Goal: Task Accomplishment & Management: Manage account settings

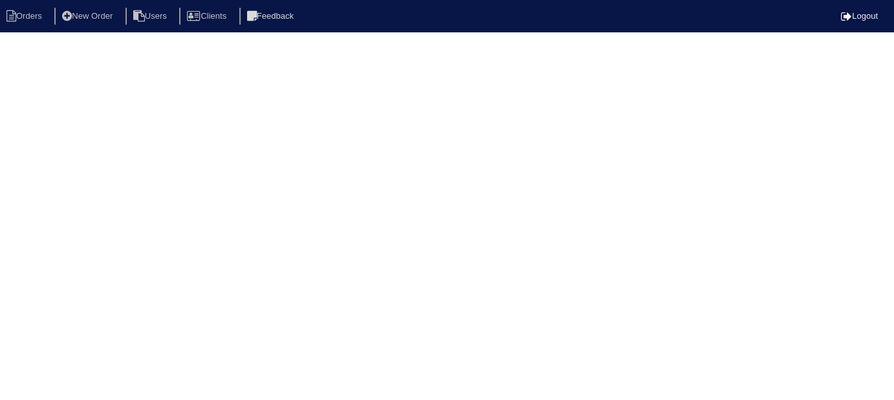
select select "15"
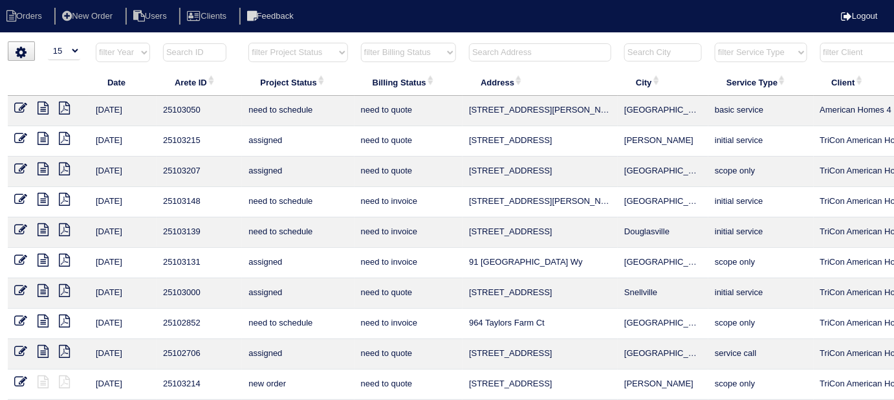
click at [500, 46] on input "text" at bounding box center [540, 52] width 142 height 18
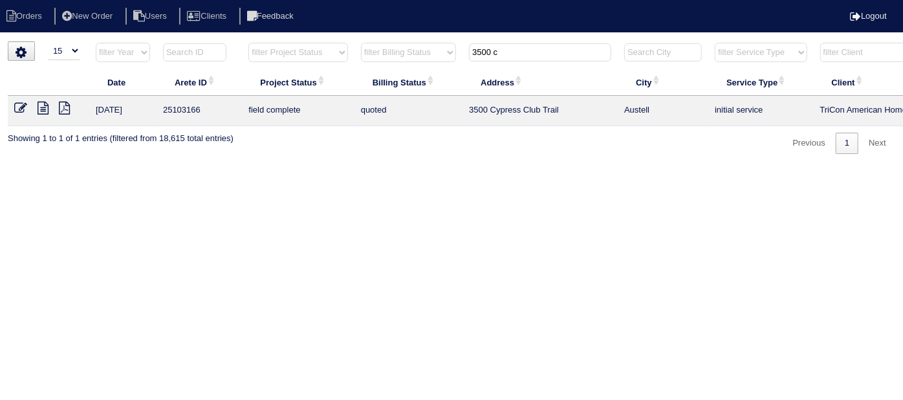
type input "3500 c"
click at [15, 107] on icon at bounding box center [20, 108] width 13 height 13
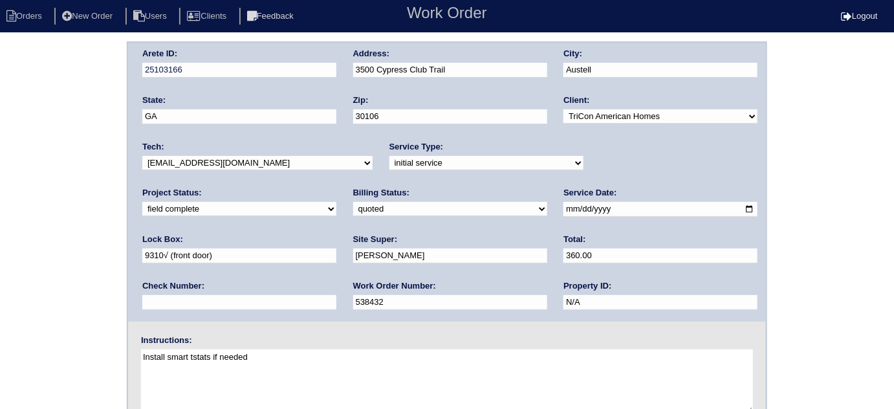
click at [353, 207] on select "need to quote quoted need to invoice invoiced paid warranty purchase order need…" at bounding box center [450, 209] width 194 height 14
select select "need to invoice"
click at [353, 202] on select "need to quote quoted need to invoice invoiced paid warranty purchase order need…" at bounding box center [450, 209] width 194 height 14
click at [65, 258] on div "Arete ID: 25103166 Address: 3500 Cypress Club Trail City: Austell State: GA Zip…" at bounding box center [447, 302] width 894 height 523
click at [0, 206] on div "Arete ID: 25103166 Address: 3500 Cypress Club Trail City: Austell State: GA Zip…" at bounding box center [447, 302] width 894 height 523
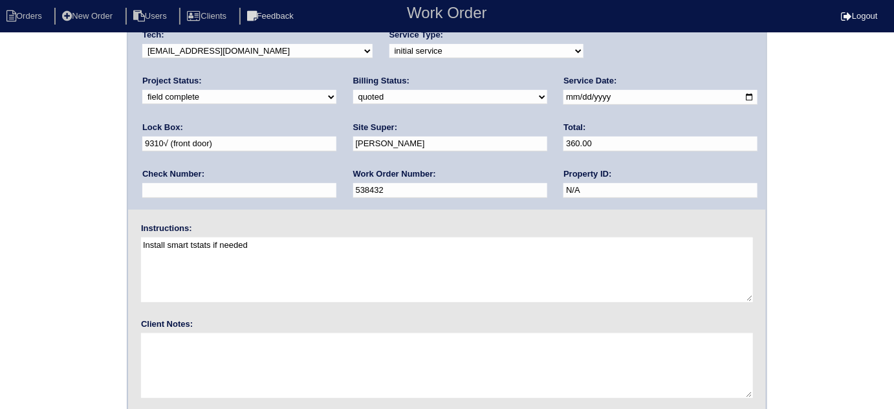
scroll to position [153, 0]
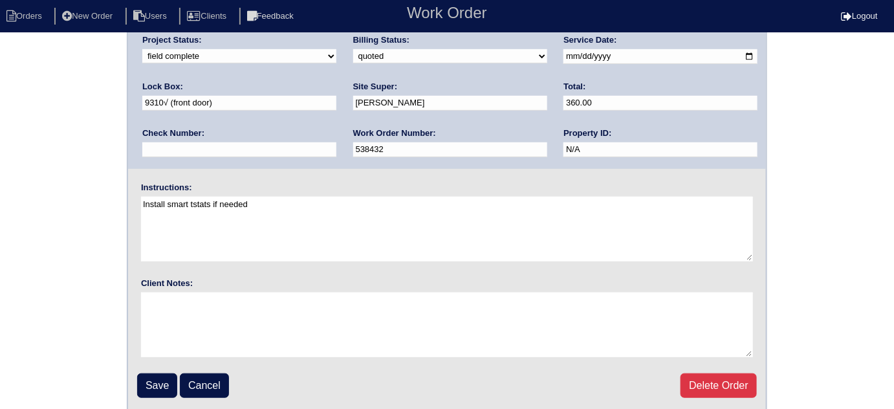
click at [172, 383] on input "Save" at bounding box center [157, 385] width 40 height 25
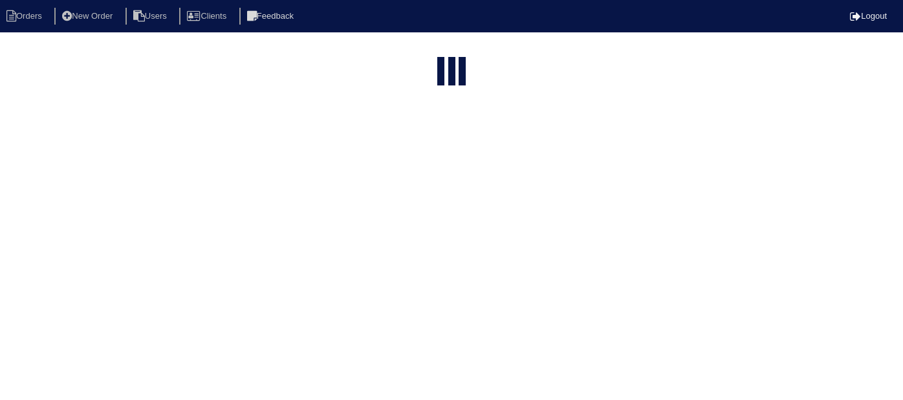
select select "15"
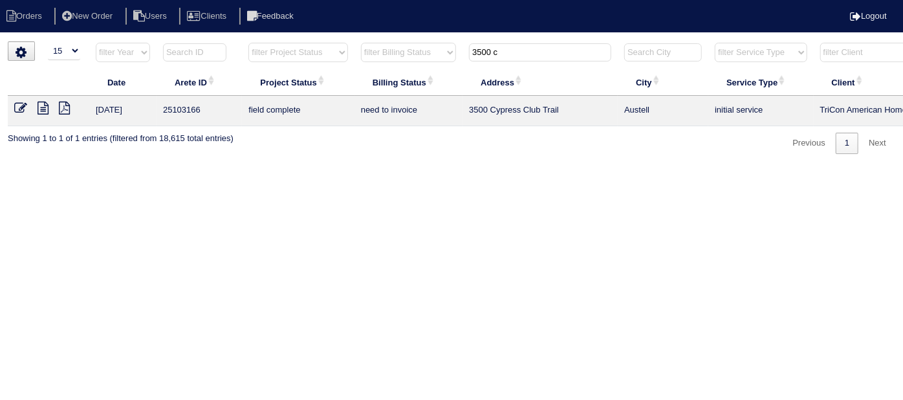
drag, startPoint x: 510, startPoint y: 51, endPoint x: 320, endPoint y: 3, distance: 196.1
click at [382, 41] on body "Orders New Order Users Clients Feedback Logout Orders New Order Users Clients M…" at bounding box center [451, 97] width 903 height 113
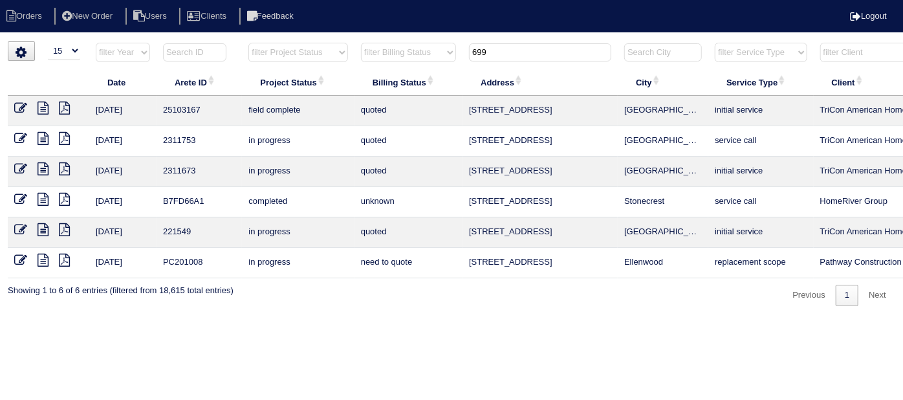
type input "699"
click at [19, 113] on icon at bounding box center [20, 108] width 13 height 13
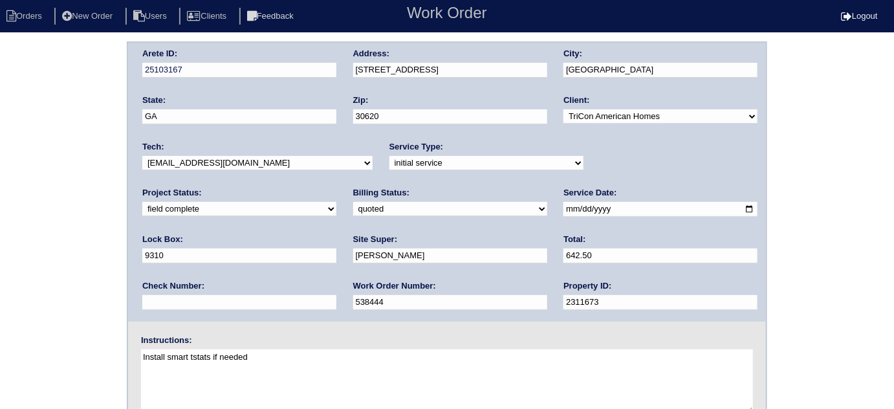
click at [10, 194] on div "Arete ID: 25103167 Address: [STREET_ADDRESS] City: [GEOGRAPHIC_DATA] State: [GE…" at bounding box center [447, 302] width 894 height 523
click at [353, 208] on select "need to quote quoted need to invoice invoiced paid warranty purchase order need…" at bounding box center [450, 209] width 194 height 14
select select "need to invoice"
click at [353, 202] on select "need to quote quoted need to invoice invoiced paid warranty purchase order need…" at bounding box center [450, 209] width 194 height 14
click at [43, 256] on div "Arete ID: 25103167 Address: [STREET_ADDRESS] City: [GEOGRAPHIC_DATA] State: [GE…" at bounding box center [447, 302] width 894 height 523
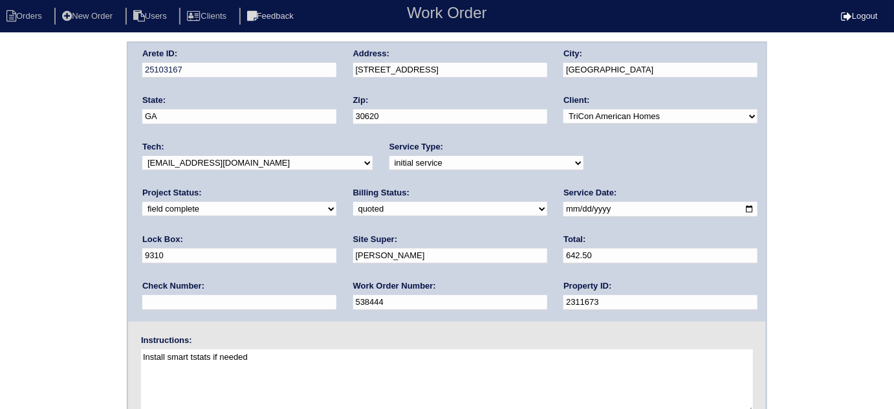
click at [0, 246] on div "Arete ID: 25103167 Address: [STREET_ADDRESS] City: [GEOGRAPHIC_DATA] State: [GE…" at bounding box center [447, 302] width 894 height 523
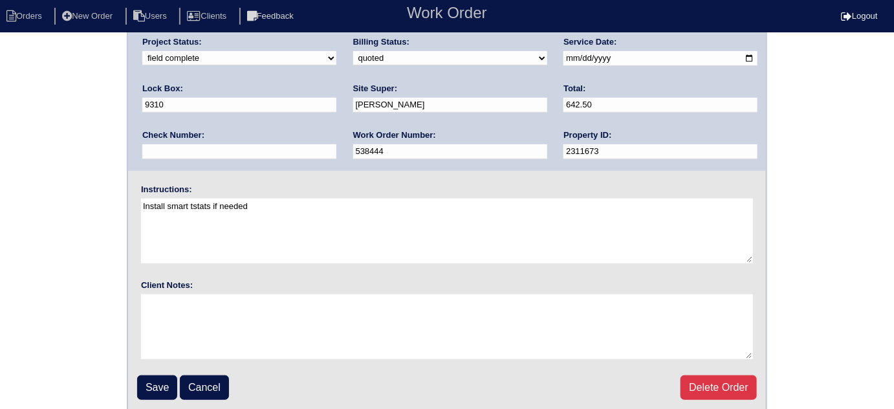
scroll to position [153, 0]
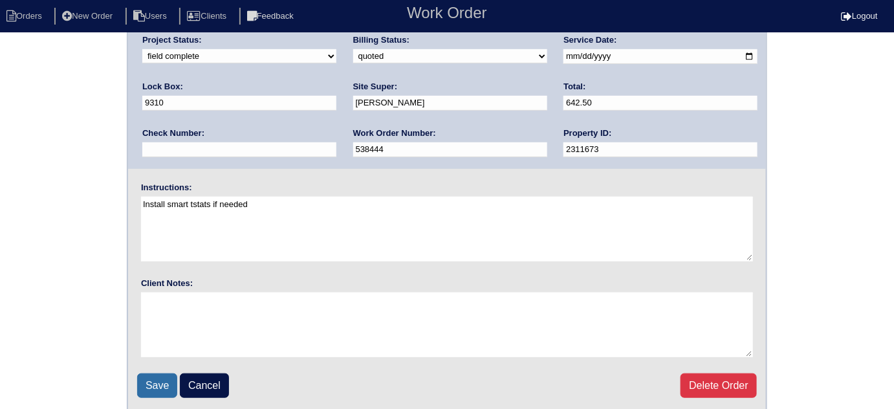
click at [142, 380] on input "Save" at bounding box center [157, 385] width 40 height 25
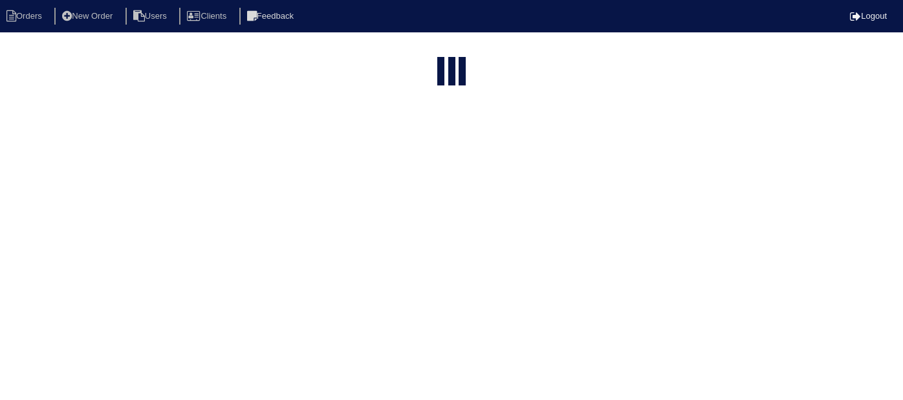
select select "15"
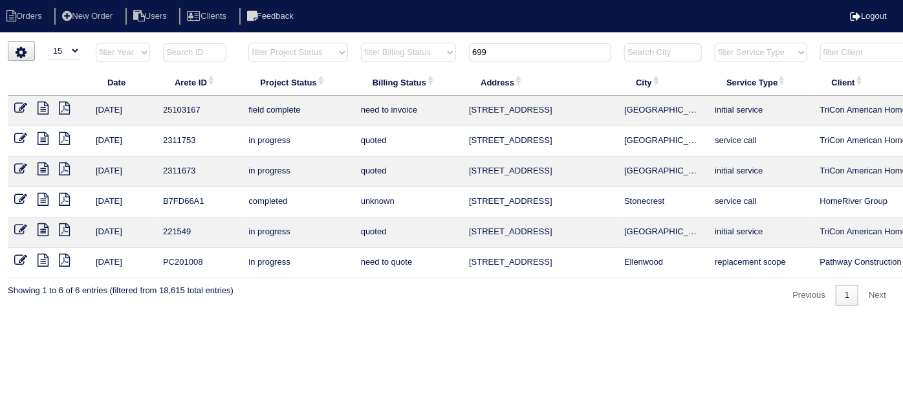
drag, startPoint x: 500, startPoint y: 55, endPoint x: 386, endPoint y: 12, distance: 121.8
click at [386, 41] on body "Orders New Order Users Clients Feedback Logout Orders New Order Users Clients M…" at bounding box center [451, 173] width 903 height 265
type input "7218"
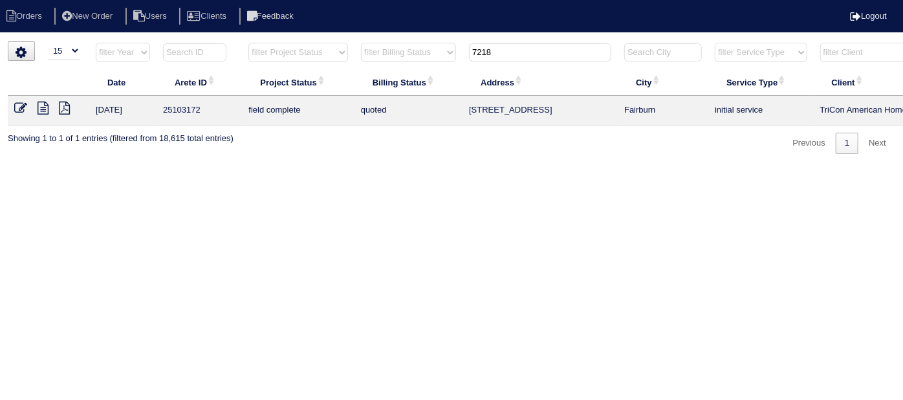
click at [21, 105] on icon at bounding box center [20, 108] width 13 height 13
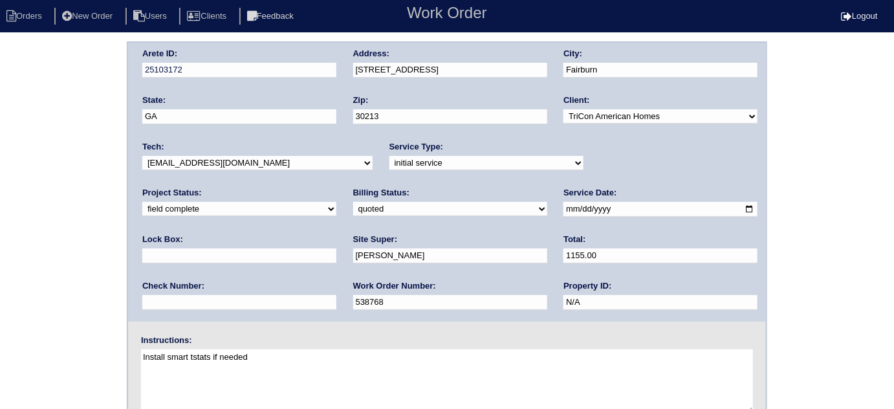
click at [31, 163] on div "Arete ID: 25103172 Address: 7218 Sanctuary St City: Fairburn State: GA Zip: 302…" at bounding box center [447, 302] width 894 height 523
click at [353, 206] on select "need to quote quoted need to invoice invoiced paid warranty purchase order need…" at bounding box center [450, 209] width 194 height 14
select select "need to invoice"
click at [353, 202] on select "need to quote quoted need to invoice invoiced paid warranty purchase order need…" at bounding box center [450, 209] width 194 height 14
click at [54, 254] on div "Arete ID: 25103172 Address: 7218 Sanctuary St City: Fairburn State: GA Zip: 302…" at bounding box center [447, 302] width 894 height 523
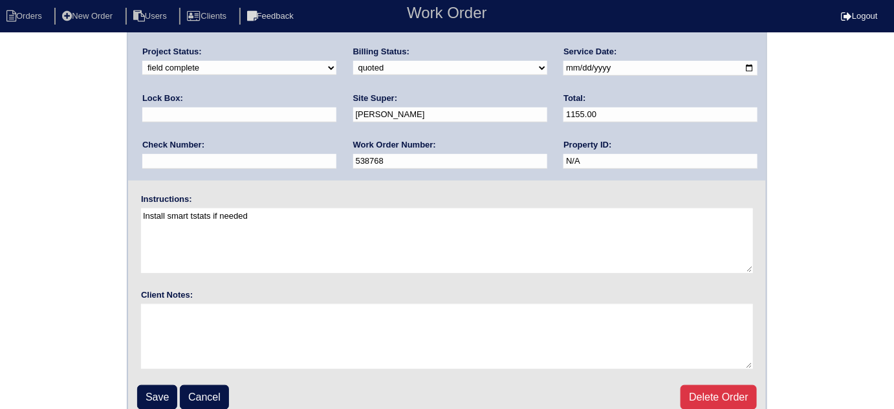
scroll to position [153, 0]
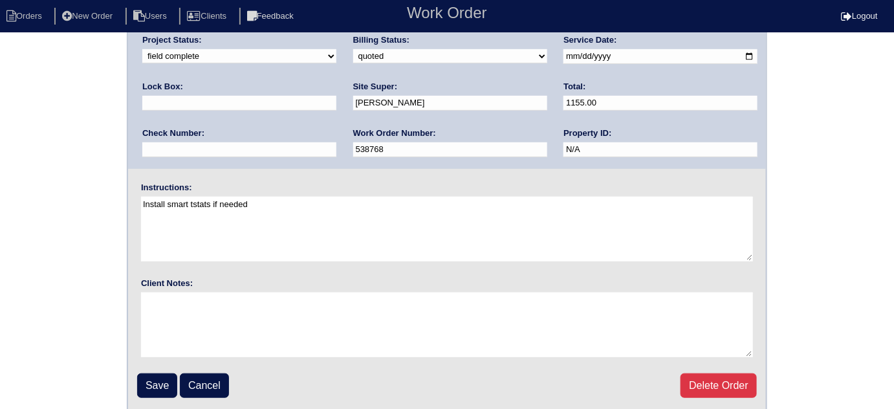
drag, startPoint x: 152, startPoint y: 384, endPoint x: 213, endPoint y: 341, distance: 75.2
click at [148, 384] on input "Save" at bounding box center [157, 385] width 40 height 25
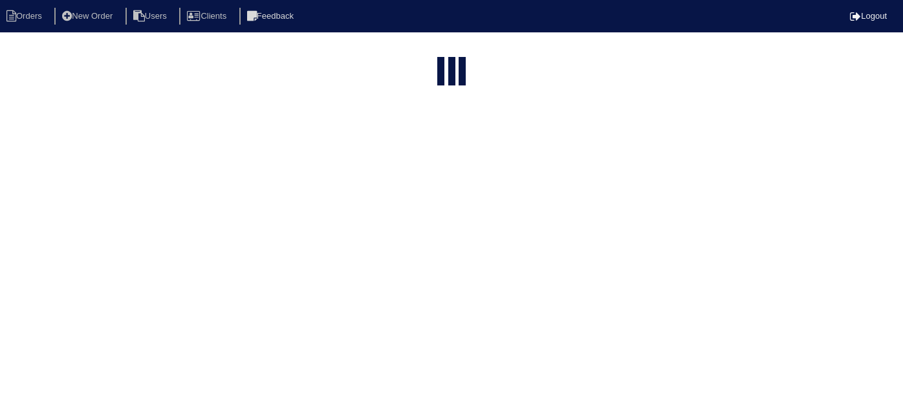
select select "15"
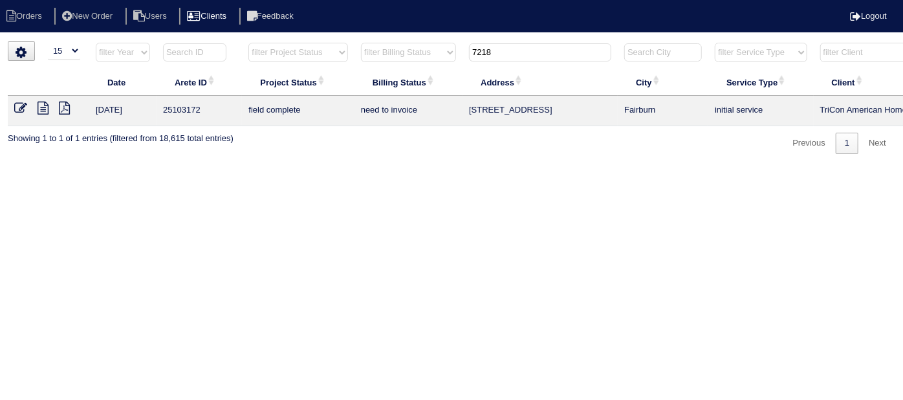
drag, startPoint x: 498, startPoint y: 55, endPoint x: 257, endPoint y: 8, distance: 245.2
click at [303, 41] on body "Orders New Order Users Clients Feedback Logout Orders New Order Users Clients M…" at bounding box center [451, 97] width 903 height 113
type input "2887 b"
click at [21, 105] on icon at bounding box center [20, 108] width 13 height 13
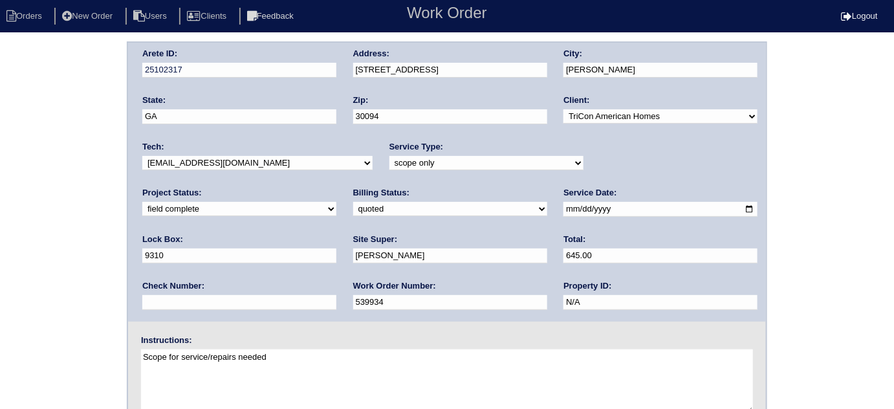
click at [71, 235] on div "Arete ID: 25102317 Address: 2887 Bridle Creek Dr SW City: Conyers State: GA Zip…" at bounding box center [447, 302] width 894 height 523
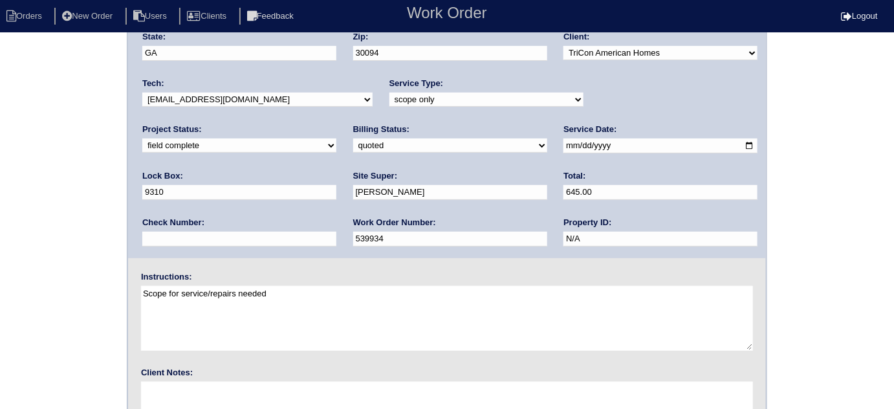
scroll to position [153, 0]
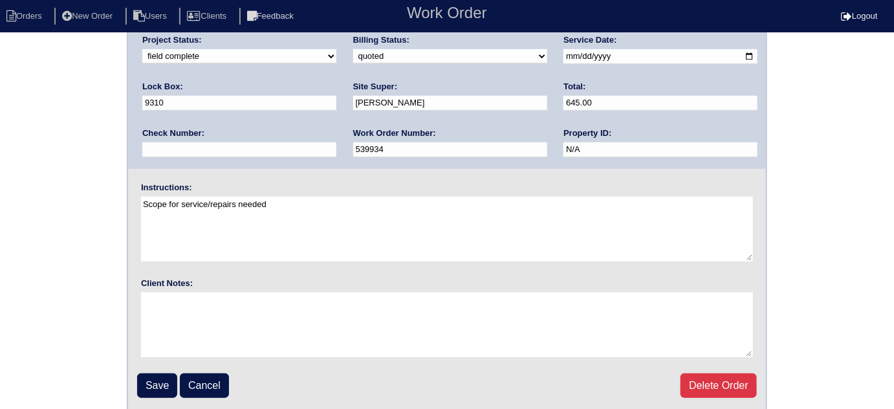
drag, startPoint x: 150, startPoint y: 377, endPoint x: 158, endPoint y: 353, distance: 26.0
click at [146, 377] on input "Save" at bounding box center [157, 385] width 40 height 25
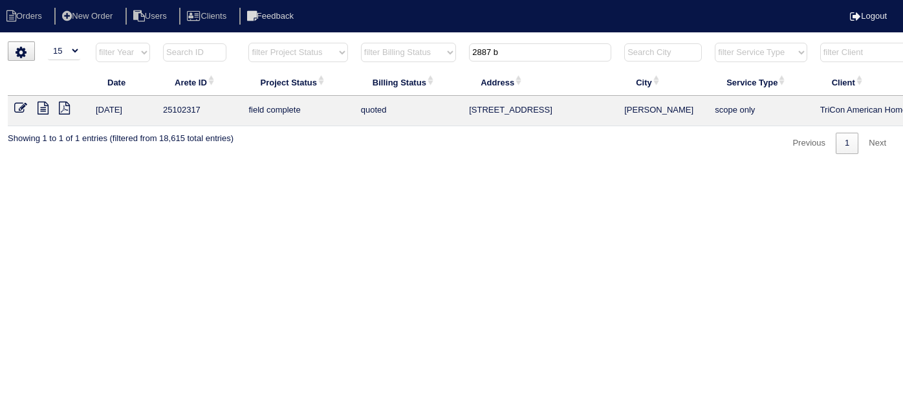
select select "15"
click at [16, 106] on icon at bounding box center [20, 108] width 13 height 13
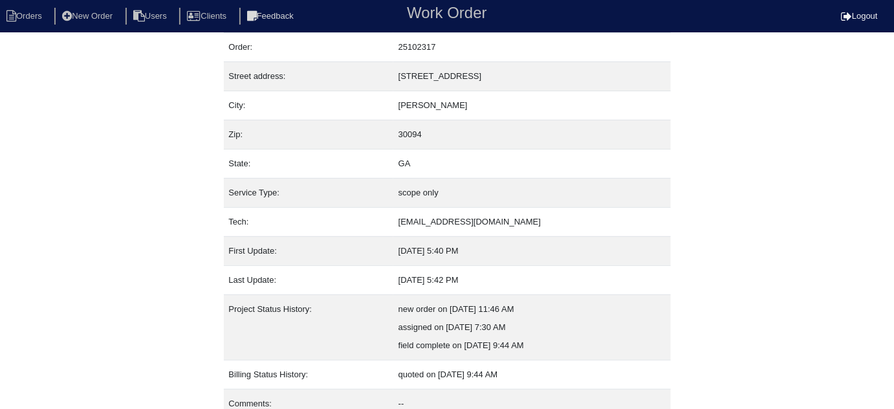
scroll to position [88, 0]
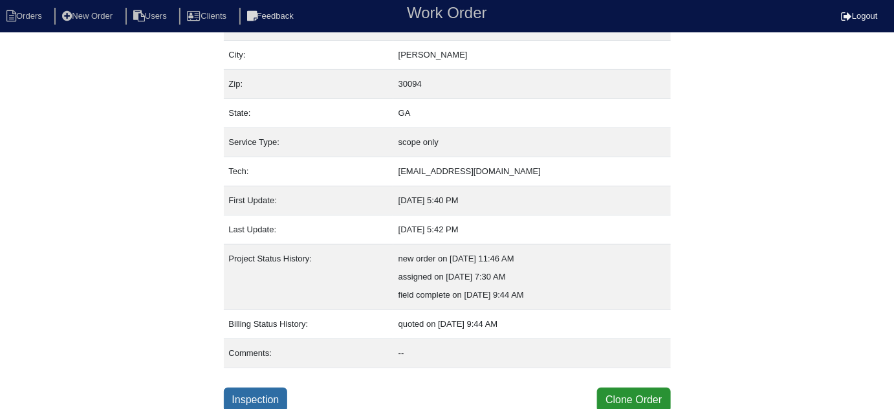
click at [234, 393] on link "Inspection" at bounding box center [256, 399] width 64 height 25
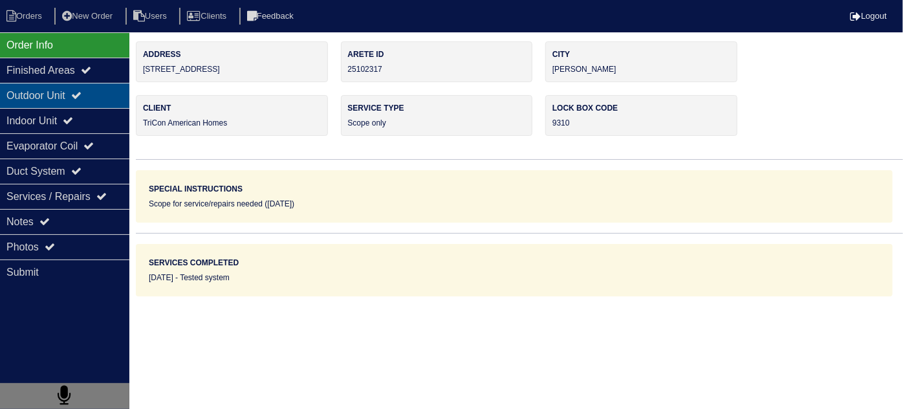
click at [58, 100] on div "Outdoor Unit" at bounding box center [64, 95] width 129 height 25
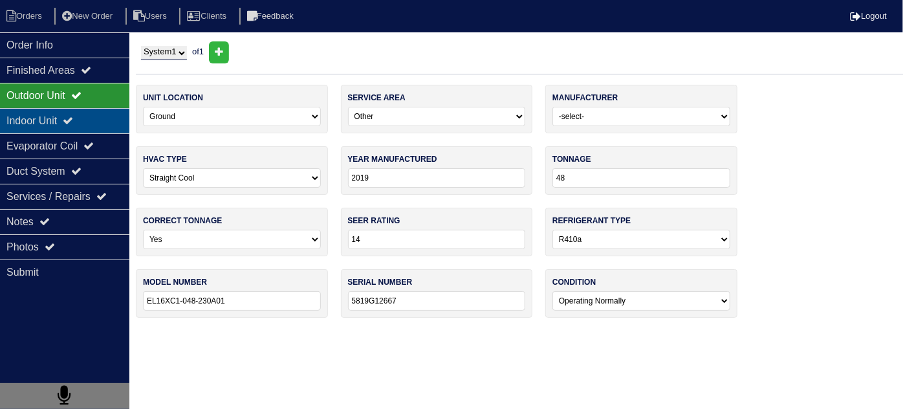
click at [51, 117] on div "Indoor Unit" at bounding box center [64, 120] width 129 height 25
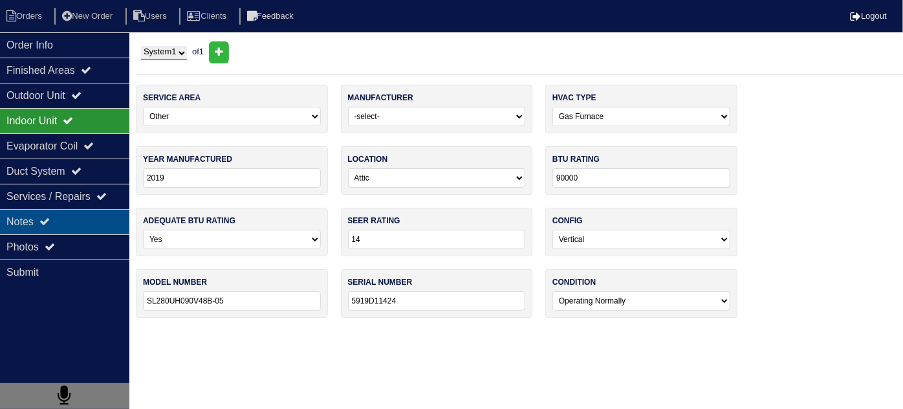
click at [58, 213] on div "Notes" at bounding box center [64, 221] width 129 height 25
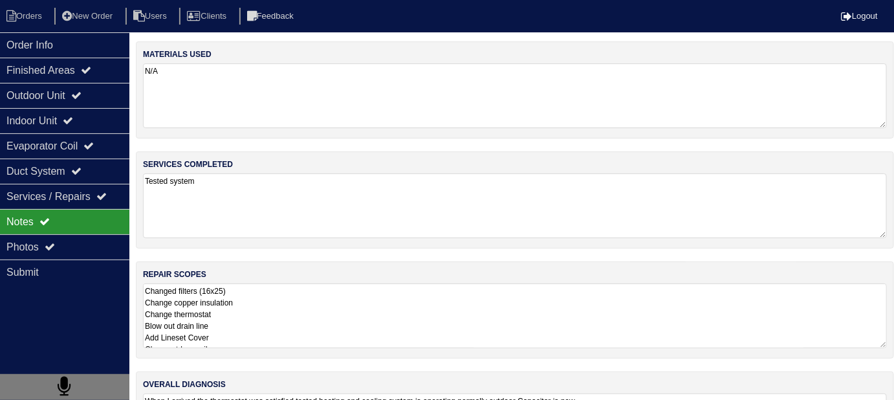
click at [321, 213] on textarea "Tested system" at bounding box center [515, 205] width 744 height 65
drag, startPoint x: 362, startPoint y: 307, endPoint x: 384, endPoint y: 302, distance: 22.5
click at [362, 301] on textarea "Changed filters (16x25) Change copper insulation Change thermostat Blow out dra…" at bounding box center [515, 315] width 744 height 65
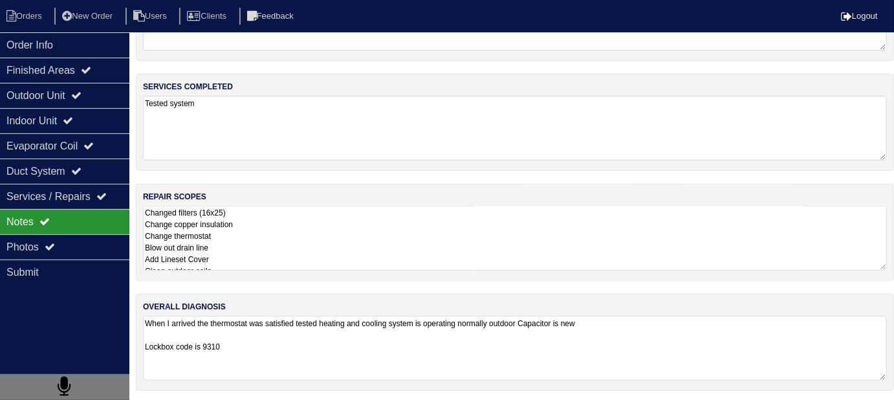
scroll to position [132, 0]
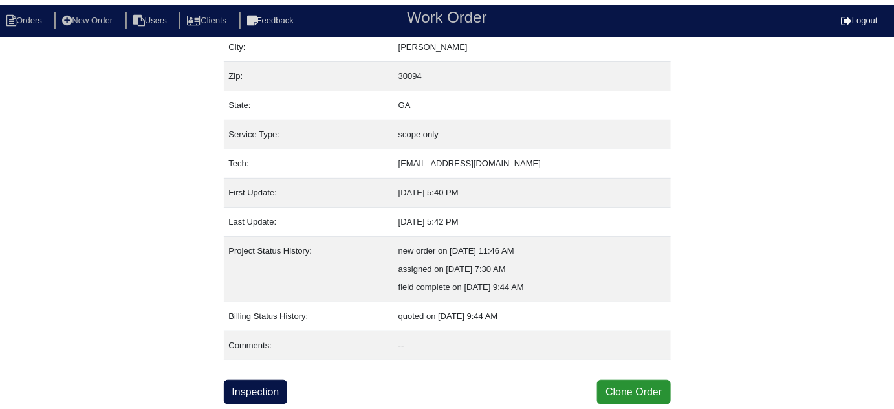
scroll to position [88, 0]
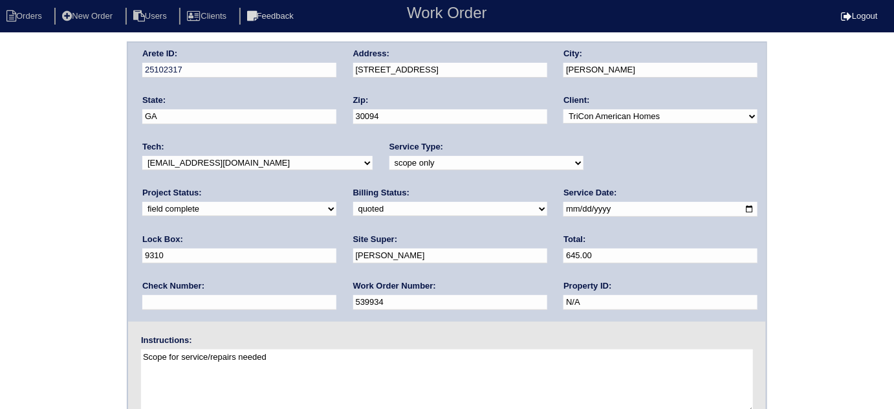
click at [353, 205] on select "need to quote quoted need to invoice invoiced paid warranty purchase order need…" at bounding box center [450, 209] width 194 height 14
select select "need to invoice"
click at [353, 202] on select "need to quote quoted need to invoice invoiced paid warranty purchase order need…" at bounding box center [450, 209] width 194 height 14
click at [336, 202] on select "new order assigned in progress field complete need to schedule admin review arc…" at bounding box center [239, 209] width 194 height 14
select select "need to schedule"
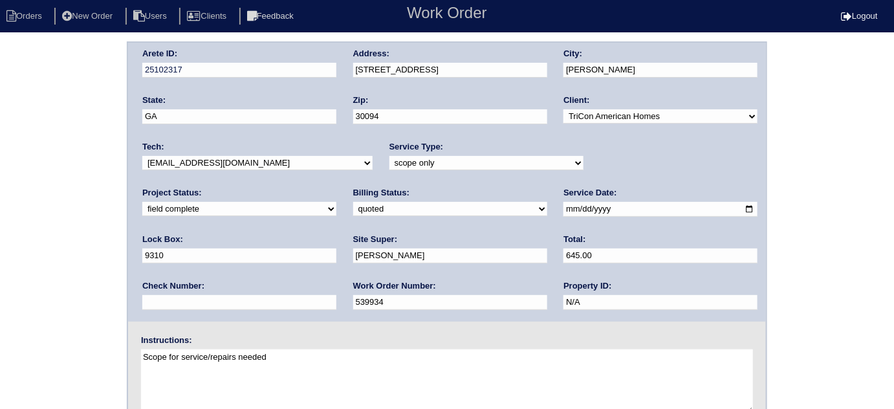
click at [336, 202] on select "new order assigned in progress field complete need to schedule admin review arc…" at bounding box center [239, 209] width 194 height 14
click at [563, 208] on input "2025-07-02" at bounding box center [660, 209] width 194 height 15
type input "2025-09-04"
drag, startPoint x: 50, startPoint y: 237, endPoint x: 58, endPoint y: 235, distance: 7.4
click at [52, 237] on div "Arete ID: 25102317 Address: 2887 Bridle Creek Dr SW City: Conyers State: GA Zip…" at bounding box center [447, 302] width 894 height 523
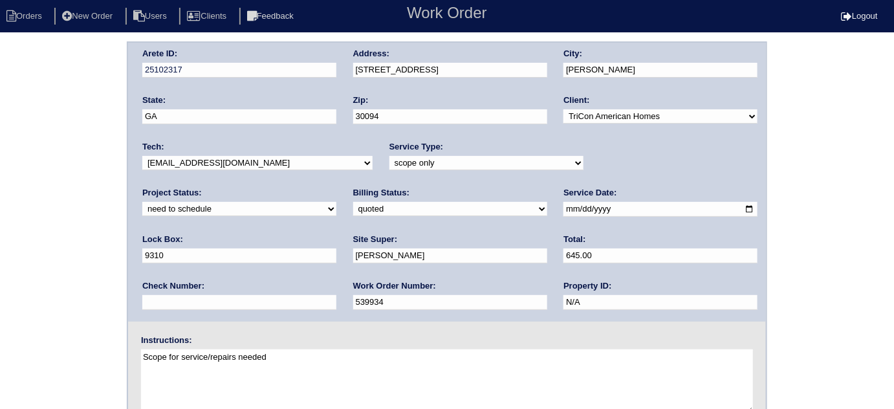
click at [111, 172] on div "Arete ID: 25102317 Address: 2887 Bridle Creek Dr SW City: Conyers State: GA Zip…" at bounding box center [447, 302] width 894 height 523
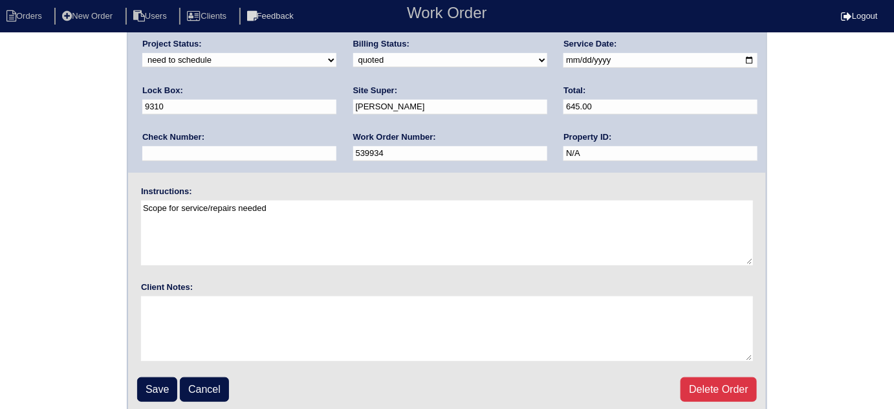
scroll to position [153, 0]
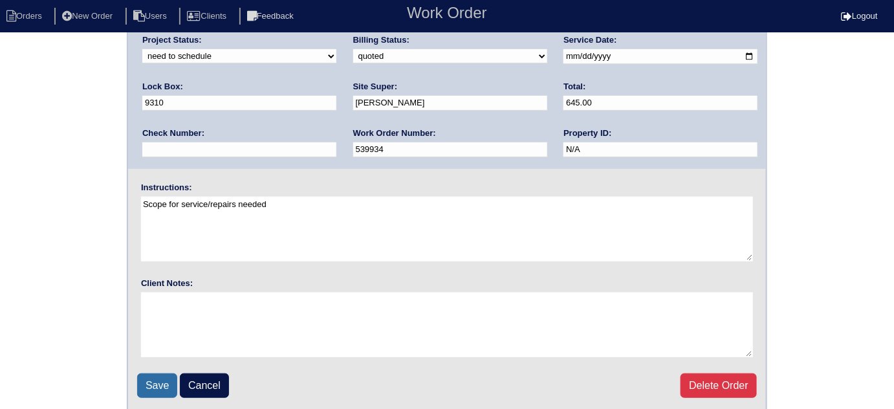
click at [160, 380] on input "Save" at bounding box center [157, 385] width 40 height 25
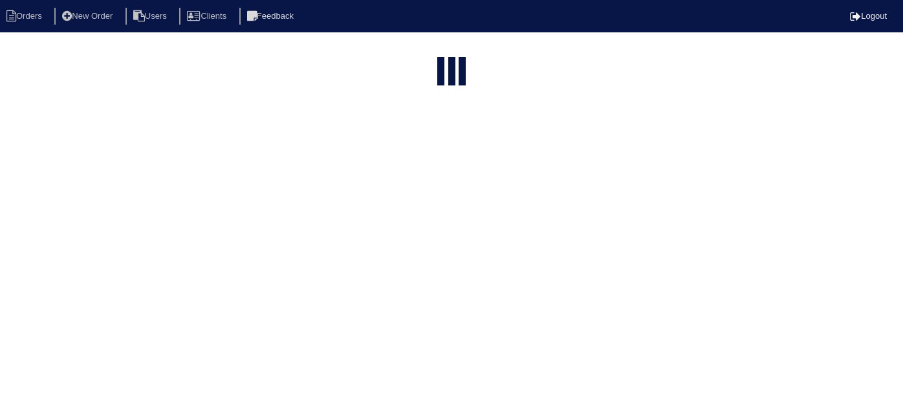
select select "15"
type input "2887 b"
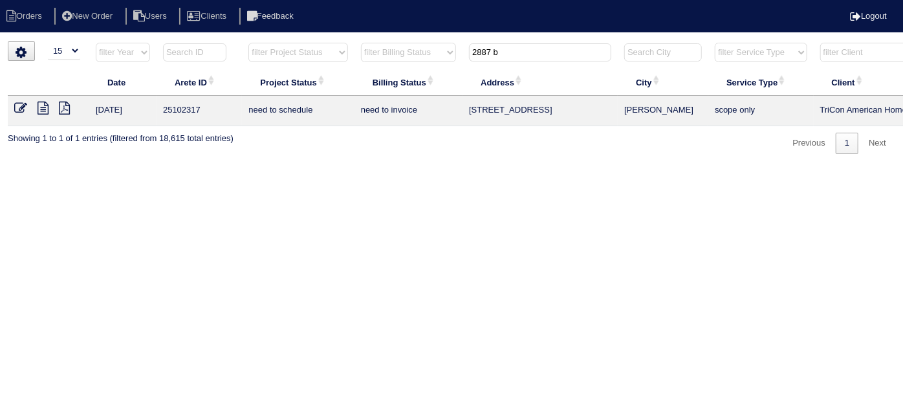
scroll to position [0, 225]
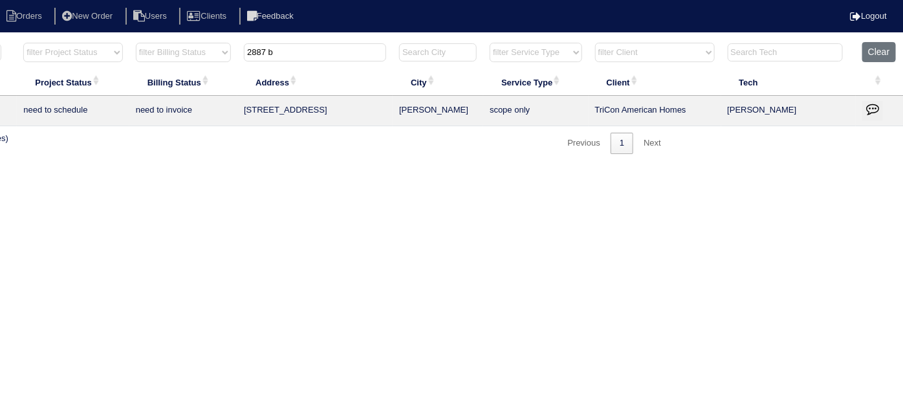
click at [865, 107] on button "button" at bounding box center [872, 110] width 21 height 19
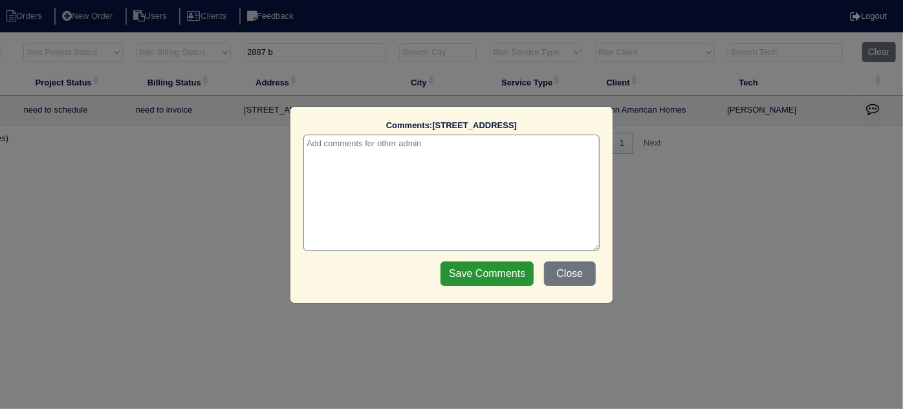
click at [362, 149] on textarea at bounding box center [451, 193] width 296 height 116
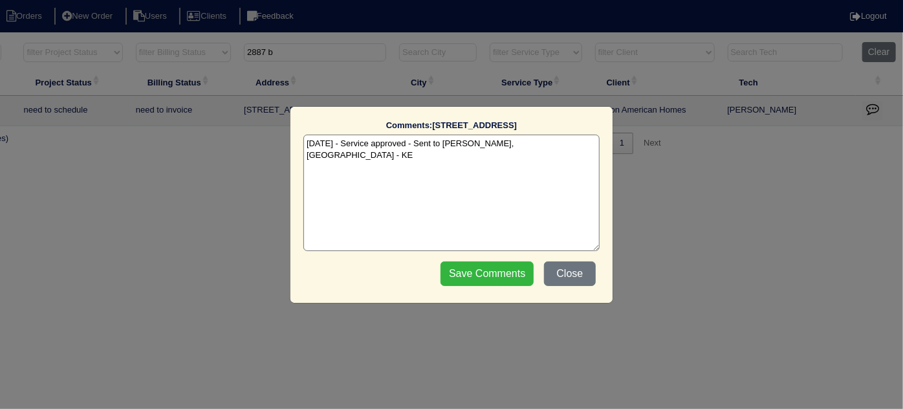
type textarea "9/3/25 - Service approved - Sent to Dan, Payton - KE"
click at [497, 276] on input "Save Comments" at bounding box center [487, 273] width 93 height 25
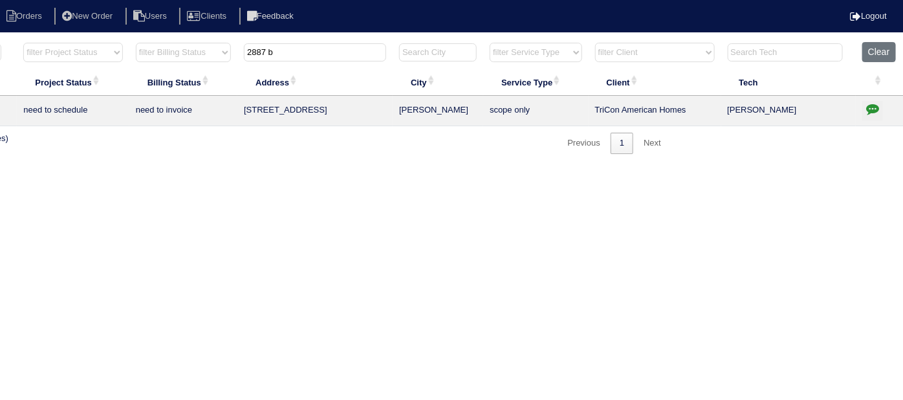
drag, startPoint x: 289, startPoint y: 47, endPoint x: 99, endPoint y: 30, distance: 190.2
click at [136, 32] on html "Orders New Order Users Clients Feedback Logout Orders New Order Users Clients M…" at bounding box center [226, 83] width 903 height 167
type input "4107 s"
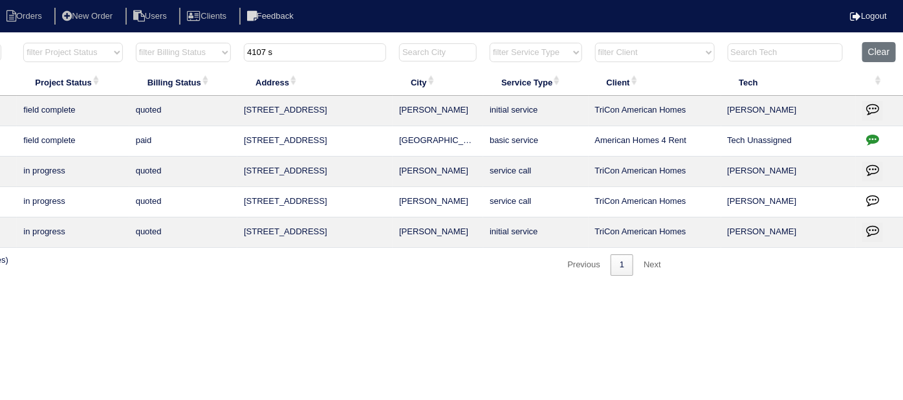
scroll to position [0, 0]
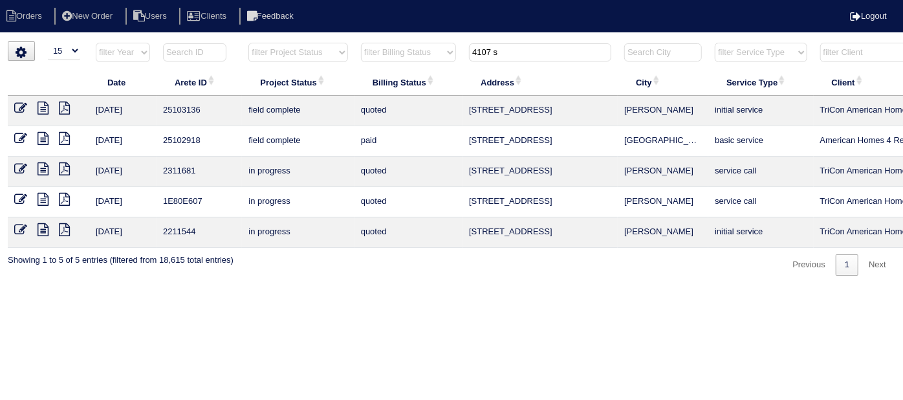
click at [18, 105] on icon at bounding box center [20, 108] width 13 height 13
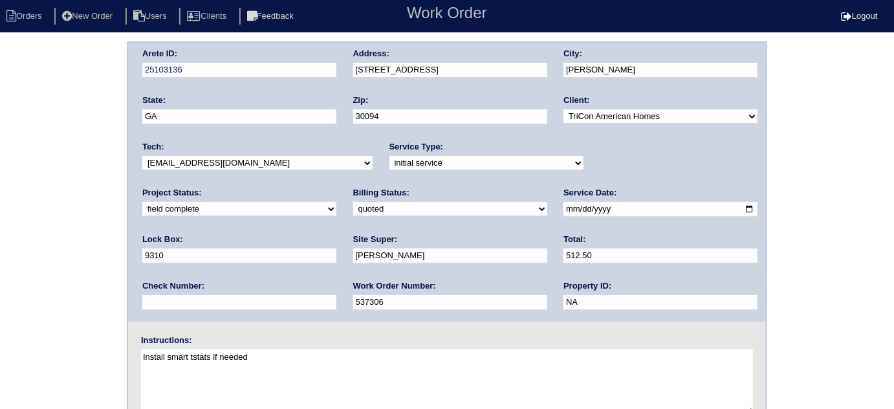
click at [353, 201] on div "Billing Status: need to quote quoted need to invoice invoiced paid warranty pur…" at bounding box center [450, 205] width 194 height 36
click at [353, 212] on select "need to quote quoted need to invoice invoiced paid warranty purchase order need…" at bounding box center [450, 209] width 194 height 14
select select "need to invoice"
click at [353, 202] on select "need to quote quoted need to invoice invoiced paid warranty purchase order need…" at bounding box center [450, 209] width 194 height 14
click at [26, 288] on div "Arete ID: 25103136 Address: [STREET_ADDRESS] City: [PERSON_NAME] State: [GEOGRA…" at bounding box center [447, 302] width 894 height 523
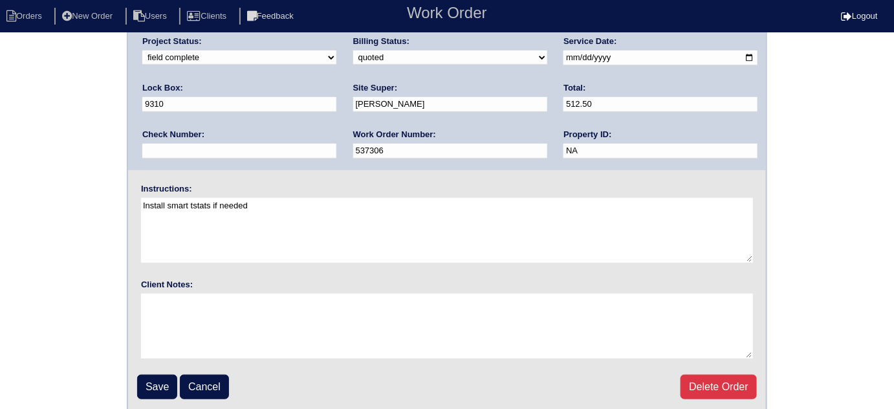
scroll to position [153, 0]
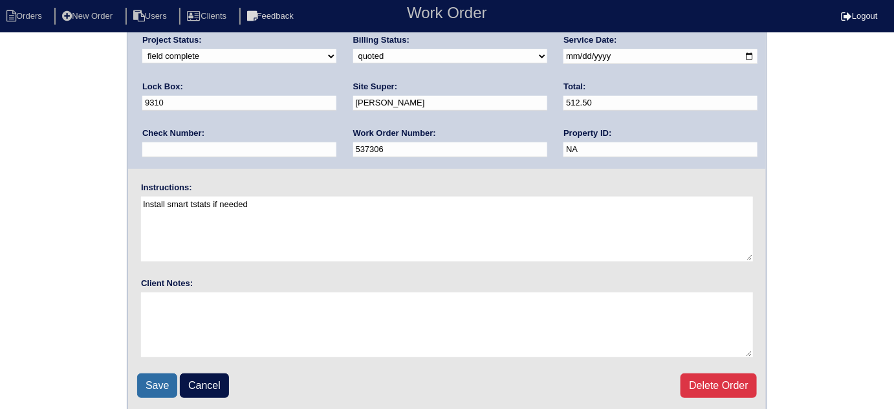
click at [149, 388] on input "Save" at bounding box center [157, 385] width 40 height 25
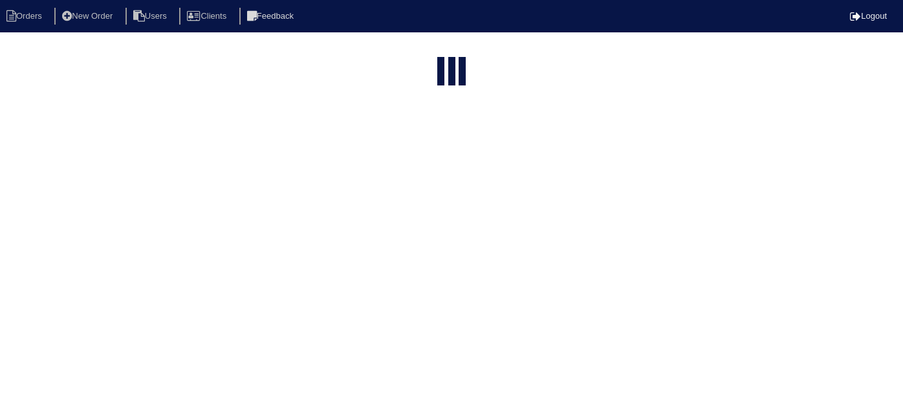
select select "15"
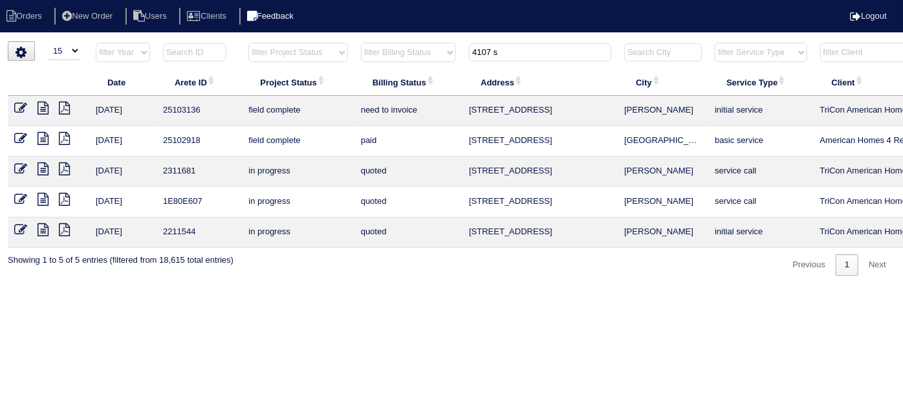
drag, startPoint x: 500, startPoint y: 48, endPoint x: 294, endPoint y: 23, distance: 207.2
click at [294, 41] on body "Orders New Order Users Clients Feedback Logout Orders New Order Users Clients M…" at bounding box center [451, 158] width 903 height 234
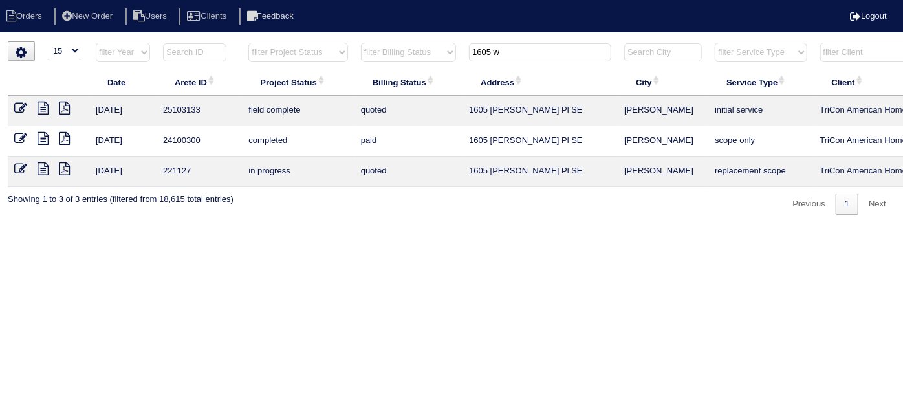
type input "1605 w"
click at [20, 105] on icon at bounding box center [20, 108] width 13 height 13
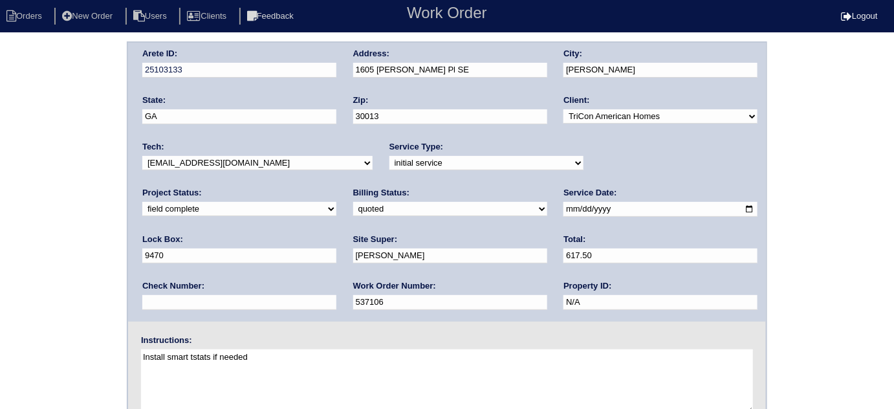
click at [353, 191] on label "Billing Status:" at bounding box center [381, 193] width 56 height 12
click at [353, 211] on select "need to quote quoted need to invoice invoiced paid warranty purchase order need…" at bounding box center [450, 209] width 194 height 14
select select "need to invoice"
click at [353, 202] on select "need to quote quoted need to invoice invoiced paid warranty purchase order need…" at bounding box center [450, 209] width 194 height 14
click at [0, 265] on div "Arete ID: 25103133 Address: 1605 Windy Hill Pl SE City: Conyers State: GA Zip: …" at bounding box center [447, 302] width 894 height 523
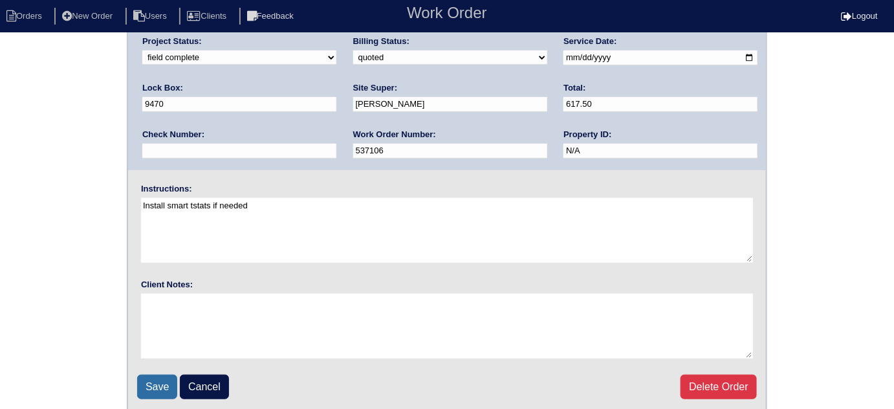
scroll to position [153, 0]
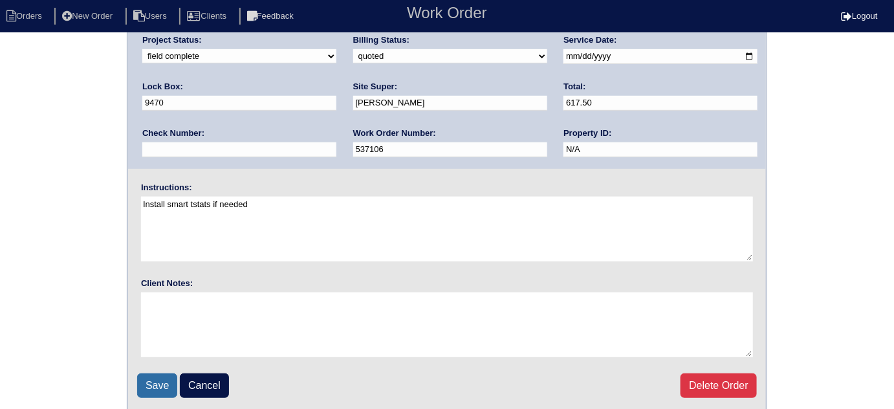
click at [155, 378] on input "Save" at bounding box center [157, 385] width 40 height 25
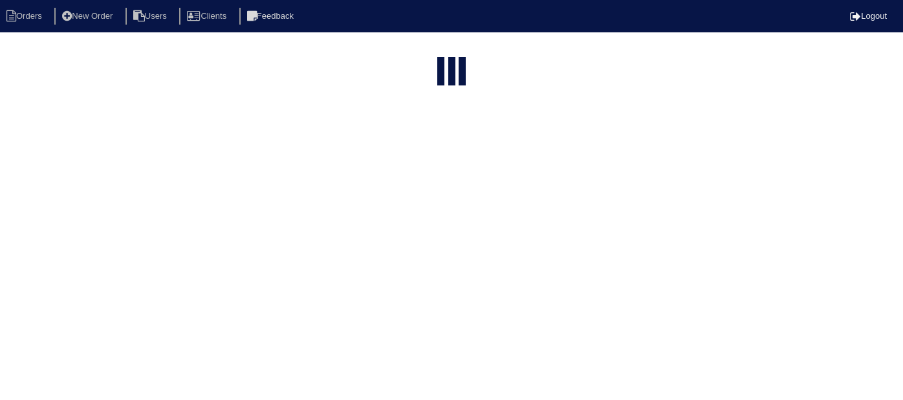
select select "15"
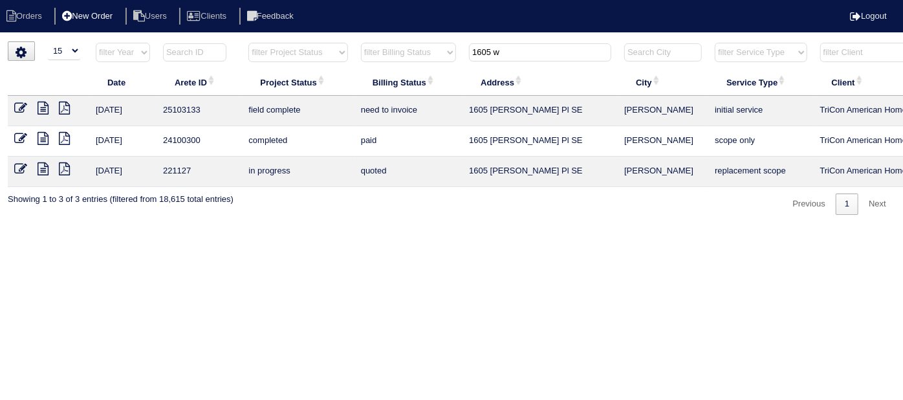
drag, startPoint x: 515, startPoint y: 60, endPoint x: 86, endPoint y: 6, distance: 432.2
click at [300, 42] on tr "filter Year -- Any Year -- 2025 2024 2023 2022 2021 2020 2019 filter Project St…" at bounding box center [568, 55] width 1121 height 27
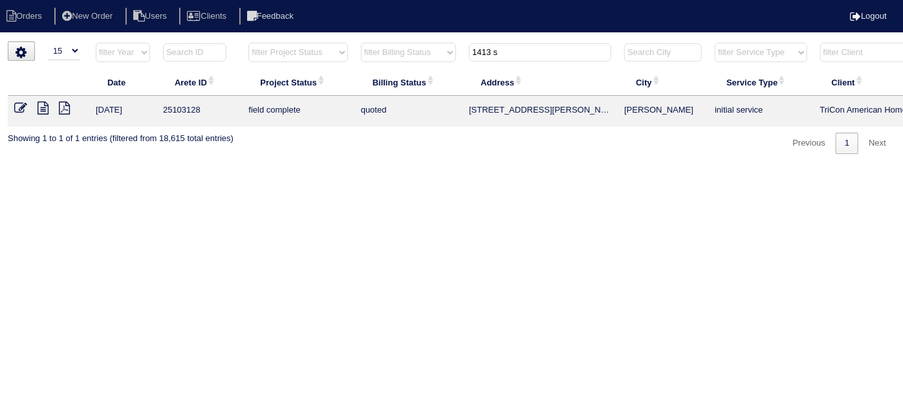
type input "1413 s"
click at [15, 108] on icon at bounding box center [20, 108] width 13 height 13
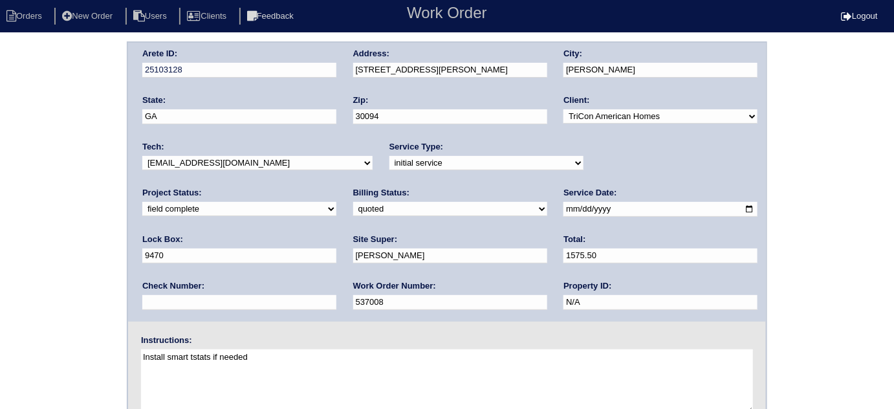
click at [353, 210] on select "need to quote quoted need to invoice invoiced paid warranty purchase order need…" at bounding box center [450, 209] width 194 height 14
select select "need to invoice"
click at [353, 202] on select "need to quote quoted need to invoice invoiced paid warranty purchase order need…" at bounding box center [450, 209] width 194 height 14
click at [93, 268] on div "Arete ID: 25103128 Address: 1413 St Charles Ct City: Conyers State: GA Zip: 300…" at bounding box center [447, 302] width 894 height 523
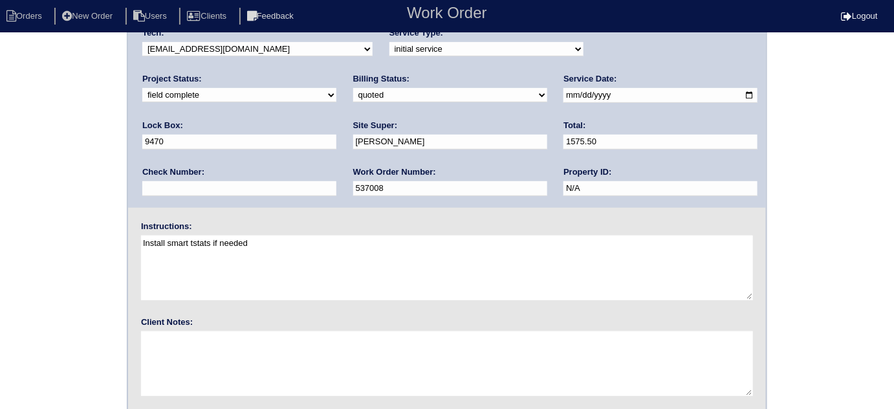
scroll to position [153, 0]
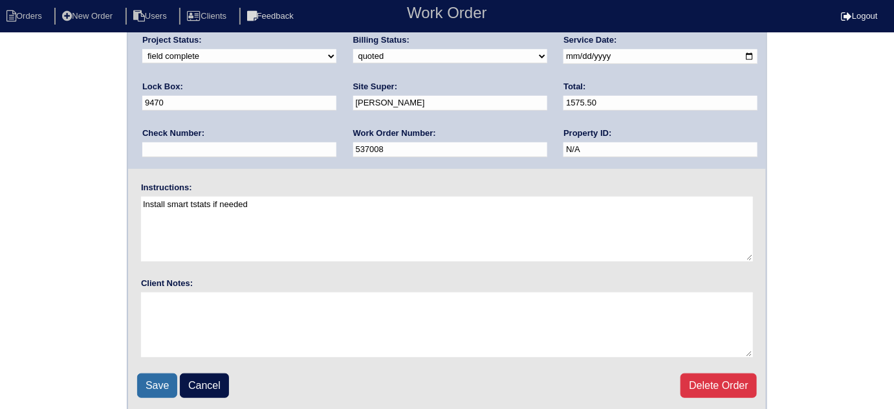
click at [158, 387] on input "Save" at bounding box center [157, 385] width 40 height 25
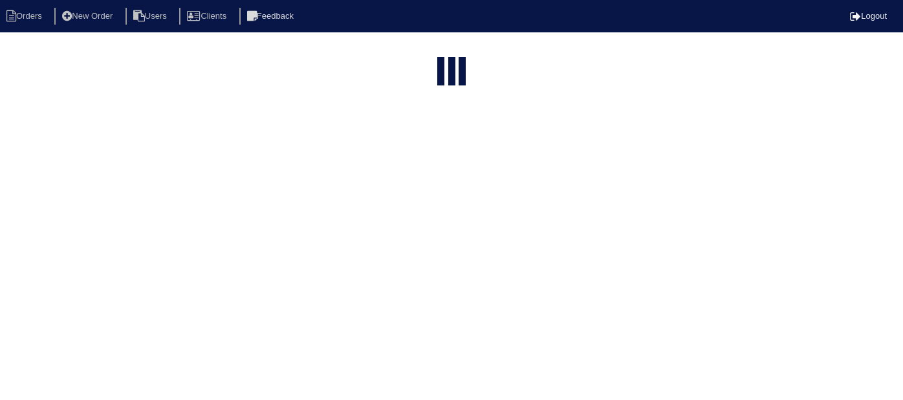
select select "15"
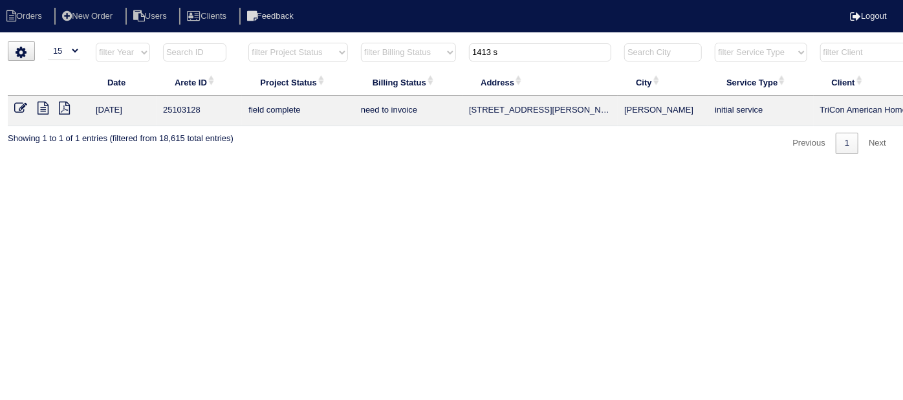
drag, startPoint x: 501, startPoint y: 49, endPoint x: 340, endPoint y: 28, distance: 163.1
click at [352, 41] on body "Orders New Order Users Clients Feedback Logout Orders New Order Users Clients M…" at bounding box center [451, 97] width 903 height 113
click at [419, 167] on html "Orders New Order Users Clients Feedback Logout Orders New Order Users Clients M…" at bounding box center [451, 83] width 903 height 167
drag, startPoint x: 523, startPoint y: 48, endPoint x: 415, endPoint y: 11, distance: 114.1
click at [415, 41] on body "Orders New Order Users Clients Feedback Logout Orders New Order Users Clients M…" at bounding box center [451, 97] width 903 height 113
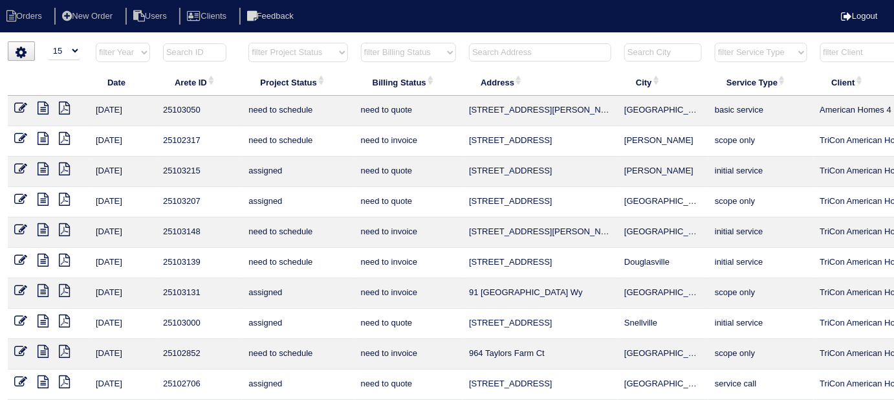
click at [492, 46] on input "text" at bounding box center [540, 52] width 142 height 18
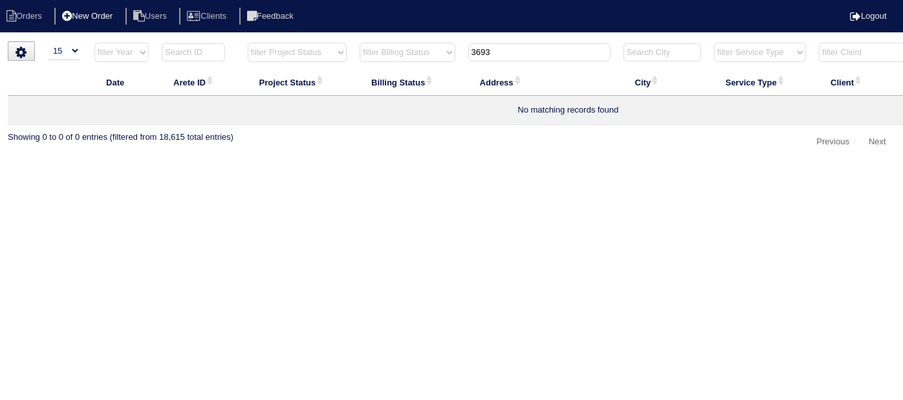
type input "3693"
click at [94, 9] on li "New Order" at bounding box center [88, 16] width 69 height 17
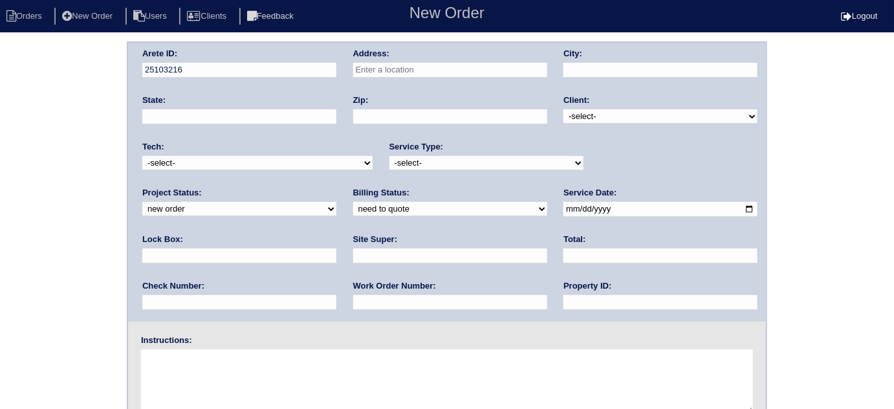
click at [373, 66] on input "text" at bounding box center [450, 70] width 194 height 15
type input "3693 Iroquis Cmns"
type input "Kennesaw"
type input "GA"
type input "30144"
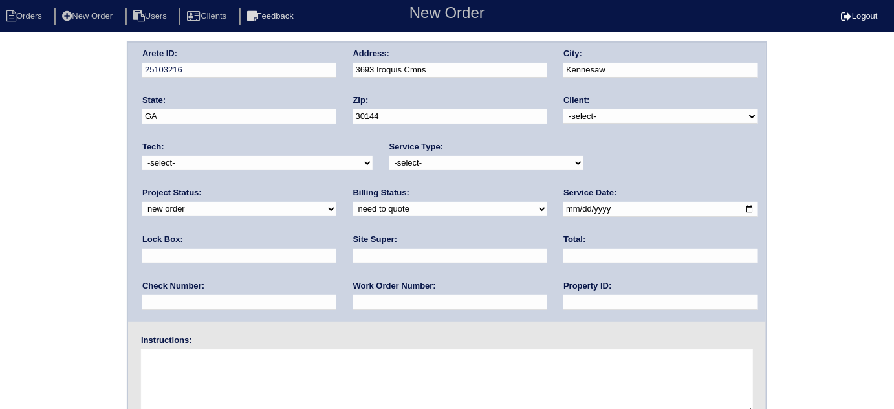
click at [593, 120] on select "-select- TriCon American Homes American Homes 4 Rent First Key Homes Zillow The…" at bounding box center [660, 116] width 194 height 14
select select "1"
click at [564, 109] on select "-select- TriCon American Homes American Homes 4 Rent First Key Homes Zillow The…" at bounding box center [660, 116] width 194 height 14
drag, startPoint x: 448, startPoint y: 157, endPoint x: 443, endPoint y: 165, distance: 9.6
click at [446, 161] on select "-select- initial service basic service maintenance call replacement scope servi…" at bounding box center [486, 163] width 194 height 14
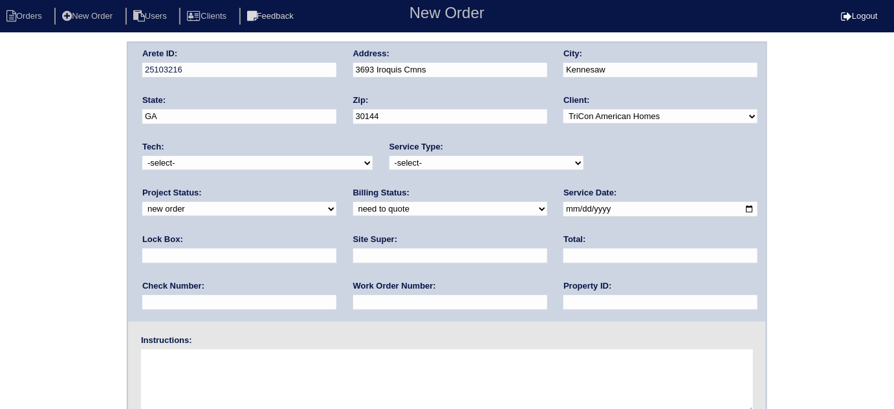
select select "scope only"
click at [389, 156] on select "-select- initial service basic service maintenance call replacement scope servi…" at bounding box center [486, 163] width 194 height 14
click at [336, 248] on input "text" at bounding box center [239, 255] width 194 height 15
type input "9310√"
click at [563, 210] on input "date" at bounding box center [660, 209] width 194 height 15
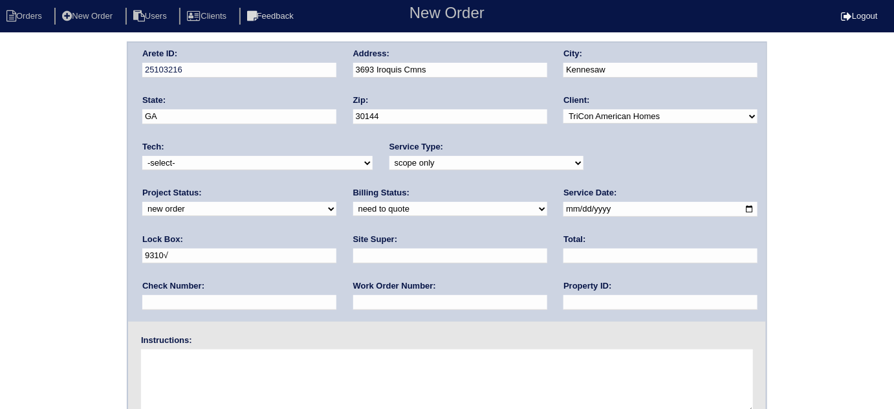
type input "2025-09-03"
drag, startPoint x: 428, startPoint y: 303, endPoint x: 426, endPoint y: 293, distance: 10.5
click at [563, 303] on input "text" at bounding box center [660, 302] width 194 height 15
type input "N/A"
drag, startPoint x: 155, startPoint y: 245, endPoint x: 151, endPoint y: 254, distance: 9.6
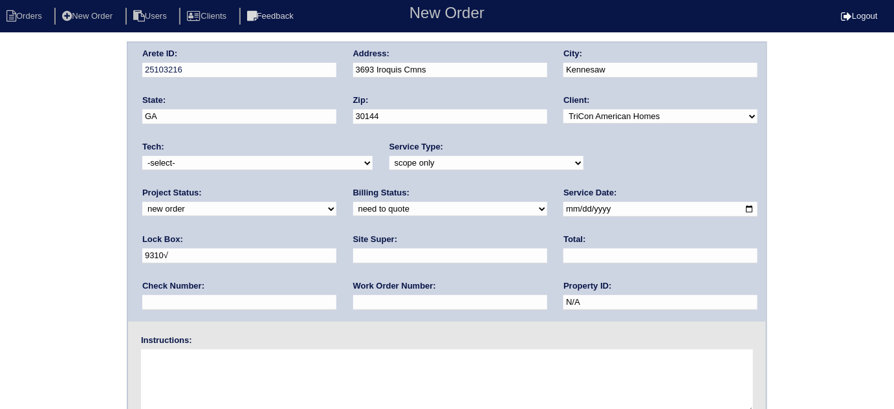
click at [353, 248] on div "Site Super:" at bounding box center [450, 252] width 194 height 36
click at [353, 253] on input "text" at bounding box center [450, 255] width 194 height 15
drag, startPoint x: 215, startPoint y: 259, endPoint x: 159, endPoint y: 255, distance: 56.5
click at [353, 255] on input "James Wright" at bounding box center [450, 255] width 194 height 15
type input "J"
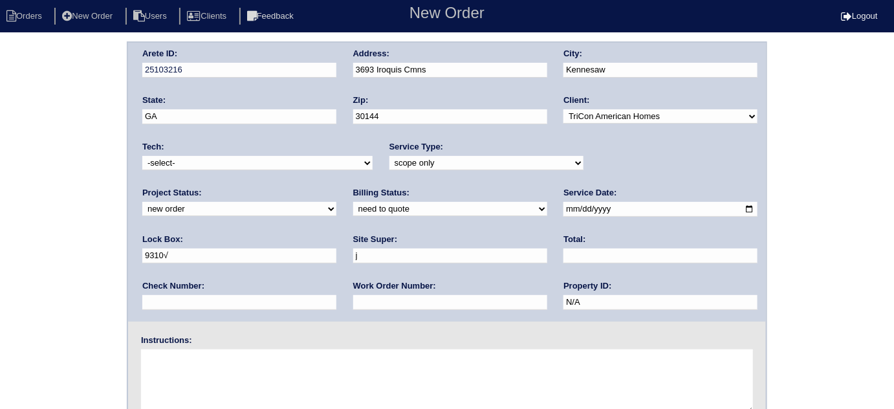
type input "Jacob Gaither"
click at [193, 393] on textarea at bounding box center [447, 381] width 612 height 65
click at [418, 159] on select "-select- initial service basic service maintenance call replacement scope servi…" at bounding box center [486, 163] width 194 height 14
select select "replacement scope"
click at [389, 156] on select "-select- initial service basic service maintenance call replacement scope servi…" at bounding box center [486, 163] width 194 height 14
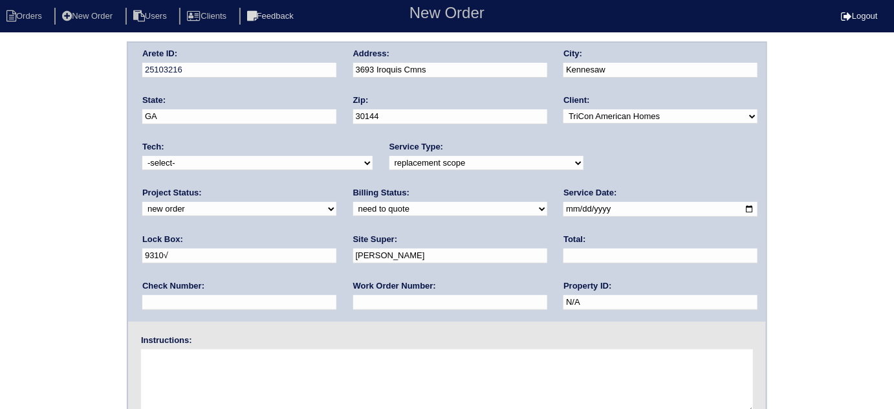
click at [224, 343] on div "Instructions:" at bounding box center [447, 375] width 638 height 83
click at [223, 353] on textarea at bounding box center [447, 381] width 612 height 65
type textarea "S"
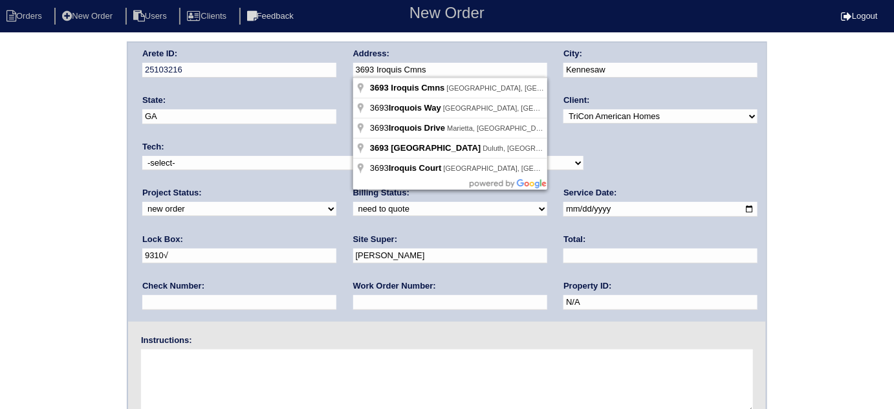
drag, startPoint x: 452, startPoint y: 69, endPoint x: 332, endPoint y: 78, distance: 119.4
click at [332, 78] on div "Arete ID: 25103216 Address: 3693 Iroquis Cmns City: Kennesaw State: GA Zip: 301…" at bounding box center [447, 182] width 638 height 279
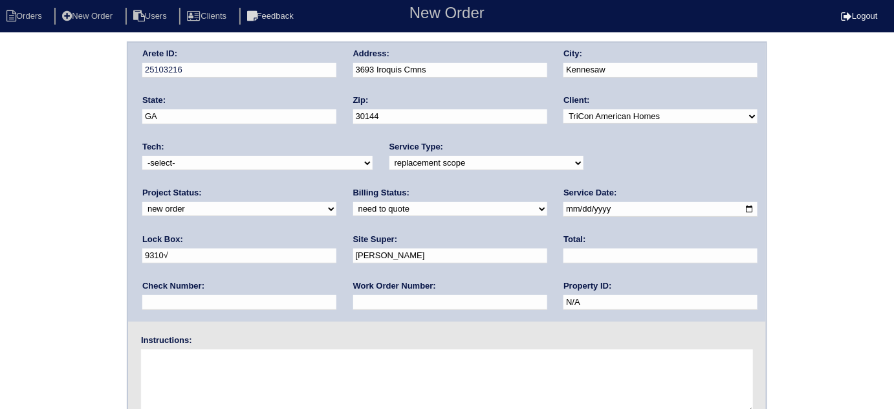
click at [0, 165] on div "Arete ID: 25103216 Address: 3693 Iroquis Cmns City: Kennesaw State: GA Zip: 301…" at bounding box center [447, 302] width 894 height 523
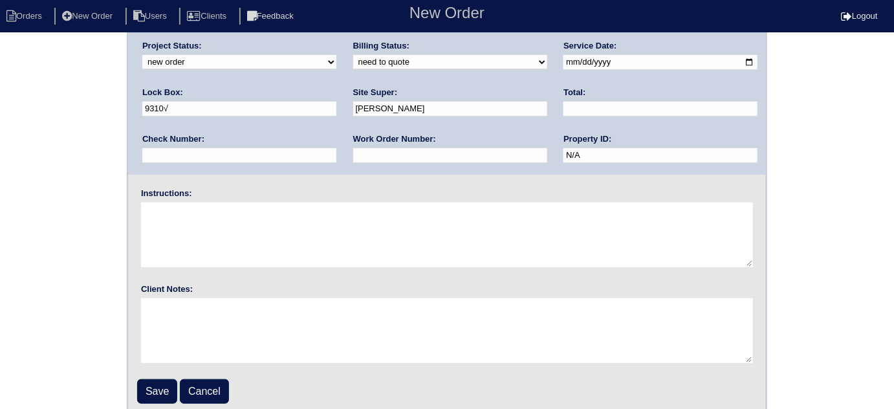
scroll to position [153, 0]
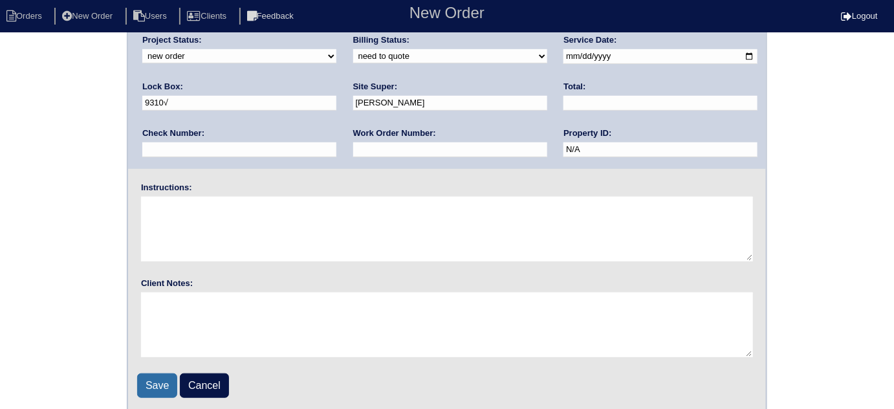
click at [151, 374] on input "Save" at bounding box center [157, 385] width 40 height 25
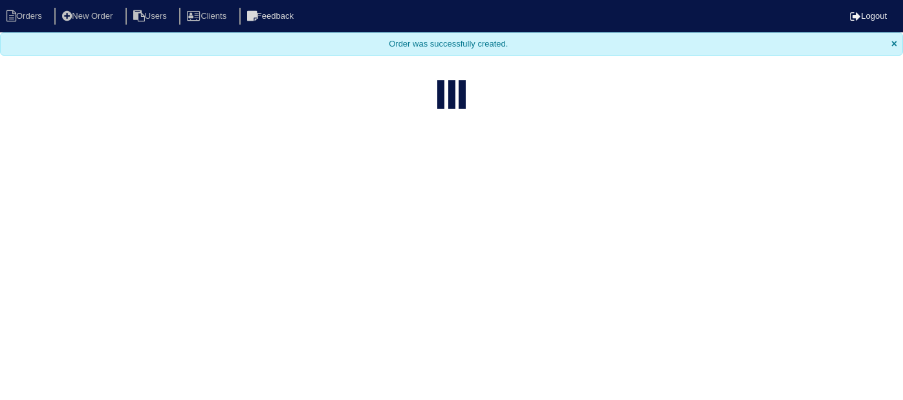
select select "15"
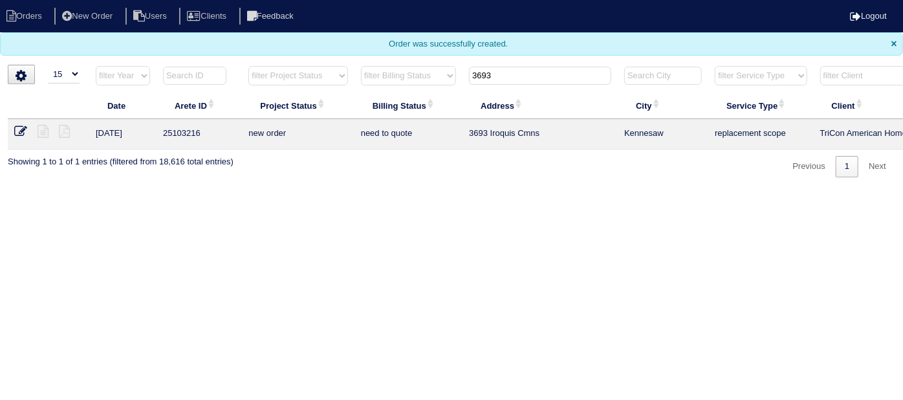
drag, startPoint x: 533, startPoint y: 71, endPoint x: 236, endPoint y: 50, distance: 297.7
click at [289, 50] on body "Orders New Order Users Clients Feedback Logout Orders New Order Users Clients M…" at bounding box center [451, 88] width 903 height 177
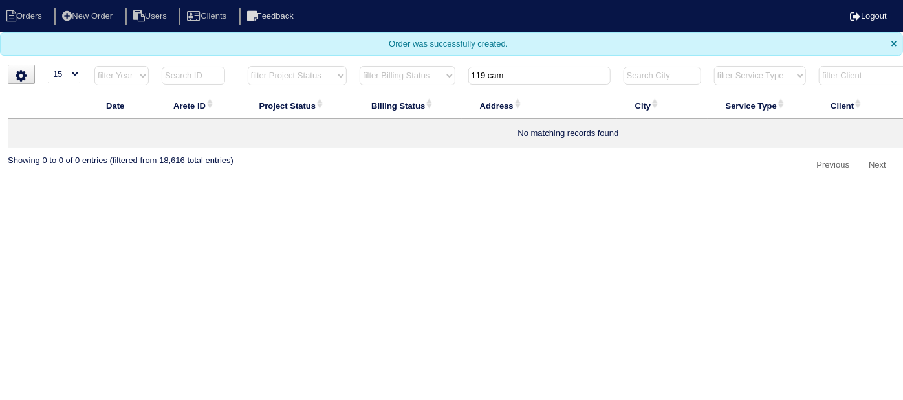
type input "119 cam"
click at [95, 16] on li "New Order" at bounding box center [88, 16] width 69 height 17
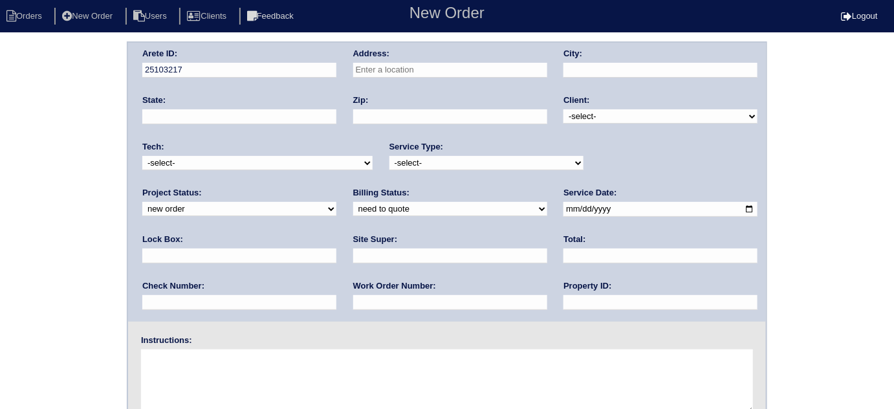
click at [431, 75] on input "text" at bounding box center [450, 70] width 194 height 15
type input "119 Camp Creek Dr"
type input "Stockbridge"
type input "GA"
type input "30281"
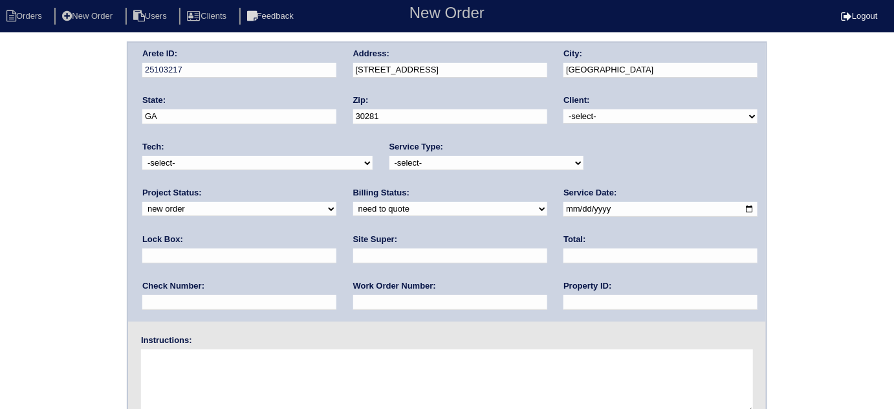
drag, startPoint x: 566, startPoint y: 111, endPoint x: 569, endPoint y: 121, distance: 10.2
click at [566, 112] on select "-select- TriCon American Homes American Homes 4 Rent First Key Homes Zillow The…" at bounding box center [660, 116] width 194 height 14
select select "1"
click at [564, 109] on select "-select- TriCon American Homes American Homes 4 Rent First Key Homes Zillow The…" at bounding box center [660, 116] width 194 height 14
click at [445, 165] on select "-select- initial service basic service maintenance call replacement scope servi…" at bounding box center [486, 163] width 194 height 14
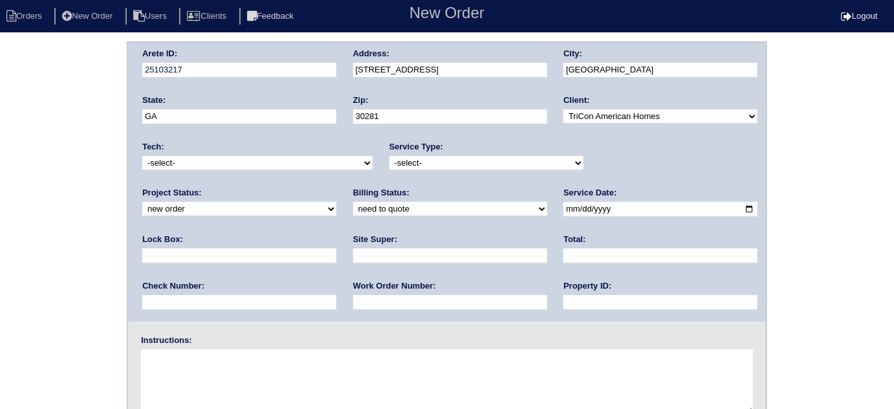
select select "scope only"
click at [389, 156] on select "-select- initial service basic service maintenance call replacement scope servi…" at bounding box center [486, 163] width 194 height 14
click at [336, 248] on input "text" at bounding box center [239, 255] width 194 height 15
type input "9470"
click at [563, 208] on input "date" at bounding box center [660, 209] width 194 height 15
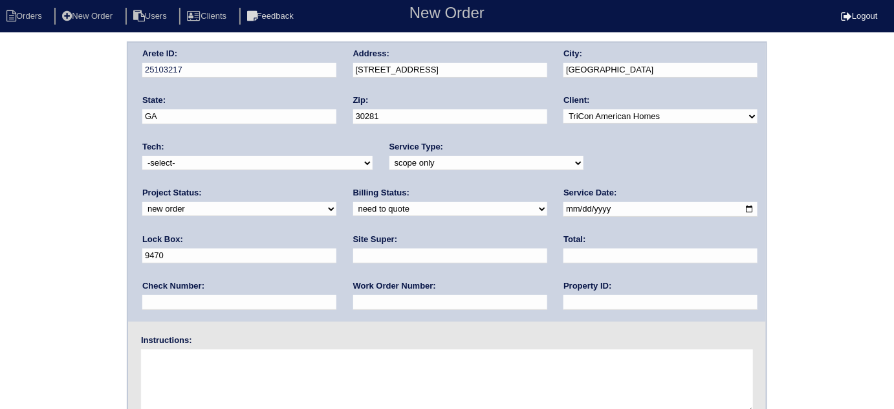
type input "2025-09-03"
click at [563, 296] on input "text" at bounding box center [660, 302] width 194 height 15
type input "N/A"
click at [353, 250] on input "text" at bounding box center [450, 255] width 194 height 15
type input "Theresa Iverson"
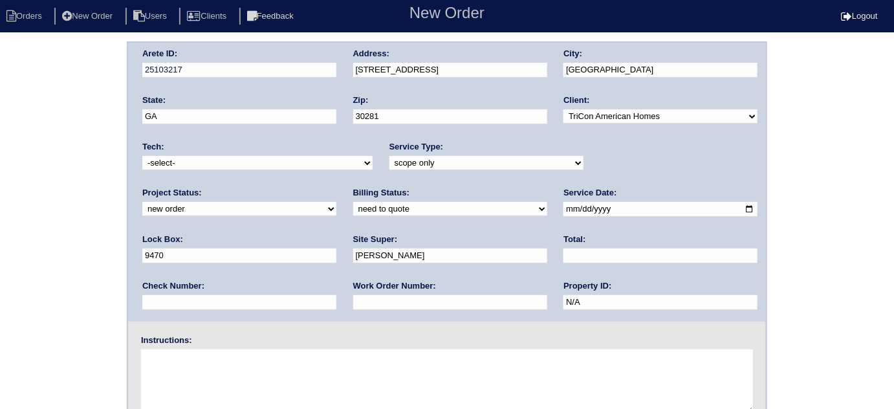
click at [191, 363] on textarea at bounding box center [447, 381] width 612 height 65
type textarea "Scope for service/repairs needed"
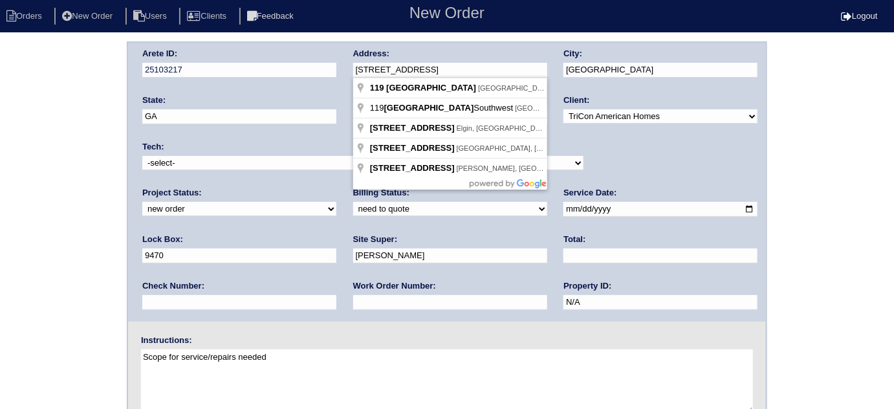
drag, startPoint x: 486, startPoint y: 66, endPoint x: 345, endPoint y: 58, distance: 141.3
click at [345, 58] on div "Arete ID: 25103217 Address: 119 Camp Creek Dr City: Stockbridge State: GA Zip: …" at bounding box center [447, 182] width 638 height 279
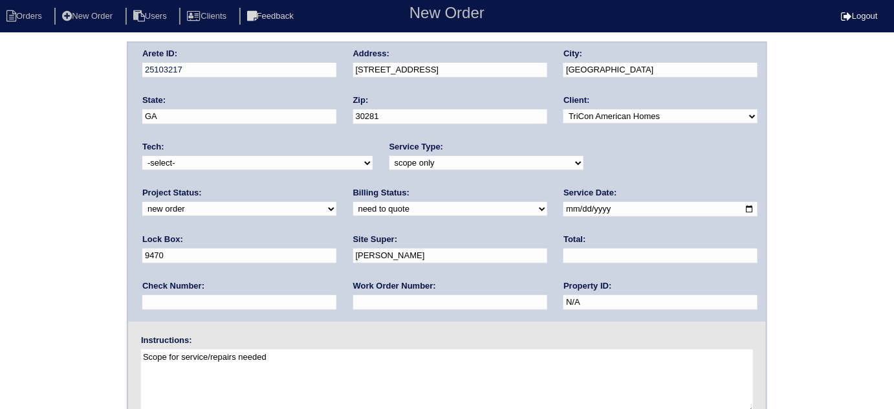
click at [0, 225] on div "Arete ID: 25103217 Address: 119 Camp Creek Dr City: Stockbridge State: GA Zip: …" at bounding box center [447, 302] width 894 height 523
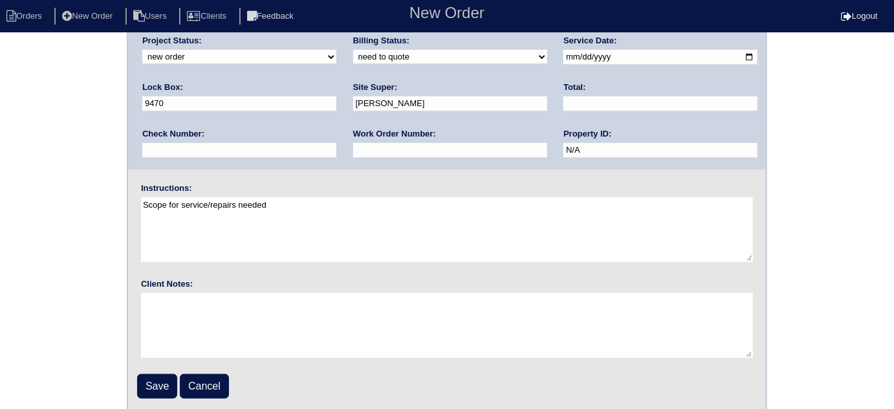
scroll to position [153, 0]
click at [153, 381] on input "Save" at bounding box center [157, 385] width 40 height 25
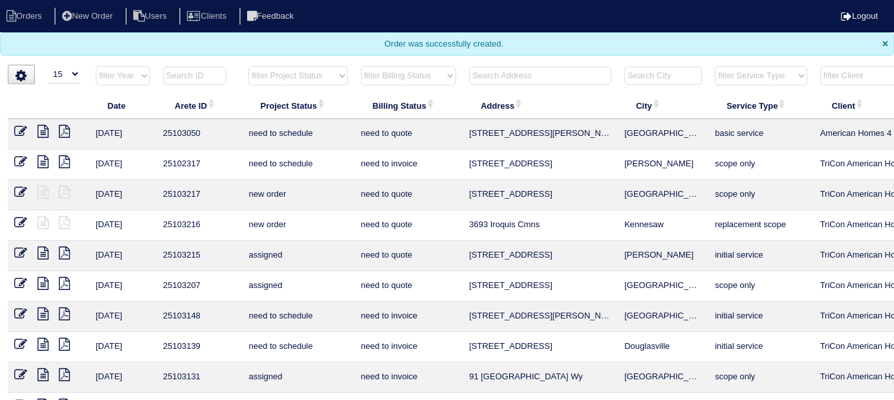
select select "15"
click at [294, 79] on select "filter Project Status -- Any Project Status -- new order assigned in progress f…" at bounding box center [297, 75] width 99 height 19
click at [248, 66] on select "filter Project Status -- Any Project Status -- new order assigned in progress f…" at bounding box center [297, 75] width 99 height 19
select select "field complete"
click at [396, 84] on select "filter Billing Status -- Any Billing Status -- need to quote quoted need to inv…" at bounding box center [408, 75] width 95 height 19
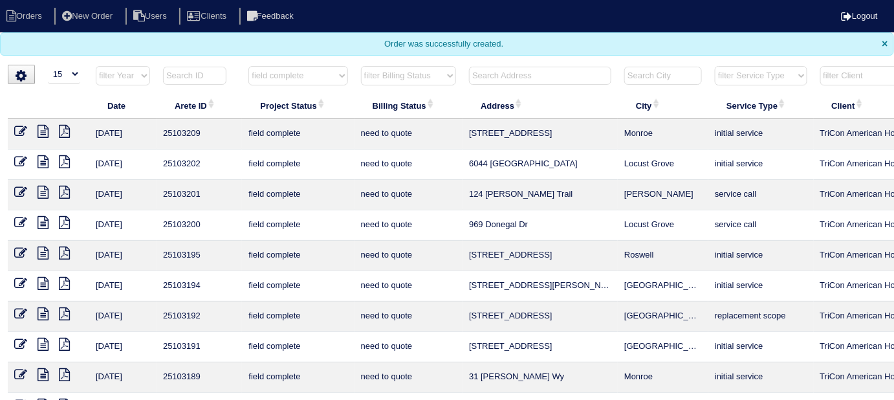
select select "need to quote"
click at [361, 66] on select "filter Billing Status -- Any Billing Status -- need to quote quoted need to inv…" at bounding box center [408, 75] width 95 height 19
select select "field complete"
select select "need to quote"
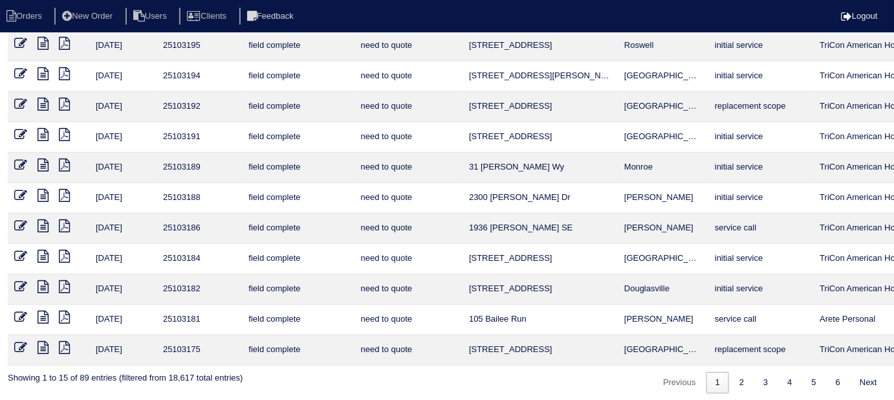
scroll to position [211, 0]
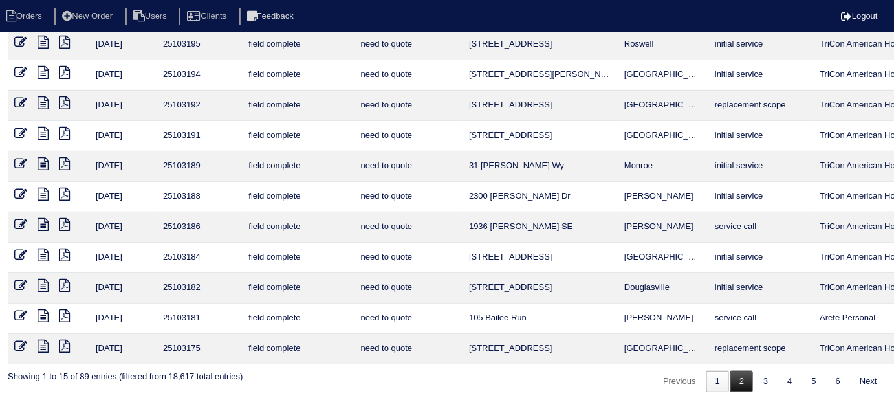
click at [733, 384] on link "2" at bounding box center [741, 381] width 23 height 21
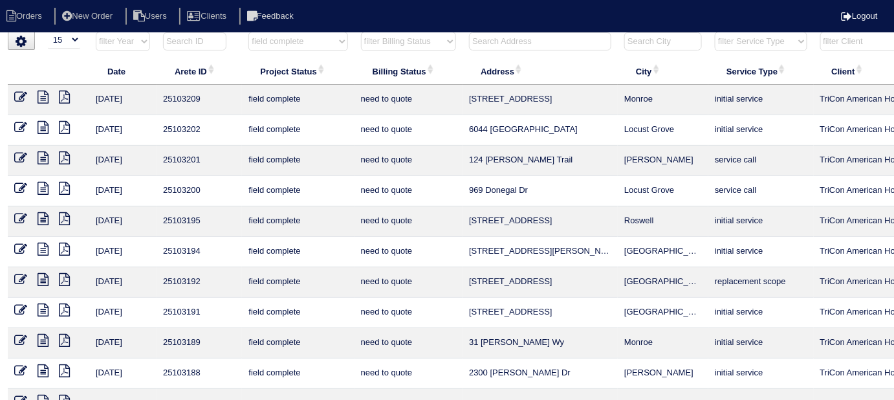
select select "field complete"
select select "need to quote"
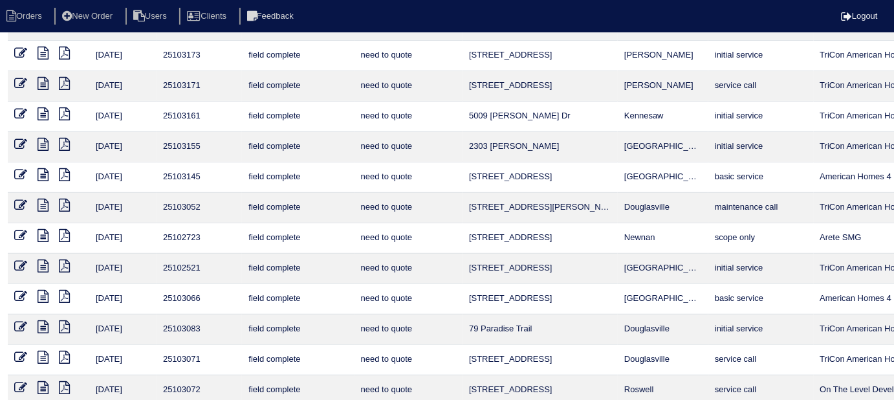
scroll to position [211, 0]
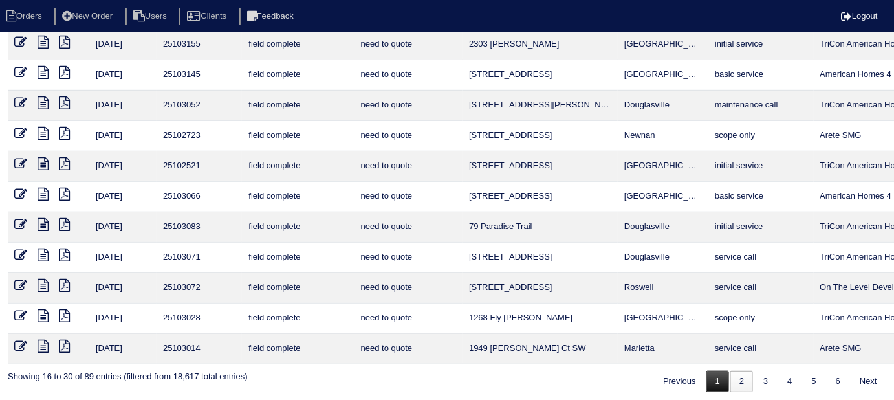
click at [706, 373] on link "1" at bounding box center [717, 381] width 23 height 21
select select "field complete"
select select "need to quote"
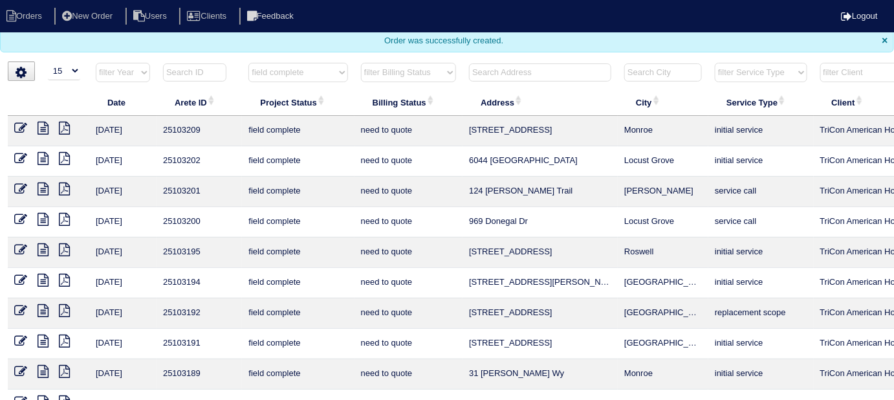
scroll to position [0, 0]
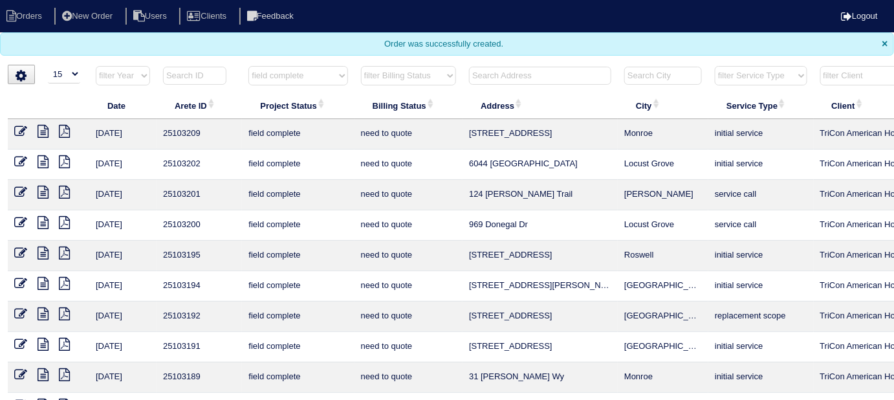
click at [61, 134] on icon at bounding box center [64, 131] width 11 height 13
click at [62, 158] on icon at bounding box center [64, 161] width 11 height 13
click at [62, 191] on icon at bounding box center [64, 192] width 11 height 13
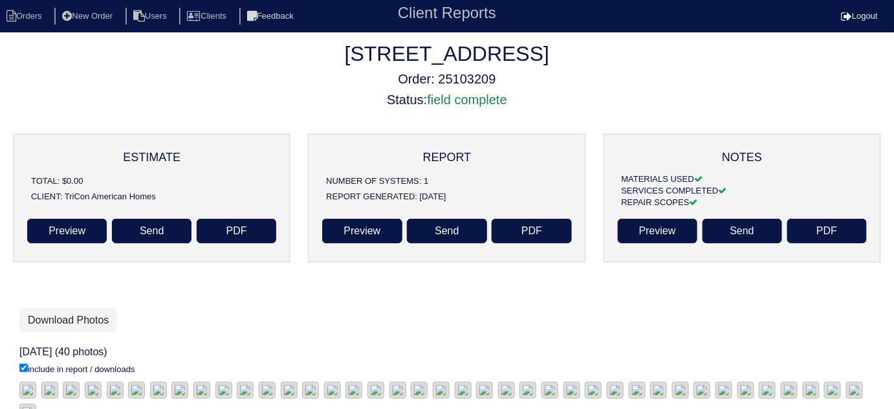
drag, startPoint x: 87, startPoint y: 312, endPoint x: 153, endPoint y: 268, distance: 78.4
click at [87, 312] on link "Download Photos" at bounding box center [68, 320] width 98 height 25
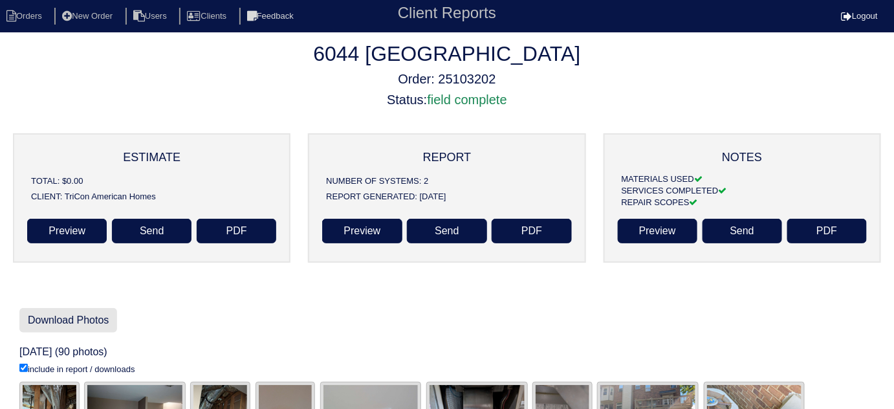
click at [60, 316] on link "Download Photos" at bounding box center [68, 320] width 98 height 25
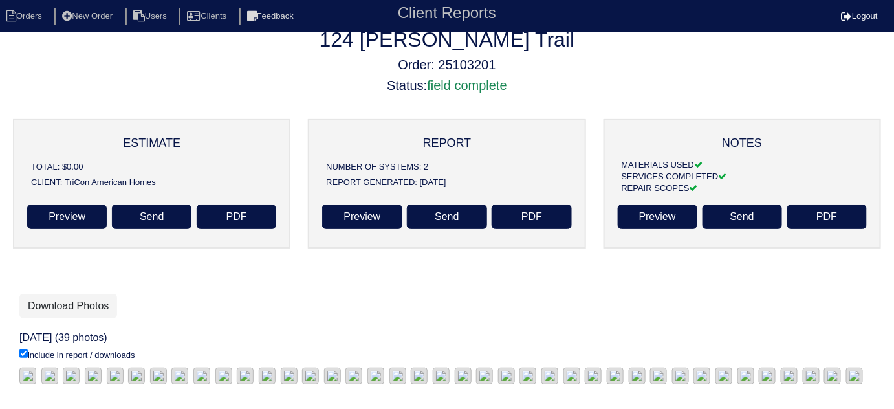
scroll to position [234, 0]
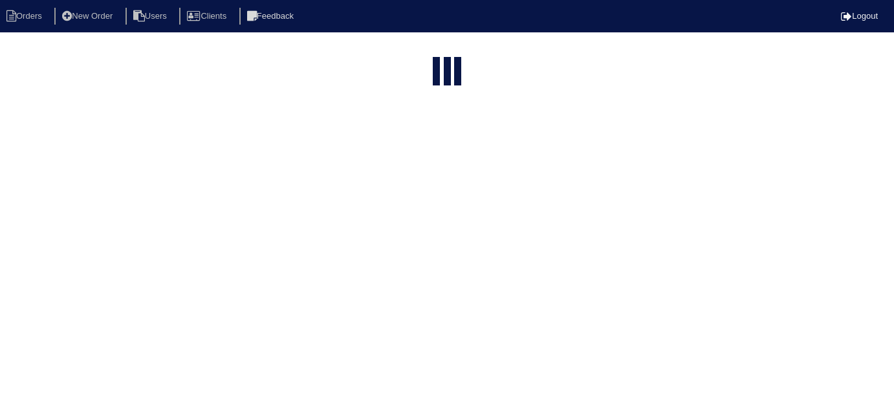
select select "15"
select select "field complete"
select select "need to quote"
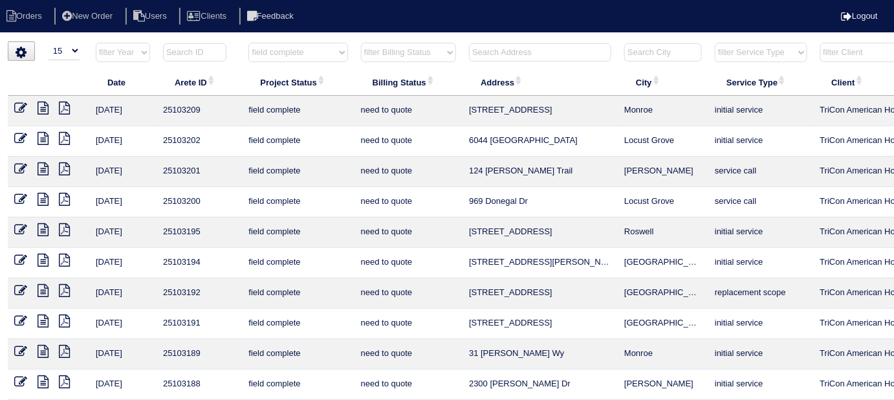
click at [65, 194] on icon at bounding box center [64, 199] width 11 height 13
click at [255, 52] on select "filter Project Status -- Any Project Status -- new order assigned in progress f…" at bounding box center [297, 52] width 99 height 19
select select
click at [248, 43] on select "filter Project Status -- Any Project Status -- new order assigned in progress f…" at bounding box center [297, 52] width 99 height 19
select select "need to quote"
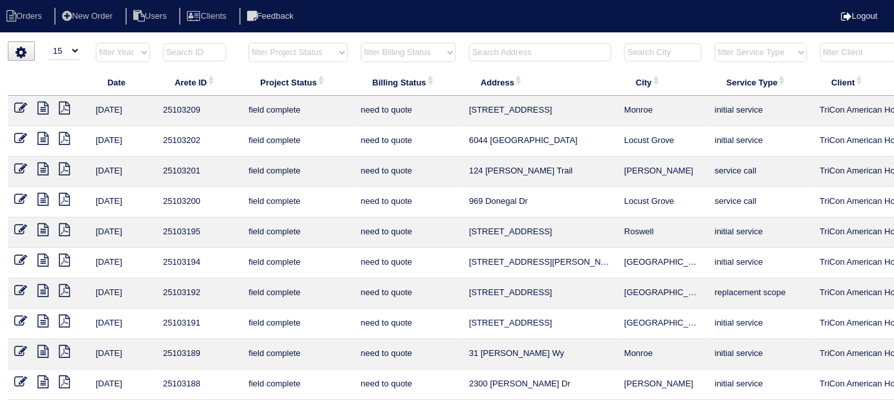
drag, startPoint x: 428, startPoint y: 51, endPoint x: 419, endPoint y: 59, distance: 11.4
click at [428, 51] on select "filter Billing Status -- Any Billing Status -- need to quote quoted need to inv…" at bounding box center [408, 52] width 95 height 19
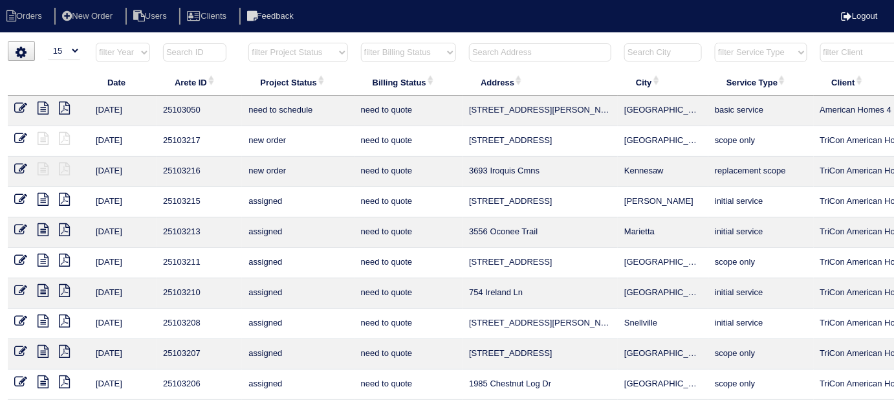
select select
click at [361, 43] on select "filter Billing Status -- Any Billing Status -- need to quote quoted need to inv…" at bounding box center [408, 52] width 95 height 19
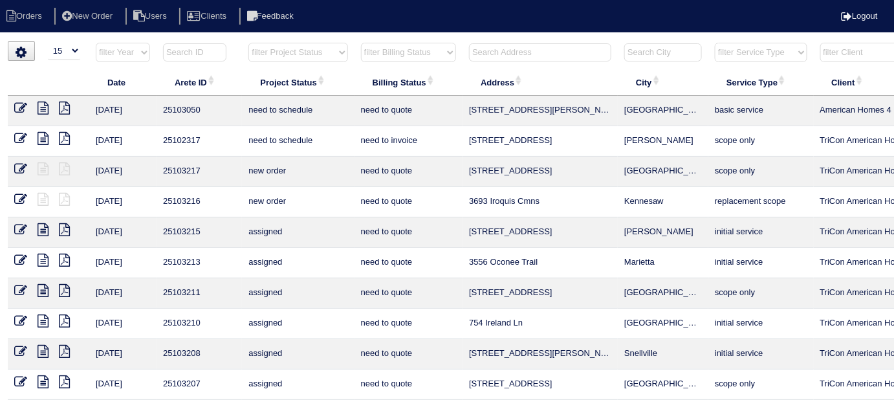
click at [503, 47] on input "text" at bounding box center [540, 52] width 142 height 18
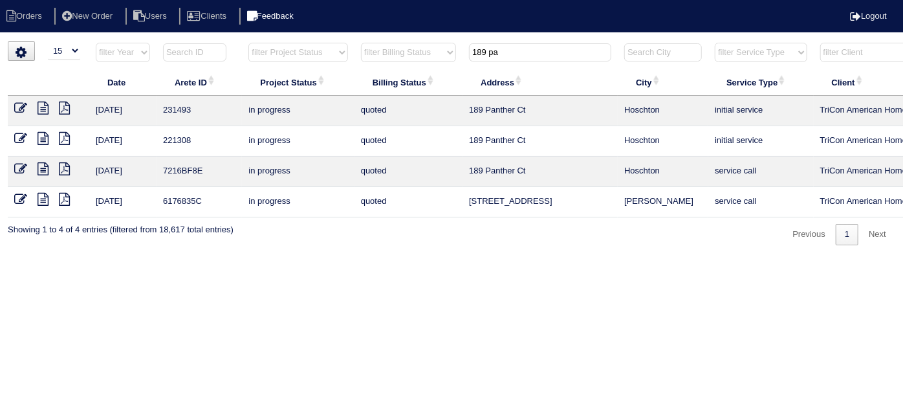
type input "189 pa"
click at [43, 107] on icon at bounding box center [43, 108] width 11 height 13
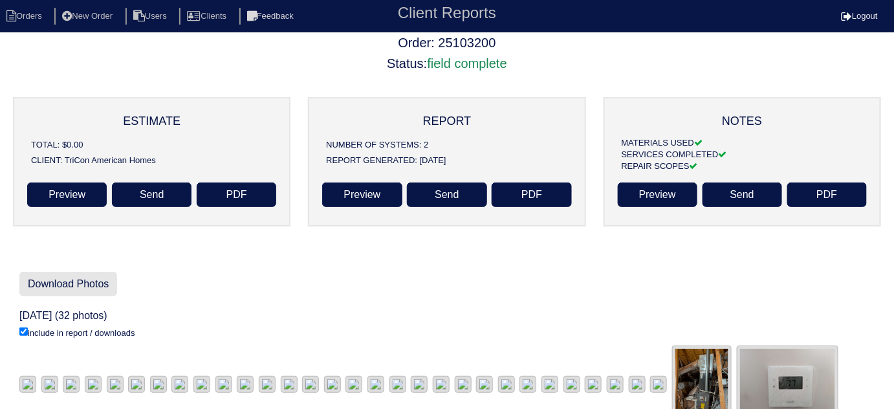
scroll to position [35, 0]
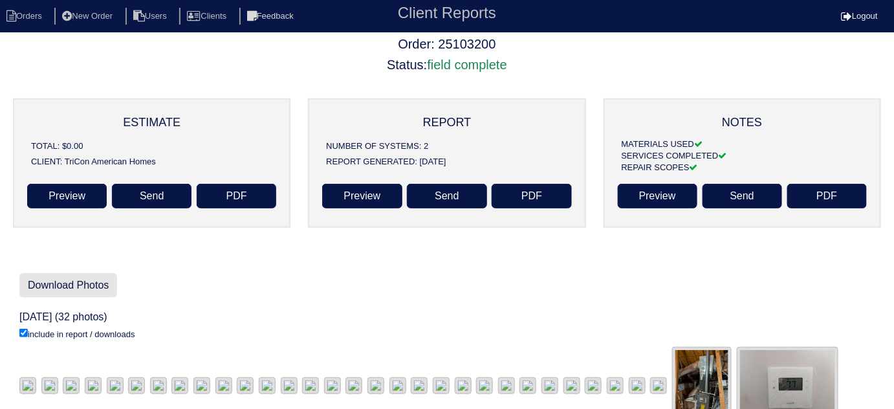
click at [81, 280] on link "Download Photos" at bounding box center [68, 285] width 98 height 25
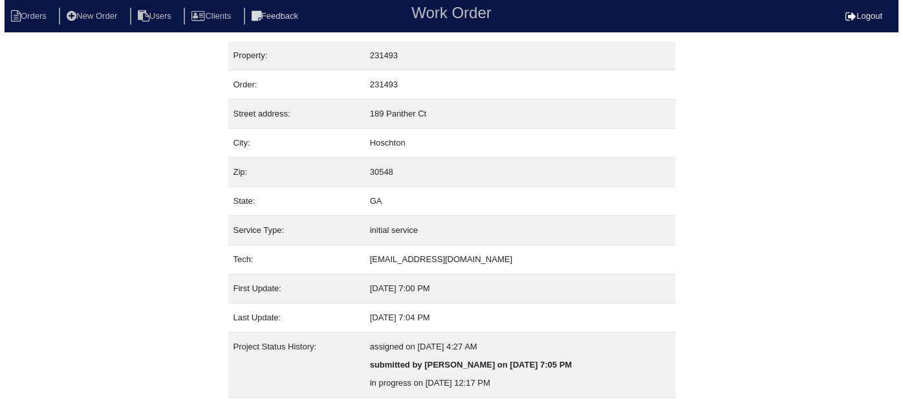
scroll to position [88, 0]
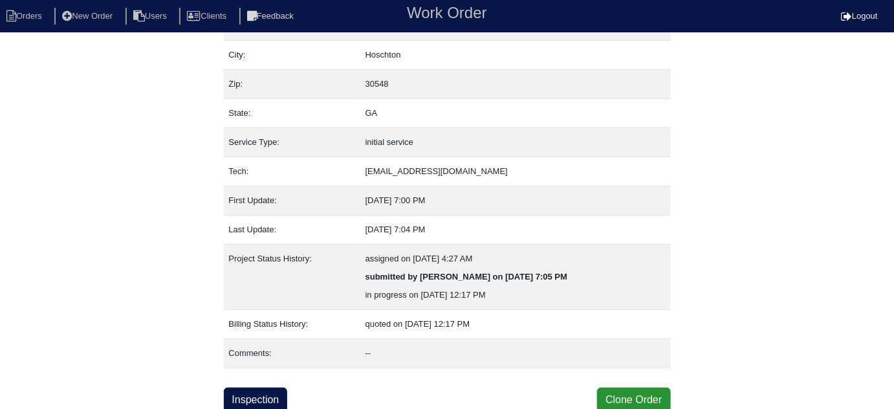
click at [640, 393] on button "Clone Order" at bounding box center [633, 399] width 73 height 25
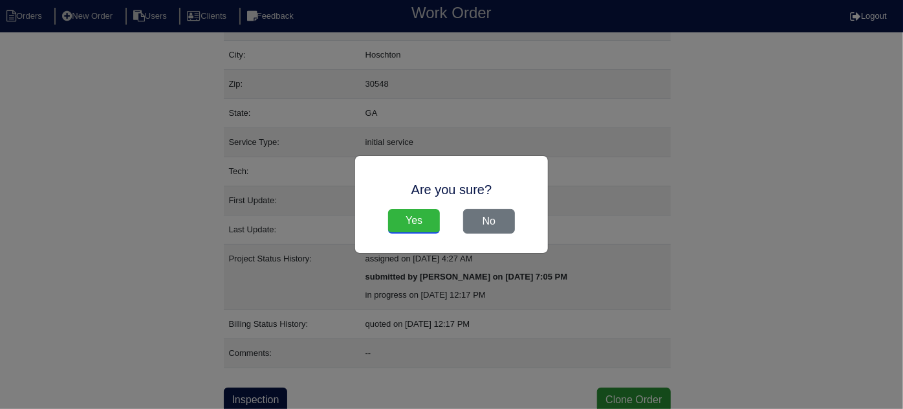
click at [412, 224] on input "Yes" at bounding box center [414, 221] width 52 height 25
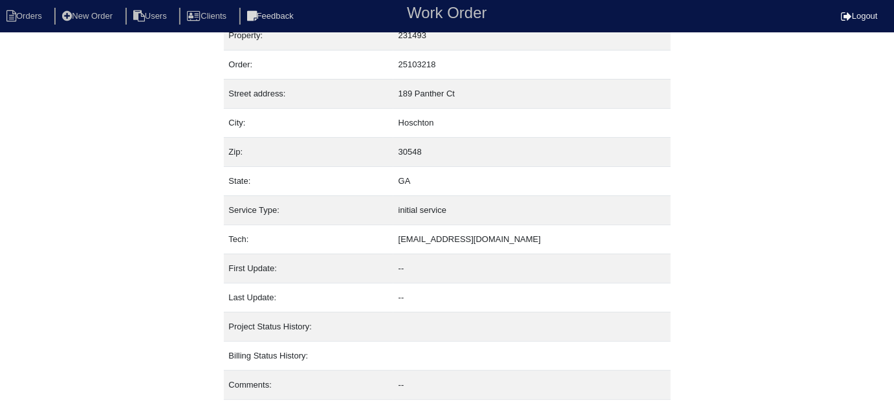
scroll to position [75, 0]
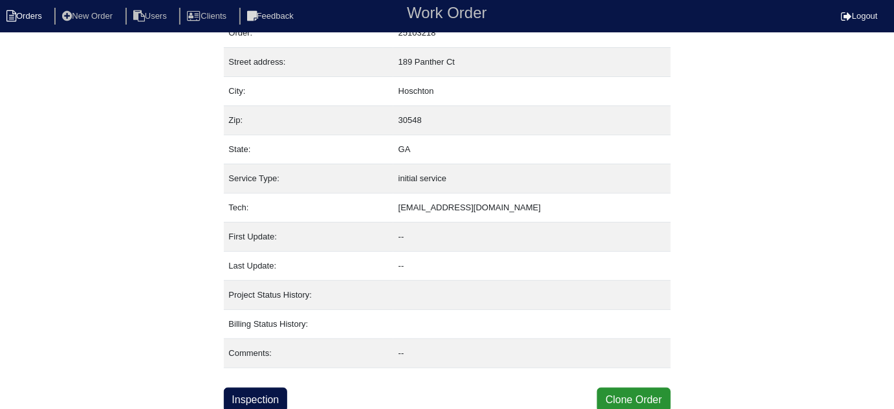
click at [14, 17] on icon at bounding box center [11, 16] width 10 height 12
select select "15"
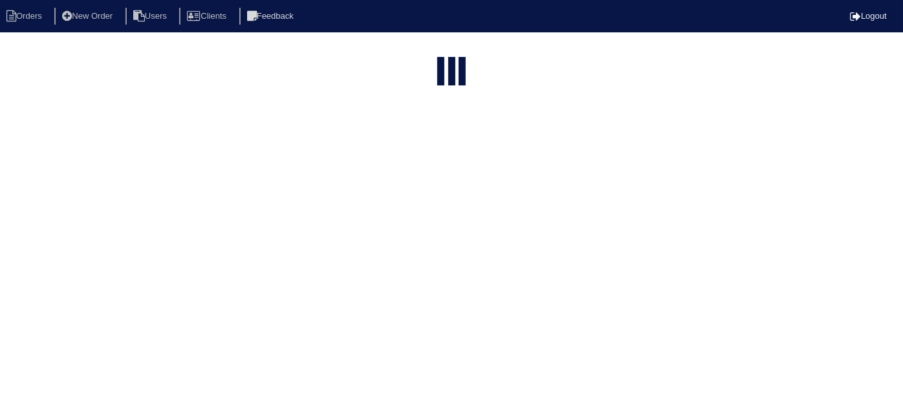
type input "189 pa"
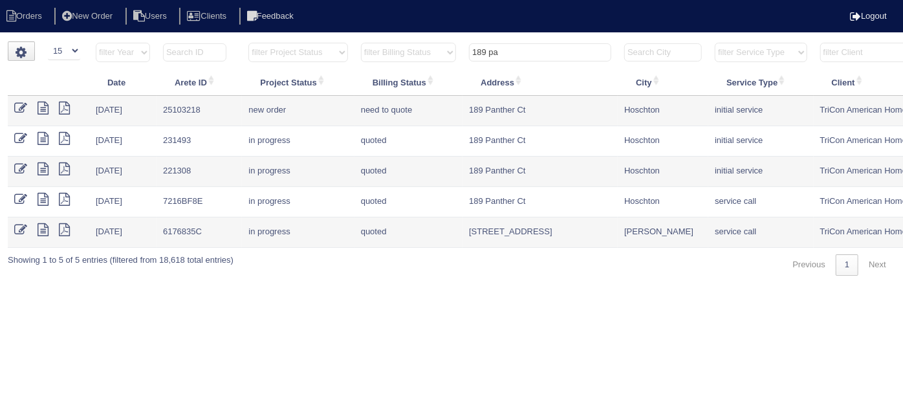
click at [19, 103] on icon at bounding box center [20, 108] width 13 height 13
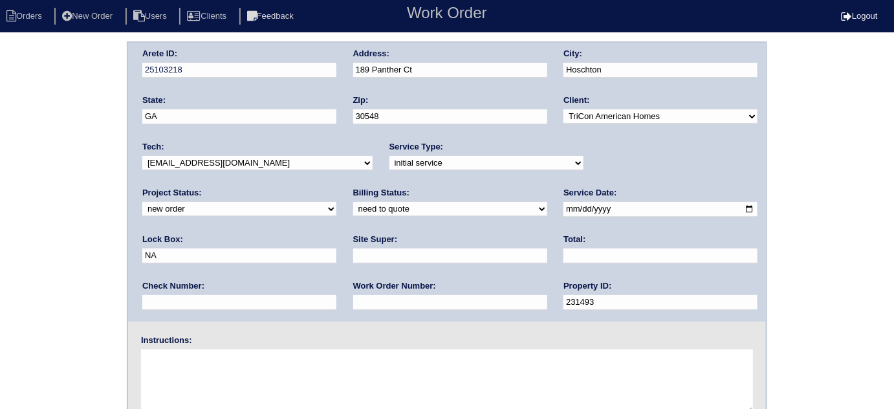
click at [353, 300] on input "text" at bounding box center [450, 302] width 194 height 15
type input "540648"
drag, startPoint x: 605, startPoint y: 213, endPoint x: 570, endPoint y: 212, distance: 35.6
click at [336, 248] on input "NA" at bounding box center [239, 255] width 194 height 15
click at [336, 248] on input "text" at bounding box center [239, 255] width 194 height 15
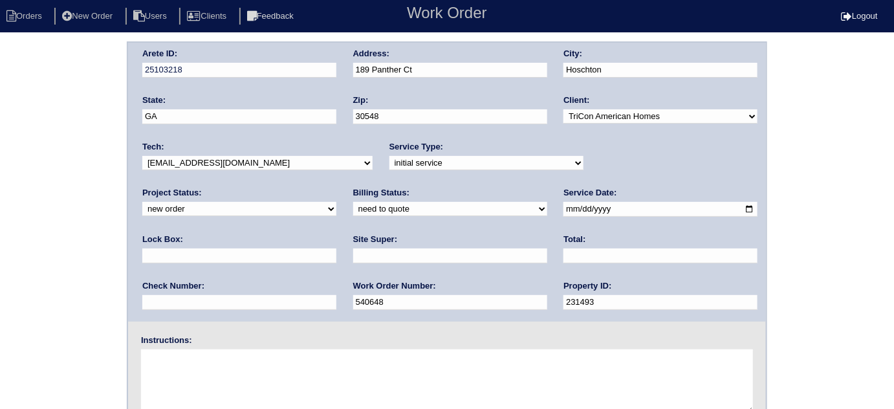
type input "9470"
click at [353, 261] on input "text" at bounding box center [450, 255] width 194 height 15
type input "Terrance Carter"
click at [230, 345] on div "Instructions:" at bounding box center [447, 375] width 638 height 83
click at [233, 362] on textarea at bounding box center [447, 381] width 612 height 65
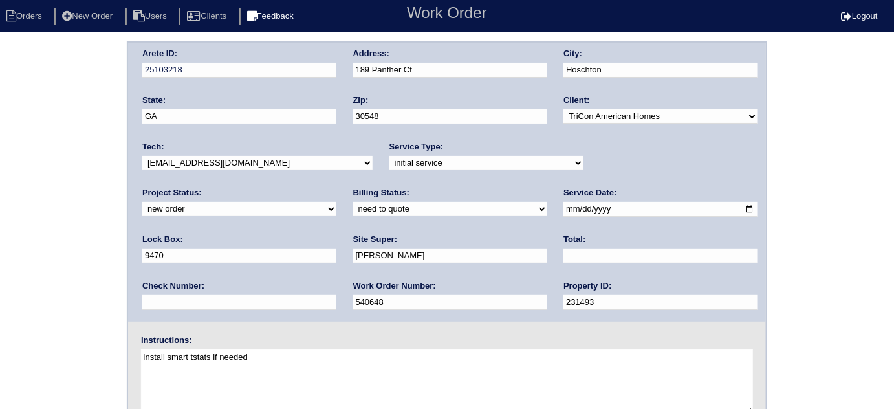
type textarea "Install smart tstats if needed"
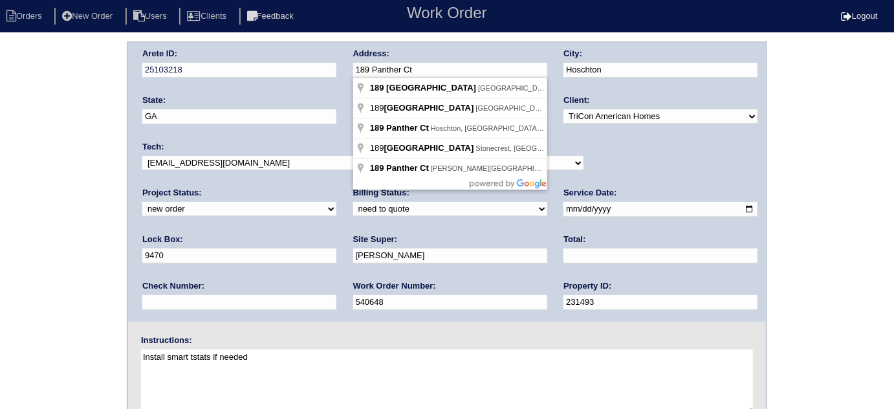
drag, startPoint x: 434, startPoint y: 75, endPoint x: 351, endPoint y: 76, distance: 83.5
click at [351, 76] on div "Arete ID: 25103218 Address: 189 Panther Ct City: Hoschton State: GA Zip: 30548 …" at bounding box center [447, 182] width 638 height 279
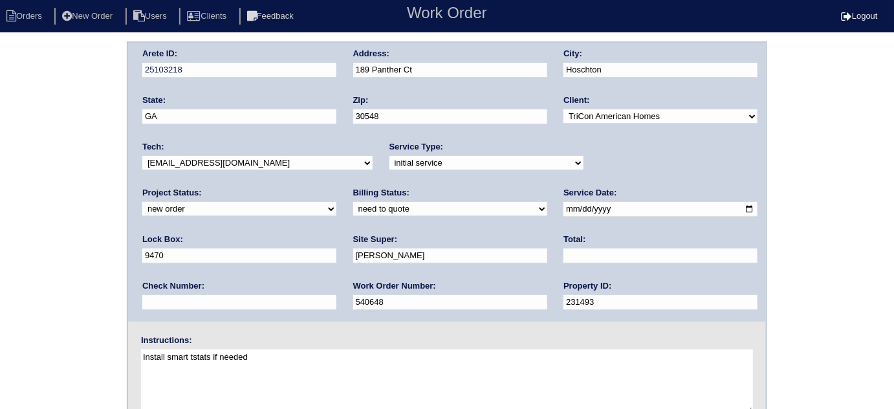
click at [1, 207] on div "Arete ID: 25103218 Address: 189 Panther Ct City: Hoschton State: GA Zip: 30548 …" at bounding box center [447, 302] width 894 height 523
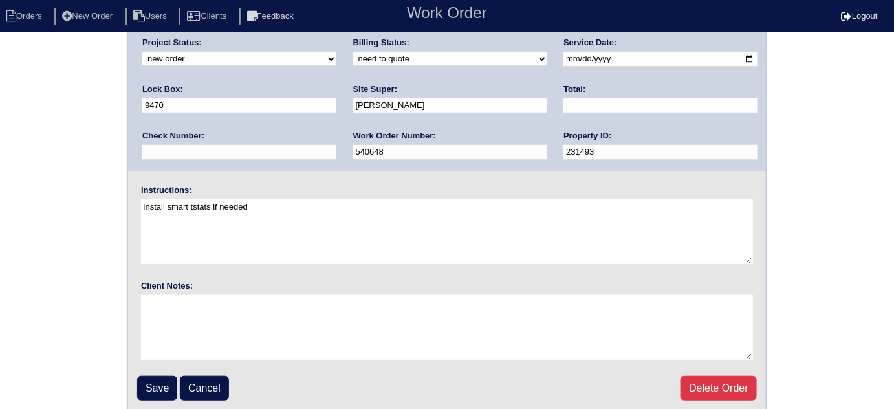
scroll to position [153, 0]
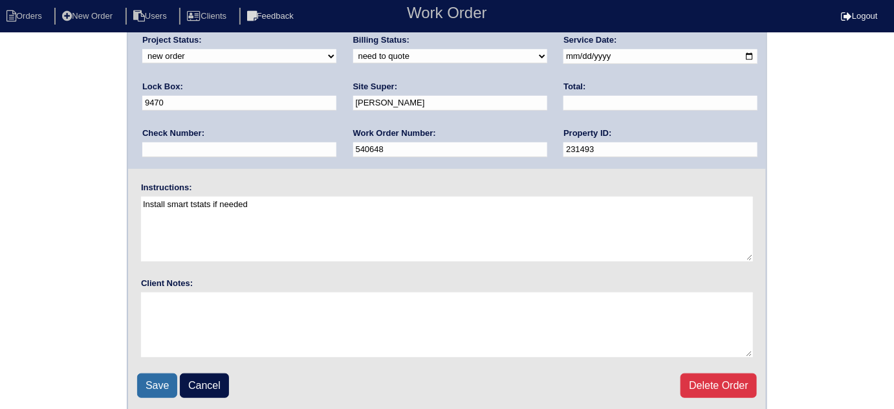
click at [147, 382] on input "Save" at bounding box center [157, 385] width 40 height 25
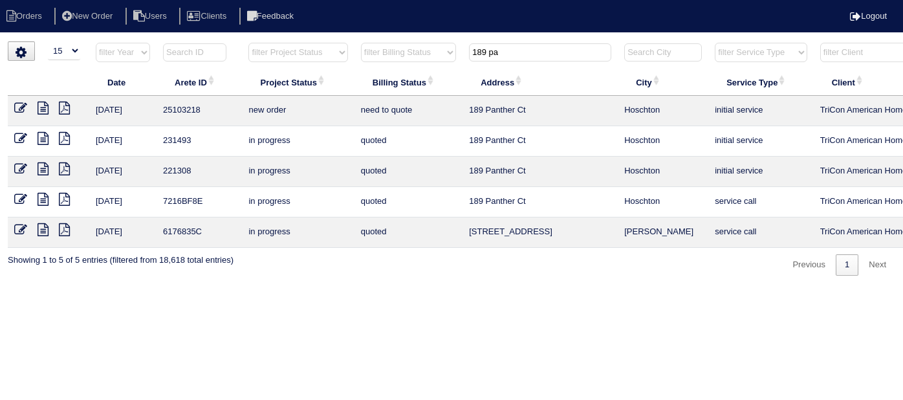
select select "15"
click at [455, 40] on html "Orders New Order Users Clients Feedback Logout Orders New Order Users Clients M…" at bounding box center [451, 144] width 903 height 289
click at [328, 49] on select "filter Project Status -- Any Project Status -- new order assigned in progress f…" at bounding box center [297, 52] width 99 height 19
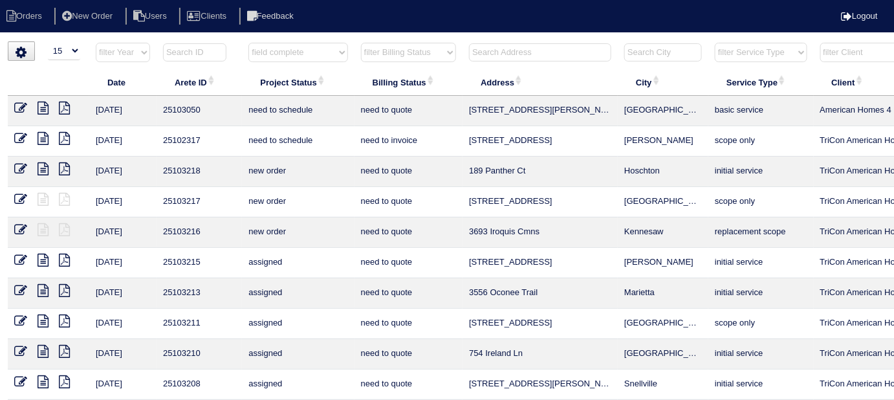
click at [248, 43] on select "filter Project Status -- Any Project Status -- new order assigned in progress f…" at bounding box center [297, 52] width 99 height 19
select select "field complete"
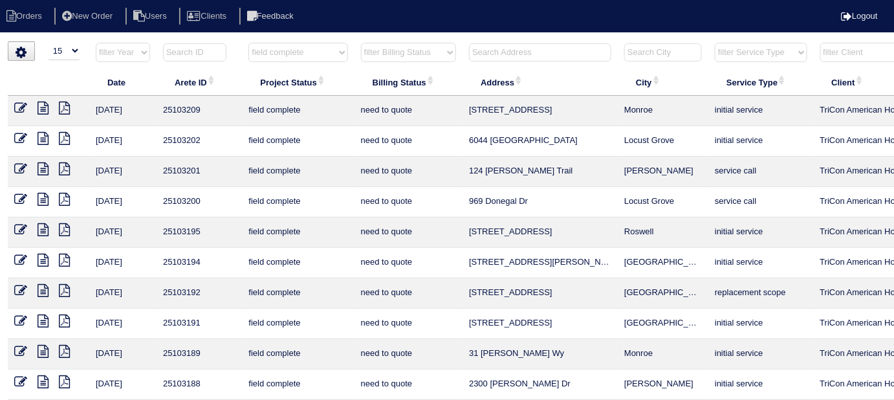
click at [411, 44] on select "filter Billing Status -- Any Billing Status -- need to quote quoted need to inv…" at bounding box center [408, 52] width 95 height 19
select select "need to quote"
click at [361, 43] on select "filter Billing Status -- Any Billing Status -- need to quote quoted need to inv…" at bounding box center [408, 52] width 95 height 19
select select "field complete"
select select "need to quote"
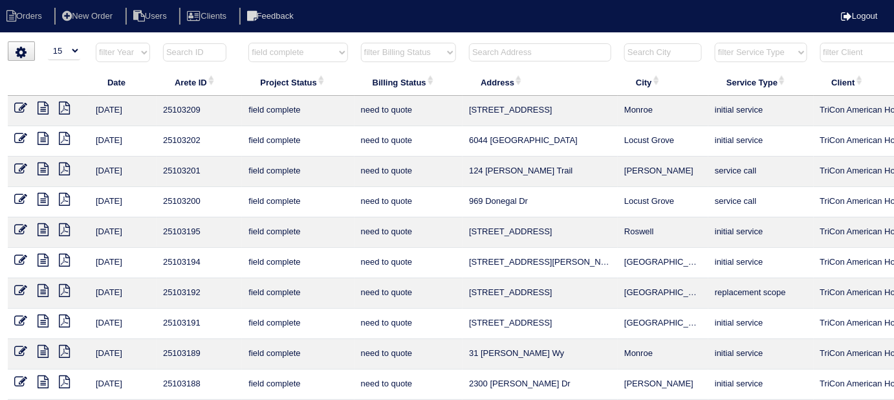
click at [64, 226] on icon at bounding box center [64, 229] width 11 height 13
click at [259, 54] on select "filter Project Status -- Any Project Status -- new order assigned in progress f…" at bounding box center [297, 52] width 99 height 19
click at [284, 43] on select "filter Project Status -- Any Project Status -- new order assigned in progress f…" at bounding box center [297, 52] width 99 height 19
drag, startPoint x: 284, startPoint y: 44, endPoint x: 284, endPoint y: 55, distance: 11.0
click at [284, 44] on select "filter Project Status -- Any Project Status -- new order assigned in progress f…" at bounding box center [297, 52] width 99 height 19
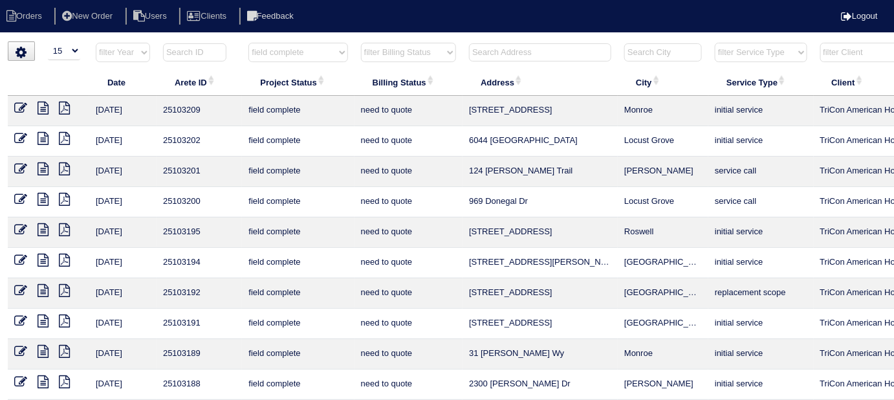
select select
click at [248, 43] on select "filter Project Status -- Any Project Status -- new order assigned in progress f…" at bounding box center [297, 52] width 99 height 19
click at [387, 48] on select "filter Billing Status -- Any Billing Status -- need to quote quoted need to inv…" at bounding box center [408, 52] width 95 height 19
select select "need to quote"
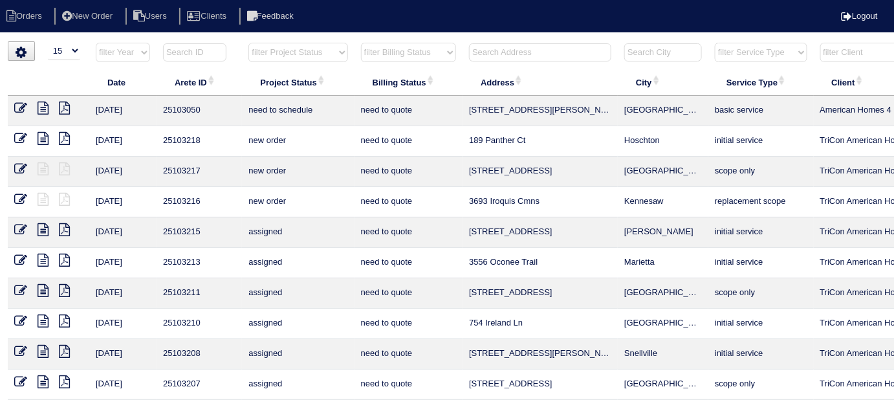
select select
click at [361, 43] on select "filter Billing Status -- Any Billing Status -- need to quote quoted need to inv…" at bounding box center [408, 52] width 95 height 19
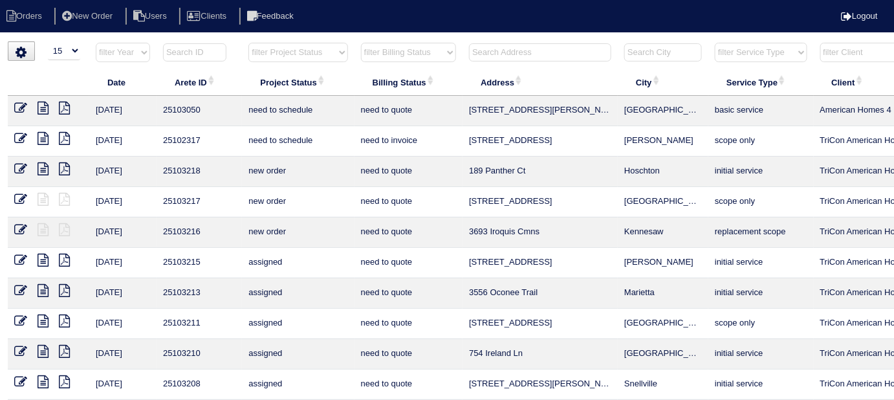
click at [490, 54] on input "text" at bounding box center [540, 52] width 142 height 18
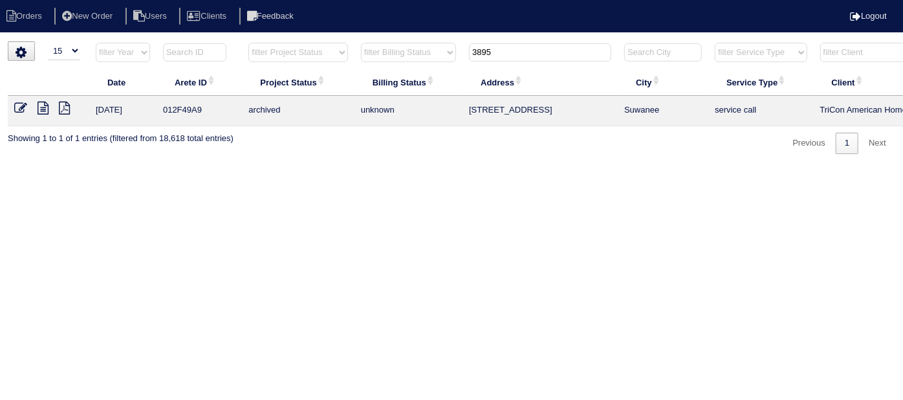
type input "3895"
drag, startPoint x: 512, startPoint y: 53, endPoint x: 386, endPoint y: 24, distance: 128.8
click at [391, 41] on body "Orders New Order Users Clients Feedback Logout Orders New Order Users Clients M…" at bounding box center [451, 97] width 903 height 113
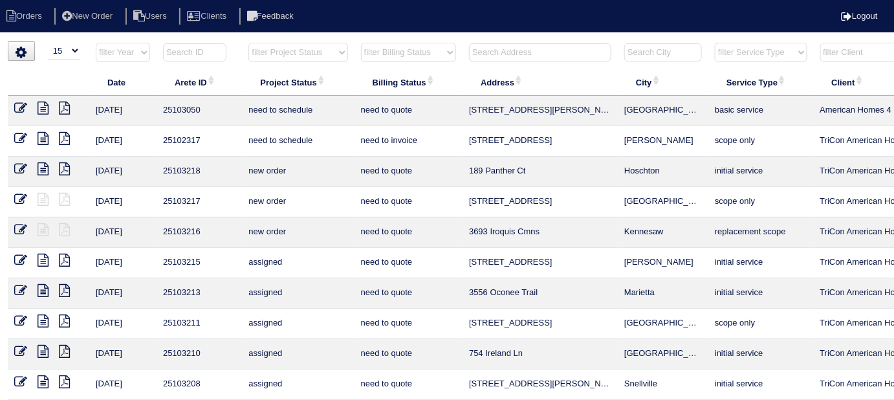
click at [330, 49] on select "filter Project Status -- Any Project Status -- new order assigned in progress f…" at bounding box center [297, 52] width 99 height 19
click at [248, 43] on select "filter Project Status -- Any Project Status -- new order assigned in progress f…" at bounding box center [297, 52] width 99 height 19
select select "field complete"
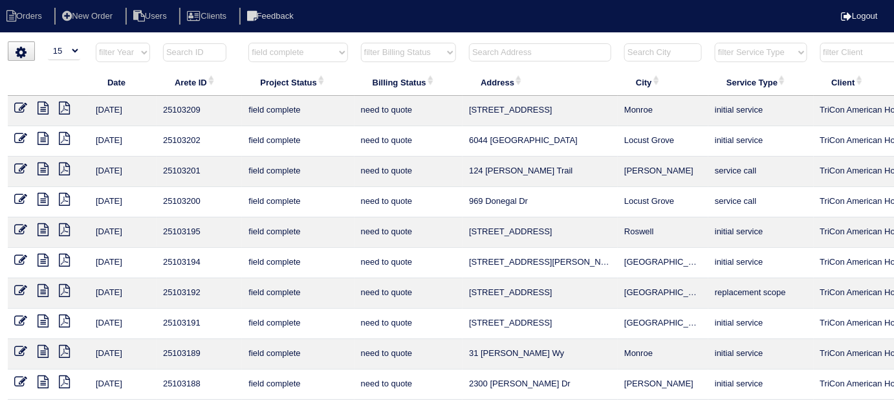
click at [400, 54] on select "filter Billing Status -- Any Billing Status -- need to quote quoted need to inv…" at bounding box center [408, 52] width 95 height 19
select select "need to quote"
click at [361, 43] on select "filter Billing Status -- Any Billing Status -- need to quote quoted need to inv…" at bounding box center [408, 52] width 95 height 19
select select "field complete"
select select "need to quote"
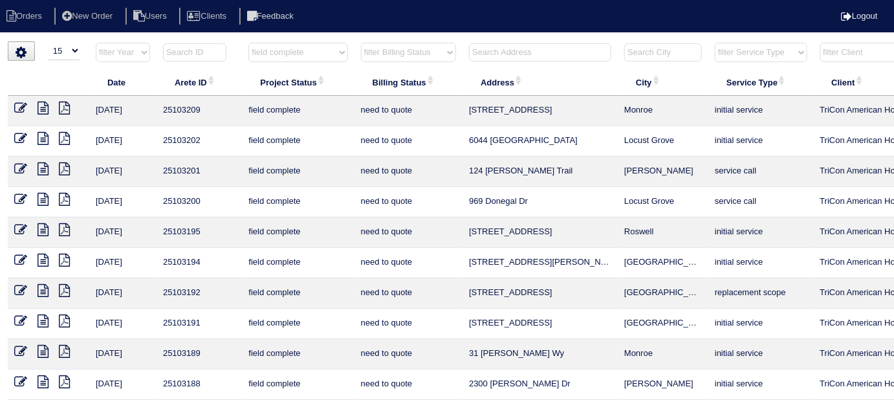
drag, startPoint x: 61, startPoint y: 255, endPoint x: 71, endPoint y: 243, distance: 16.1
click at [61, 255] on icon at bounding box center [64, 260] width 11 height 13
click at [65, 288] on icon at bounding box center [64, 290] width 11 height 13
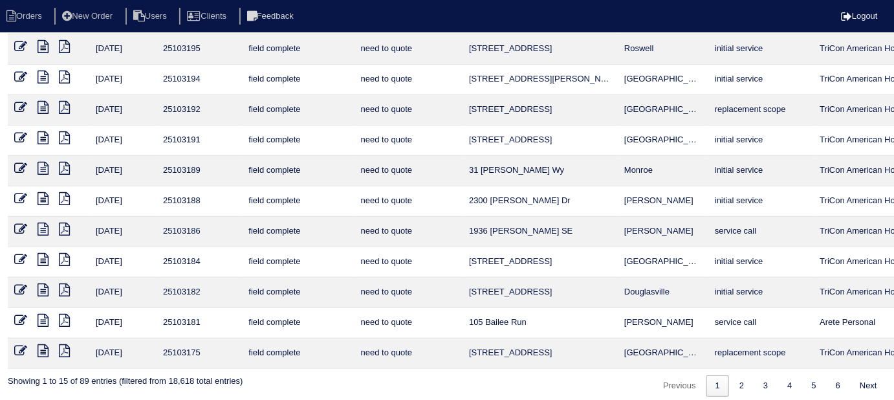
scroll to position [188, 0]
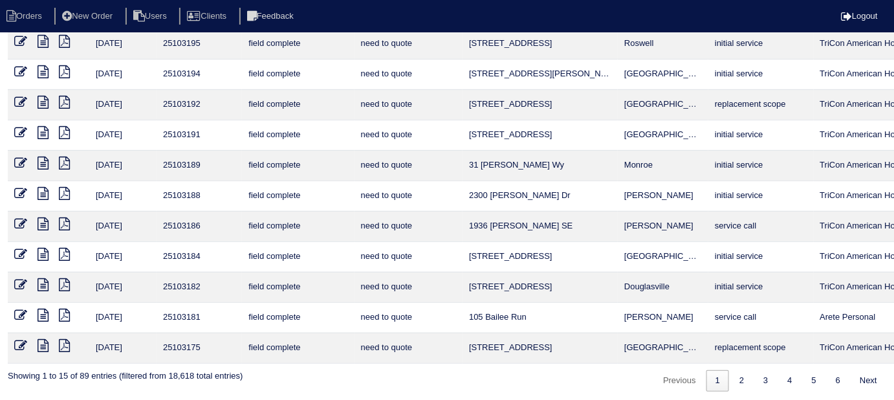
click at [61, 129] on icon at bounding box center [64, 132] width 11 height 13
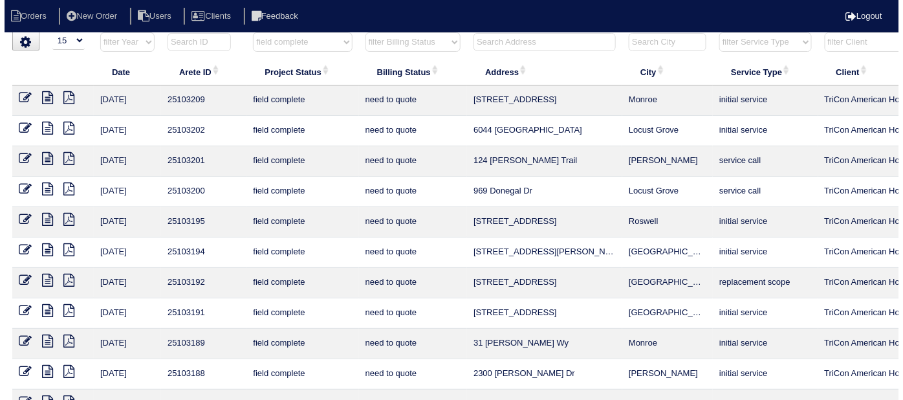
scroll to position [0, 0]
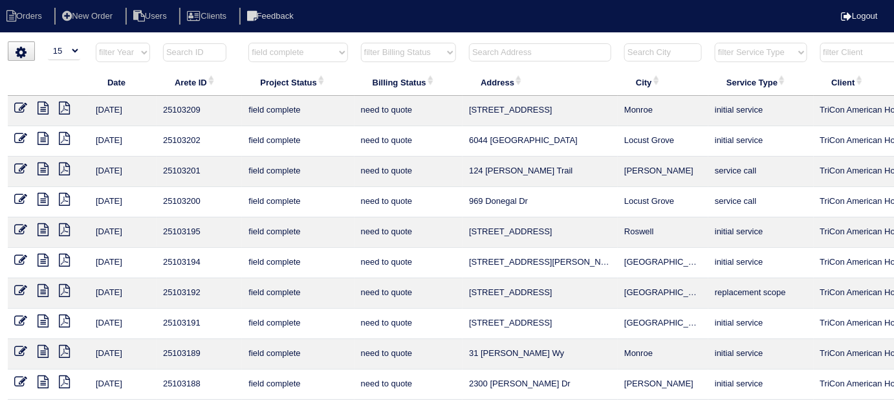
click at [314, 52] on select "filter Project Status -- Any Project Status -- new order assigned in progress f…" at bounding box center [297, 52] width 99 height 19
click at [289, 58] on select "filter Project Status -- Any Project Status -- new order assigned in progress f…" at bounding box center [297, 52] width 99 height 19
select select
click at [248, 43] on select "filter Project Status -- Any Project Status -- new order assigned in progress f…" at bounding box center [297, 52] width 99 height 19
click at [381, 48] on select "filter Billing Status -- Any Billing Status -- need to quote quoted need to inv…" at bounding box center [408, 52] width 95 height 19
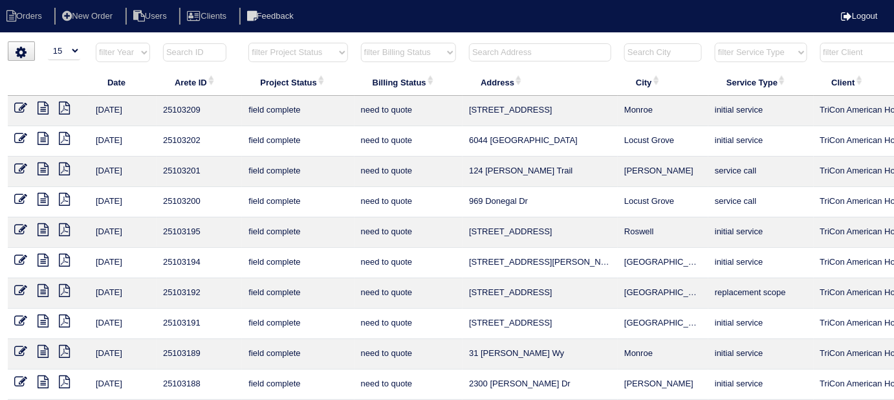
select select
click at [361, 43] on select "filter Billing Status -- Any Billing Status -- need to quote quoted need to inv…" at bounding box center [408, 52] width 95 height 19
click at [494, 51] on input "text" at bounding box center [540, 52] width 142 height 18
type input "449 s"
select select "need to quote"
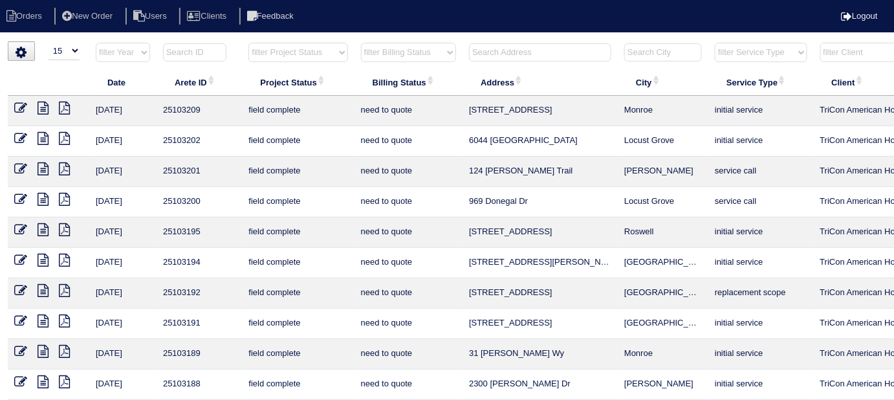
select select
type input "449 s"
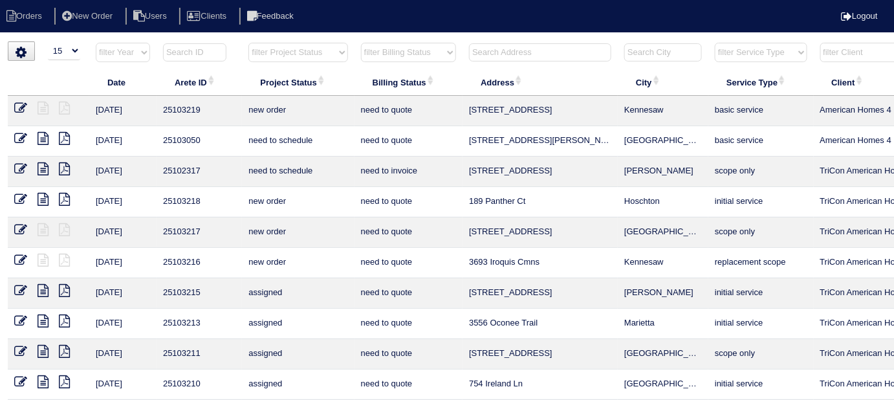
click at [494, 51] on input "text" at bounding box center [540, 52] width 142 height 18
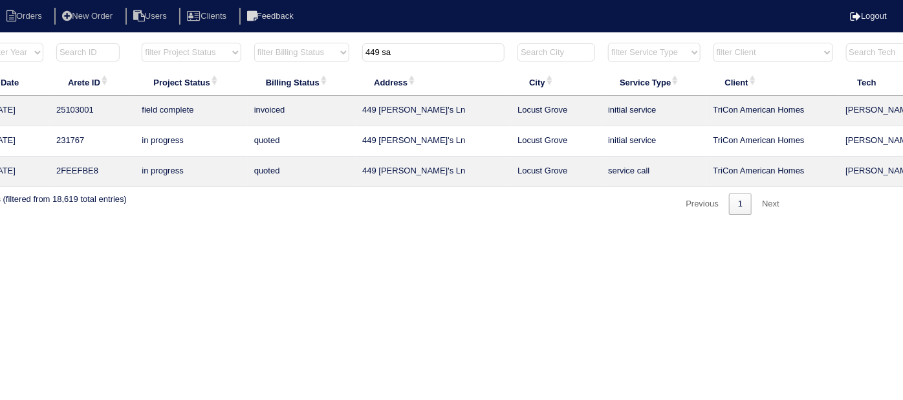
scroll to position [0, 225]
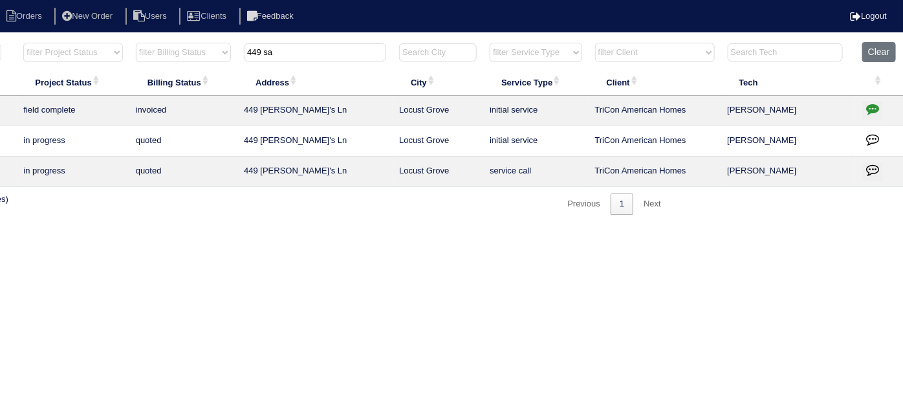
type input "449 sa"
click at [871, 104] on icon "button" at bounding box center [872, 108] width 13 height 13
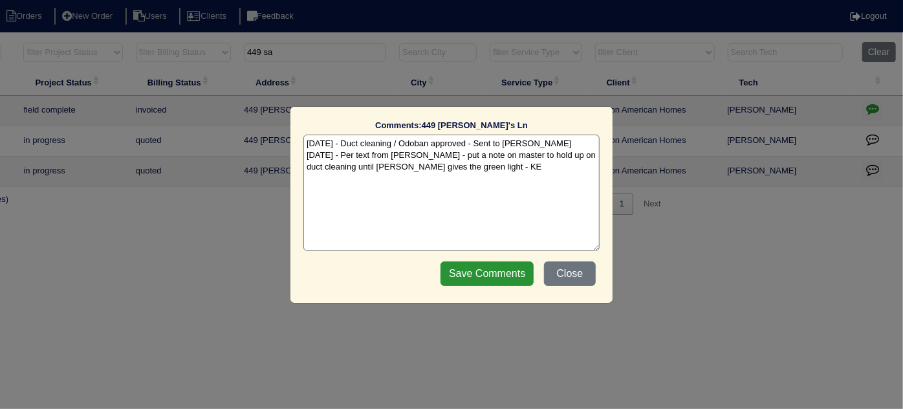
click at [464, 170] on textarea "8/25/25 - Duct cleaning / Odoban approved - Sent to Dan - KE 8/26/25 - Per text…" at bounding box center [451, 193] width 296 height 116
click at [580, 271] on button "Close" at bounding box center [570, 273] width 52 height 25
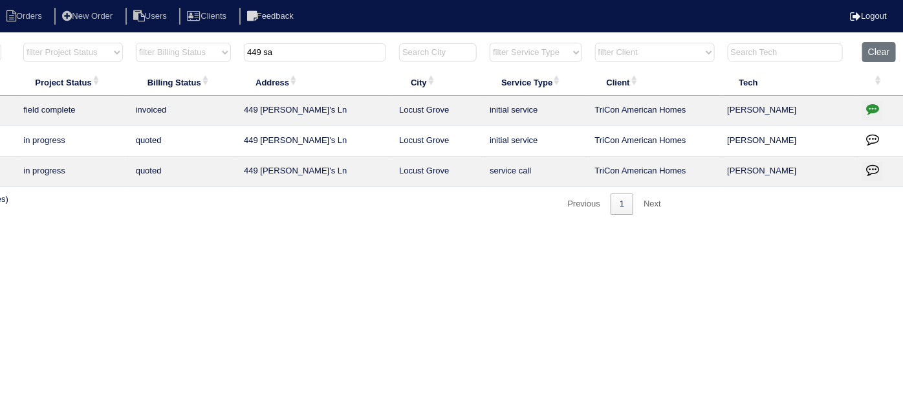
click at [869, 105] on icon "button" at bounding box center [872, 108] width 13 height 13
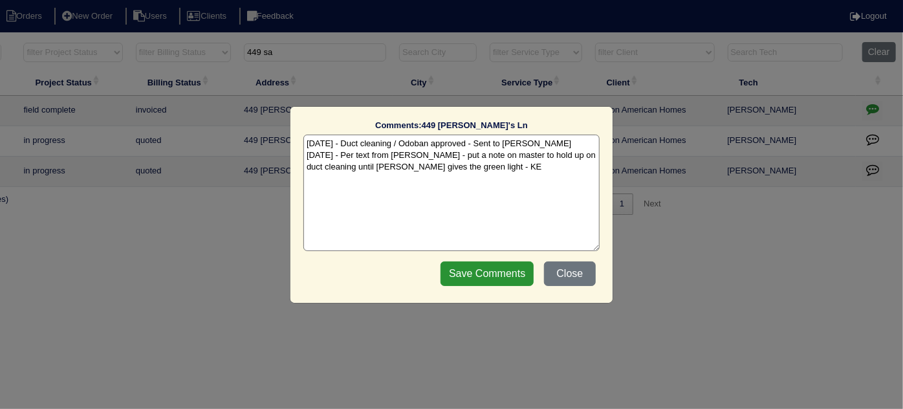
click at [461, 168] on textarea "8/25/25 - Duct cleaning / Odoban approved - Sent to Dan - KE 8/26/25 - Per text…" at bounding box center [451, 193] width 296 height 116
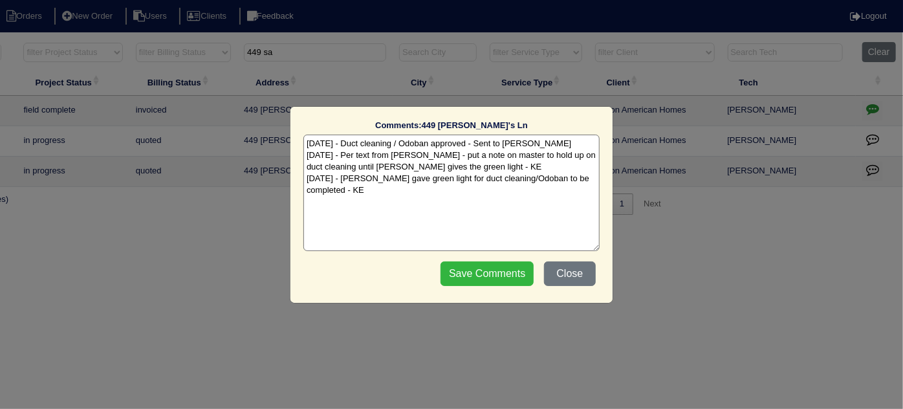
type textarea "8/25/25 - Duct cleaning / Odoban approved - Sent to Dan - KE 8/26/25 - Per text…"
click at [493, 276] on input "Save Comments" at bounding box center [487, 273] width 93 height 25
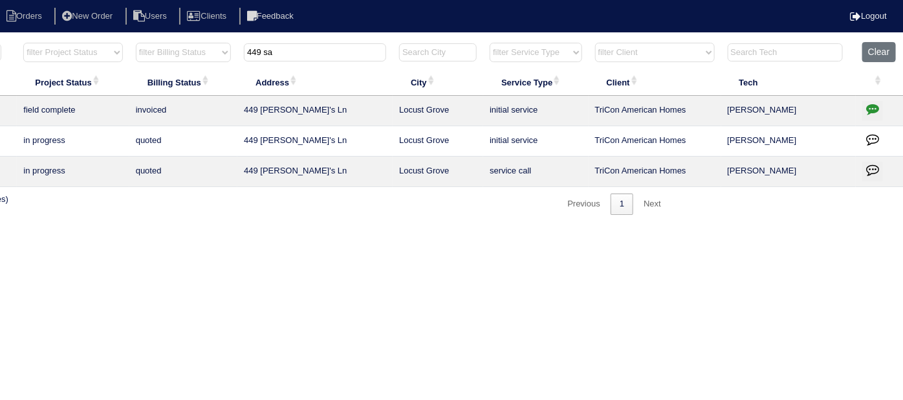
scroll to position [0, 0]
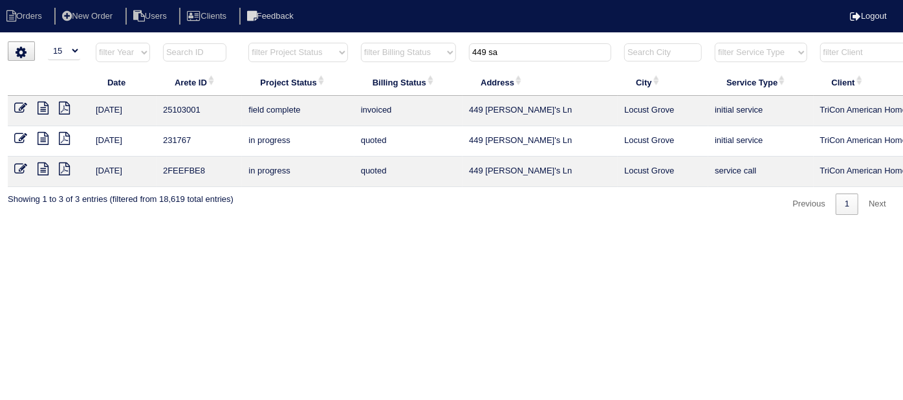
click at [21, 105] on icon at bounding box center [20, 108] width 13 height 13
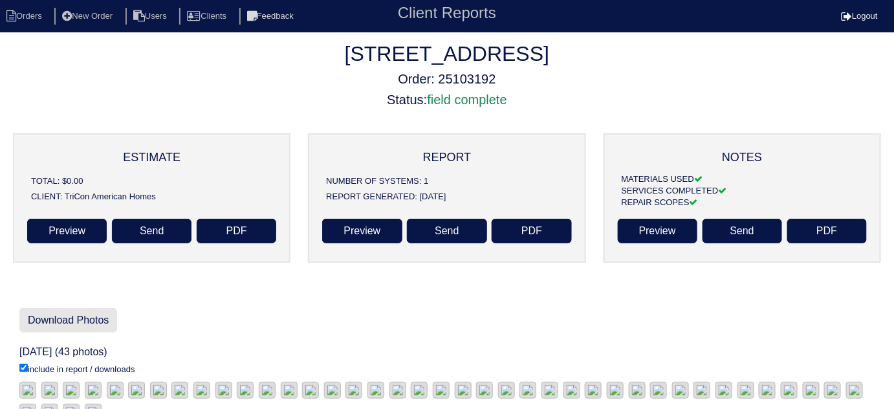
click at [86, 322] on link "Download Photos" at bounding box center [68, 320] width 98 height 25
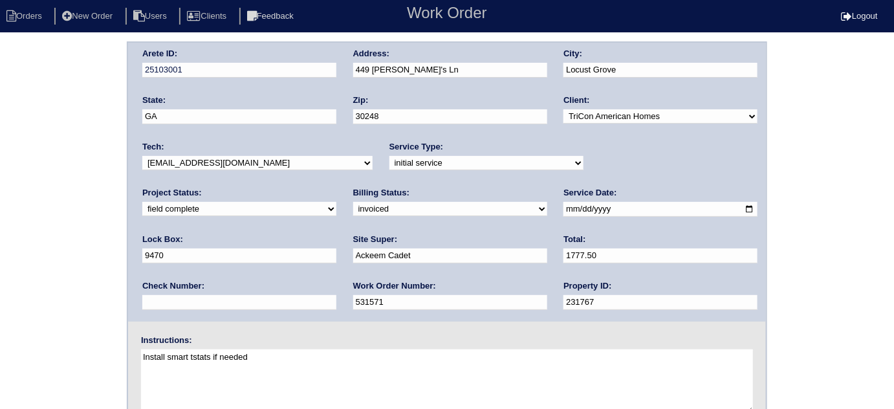
click at [47, 180] on div "Arete ID: 25103001 Address: 449 Sarah's Ln City: Locust Grove State: GA Zip: 30…" at bounding box center [447, 302] width 894 height 523
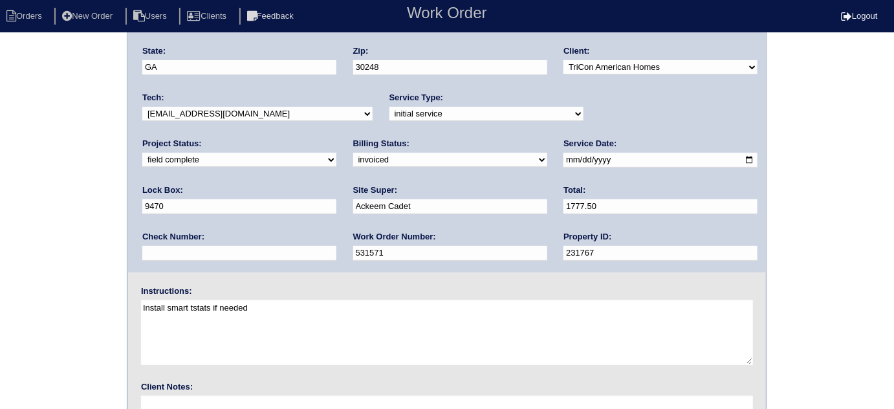
scroll to position [153, 0]
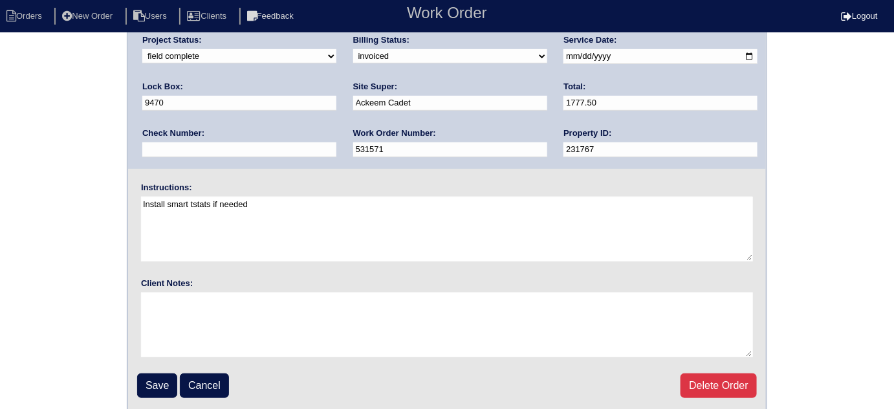
click at [146, 373] on input "Save" at bounding box center [157, 385] width 40 height 25
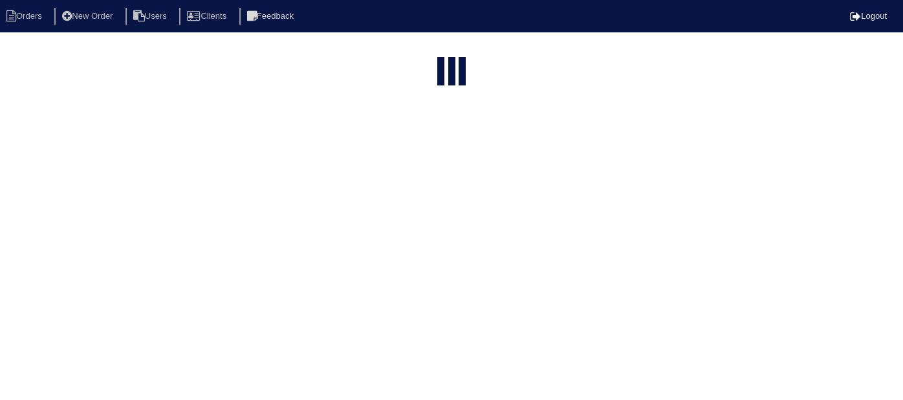
select select "15"
type input "449 sa"
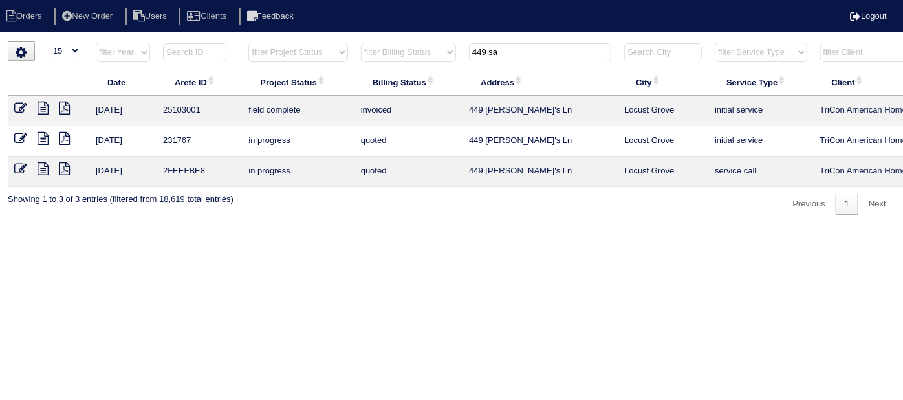
drag, startPoint x: 519, startPoint y: 57, endPoint x: 351, endPoint y: 53, distance: 168.2
click at [353, 53] on tr "filter Year -- Any Year -- 2025 2024 2023 2022 2021 2020 2019 filter Project St…" at bounding box center [568, 55] width 1121 height 27
click at [274, 48] on select "filter Project Status -- Any Project Status -- new order assigned in progress f…" at bounding box center [297, 52] width 99 height 19
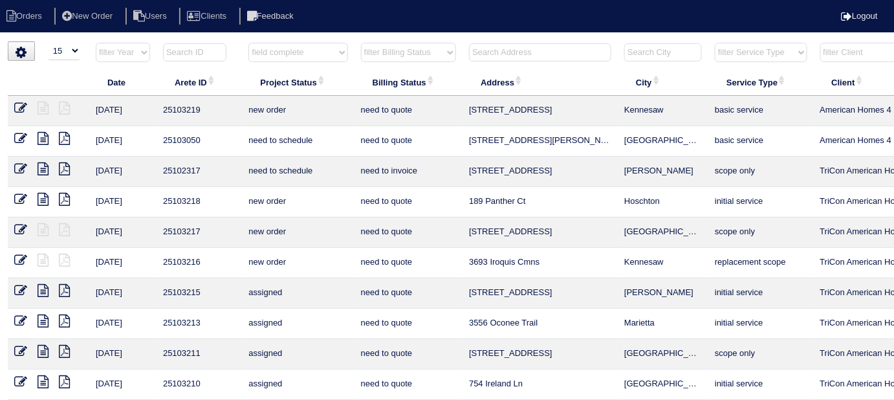
click at [248, 43] on select "filter Project Status -- Any Project Status -- new order assigned in progress f…" at bounding box center [297, 52] width 99 height 19
select select "field complete"
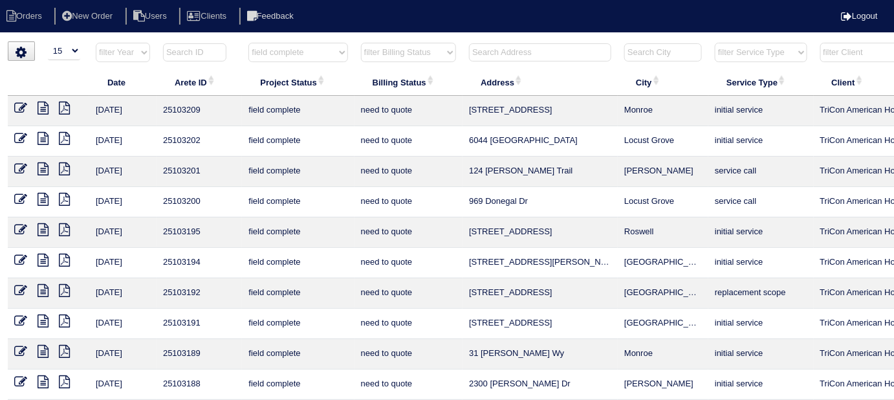
click at [373, 53] on select "filter Billing Status -- Any Billing Status -- need to quote quoted need to inv…" at bounding box center [408, 52] width 95 height 19
select select "need to quote"
click at [361, 43] on select "filter Billing Status -- Any Billing Status -- need to quote quoted need to inv…" at bounding box center [408, 52] width 95 height 19
select select "field complete"
select select "need to quote"
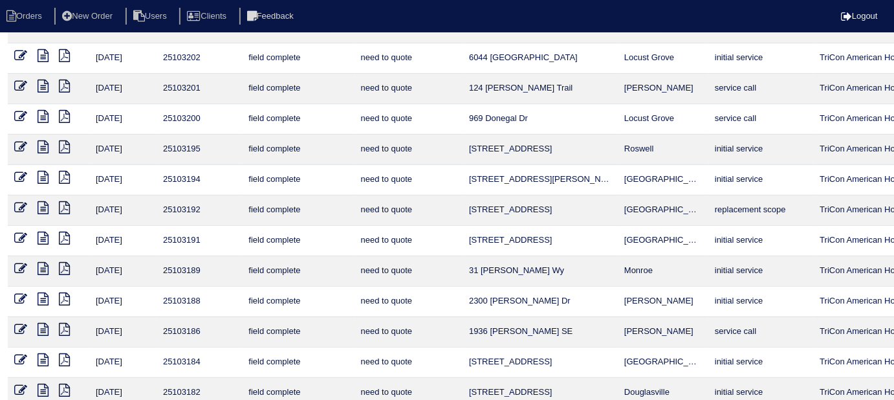
scroll to position [84, 0]
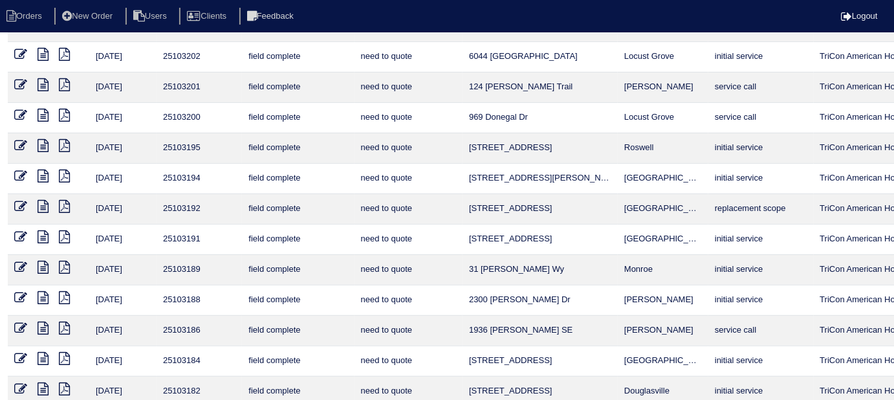
click at [62, 261] on icon at bounding box center [64, 267] width 11 height 13
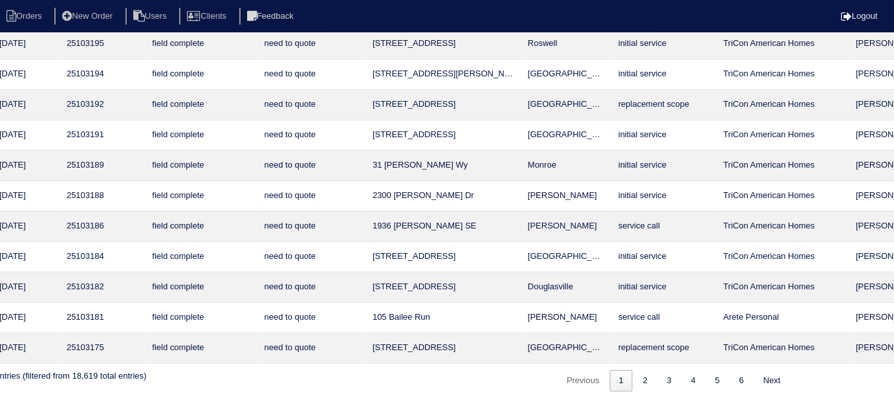
scroll to position [188, 0]
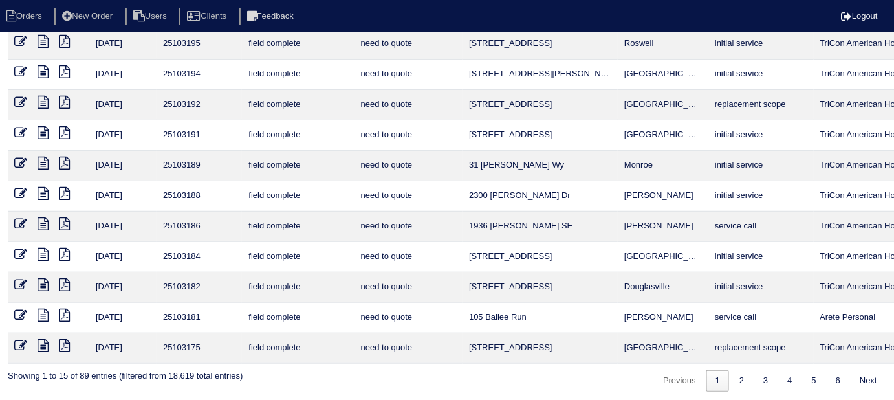
click at [66, 193] on icon at bounding box center [64, 193] width 11 height 13
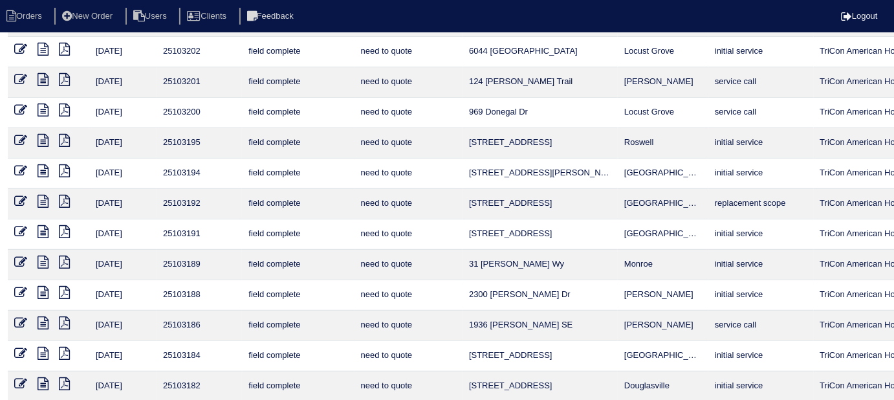
scroll to position [87, 0]
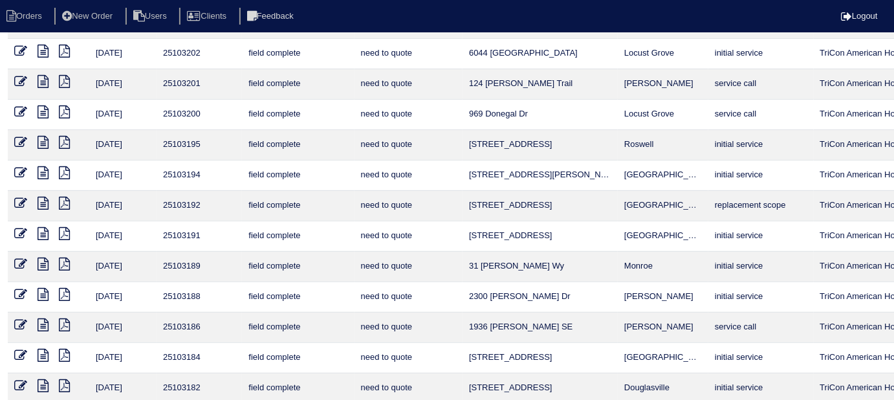
click at [66, 290] on icon at bounding box center [64, 294] width 11 height 13
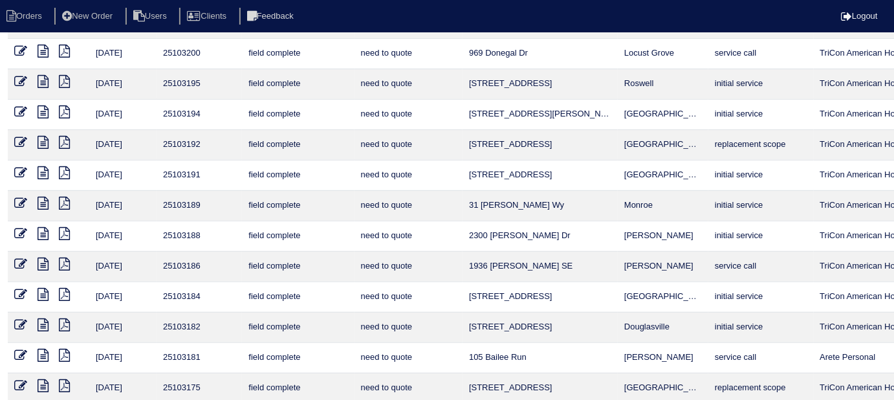
scroll to position [188, 0]
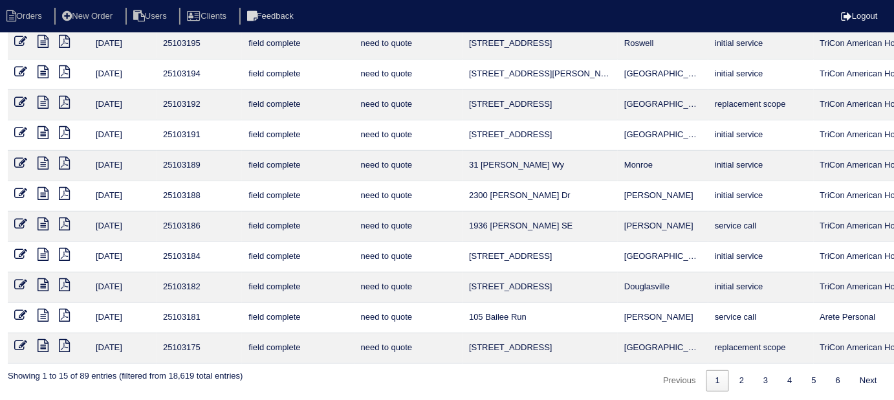
click at [64, 220] on icon at bounding box center [64, 223] width 11 height 13
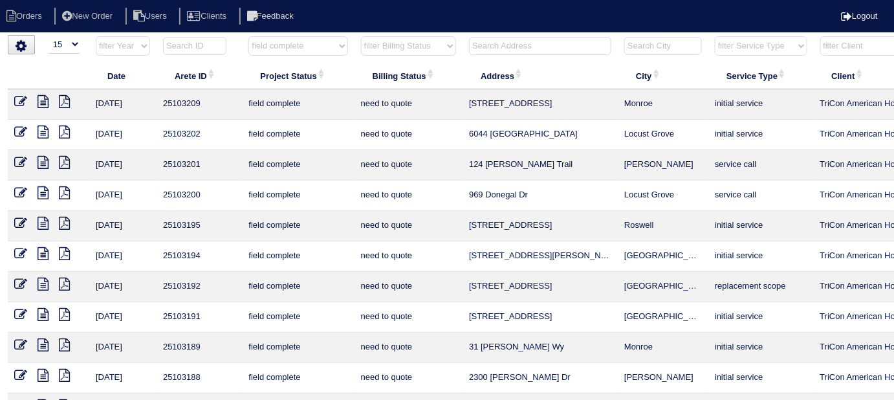
scroll to position [0, 0]
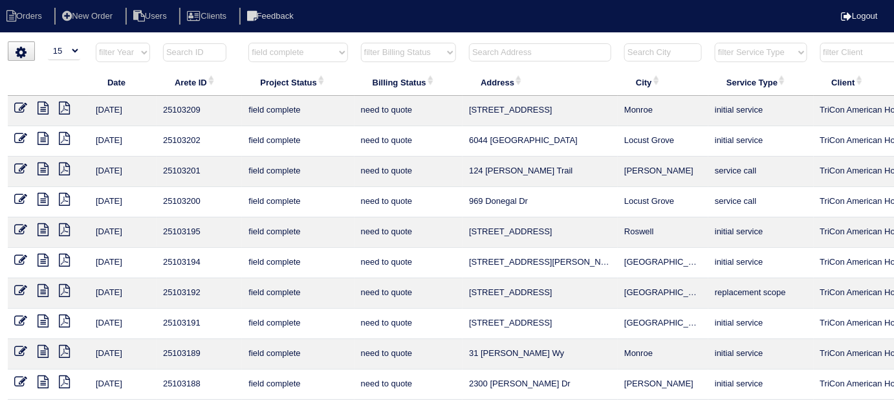
click at [287, 50] on select "filter Project Status -- Any Project Status -- new order assigned in progress f…" at bounding box center [297, 52] width 99 height 19
drag, startPoint x: 293, startPoint y: 52, endPoint x: 288, endPoint y: 63, distance: 12.7
click at [293, 52] on select "filter Project Status -- Any Project Status -- new order assigned in progress f…" at bounding box center [297, 52] width 99 height 19
click at [290, 60] on select "filter Project Status -- Any Project Status -- new order assigned in progress f…" at bounding box center [297, 52] width 99 height 19
select select
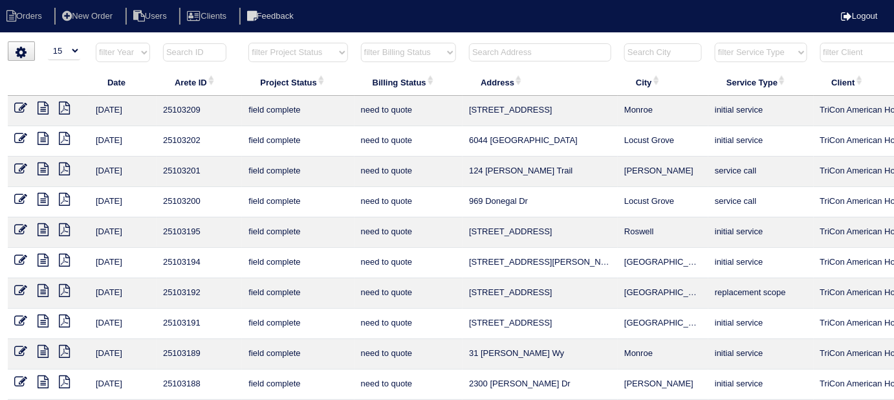
click at [248, 43] on select "filter Project Status -- Any Project Status -- new order assigned in progress f…" at bounding box center [297, 52] width 99 height 19
click at [398, 55] on select "filter Billing Status -- Any Billing Status -- need to quote quoted need to inv…" at bounding box center [408, 52] width 95 height 19
select select
click at [361, 43] on select "filter Billing Status -- Any Billing Status -- need to quote quoted need to inv…" at bounding box center [408, 52] width 95 height 19
click at [503, 54] on input "text" at bounding box center [540, 52] width 142 height 18
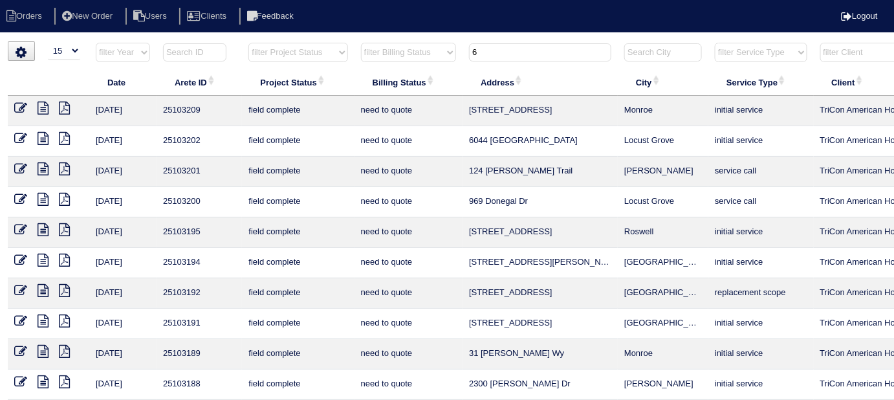
type input "64"
select select "need to quote"
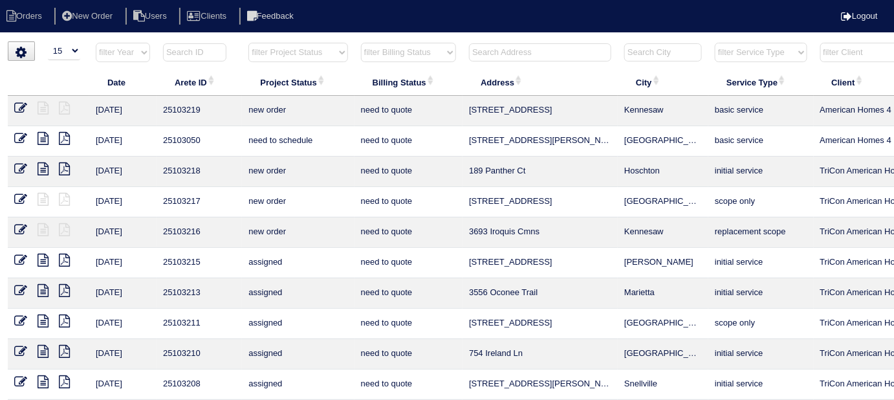
select select
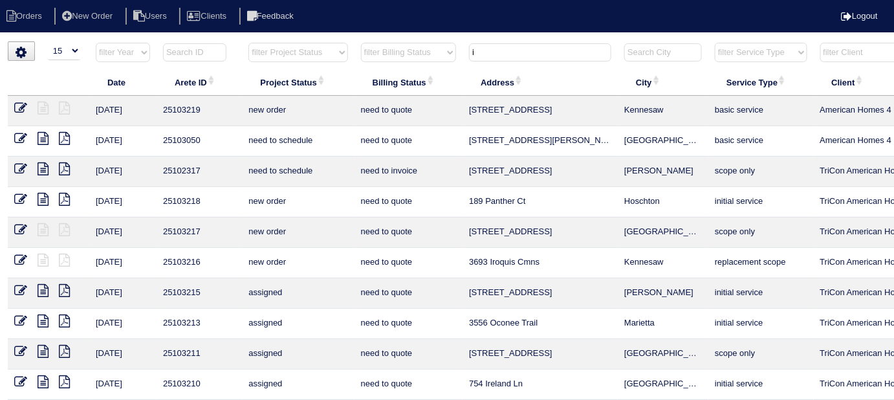
type input "i"
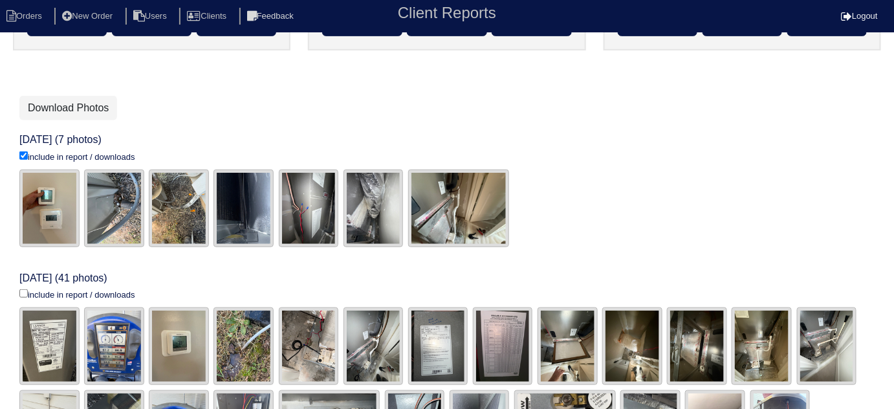
scroll to position [212, 0]
click at [23, 160] on input "include in report / downloads" at bounding box center [23, 155] width 8 height 8
checkbox input "true"
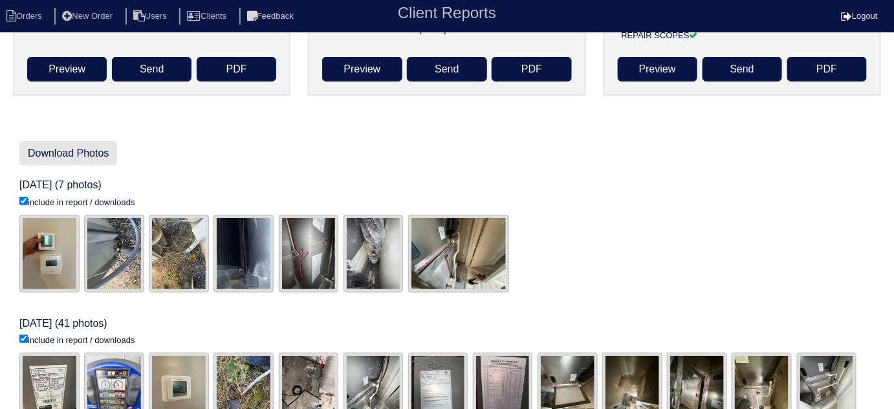
scroll to position [167, 0]
click at [92, 160] on link "Download Photos" at bounding box center [68, 153] width 98 height 25
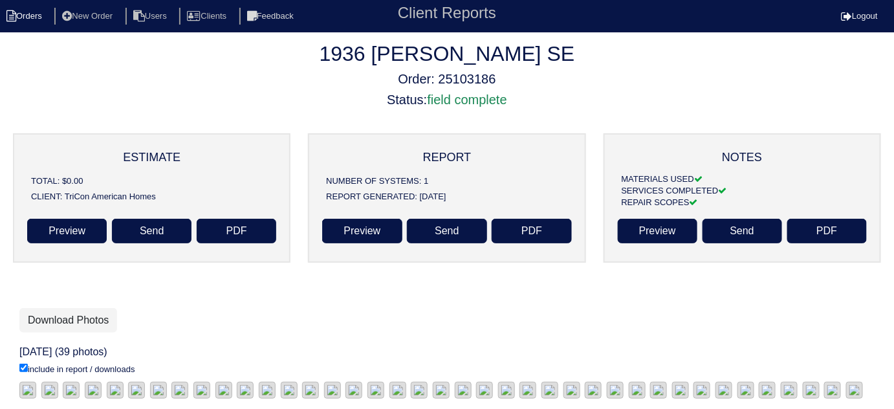
click at [32, 21] on li "Orders" at bounding box center [26, 16] width 52 height 17
select select "15"
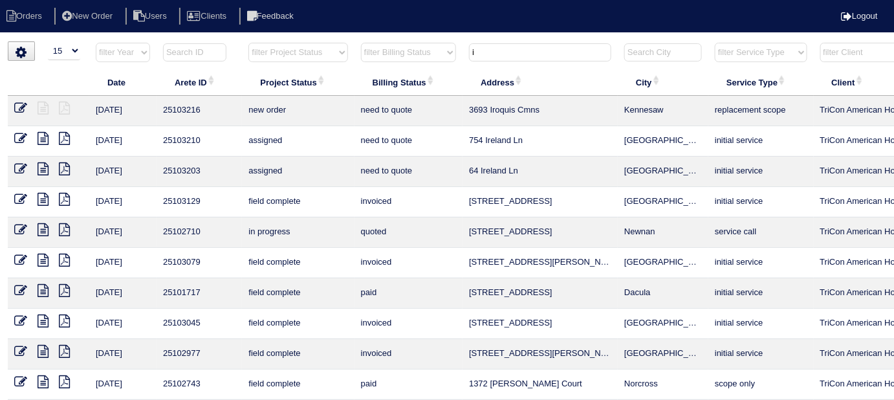
drag, startPoint x: 492, startPoint y: 51, endPoint x: 226, endPoint y: 3, distance: 270.1
click at [287, 41] on body "Orders New Order Users Clients Feedback Logout Orders New Order Users Clients M…" at bounding box center [447, 310] width 894 height 538
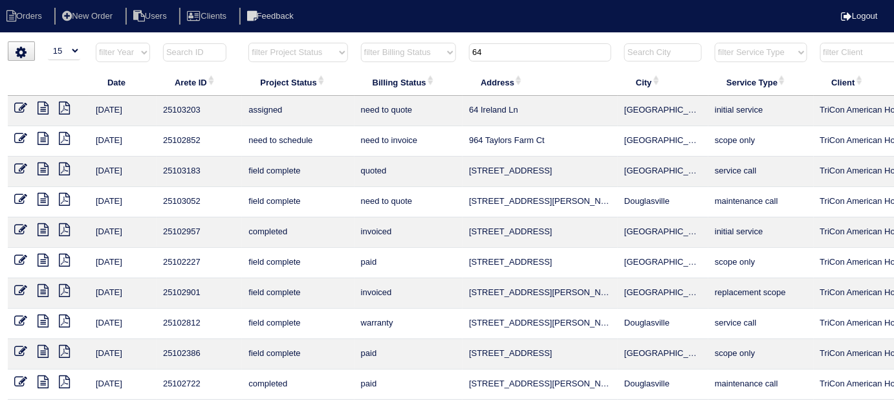
type input "64"
drag, startPoint x: 501, startPoint y: 54, endPoint x: 369, endPoint y: 49, distance: 132.1
click at [369, 49] on tr "filter Year -- Any Year -- 2025 2024 2023 2022 2021 2020 2019 filter Project St…" at bounding box center [568, 55] width 1121 height 27
click at [329, 49] on select "filter Project Status -- Any Project Status -- new order assigned in progress f…" at bounding box center [297, 52] width 99 height 19
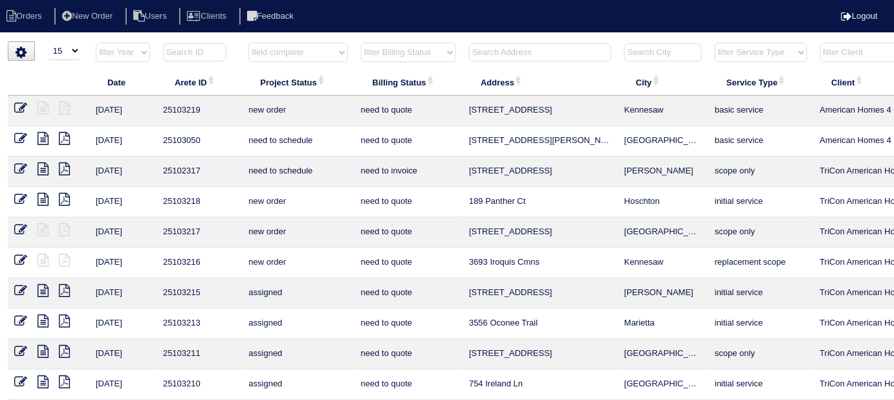
click at [248, 43] on select "filter Project Status -- Any Project Status -- new order assigned in progress f…" at bounding box center [297, 52] width 99 height 19
select select "field complete"
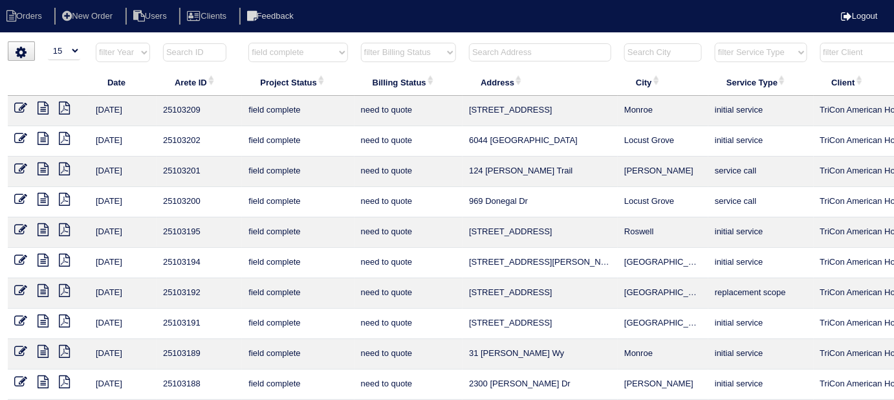
drag, startPoint x: 402, startPoint y: 49, endPoint x: 402, endPoint y: 58, distance: 9.1
click at [402, 49] on select "filter Billing Status -- Any Billing Status -- need to quote quoted need to inv…" at bounding box center [408, 52] width 95 height 19
select select "need to quote"
click at [361, 43] on select "filter Billing Status -- Any Billing Status -- need to quote quoted need to inv…" at bounding box center [408, 52] width 95 height 19
select select "field complete"
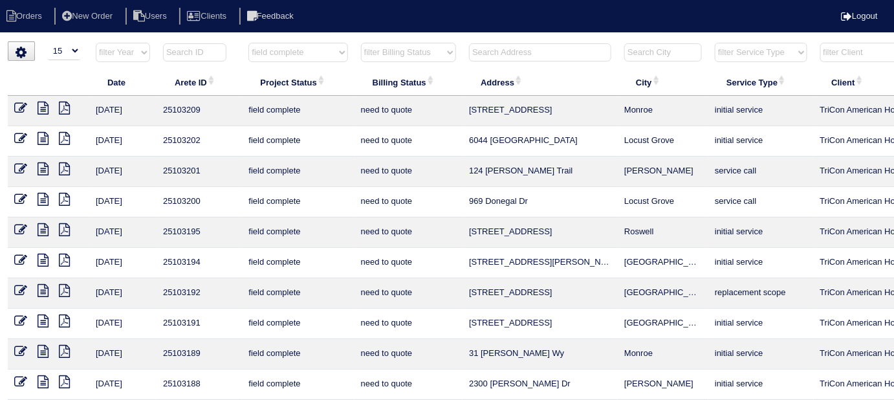
select select "need to quote"
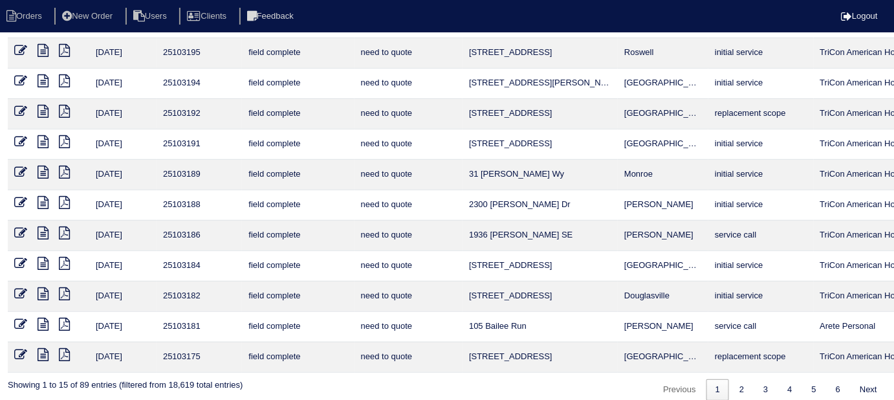
scroll to position [188, 0]
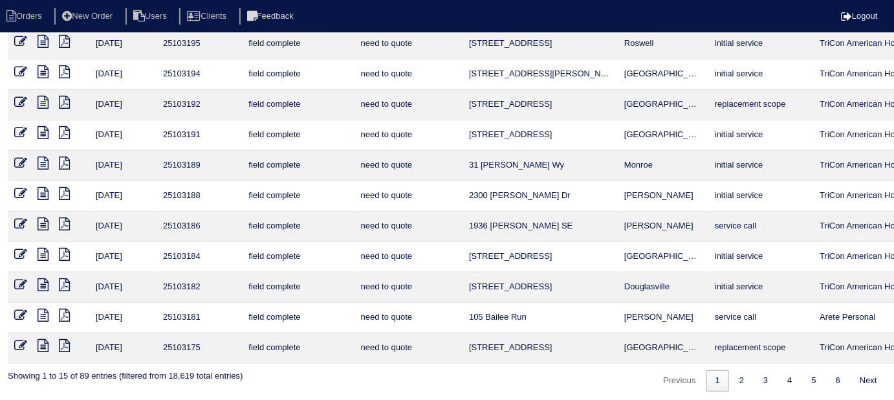
click at [66, 225] on icon at bounding box center [64, 223] width 11 height 13
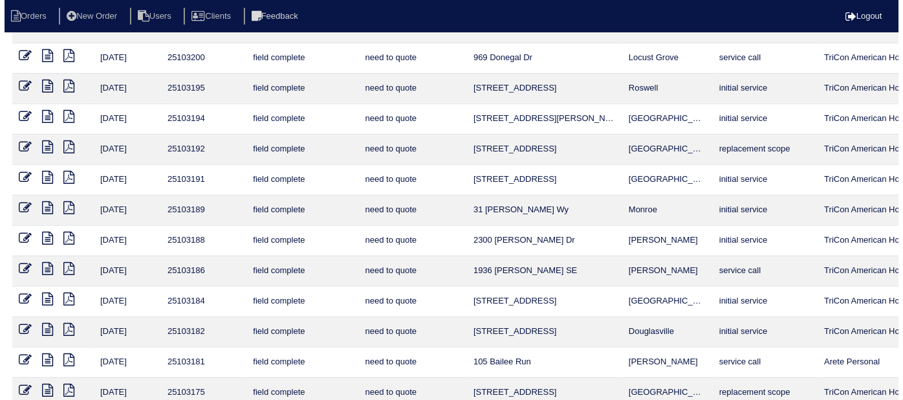
scroll to position [0, 0]
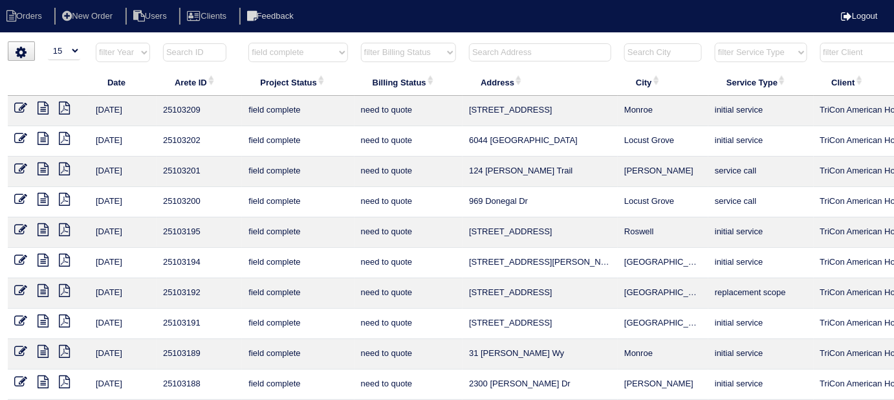
drag, startPoint x: 310, startPoint y: 56, endPoint x: 303, endPoint y: 60, distance: 7.2
click at [309, 56] on select "filter Project Status -- Any Project Status -- new order assigned in progress f…" at bounding box center [297, 52] width 99 height 19
select select
click at [248, 43] on select "filter Project Status -- Any Project Status -- new order assigned in progress f…" at bounding box center [297, 52] width 99 height 19
click at [393, 51] on select "filter Billing Status -- Any Billing Status -- need to quote quoted need to inv…" at bounding box center [408, 52] width 95 height 19
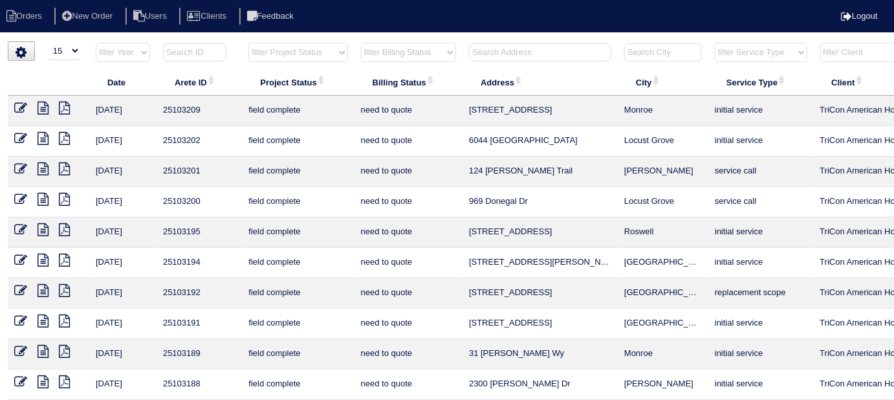
select select "need to quote"
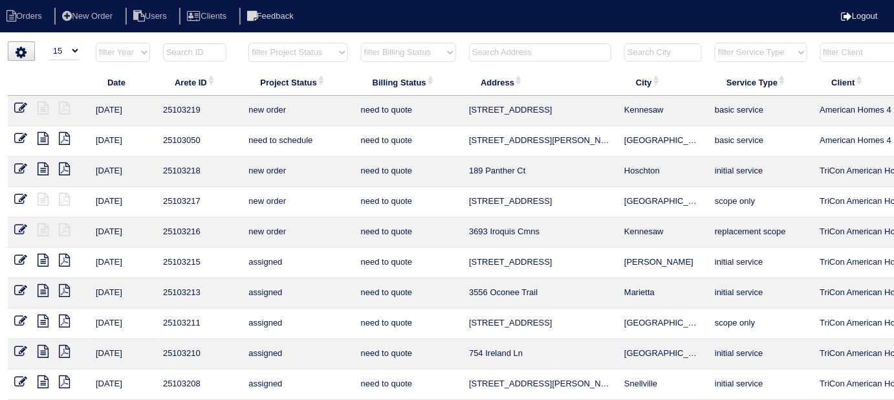
select select
click at [361, 43] on select "filter Billing Status -- Any Billing Status -- need to quote quoted need to inv…" at bounding box center [408, 52] width 95 height 19
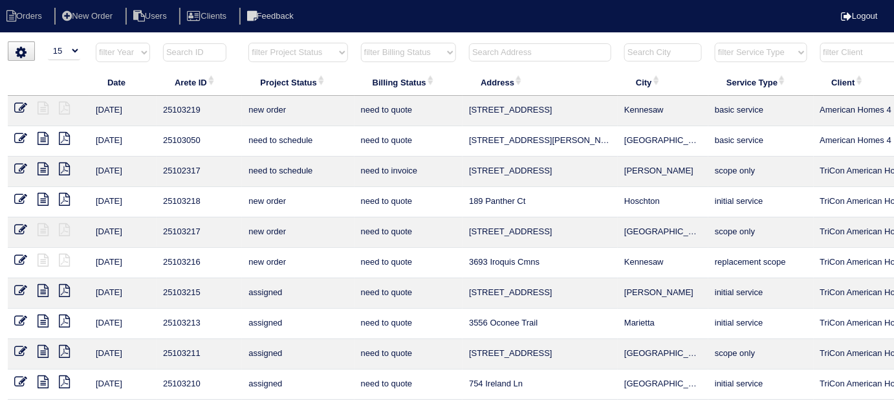
click at [477, 52] on input "text" at bounding box center [540, 52] width 142 height 18
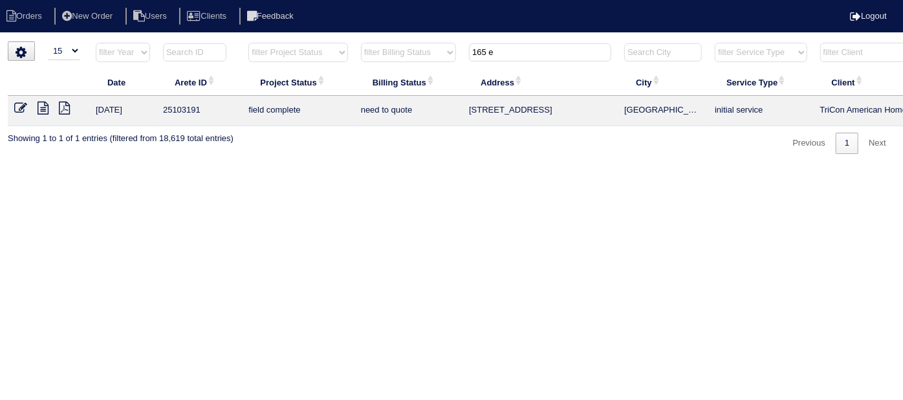
type input "165 e"
click at [46, 110] on icon at bounding box center [43, 108] width 11 height 13
click at [21, 108] on icon at bounding box center [20, 108] width 13 height 13
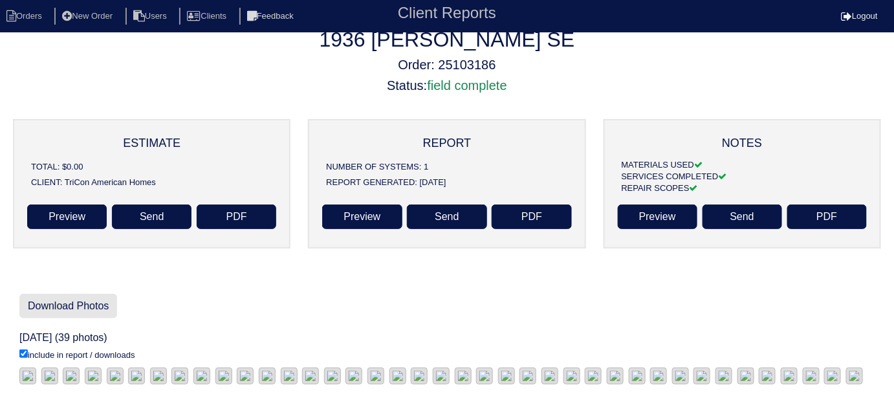
scroll to position [58, 0]
click at [72, 294] on link "Download Photos" at bounding box center [68, 306] width 98 height 25
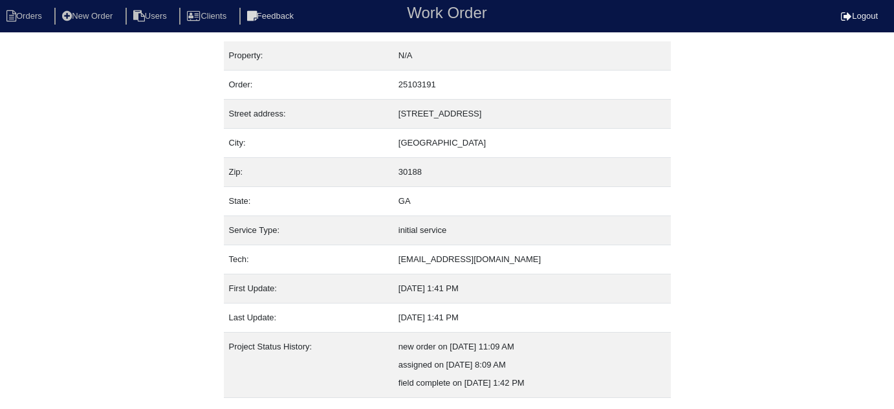
scroll to position [88, 0]
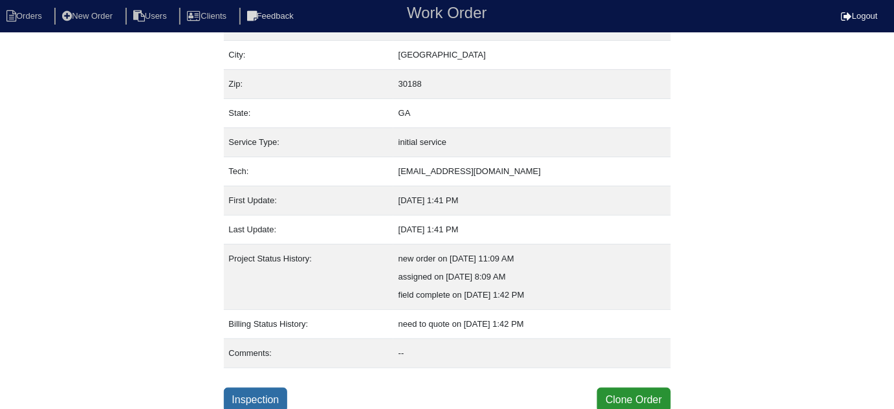
click at [245, 395] on link "Inspection" at bounding box center [256, 399] width 64 height 25
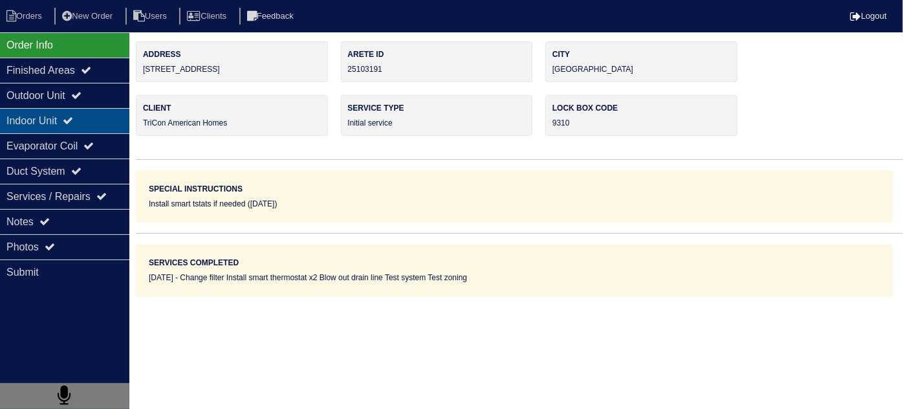
drag, startPoint x: 77, startPoint y: 96, endPoint x: 71, endPoint y: 113, distance: 18.6
click at [75, 96] on div "Outdoor Unit" at bounding box center [64, 95] width 129 height 25
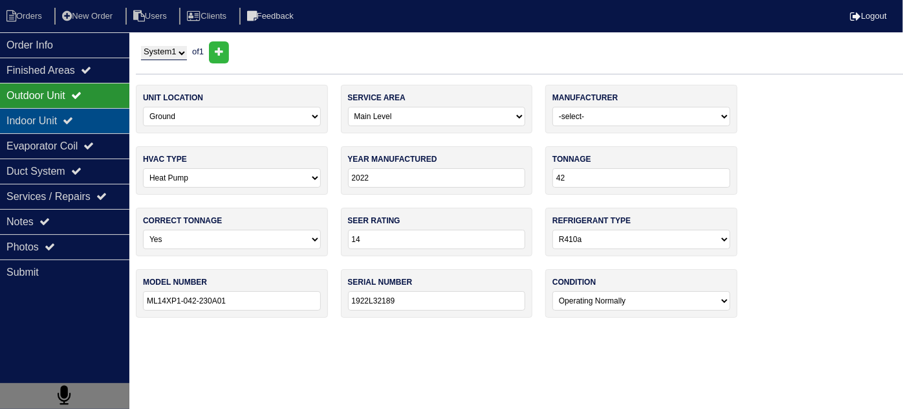
click at [71, 116] on div "Indoor Unit" at bounding box center [64, 120] width 129 height 25
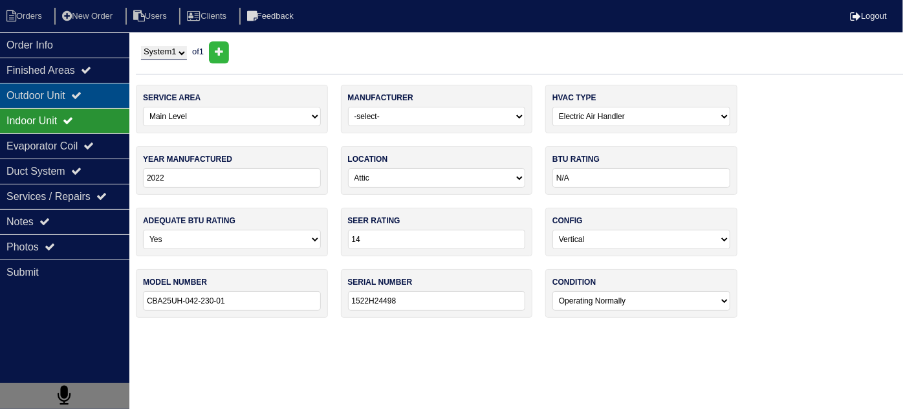
click at [65, 84] on div "Outdoor Unit" at bounding box center [64, 95] width 129 height 25
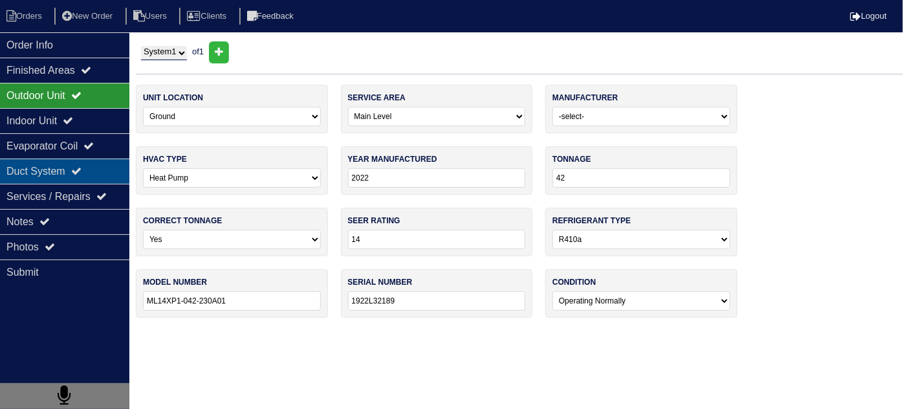
click at [45, 163] on div "Duct System" at bounding box center [64, 170] width 129 height 25
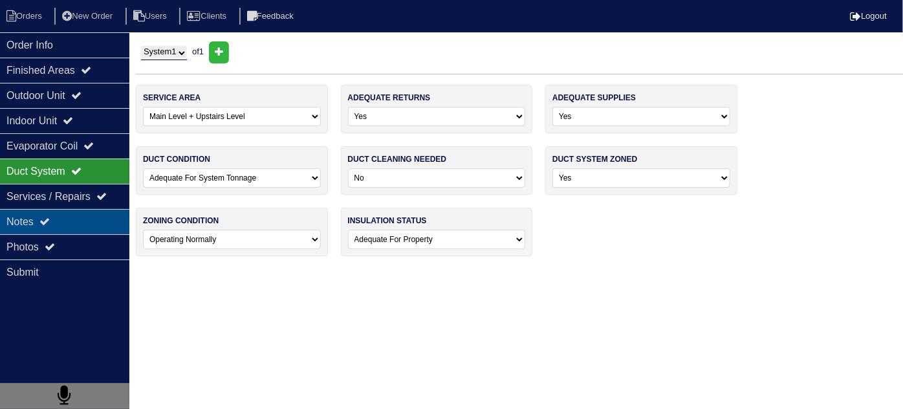
click at [33, 219] on div "Notes" at bounding box center [64, 221] width 129 height 25
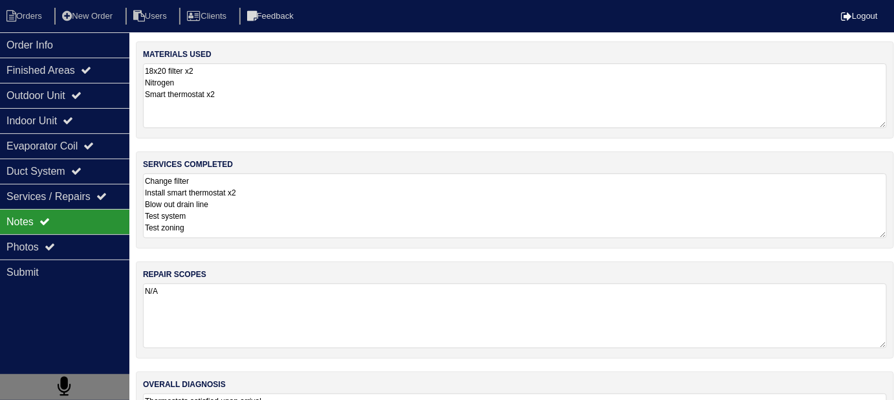
click at [350, 204] on textarea "Change filter Install smart thermostat x2 Blow out drain line Test system Test …" at bounding box center [515, 205] width 744 height 65
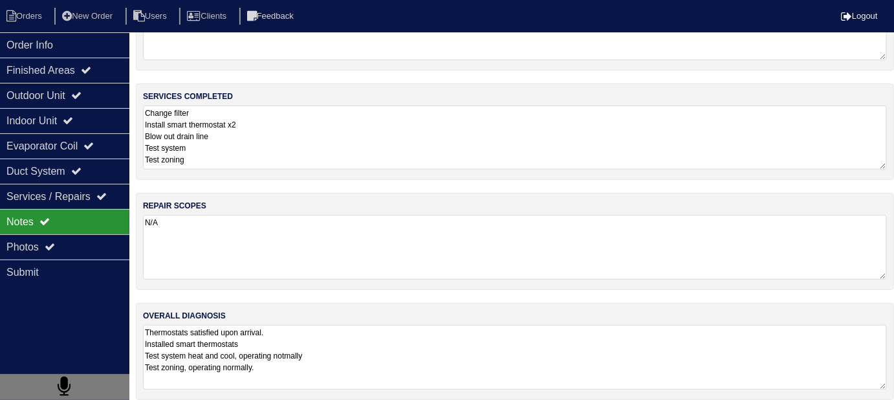
scroll to position [77, 0]
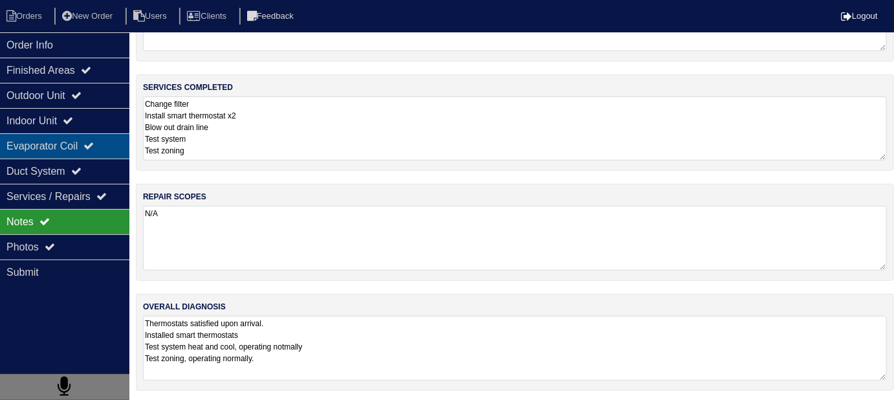
click at [40, 144] on div "Evaporator Coil" at bounding box center [64, 145] width 129 height 25
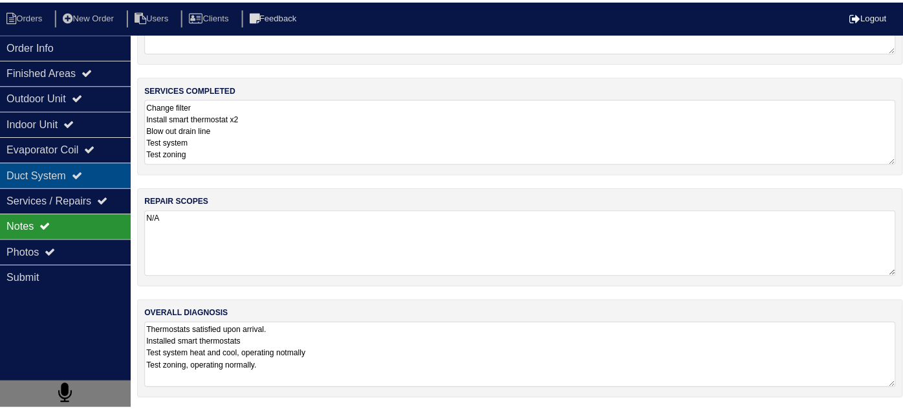
scroll to position [0, 0]
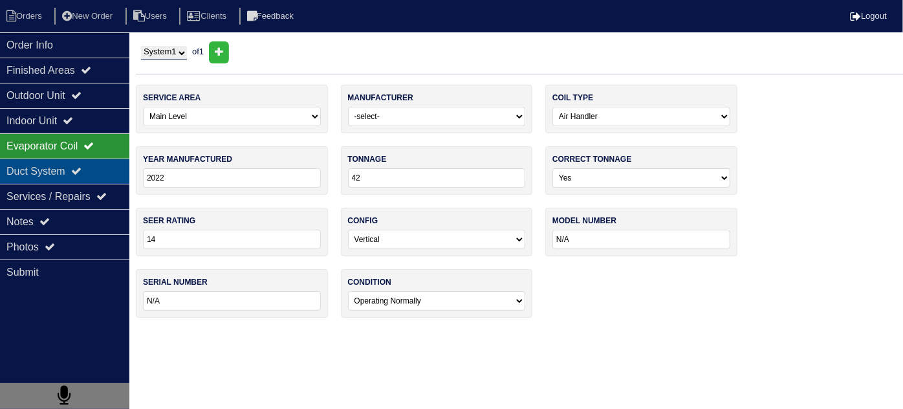
click at [41, 177] on div "Duct System" at bounding box center [64, 170] width 129 height 25
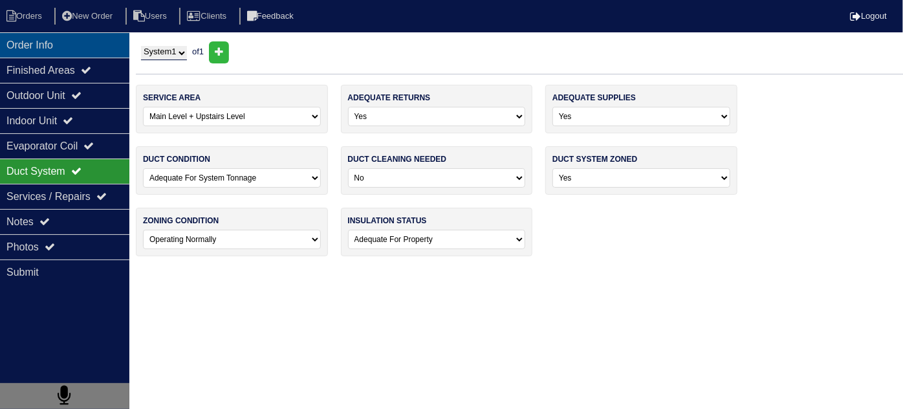
click at [81, 56] on div "Order Info" at bounding box center [64, 44] width 129 height 25
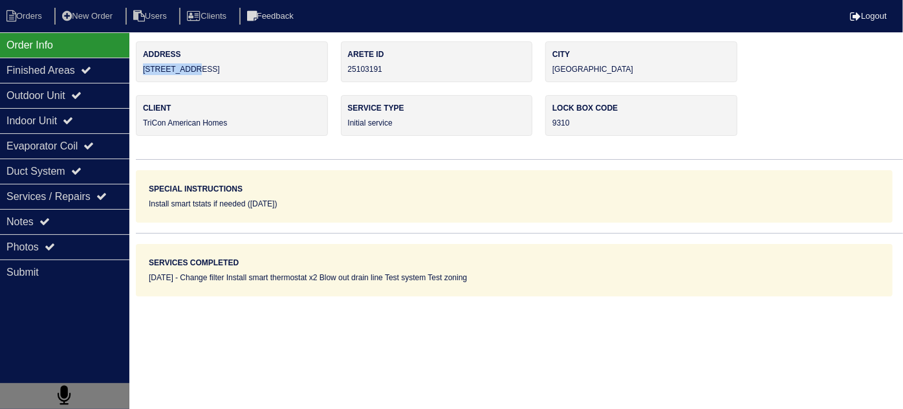
drag, startPoint x: 221, startPoint y: 71, endPoint x: 141, endPoint y: 72, distance: 80.2
click at [141, 72] on div "Address 165 E Rdg Wy" at bounding box center [232, 61] width 192 height 41
copy div "[STREET_ADDRESS]"
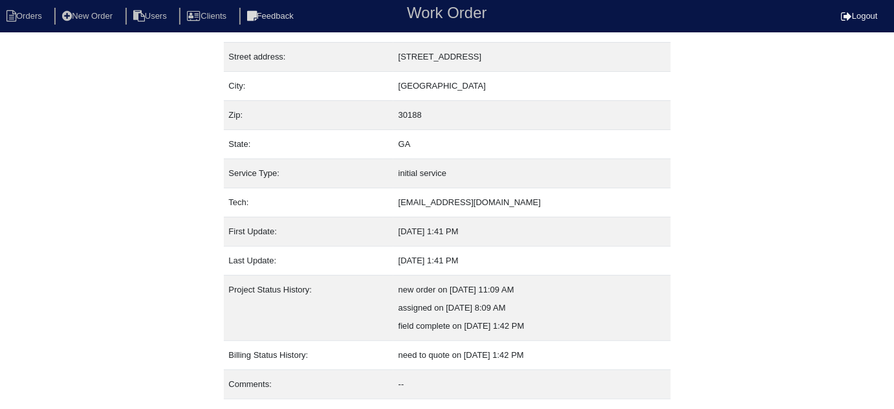
scroll to position [88, 0]
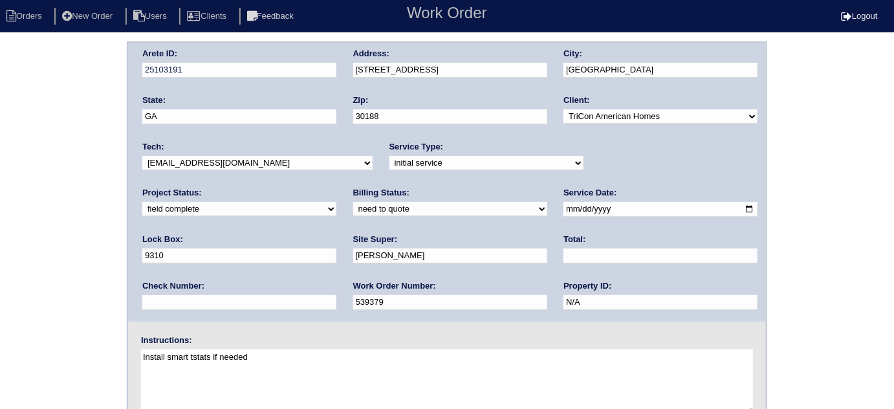
click at [353, 213] on select "need to quote quoted need to invoice invoiced paid warranty purchase order need…" at bounding box center [450, 209] width 194 height 14
select select "quoted"
click at [353, 202] on select "need to quote quoted need to invoice invoiced paid warranty purchase order need…" at bounding box center [450, 209] width 194 height 14
drag, startPoint x: 379, startPoint y: 253, endPoint x: 379, endPoint y: 245, distance: 8.4
click at [563, 246] on div "Total:" at bounding box center [660, 252] width 194 height 36
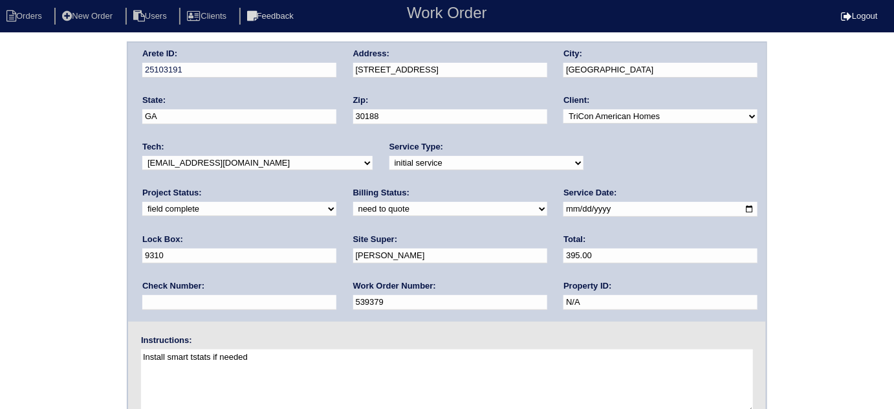
type input "395.00"
click at [0, 243] on div "Arete ID: 25103191 Address: 165 E Rdg Wy City: Woodstock State: GA Zip: 30188 C…" at bounding box center [447, 302] width 894 height 523
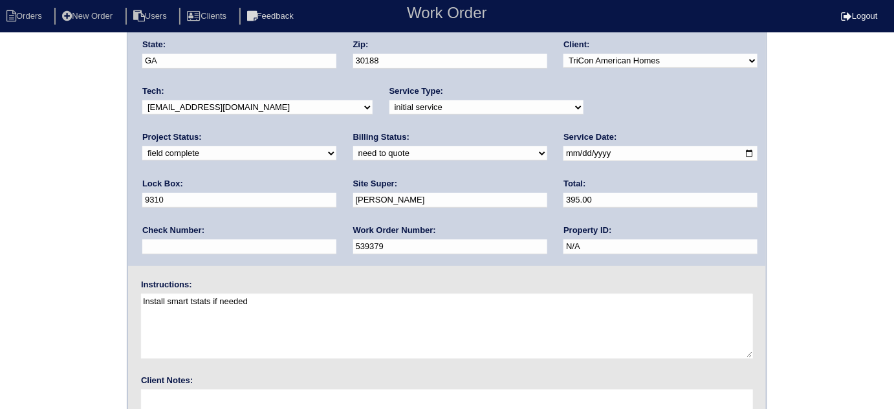
scroll to position [153, 0]
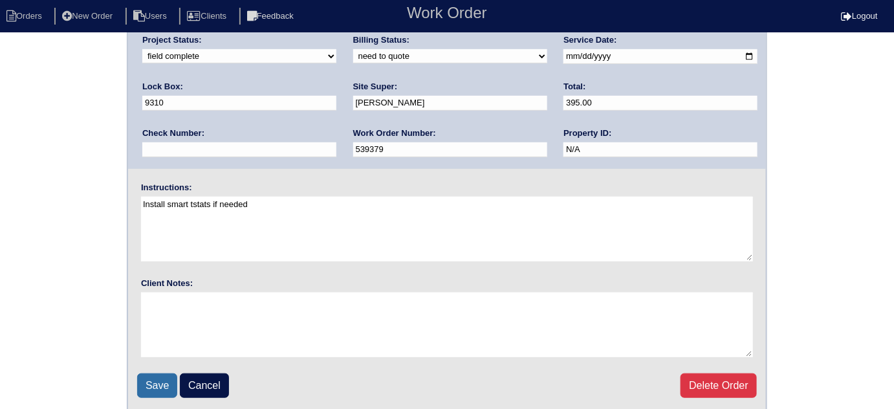
click at [167, 384] on input "Save" at bounding box center [157, 385] width 40 height 25
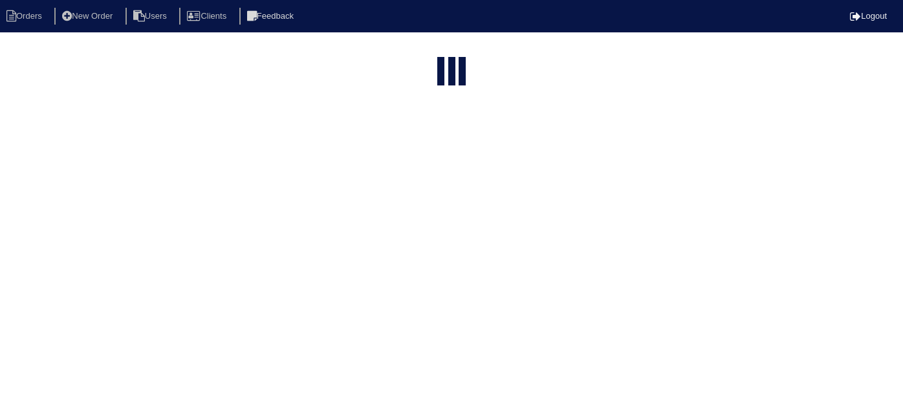
select select "15"
type input "165 e"
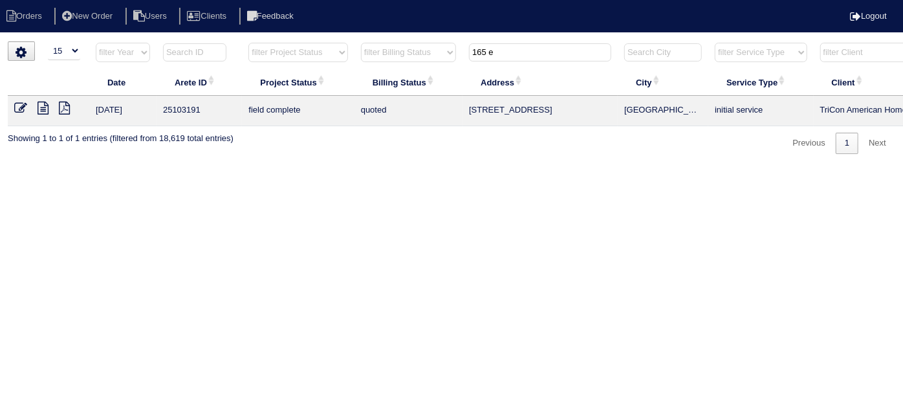
click at [19, 108] on icon at bounding box center [20, 108] width 13 height 13
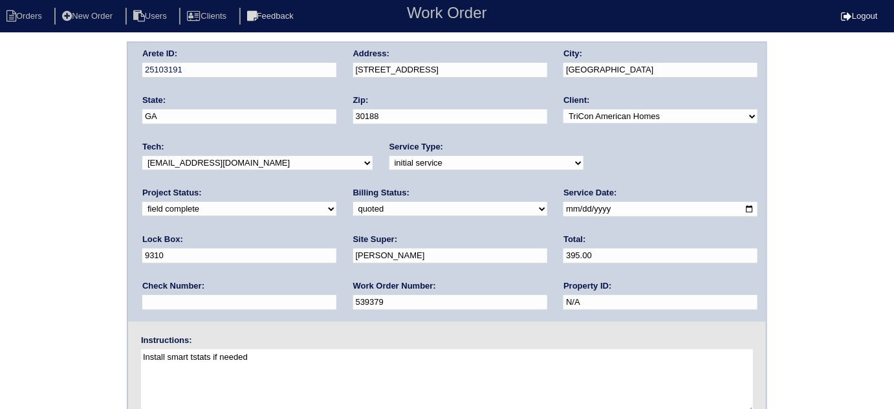
click at [64, 307] on div "Arete ID: 25103191 Address: 165 E Rdg Wy City: Woodstock State: GA Zip: 30188 C…" at bounding box center [447, 302] width 894 height 523
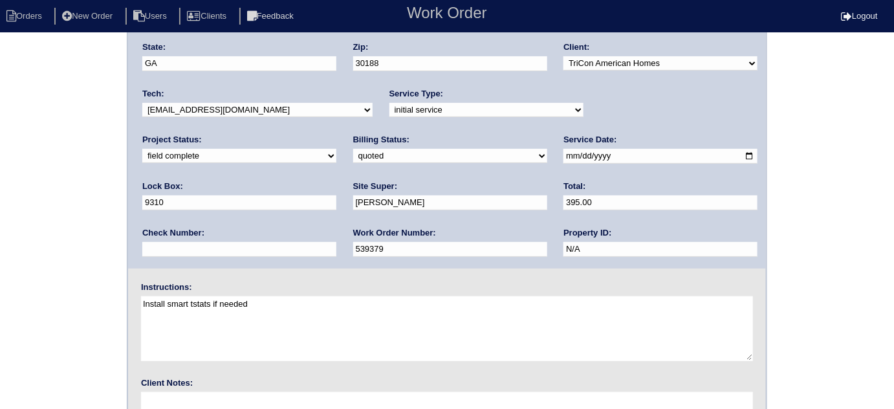
scroll to position [153, 0]
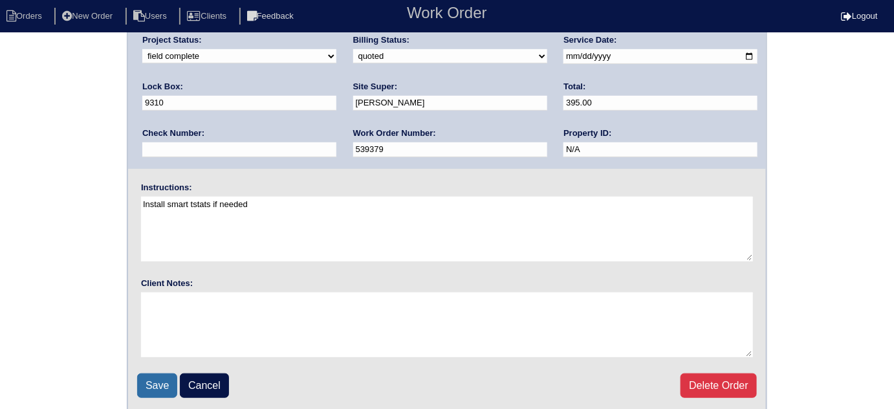
click at [153, 387] on input "Save" at bounding box center [157, 385] width 40 height 25
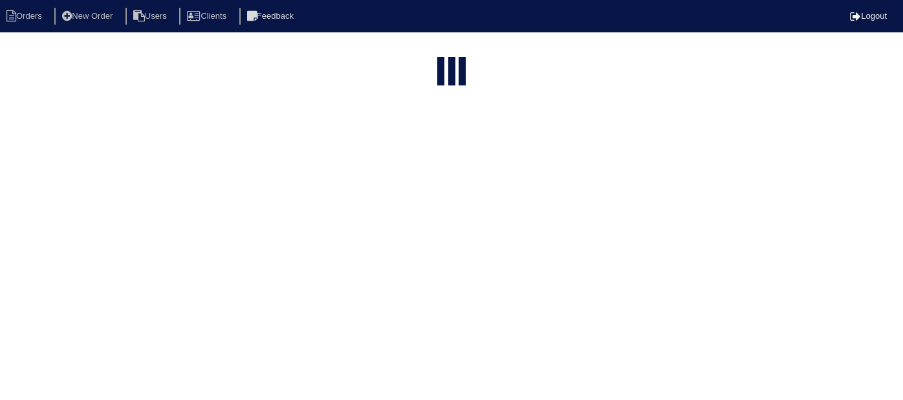
select select "15"
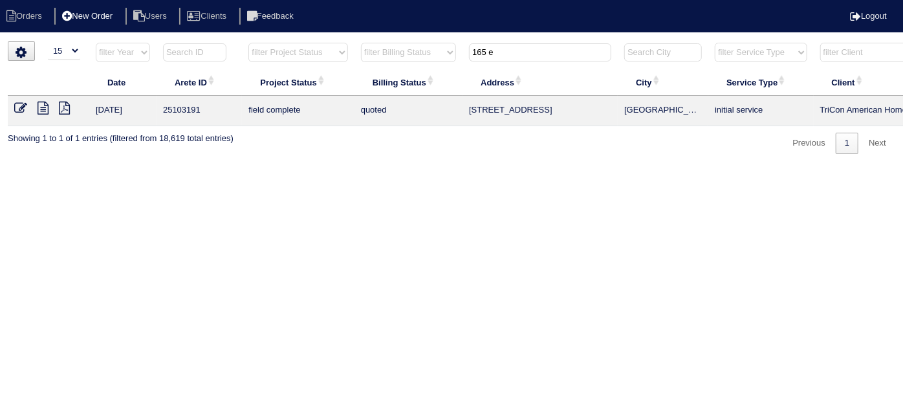
drag, startPoint x: 528, startPoint y: 47, endPoint x: 109, endPoint y: 13, distance: 419.9
click at [157, 41] on body "Orders New Order Users Clients Feedback Logout Orders New Order Users Clients M…" at bounding box center [451, 97] width 903 height 113
drag, startPoint x: 504, startPoint y: 57, endPoint x: 455, endPoint y: 54, distance: 49.2
click at [455, 54] on tr "filter Year -- Any Year -- 2025 2024 2023 2022 2021 2020 2019 filter Project St…" at bounding box center [568, 55] width 1121 height 27
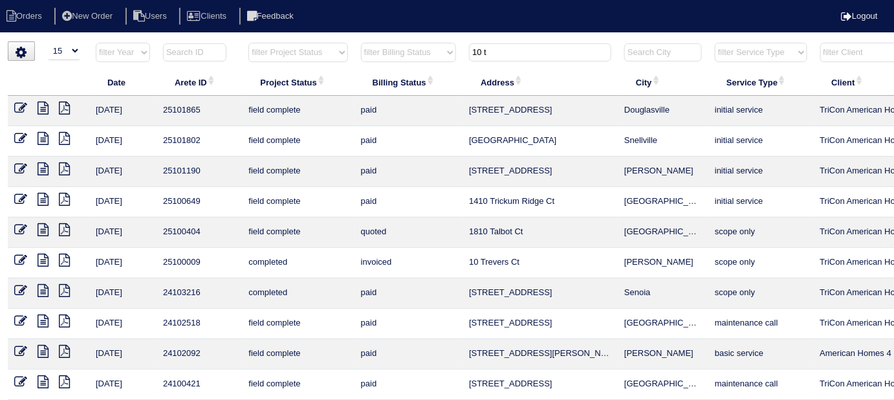
drag, startPoint x: 510, startPoint y: 47, endPoint x: 280, endPoint y: 35, distance: 230.6
click at [280, 35] on html "Orders New Order Users Clients Feedback Logout Orders New Order Users Clients M…" at bounding box center [447, 296] width 894 height 593
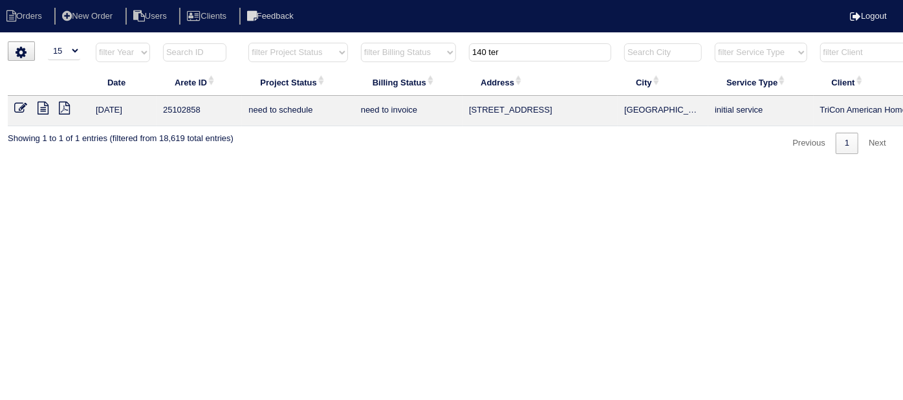
type input "140 ter"
click at [17, 102] on icon at bounding box center [20, 108] width 13 height 13
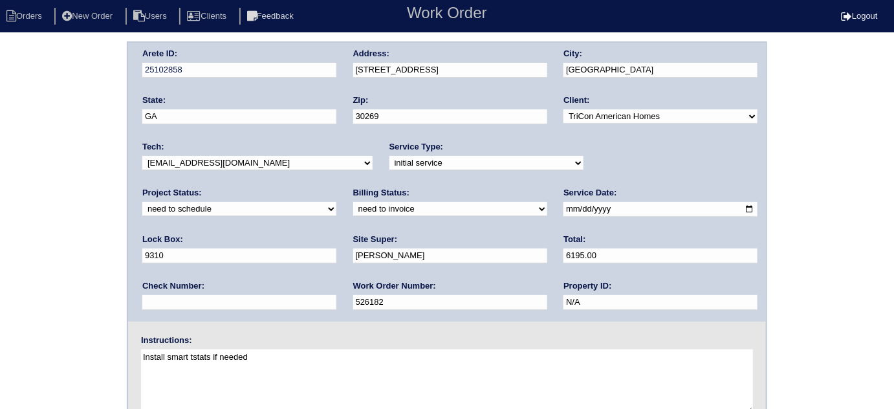
click at [0, 177] on div "Arete ID: 25102858 Address: [STREET_ADDRESS] City: [GEOGRAPHIC_DATA] State: [GE…" at bounding box center [447, 302] width 894 height 523
click at [41, 118] on div "Arete ID: 25102858 Address: [STREET_ADDRESS] City: [GEOGRAPHIC_DATA] State: [GE…" at bounding box center [447, 302] width 894 height 523
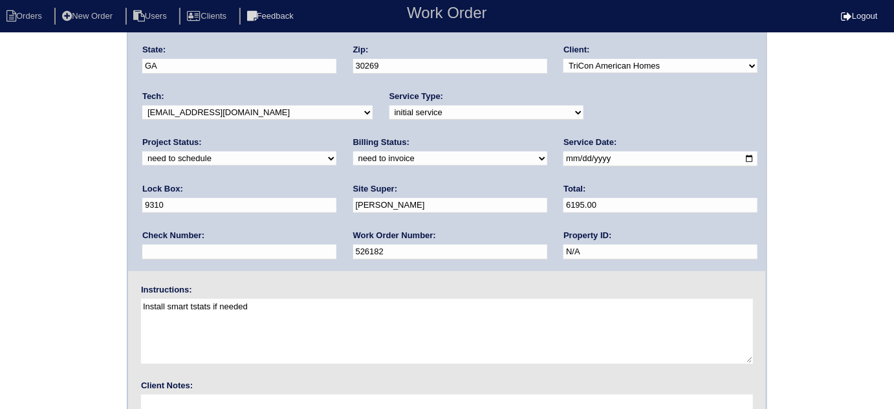
scroll to position [153, 0]
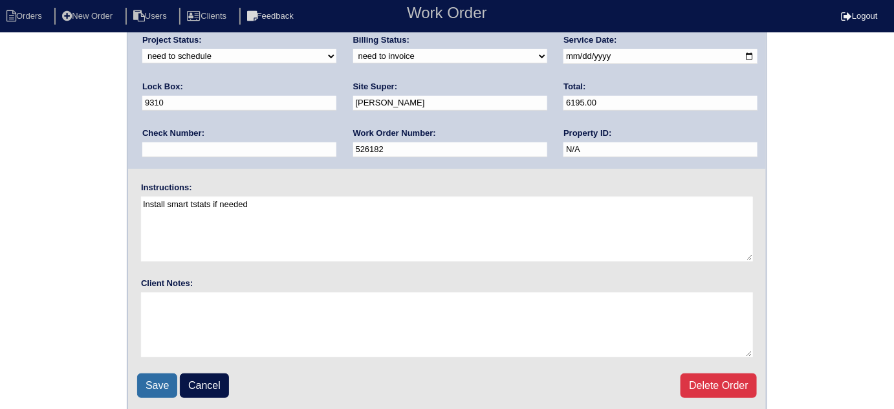
click at [157, 382] on input "Save" at bounding box center [157, 385] width 40 height 25
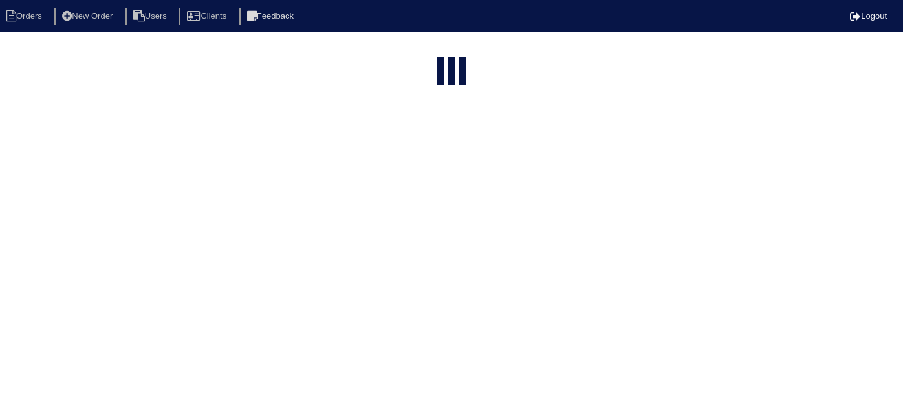
select select "15"
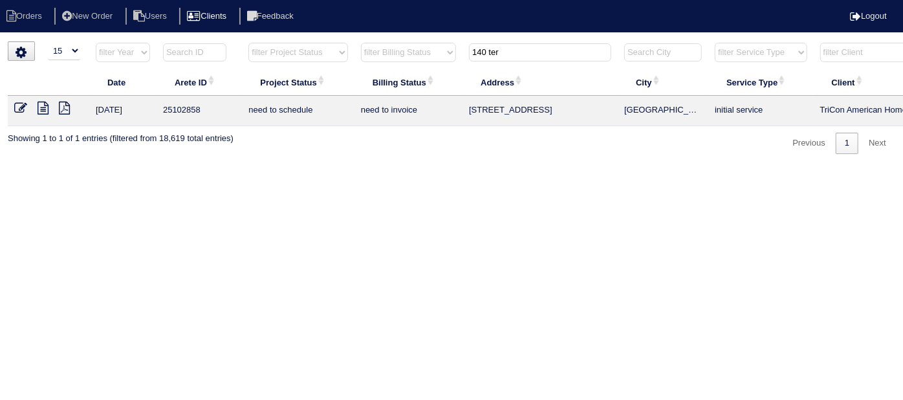
drag, startPoint x: 528, startPoint y: 50, endPoint x: 217, endPoint y: 14, distance: 313.3
click at [268, 41] on body "Orders New Order Users Clients Feedback Logout Orders New Order Users Clients M…" at bounding box center [451, 97] width 903 height 113
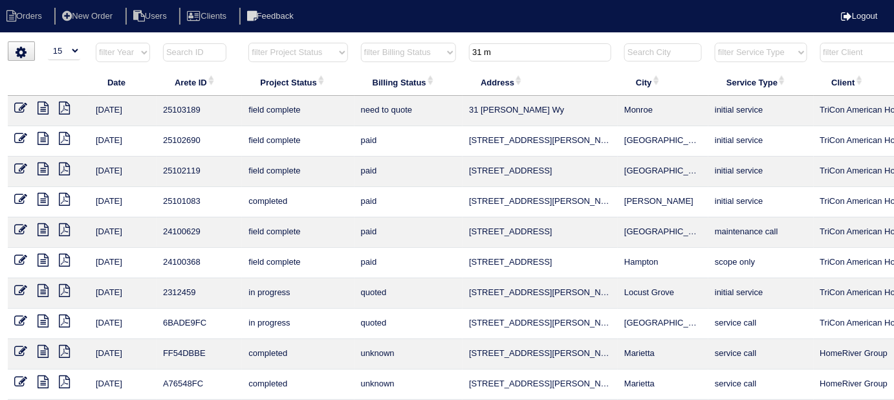
type input "31 m"
click at [39, 110] on icon at bounding box center [43, 108] width 11 height 13
click at [21, 103] on icon at bounding box center [20, 108] width 13 height 13
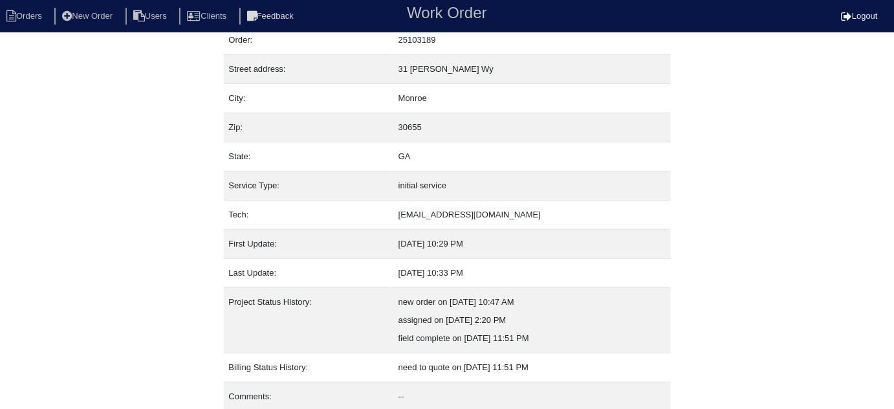
scroll to position [88, 0]
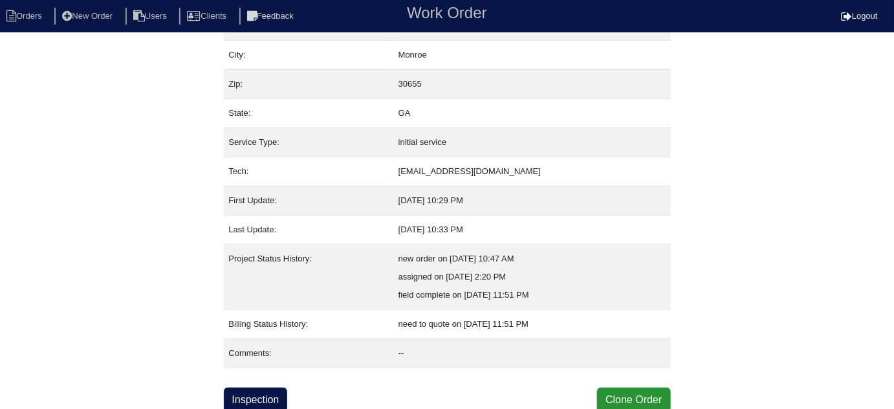
drag, startPoint x: 265, startPoint y: 400, endPoint x: 266, endPoint y: 266, distance: 133.9
click at [266, 400] on link "Inspection" at bounding box center [256, 399] width 64 height 25
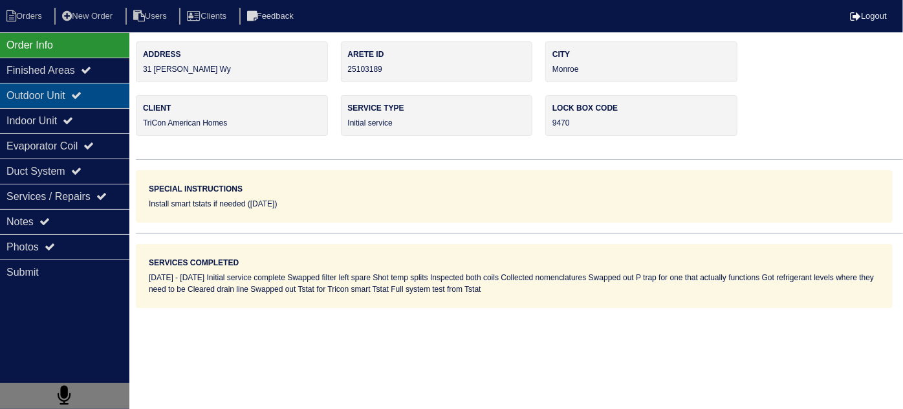
click at [51, 105] on div "Outdoor Unit" at bounding box center [64, 95] width 129 height 25
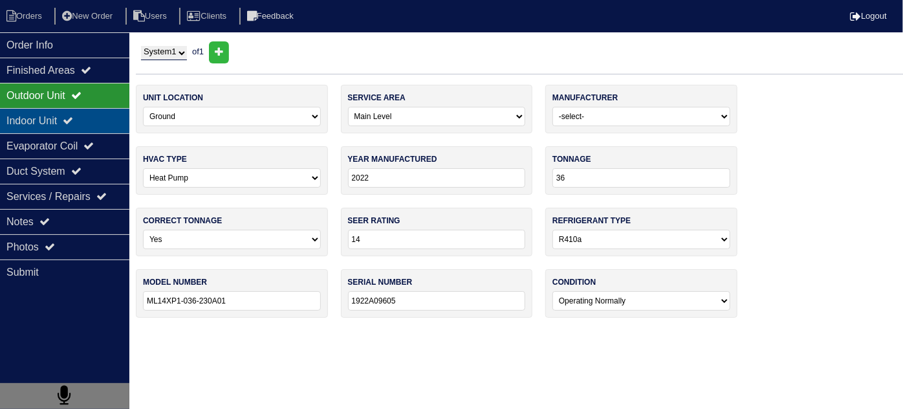
click at [52, 113] on div "Indoor Unit" at bounding box center [64, 120] width 129 height 25
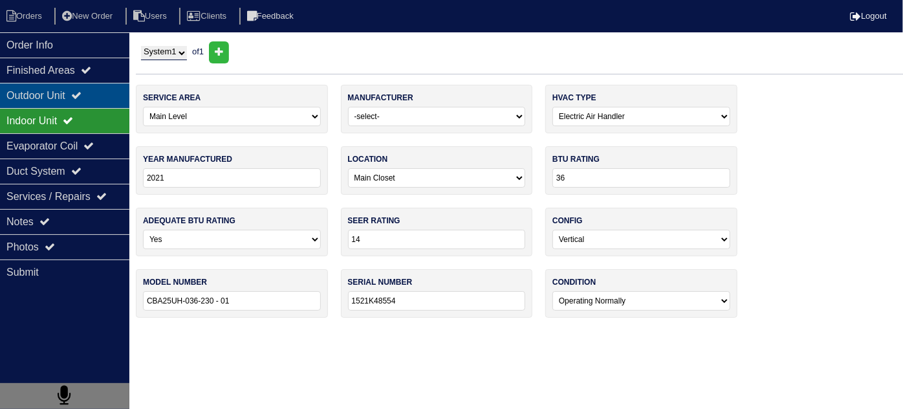
click at [50, 95] on div "Outdoor Unit" at bounding box center [64, 95] width 129 height 25
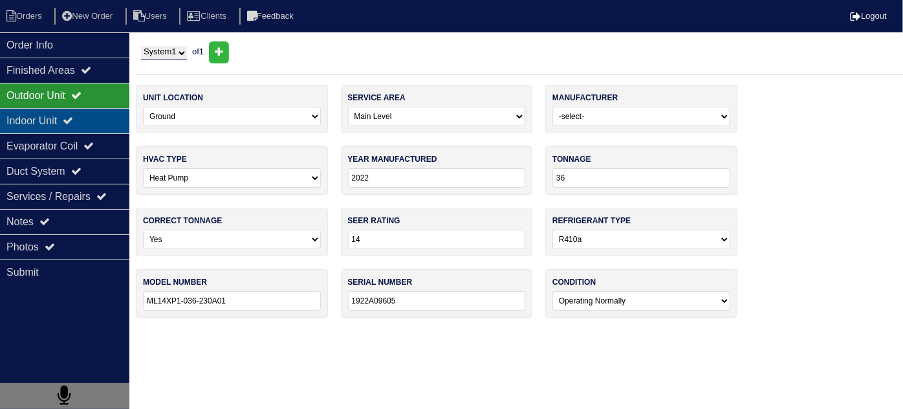
click at [48, 110] on div "Indoor Unit" at bounding box center [64, 120] width 129 height 25
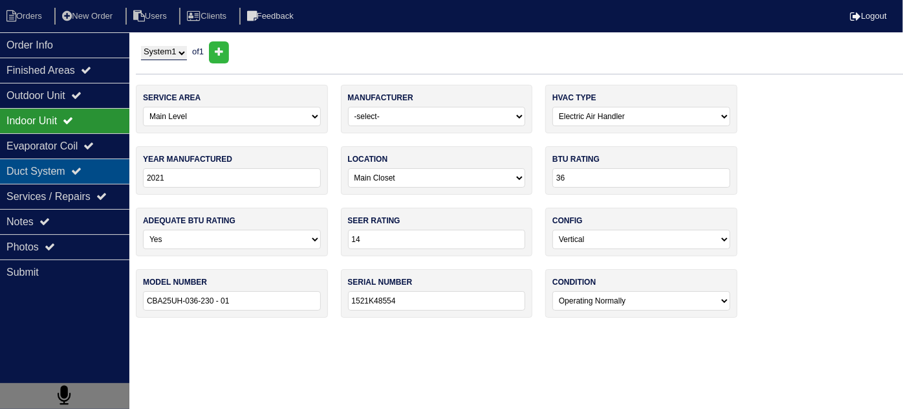
click at [98, 165] on div "Duct System" at bounding box center [64, 170] width 129 height 25
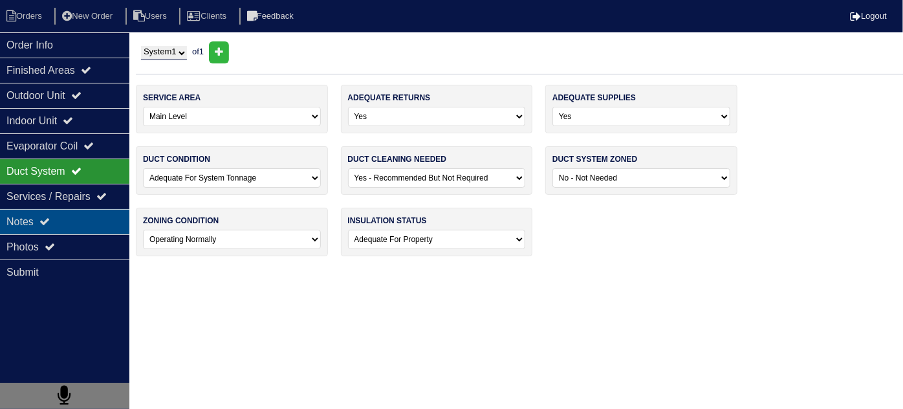
click at [74, 219] on div "Notes" at bounding box center [64, 221] width 129 height 25
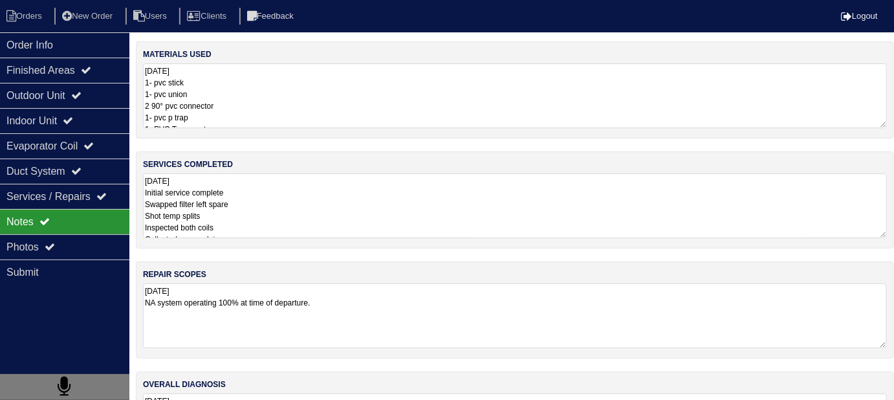
click at [291, 206] on textarea "9.2.25 Initial service complete Swapped filter left spare Shot temp splits Insp…" at bounding box center [515, 205] width 744 height 65
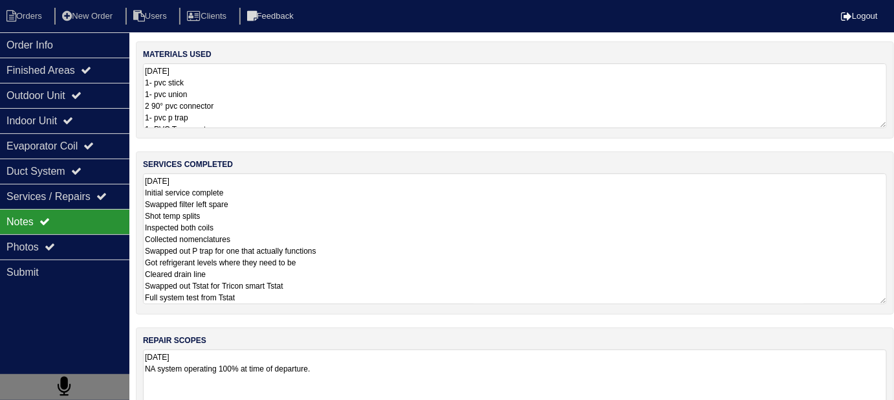
click at [353, 79] on textarea "9.2.25 1- pvc stick 1- pvc union 2 90° pvc connector 1- pvc p trap 1- PVC T con…" at bounding box center [515, 95] width 744 height 65
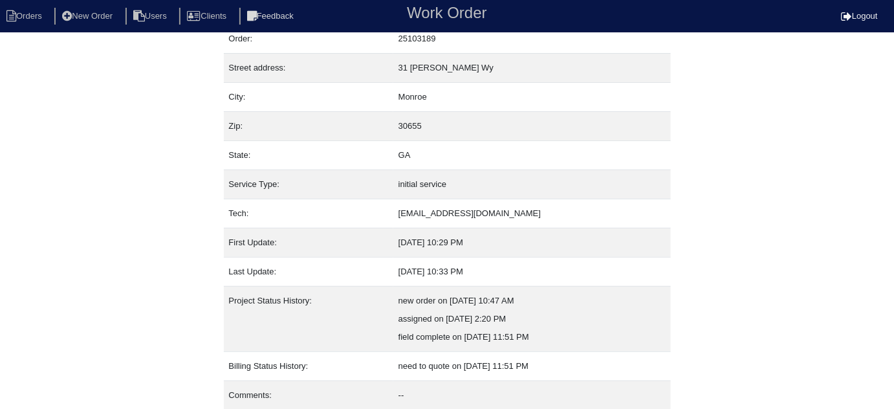
scroll to position [88, 0]
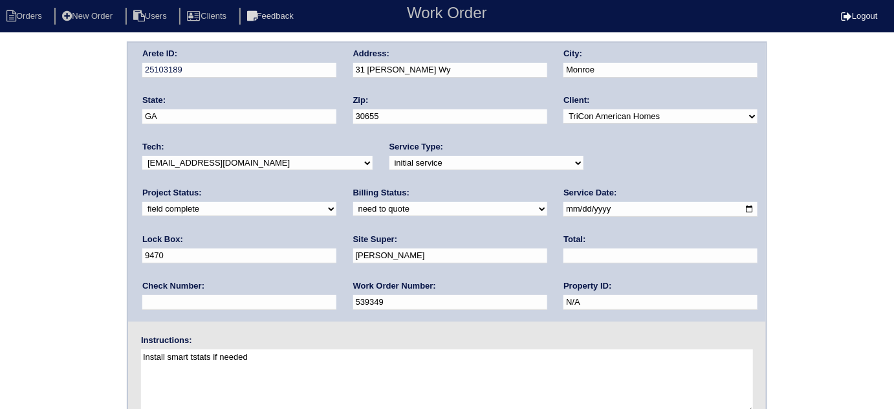
select select "quoted"
click at [353, 202] on select "need to quote quoted need to invoice invoiced paid warranty purchase order need…" at bounding box center [450, 209] width 194 height 14
click at [563, 253] on input "text" at bounding box center [660, 255] width 194 height 15
type input "692.50"
click at [0, 206] on div "Arete ID: 25103189 Address: 31 Mccall Wy City: Monroe State: GA Zip: 30655 Clie…" at bounding box center [447, 302] width 894 height 523
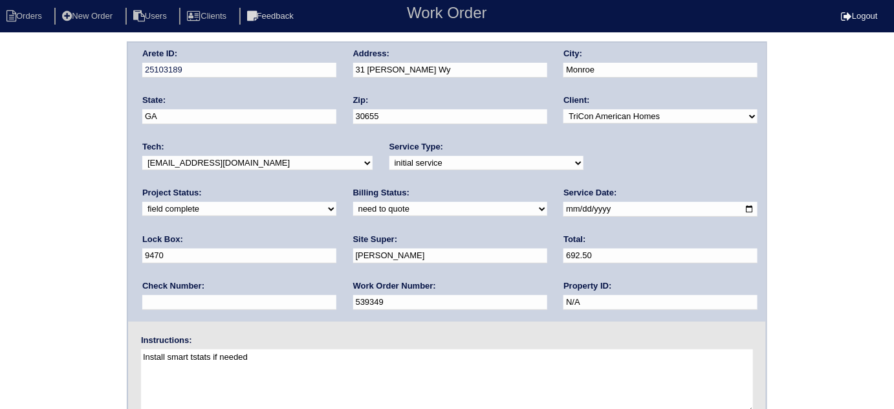
drag, startPoint x: 433, startPoint y: 70, endPoint x: 307, endPoint y: 59, distance: 126.6
click at [307, 59] on div "Arete ID: 25103189 Address: 31 Mccall Wy City: Monroe State: GA Zip: 30655 Clie…" at bounding box center [447, 182] width 638 height 279
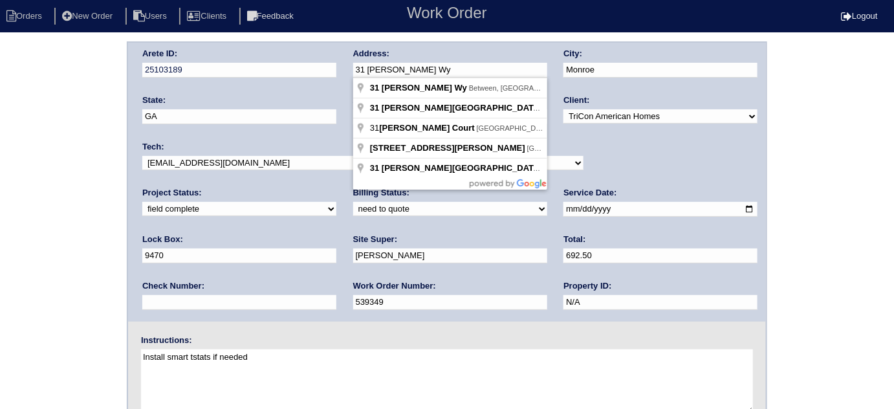
click at [24, 152] on div "Arete ID: 25103189 Address: 31 Mccall Wy City: Monroe State: GA Zip: 30655 Clie…" at bounding box center [447, 302] width 894 height 523
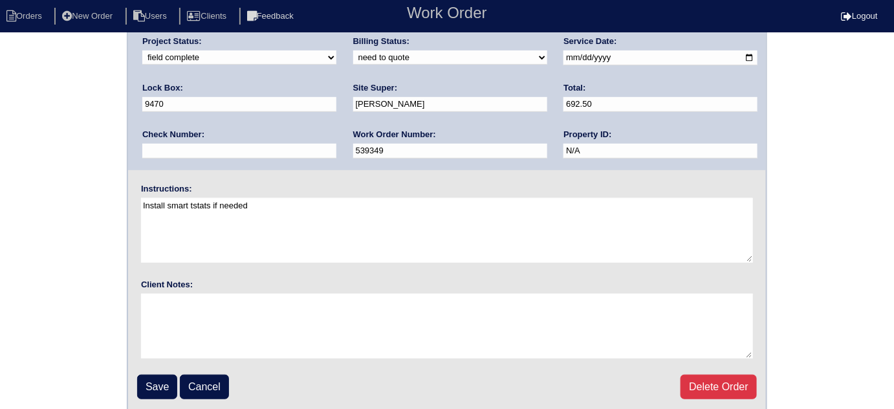
scroll to position [153, 0]
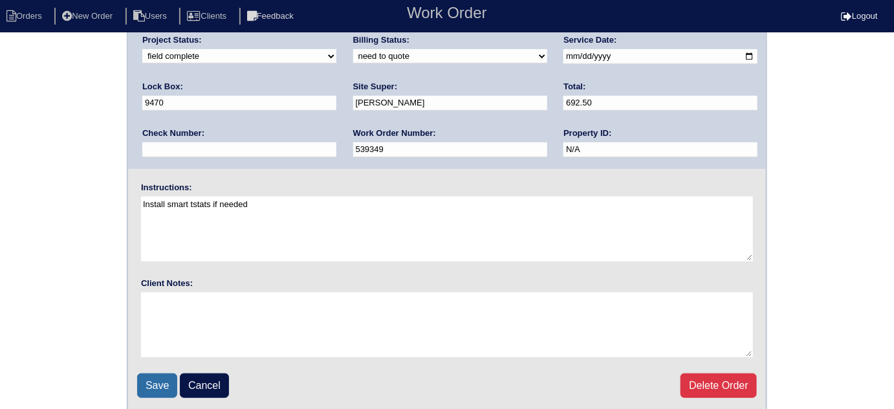
drag, startPoint x: 165, startPoint y: 386, endPoint x: 171, endPoint y: 224, distance: 161.2
click at [164, 384] on input "Save" at bounding box center [157, 385] width 40 height 25
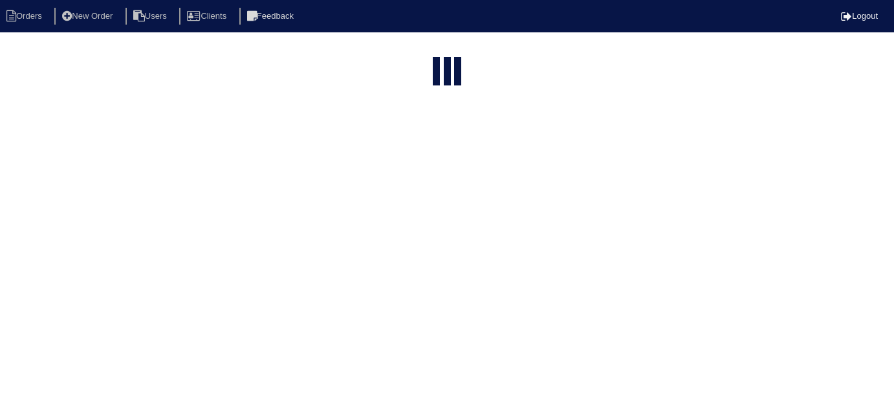
select select "15"
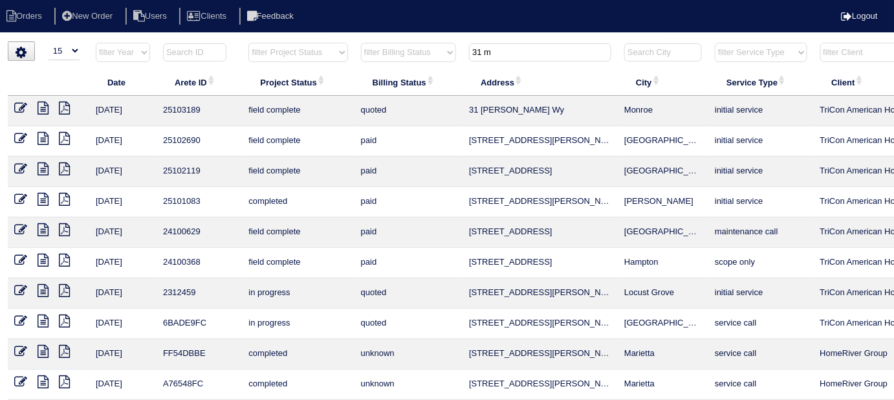
drag, startPoint x: 497, startPoint y: 52, endPoint x: 254, endPoint y: -16, distance: 252.4
click at [254, 0] on html "Orders New Order Users Clients Feedback Logout Orders New Order Users Clients M…" at bounding box center [447, 296] width 894 height 593
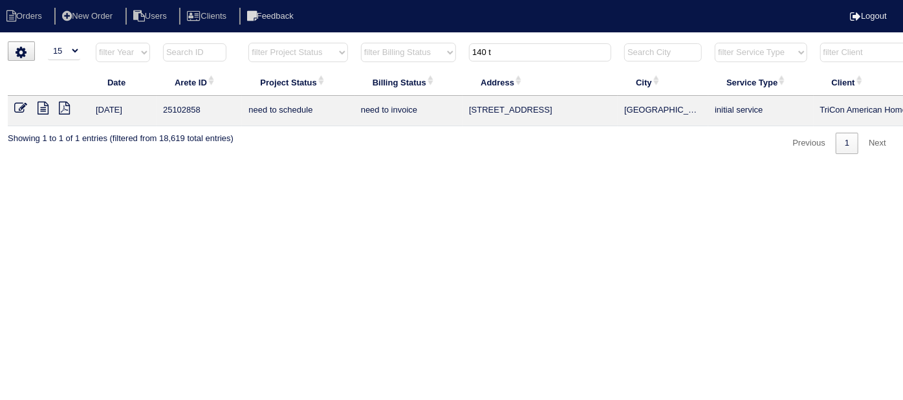
type input "140 t"
click at [14, 107] on icon at bounding box center [20, 108] width 13 height 13
click at [21, 104] on icon at bounding box center [20, 108] width 13 height 13
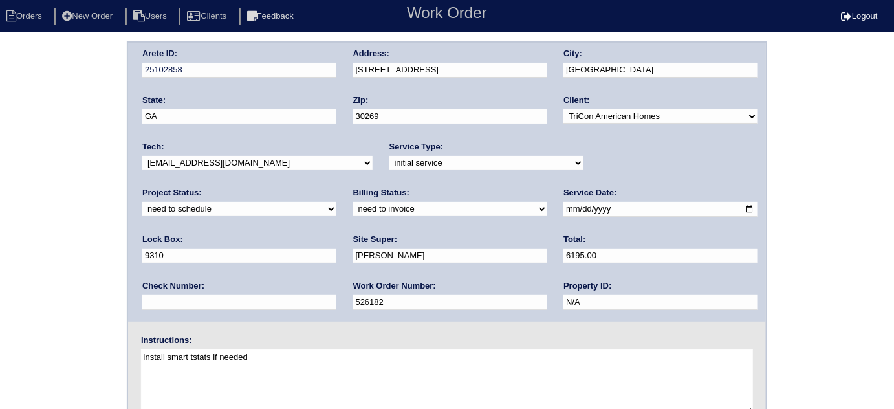
click at [336, 248] on input "9310" at bounding box center [239, 255] width 194 height 15
type input "9310/1088√"
click at [1, 183] on div "Arete ID: 25102858 Address: [STREET_ADDRESS] City: [GEOGRAPHIC_DATA] State: [GE…" at bounding box center [447, 302] width 894 height 523
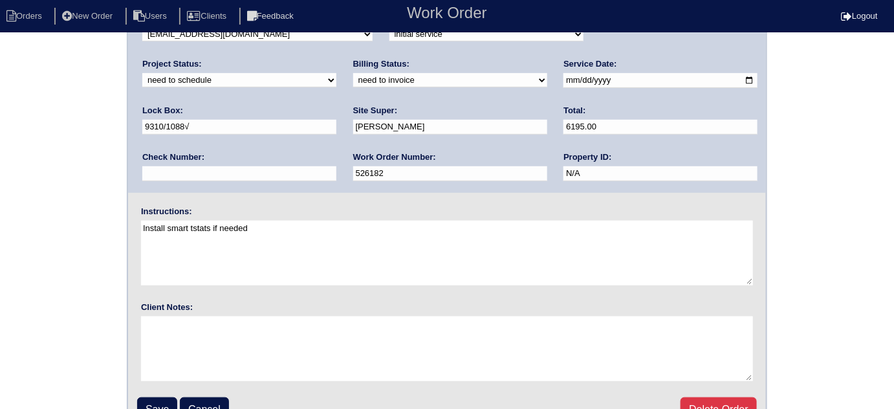
scroll to position [153, 0]
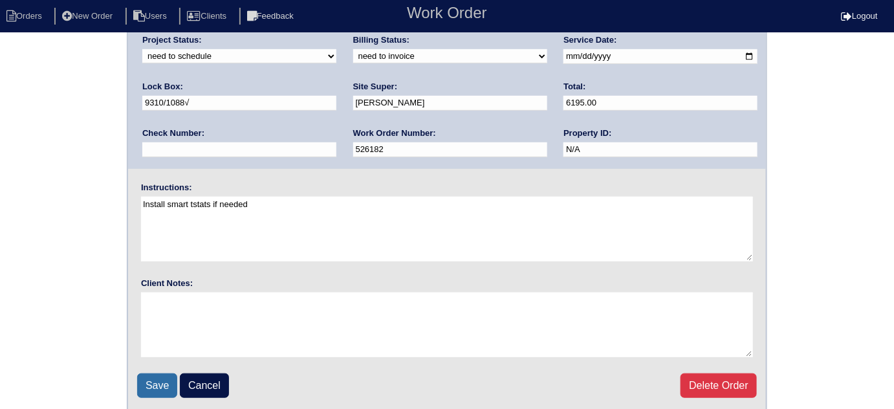
click at [153, 382] on input "Save" at bounding box center [157, 385] width 40 height 25
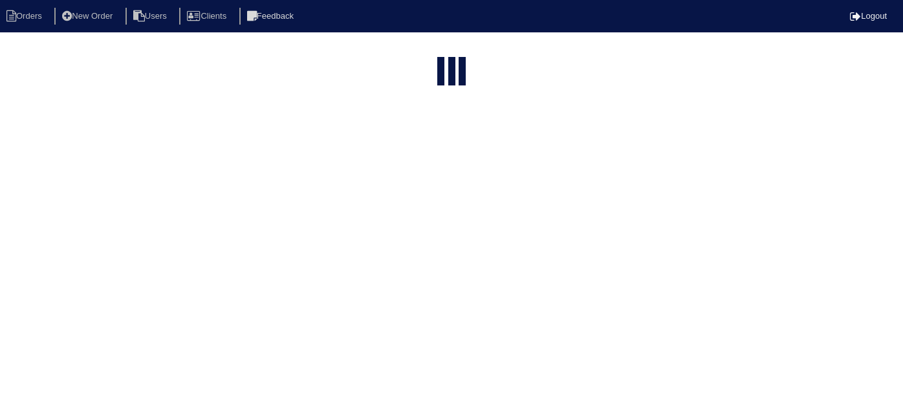
select select "15"
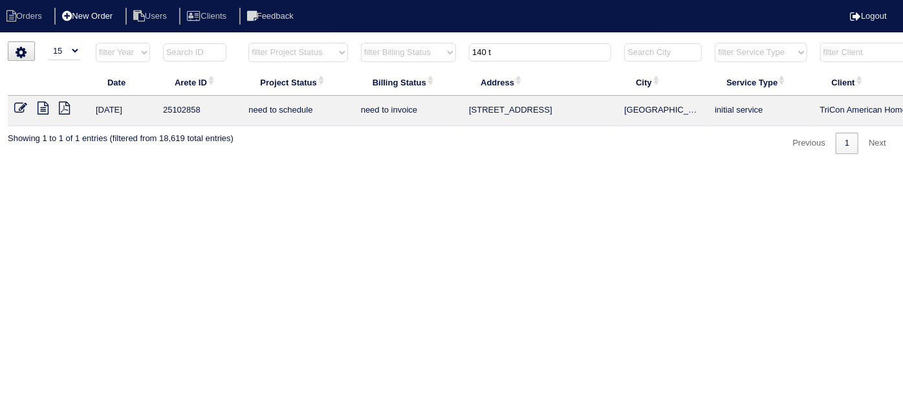
drag, startPoint x: 508, startPoint y: 56, endPoint x: 69, endPoint y: 21, distance: 441.3
click at [224, 34] on html "Orders New Order Users Clients Feedback Logout Orders New Order Users Clients M…" at bounding box center [451, 83] width 903 height 167
type input "1936 l"
click at [46, 102] on icon at bounding box center [43, 108] width 11 height 13
click at [44, 112] on icon at bounding box center [43, 108] width 11 height 13
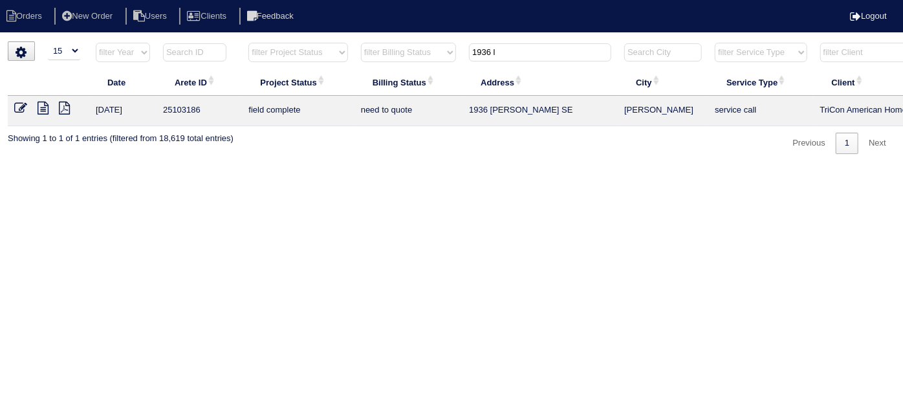
click at [19, 108] on icon at bounding box center [20, 108] width 13 height 13
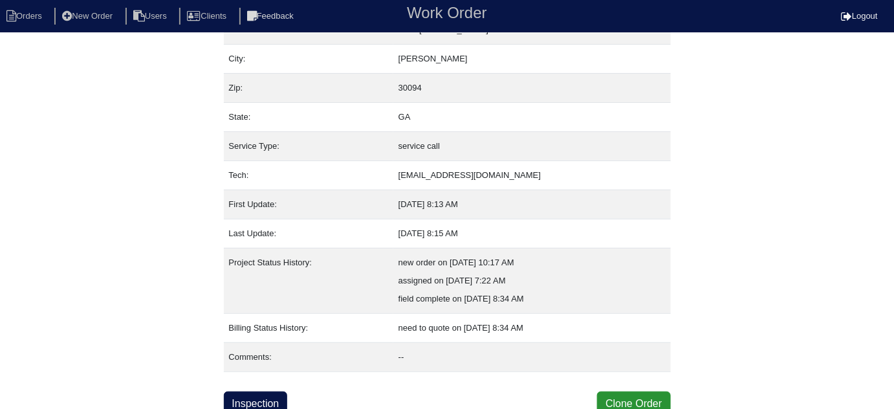
scroll to position [88, 0]
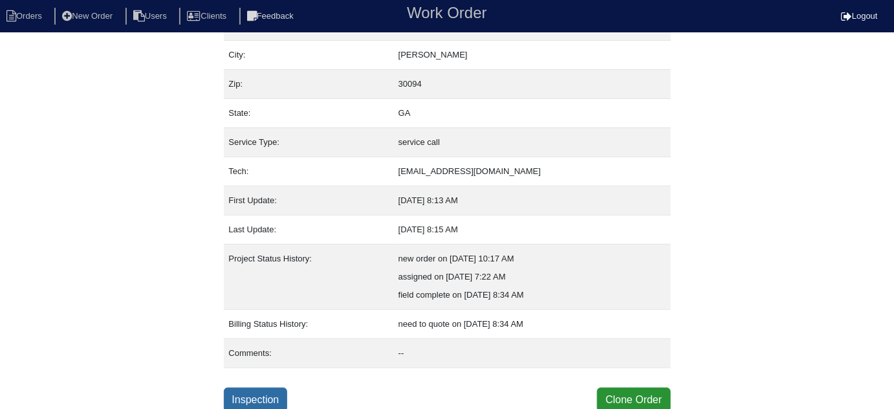
click at [254, 397] on link "Inspection" at bounding box center [256, 399] width 64 height 25
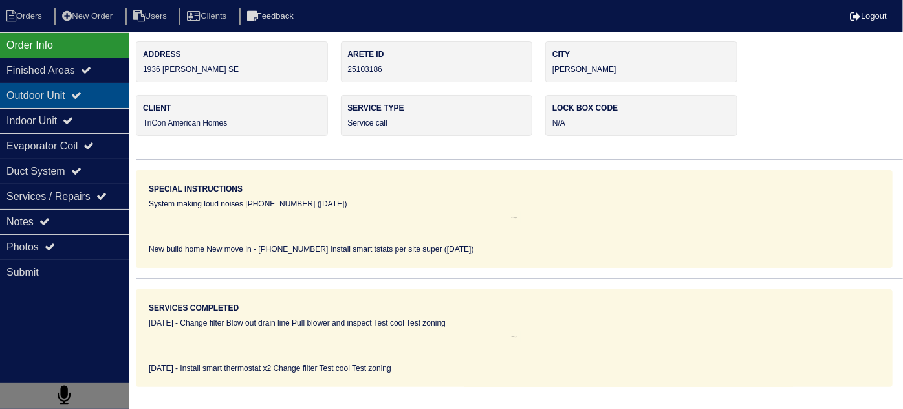
drag, startPoint x: 93, startPoint y: 85, endPoint x: 86, endPoint y: 96, distance: 13.1
click at [92, 87] on div "Outdoor Unit" at bounding box center [64, 95] width 129 height 25
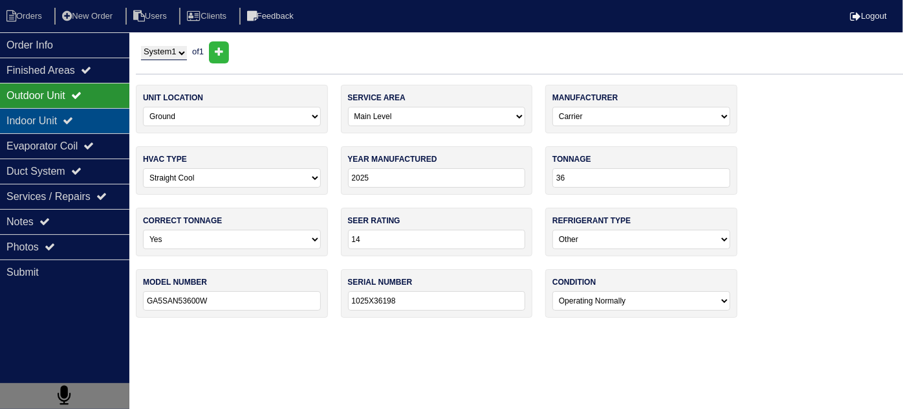
click at [72, 120] on div "Indoor Unit" at bounding box center [64, 120] width 129 height 25
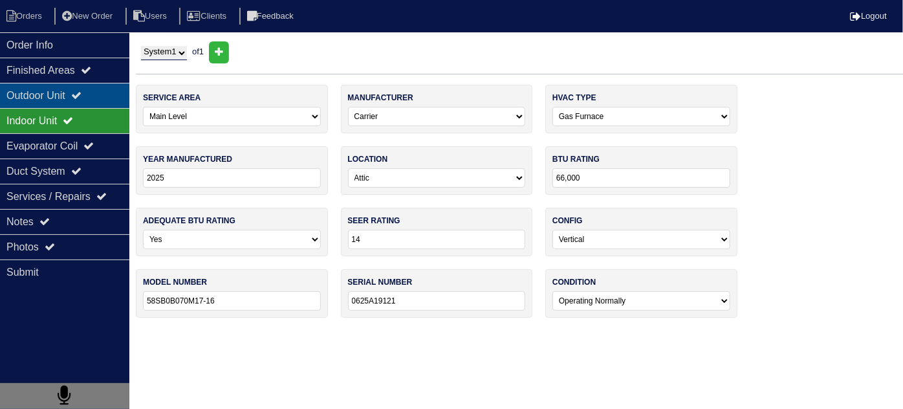
click at [65, 98] on div "Outdoor Unit" at bounding box center [64, 95] width 129 height 25
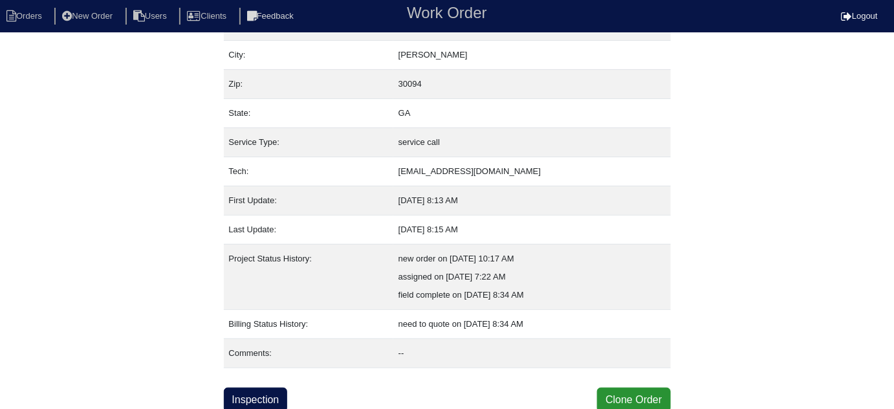
scroll to position [88, 0]
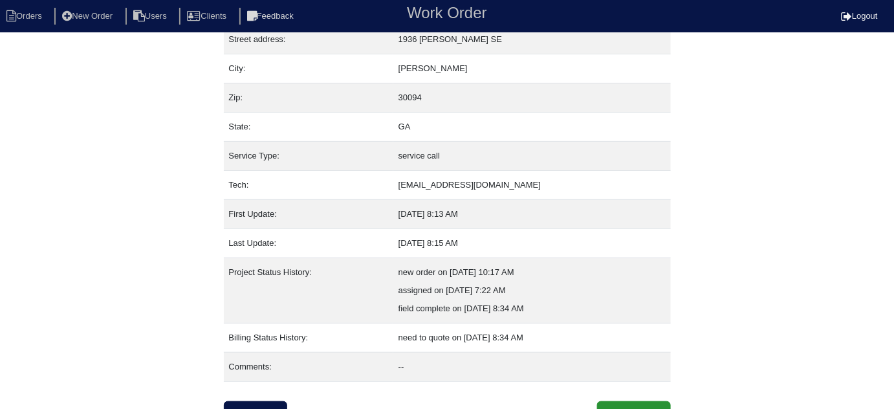
scroll to position [88, 0]
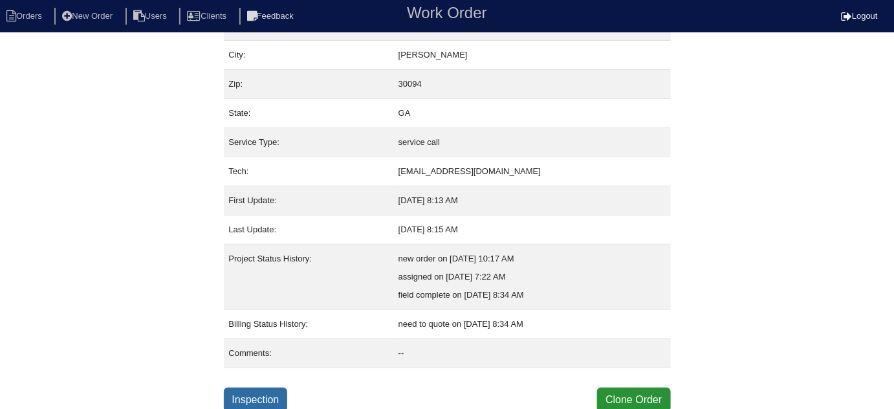
click at [283, 401] on link "Inspection" at bounding box center [256, 399] width 64 height 25
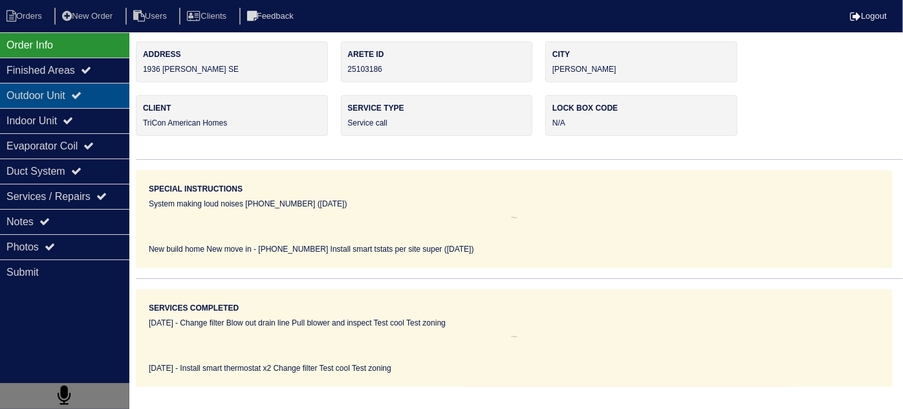
click at [91, 102] on div "Outdoor Unit" at bounding box center [64, 95] width 129 height 25
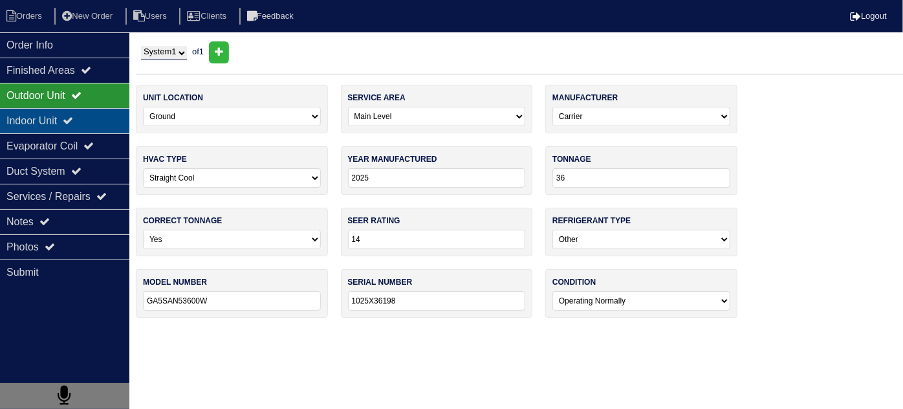
click at [84, 111] on div "Indoor Unit" at bounding box center [64, 120] width 129 height 25
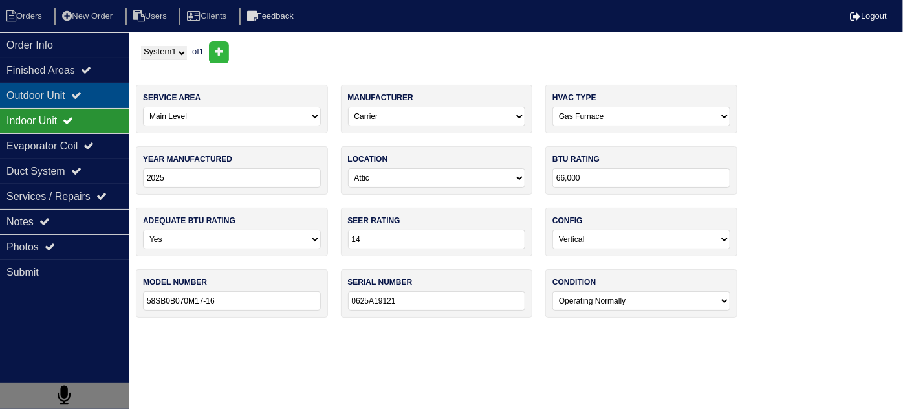
click at [82, 90] on icon at bounding box center [76, 95] width 10 height 10
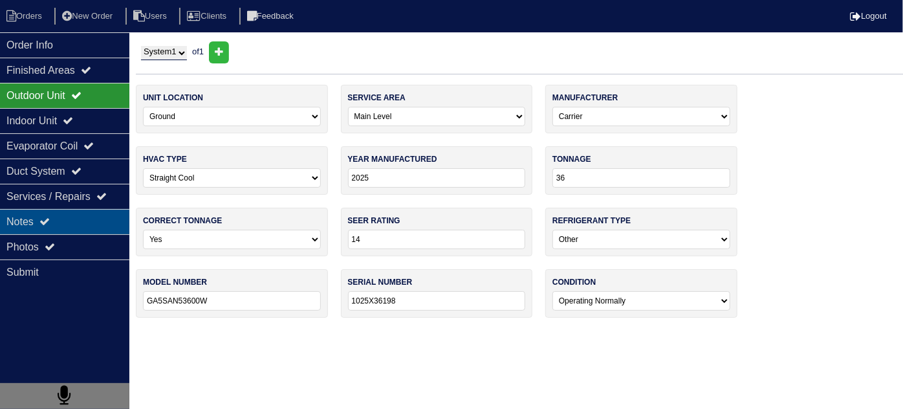
click at [77, 213] on div "Notes" at bounding box center [64, 221] width 129 height 25
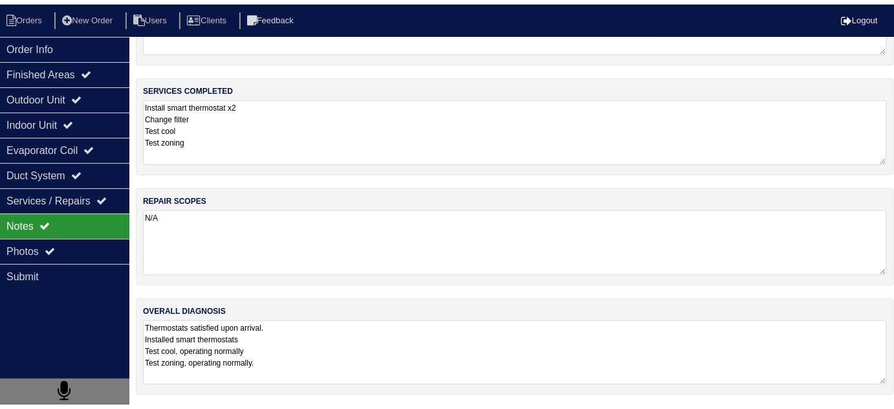
scroll to position [77, 0]
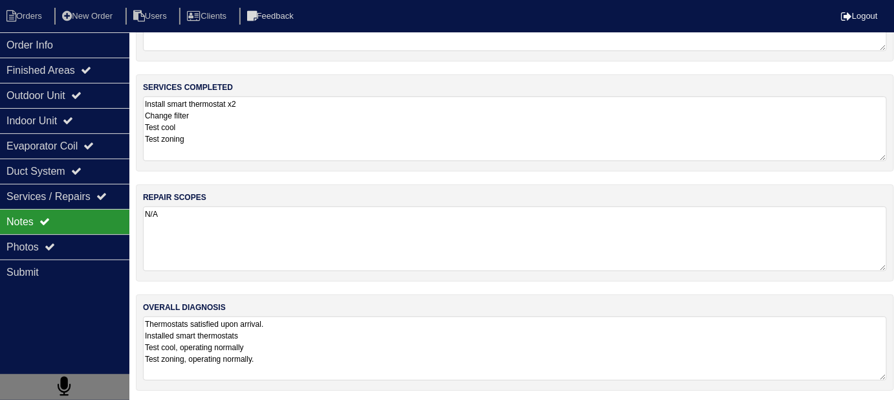
click at [545, 351] on textarea "Thermostats satisfied upon arrival. Installed smart thermostats Test cool, oper…" at bounding box center [515, 348] width 744 height 64
click at [80, 254] on div "Photos" at bounding box center [64, 246] width 129 height 25
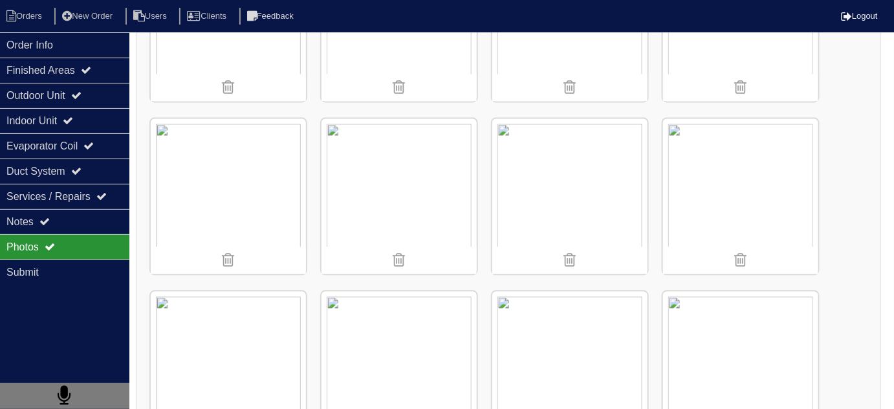
scroll to position [723, 0]
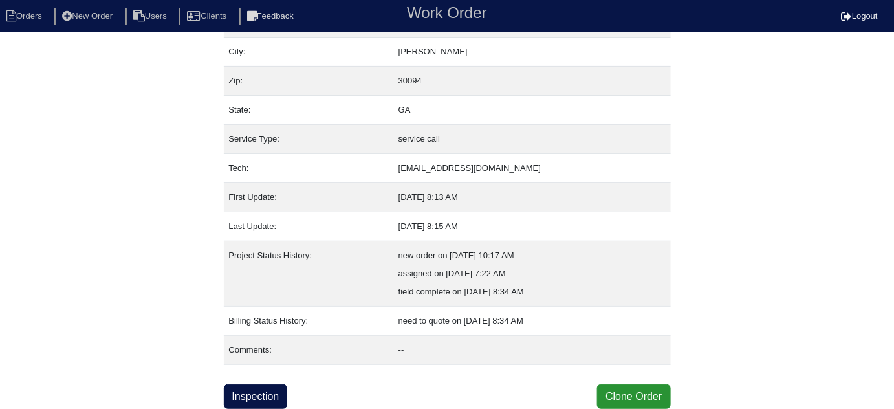
scroll to position [88, 0]
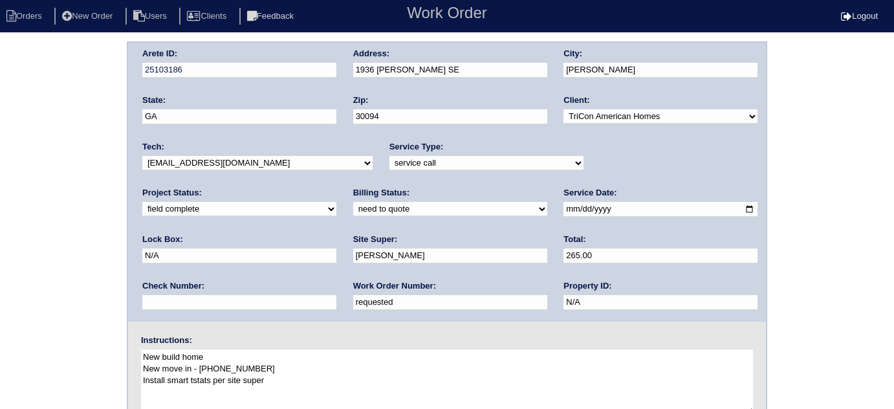
select select "quoted"
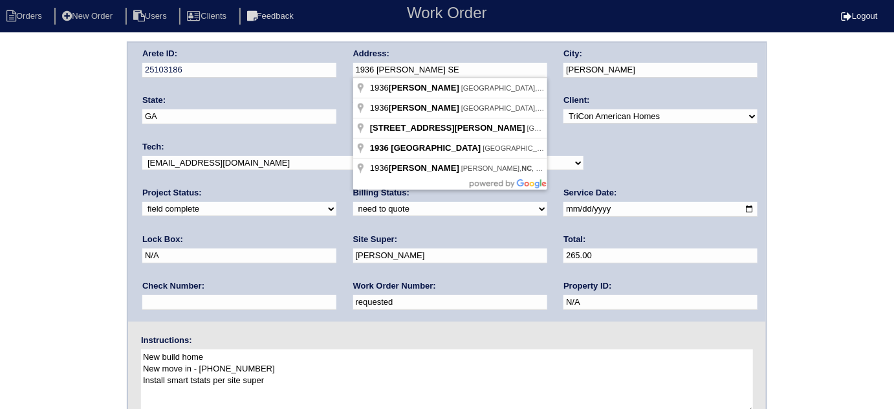
drag, startPoint x: 381, startPoint y: 60, endPoint x: 307, endPoint y: 56, distance: 74.5
click at [307, 56] on div "Arete ID: 25103186 Address: 1936 [PERSON_NAME] SE City: [PERSON_NAME] State: [G…" at bounding box center [447, 182] width 638 height 279
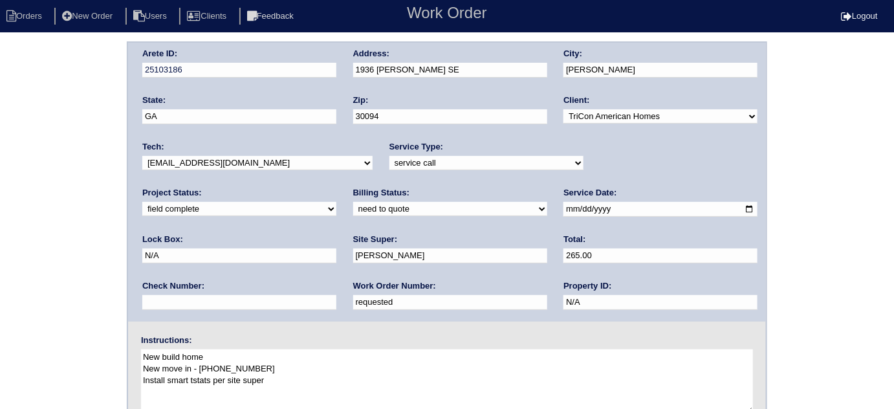
click at [0, 286] on div "Arete ID: 25103186 Address: 1936 [PERSON_NAME] SE City: [PERSON_NAME] State: [G…" at bounding box center [447, 302] width 894 height 523
click at [105, 268] on div "Arete ID: 25103186 Address: 1936 [PERSON_NAME] SE City: [PERSON_NAME] State: [G…" at bounding box center [447, 302] width 894 height 523
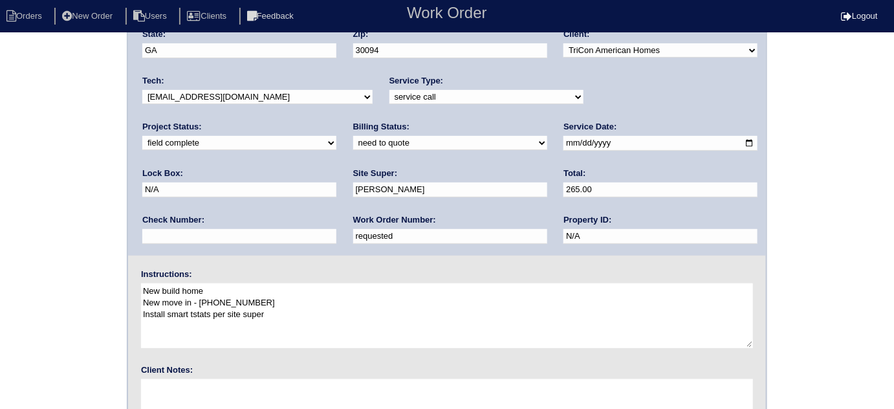
scroll to position [153, 0]
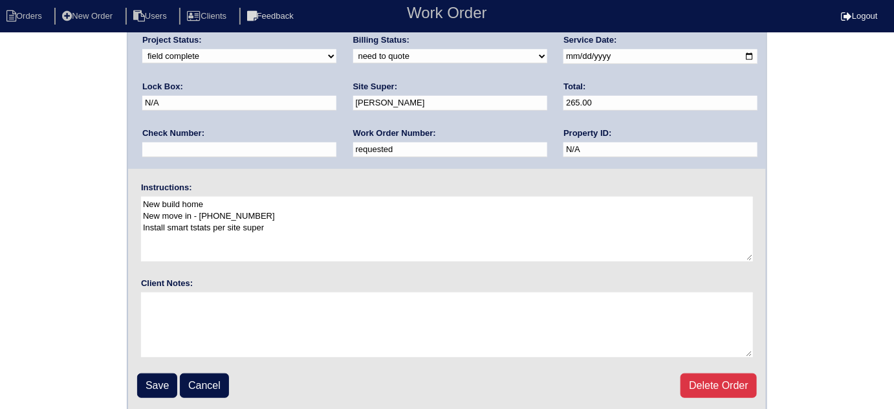
drag, startPoint x: 161, startPoint y: 375, endPoint x: 198, endPoint y: 336, distance: 54.0
click at [162, 375] on input "Save" at bounding box center [157, 385] width 40 height 25
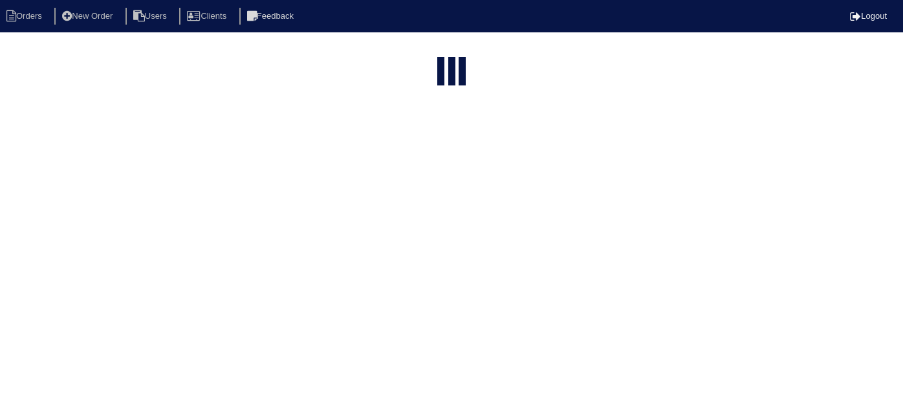
select select "15"
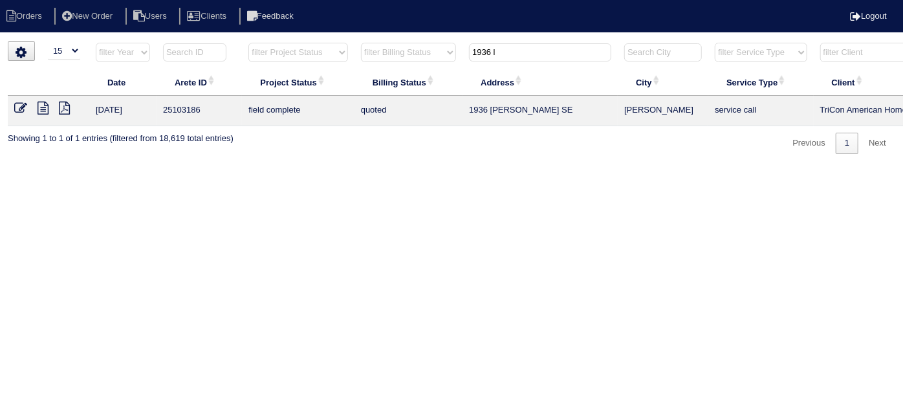
drag, startPoint x: 512, startPoint y: 58, endPoint x: 191, endPoint y: 28, distance: 322.2
click at [268, 52] on tr "filter Year -- Any Year -- 2025 2024 2023 2022 2021 2020 2019 filter Project St…" at bounding box center [568, 55] width 1121 height 27
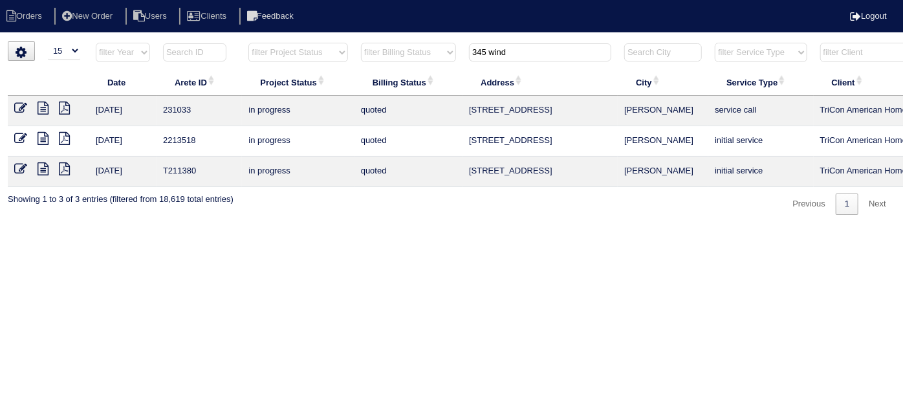
type input "345 wind"
click at [43, 107] on icon at bounding box center [43, 108] width 11 height 13
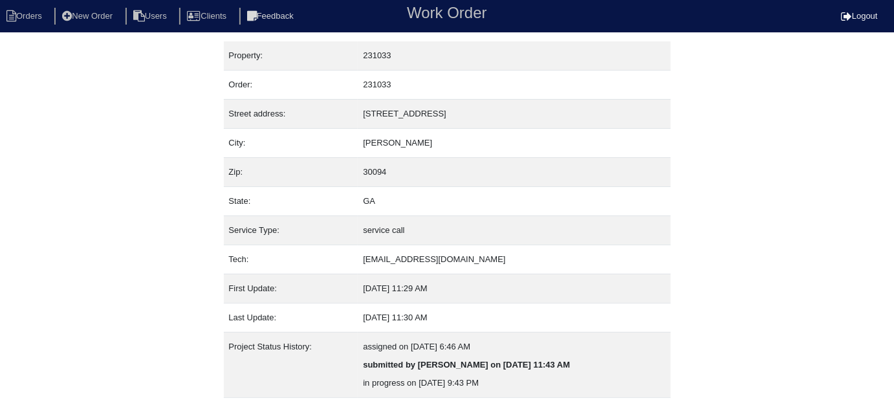
scroll to position [88, 0]
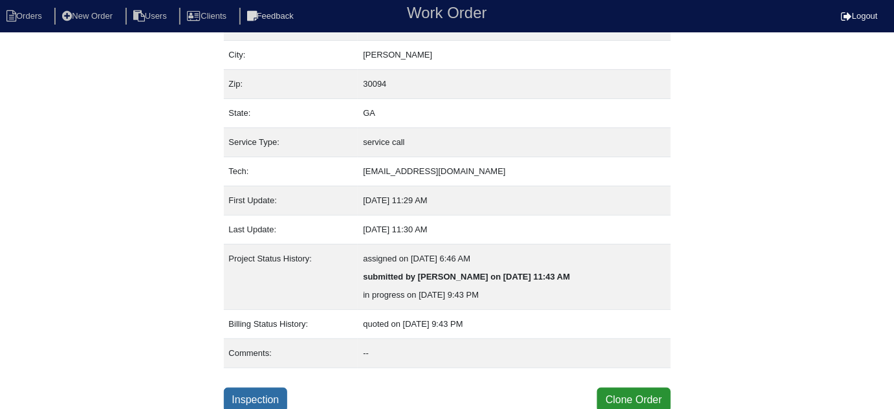
click at [278, 390] on link "Inspection" at bounding box center [256, 399] width 64 height 25
select select "0"
select select "Other"
select select "0"
select select "4"
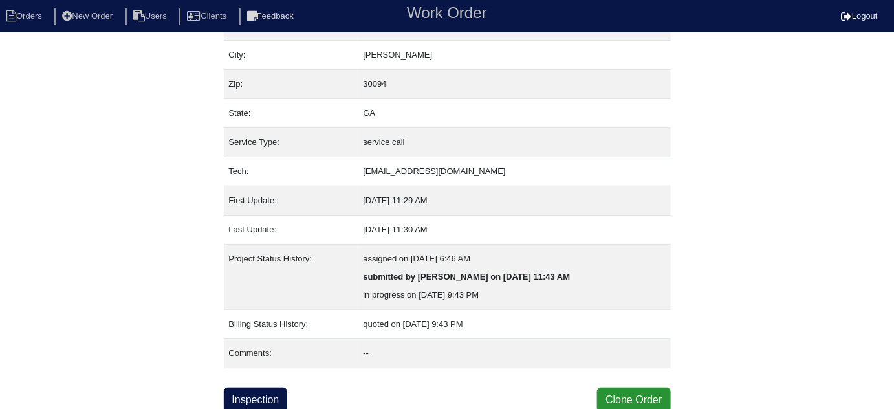
select select "0"
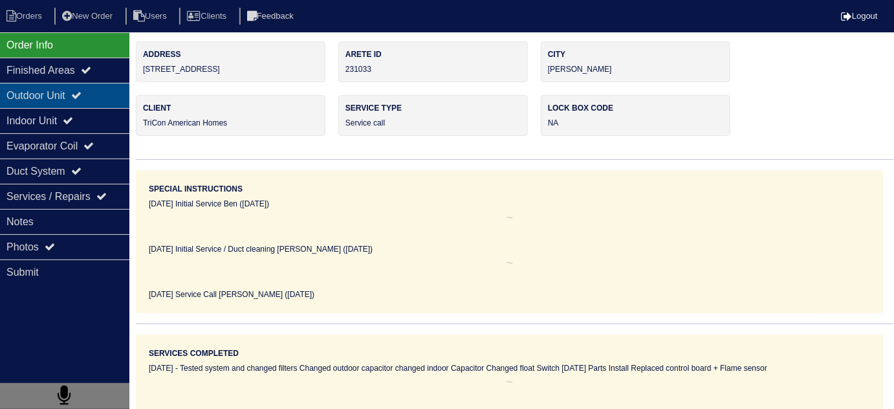
click at [82, 92] on icon at bounding box center [76, 95] width 10 height 10
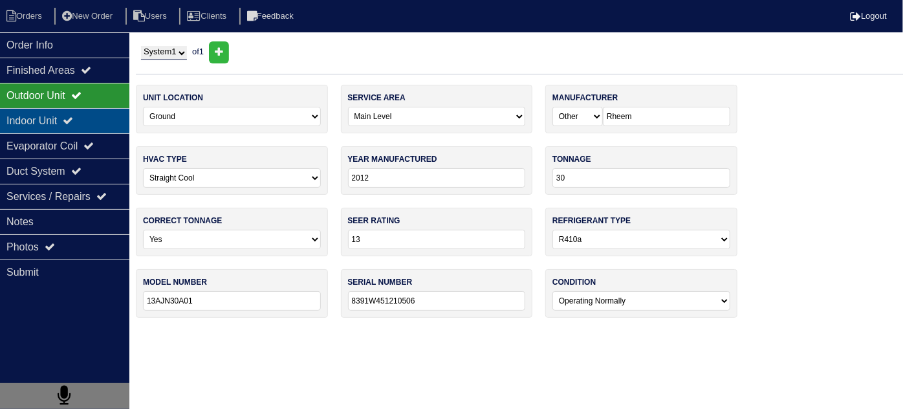
click at [83, 111] on div "Indoor Unit" at bounding box center [64, 120] width 129 height 25
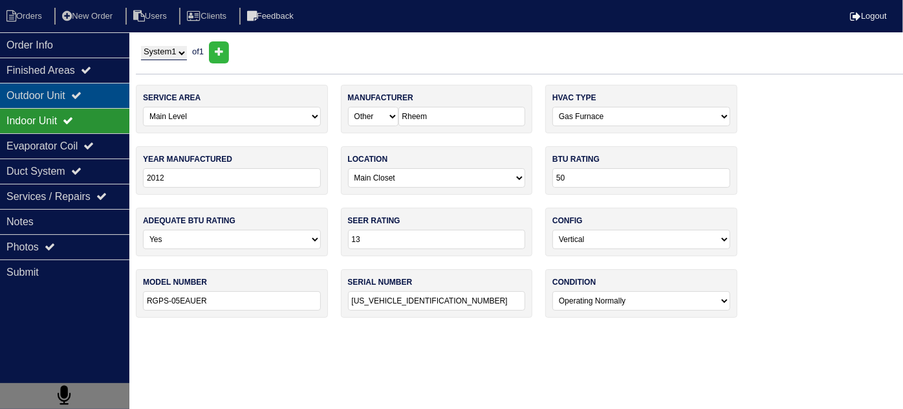
click at [82, 90] on icon at bounding box center [76, 95] width 10 height 10
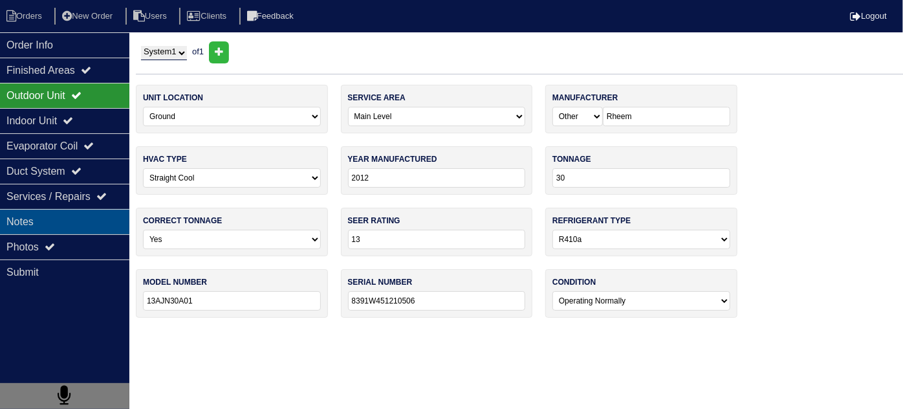
click at [65, 213] on div "Notes" at bounding box center [64, 221] width 129 height 25
type textarea "Cleaned flame sensor Cleared pressure switch Cleared inducer motor Fix loose lo…"
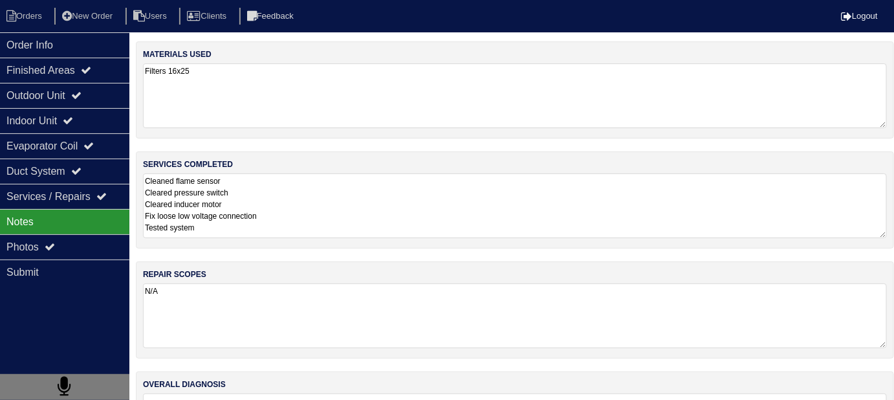
click at [334, 204] on textarea "Cleaned flame sensor Cleared pressure switch Cleared inducer motor Fix loose lo…" at bounding box center [515, 205] width 744 height 65
click at [76, 94] on div "Outdoor Unit" at bounding box center [64, 95] width 129 height 25
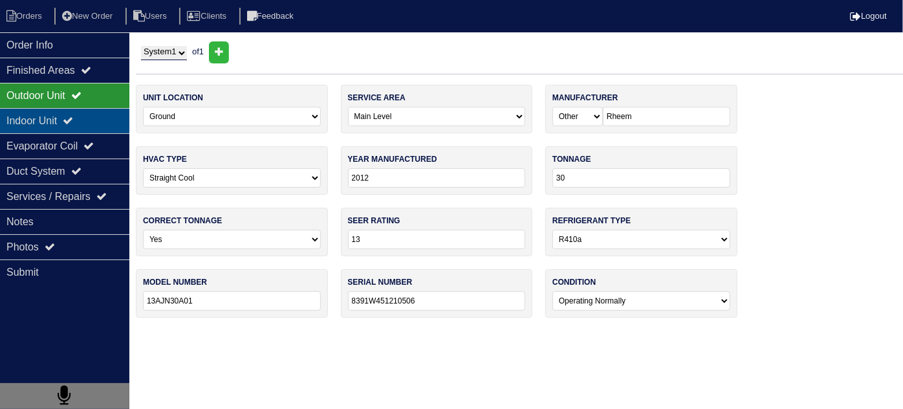
click at [63, 113] on div "Indoor Unit" at bounding box center [64, 120] width 129 height 25
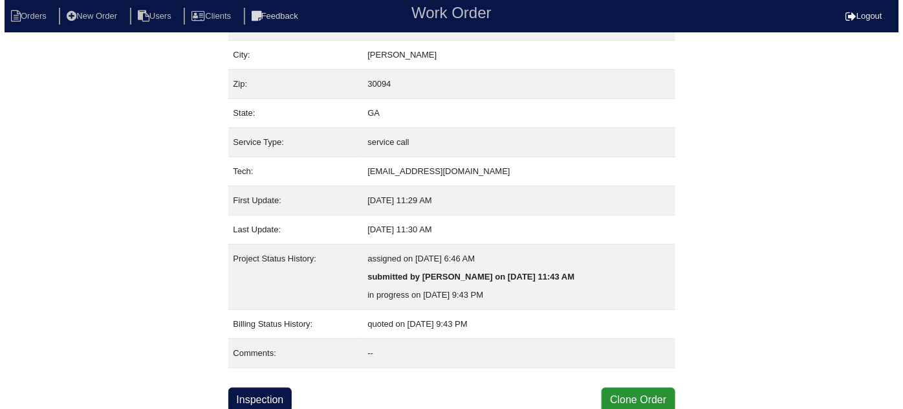
scroll to position [88, 0]
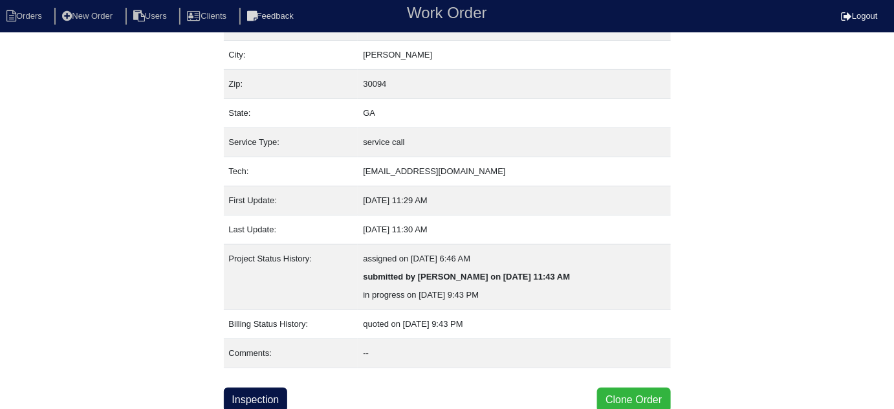
click at [604, 387] on button "Clone Order" at bounding box center [633, 399] width 73 height 25
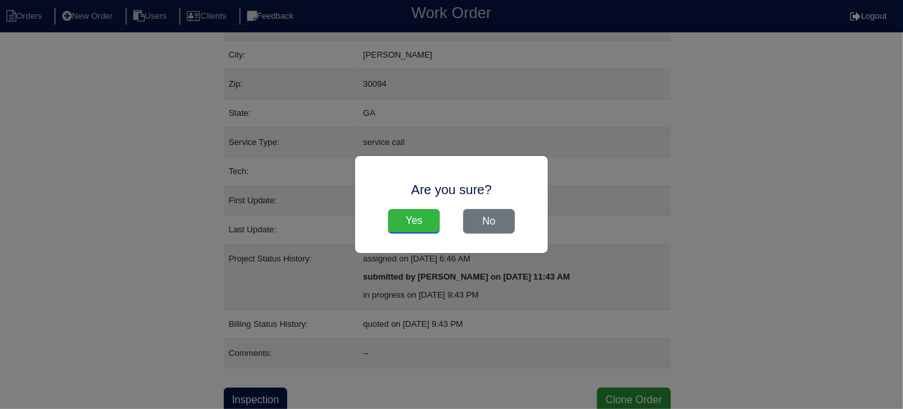
click at [410, 216] on input "Yes" at bounding box center [414, 221] width 52 height 25
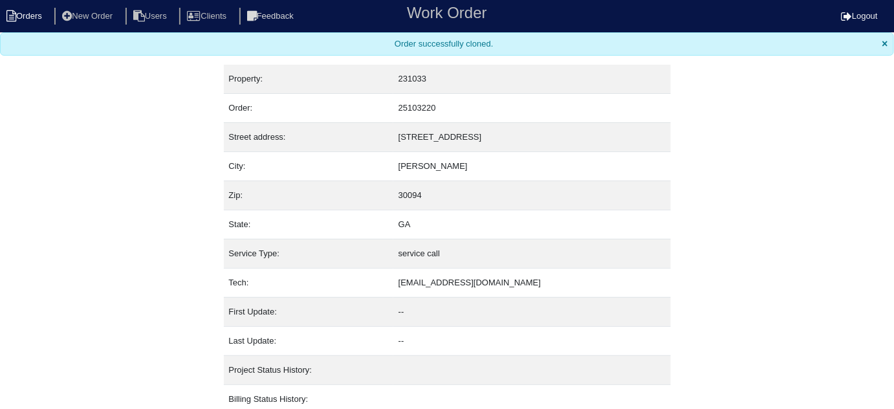
click at [39, 25] on li "Orders" at bounding box center [26, 16] width 52 height 17
select select "15"
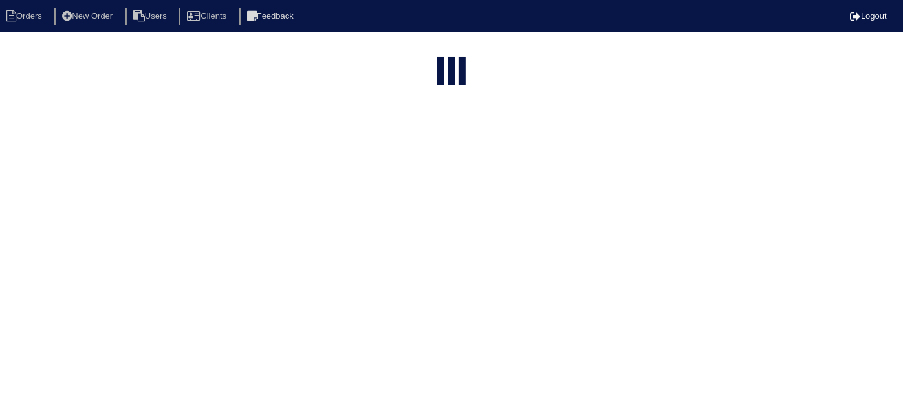
type input "345 wind"
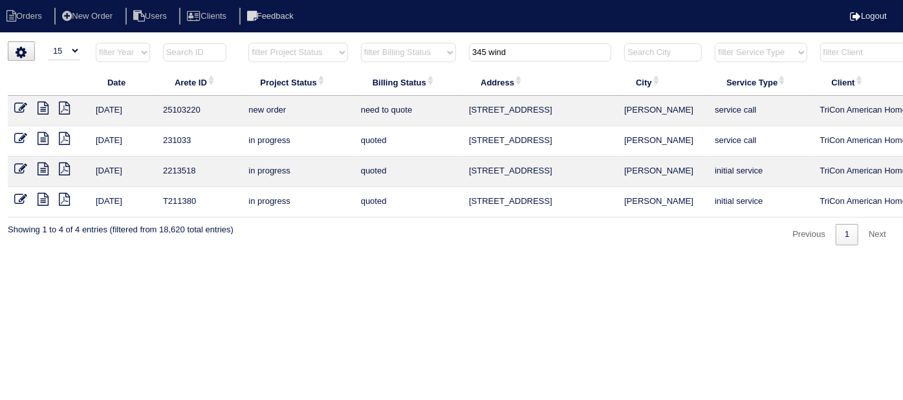
click at [19, 110] on icon at bounding box center [20, 108] width 13 height 13
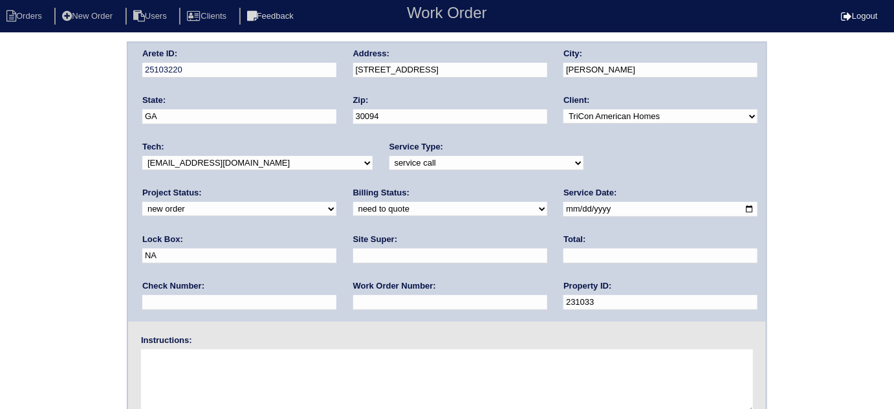
click at [389, 158] on select "-select- initial service basic service maintenance call replacement scope servi…" at bounding box center [486, 163] width 194 height 14
select select "initial service"
click at [389, 156] on select "-select- initial service basic service maintenance call replacement scope servi…" at bounding box center [486, 163] width 194 height 14
click at [353, 255] on input "text" at bounding box center [450, 255] width 194 height 15
click at [353, 300] on input "text" at bounding box center [450, 302] width 194 height 15
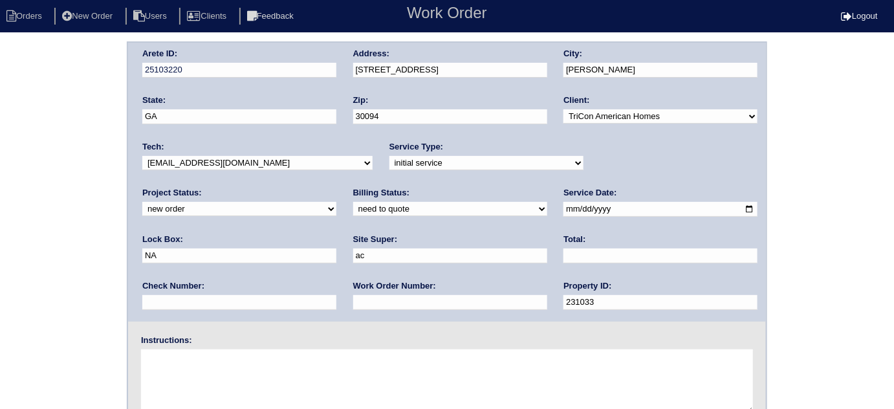
click at [353, 256] on input "ac" at bounding box center [450, 255] width 194 height 15
type input "Ackeem Cadet"
click at [353, 300] on input "text" at bounding box center [450, 302] width 194 height 15
type input "540689"
drag, startPoint x: 621, startPoint y: 204, endPoint x: 526, endPoint y: 204, distance: 95.1
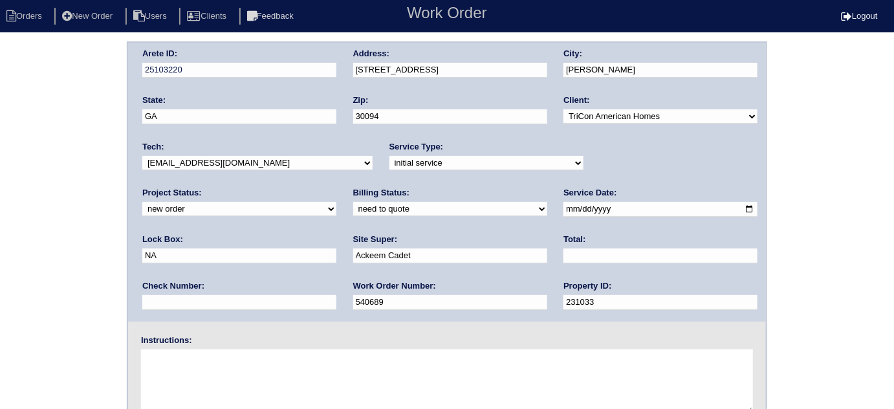
click at [526, 204] on div "Arete ID: 25103220 Address: 345 Windsor Walk SE City: Conyers State: GA Zip: 30…" at bounding box center [447, 182] width 638 height 279
click at [205, 357] on textarea at bounding box center [447, 381] width 612 height 65
type textarea "O"
type textarea "Install smart tstats if needed"
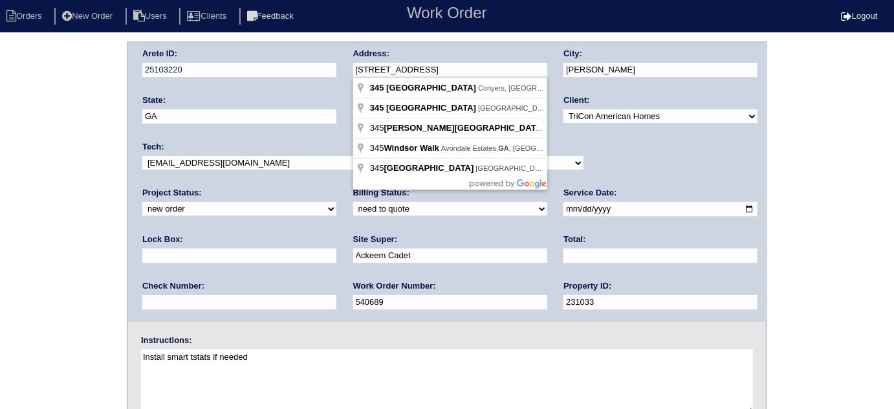
drag, startPoint x: 456, startPoint y: 69, endPoint x: 350, endPoint y: 68, distance: 106.1
click at [350, 68] on div "Arete ID: 25103220 Address: 345 Windsor Walk SE City: Conyers State: GA Zip: 30…" at bounding box center [447, 182] width 638 height 279
drag, startPoint x: 34, startPoint y: 155, endPoint x: 45, endPoint y: 186, distance: 33.3
click at [34, 155] on div "Arete ID: 25103220 Address: 345 Windsor Walk SE City: Conyers State: GA Zip: 30…" at bounding box center [447, 302] width 894 height 523
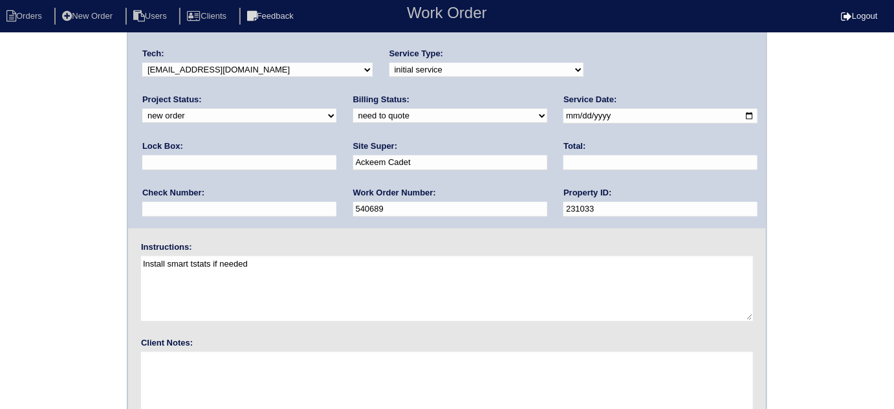
scroll to position [153, 0]
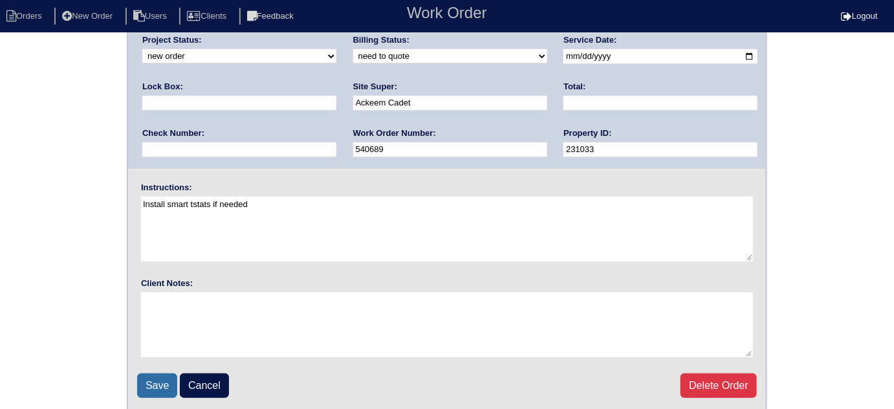
click at [157, 380] on input "Save" at bounding box center [157, 385] width 40 height 25
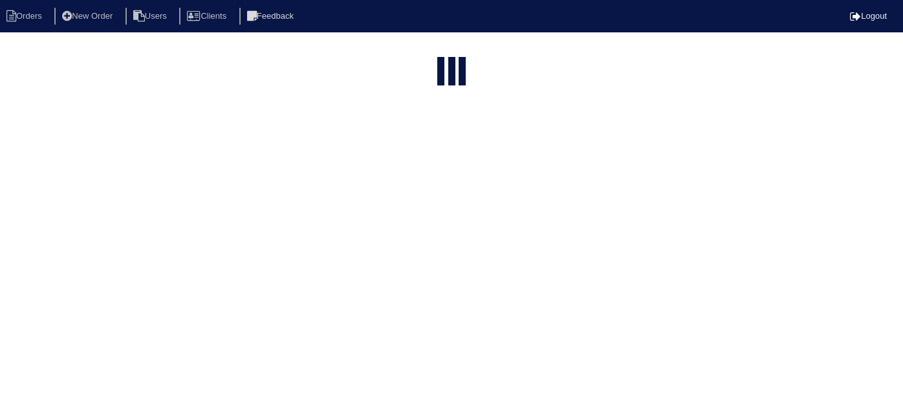
select select "15"
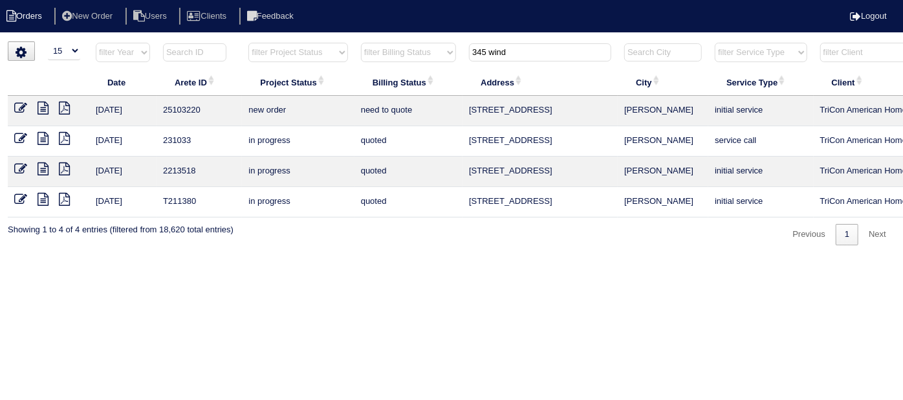
drag, startPoint x: 526, startPoint y: 53, endPoint x: 41, endPoint y: 17, distance: 485.9
click at [229, 53] on tr "filter Year -- Any Year -- 2025 2024 2023 2022 2021 2020 2019 filter Project St…" at bounding box center [568, 55] width 1121 height 27
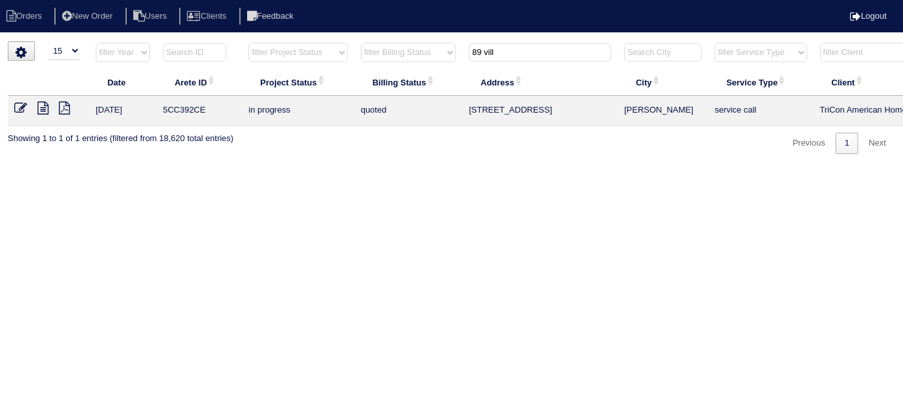
type input "89 vill"
click at [48, 106] on icon at bounding box center [43, 108] width 11 height 13
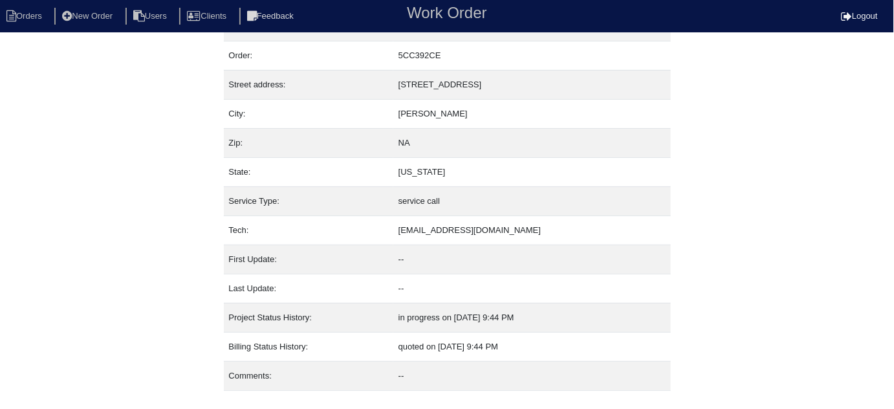
scroll to position [52, 0]
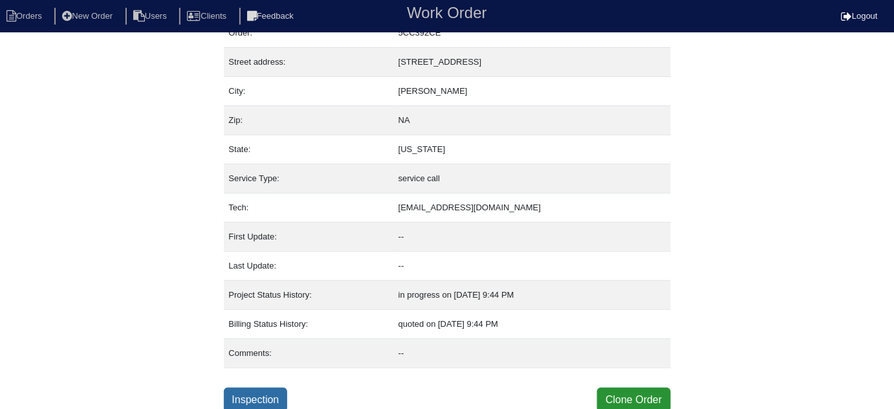
click at [267, 395] on link "Inspection" at bounding box center [256, 399] width 64 height 25
select select "0"
select select "Other"
select select "0"
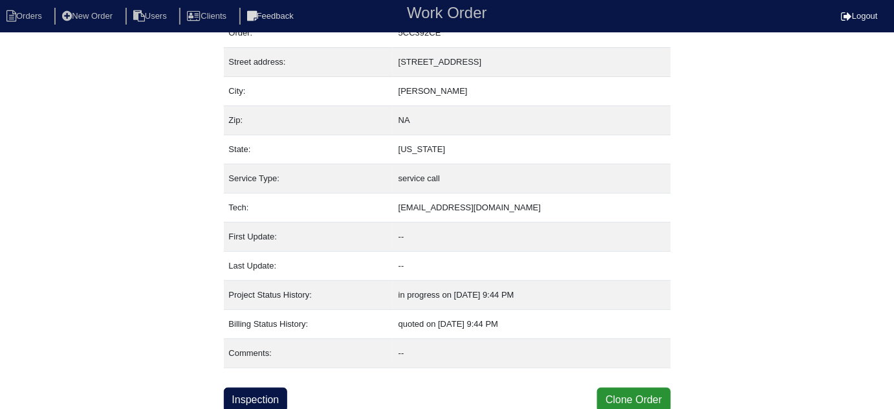
select select "1"
select select "0"
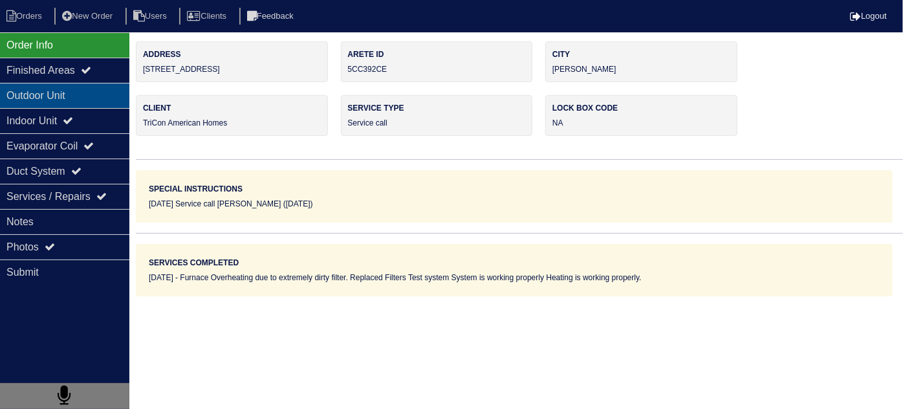
click at [19, 94] on div "Outdoor Unit" at bounding box center [64, 95] width 129 height 25
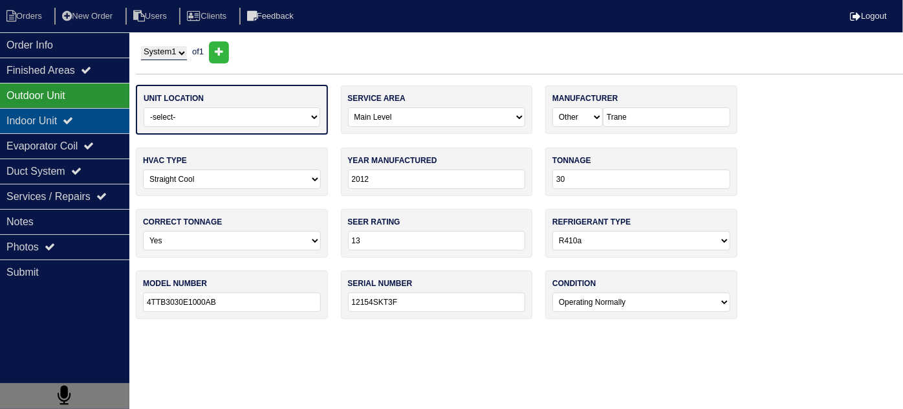
click at [28, 122] on div "Indoor Unit" at bounding box center [64, 120] width 129 height 25
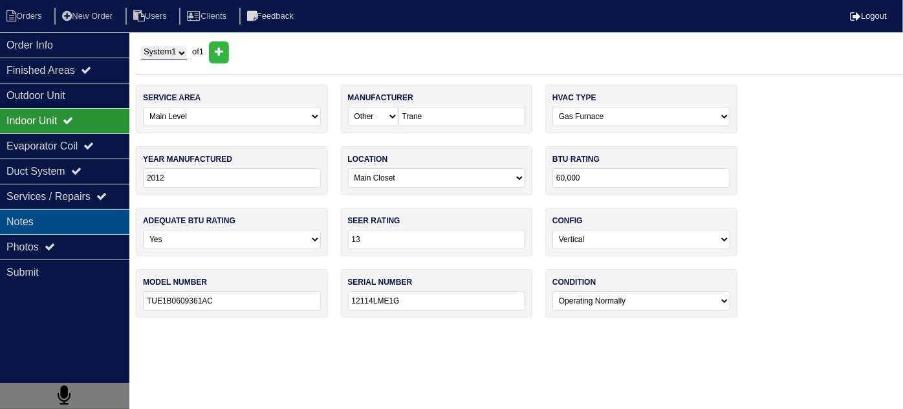
click at [45, 227] on div "Notes" at bounding box center [64, 221] width 129 height 25
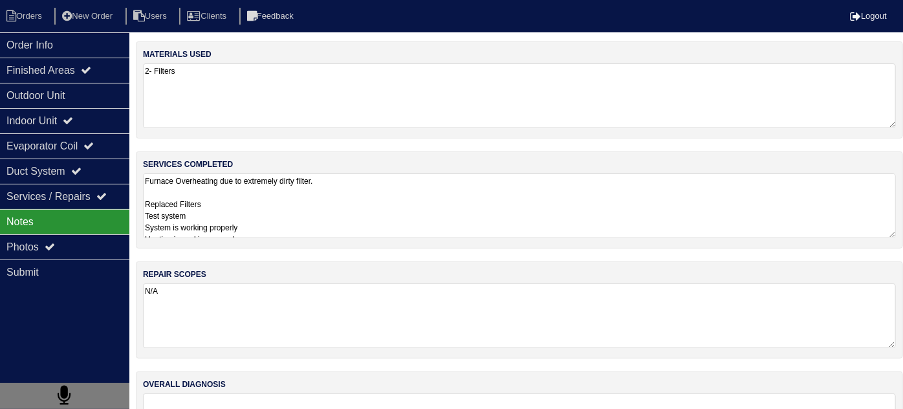
type textarea "Furnace Overheating due to extremely dirty filter. Replaced Filters Test system…"
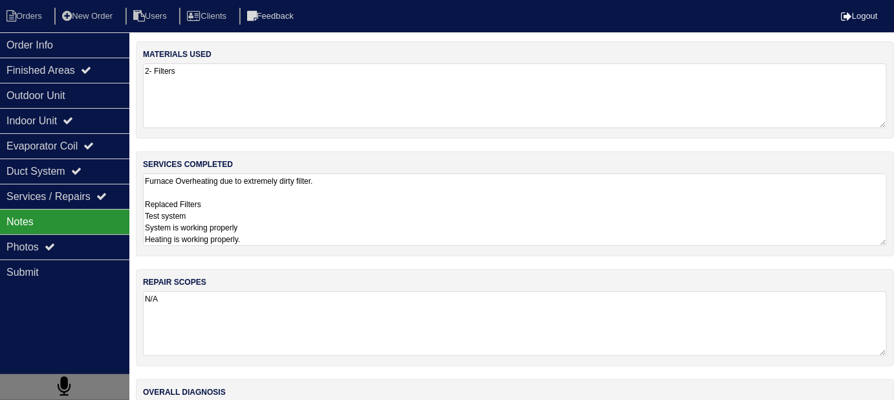
drag, startPoint x: 373, startPoint y: 215, endPoint x: 273, endPoint y: 193, distance: 102.0
click at [372, 215] on textarea "Furnace Overheating due to extremely dirty filter. Replaced Filters Test system…" at bounding box center [515, 209] width 744 height 72
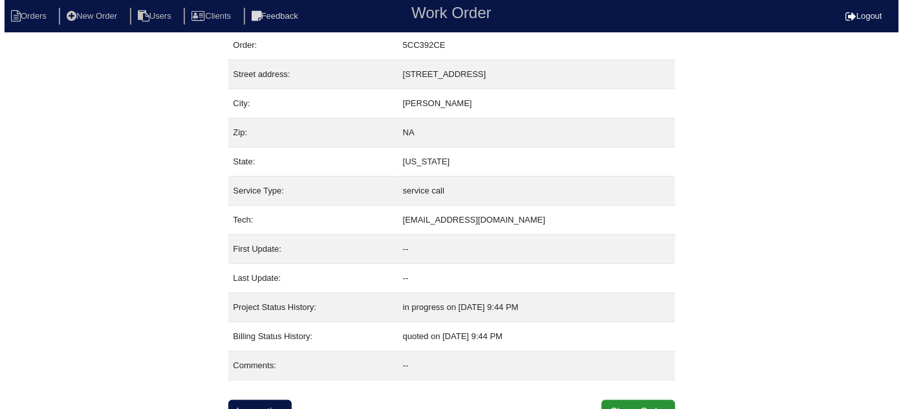
scroll to position [52, 0]
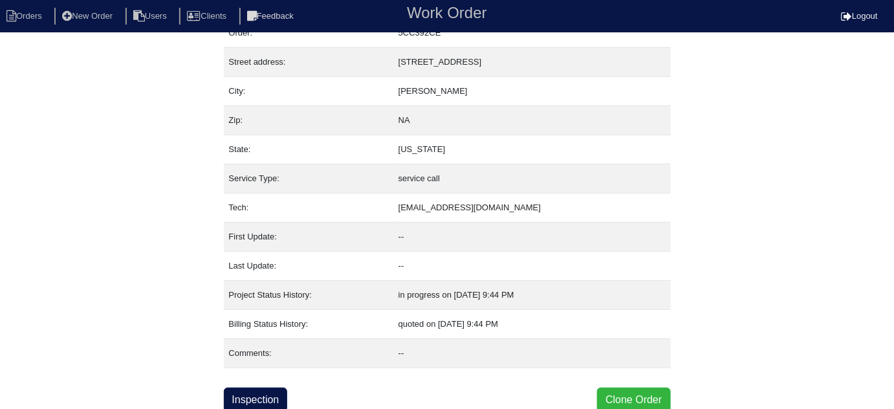
click at [613, 397] on button "Clone Order" at bounding box center [633, 399] width 73 height 25
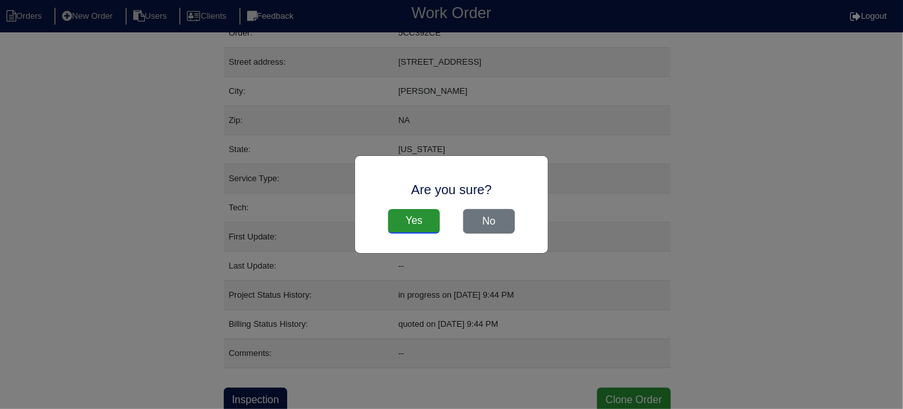
click at [427, 217] on input "Yes" at bounding box center [414, 221] width 52 height 25
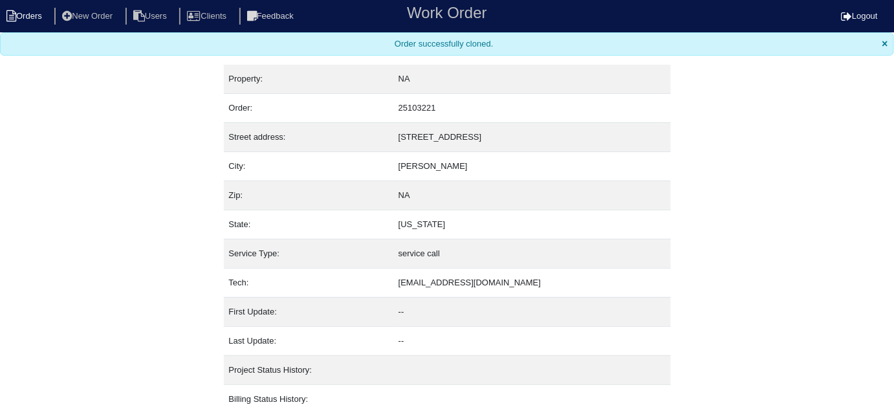
click at [17, 17] on li "Orders" at bounding box center [26, 16] width 52 height 17
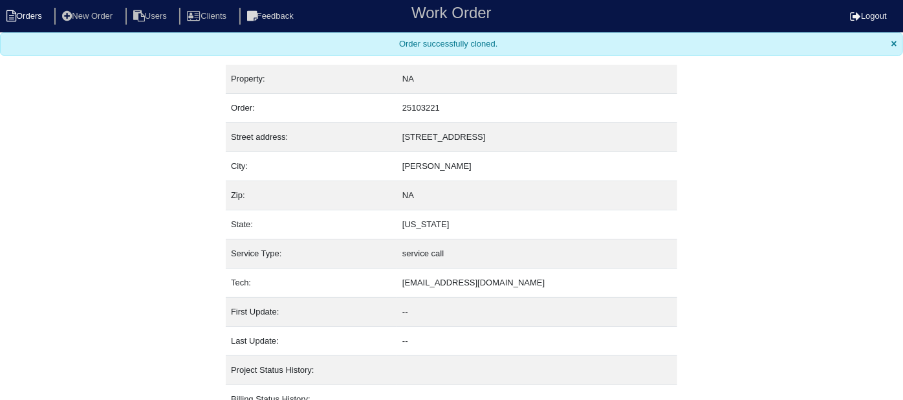
select select "15"
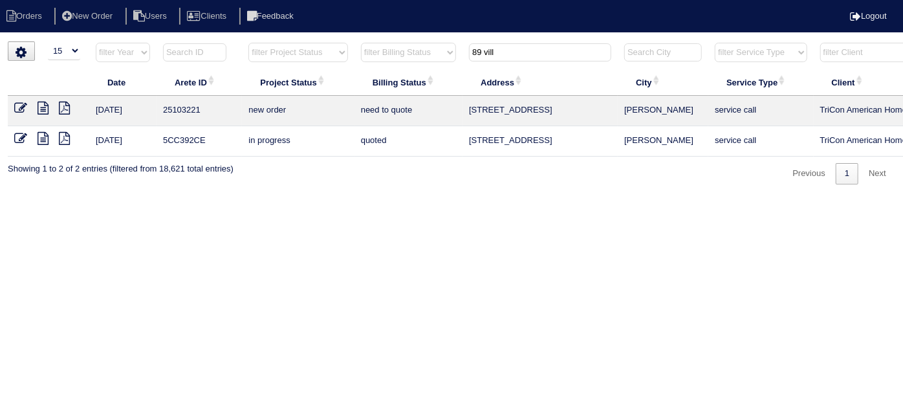
click at [22, 107] on icon at bounding box center [20, 108] width 13 height 13
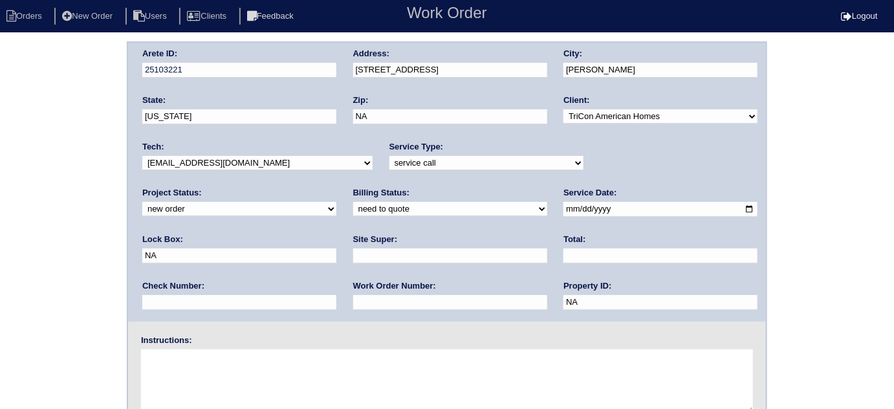
click at [389, 168] on select "-select- initial service basic service maintenance call replacement scope servi…" at bounding box center [486, 163] width 194 height 14
select select "scope only"
click at [389, 156] on select "-select- initial service basic service maintenance call replacement scope servi…" at bounding box center [486, 163] width 194 height 14
click at [353, 251] on input "text" at bounding box center [450, 255] width 194 height 15
type input "Florence Williams"
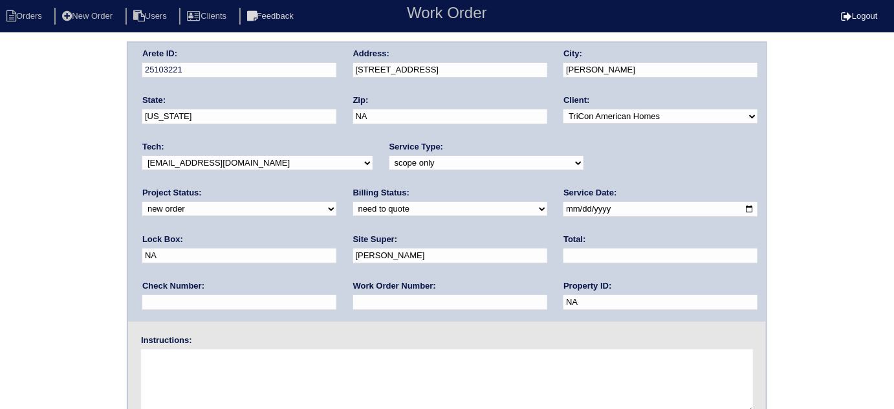
drag, startPoint x: 602, startPoint y: 203, endPoint x: 430, endPoint y: 192, distance: 171.8
click at [430, 192] on div "Arete ID: 25103221 Address: 89 village drive City: Hiram State: Georgia Zip: NA…" at bounding box center [447, 182] width 638 height 279
type input "9310"
click at [217, 366] on textarea at bounding box center [447, 381] width 612 height 65
type textarea "I"
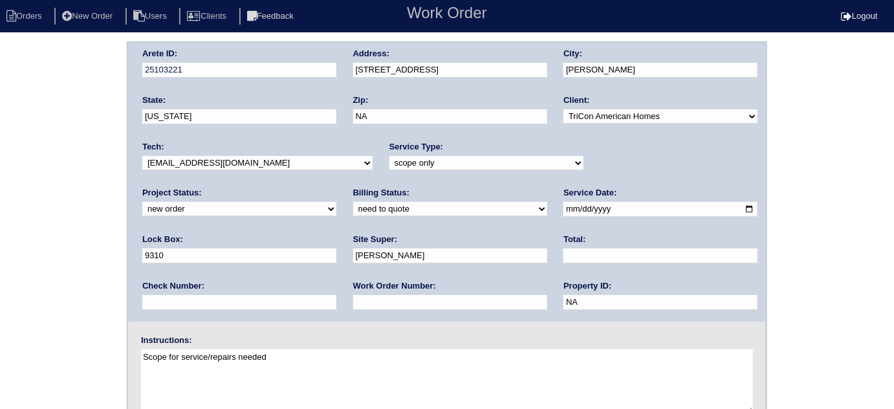
type textarea "Scope for service/repairs needed"
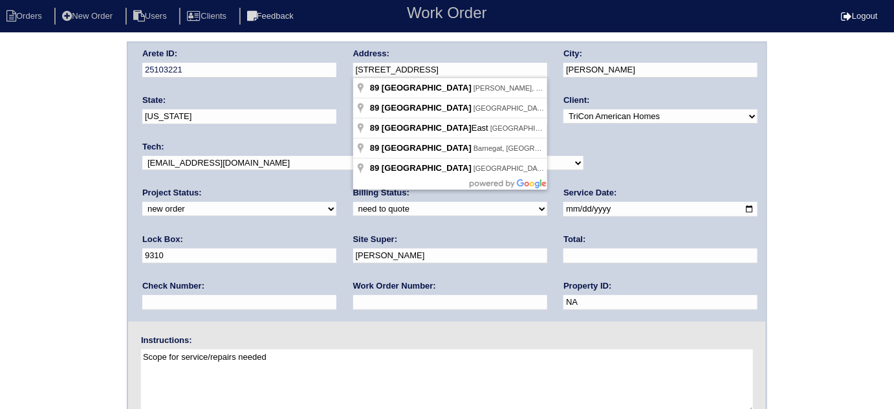
click at [296, 70] on div "Arete ID: 25103221 Address: 89 village drive City: Hiram State: Georgia Zip: NA…" at bounding box center [447, 182] width 638 height 279
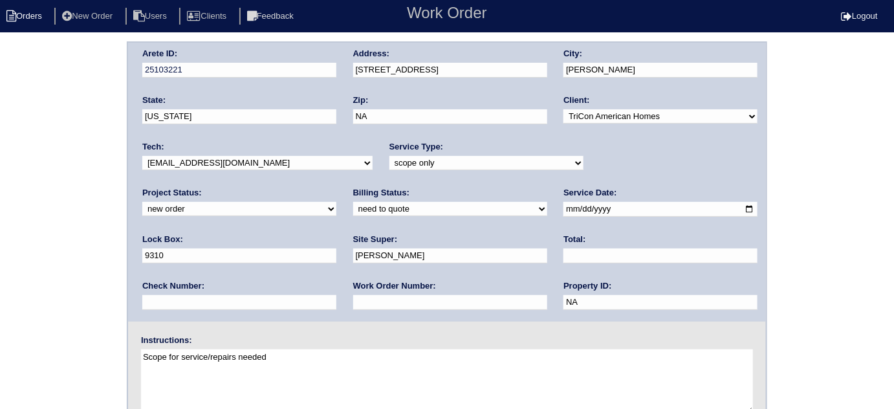
click at [4, 25] on li "Orders" at bounding box center [26, 16] width 52 height 17
select select "15"
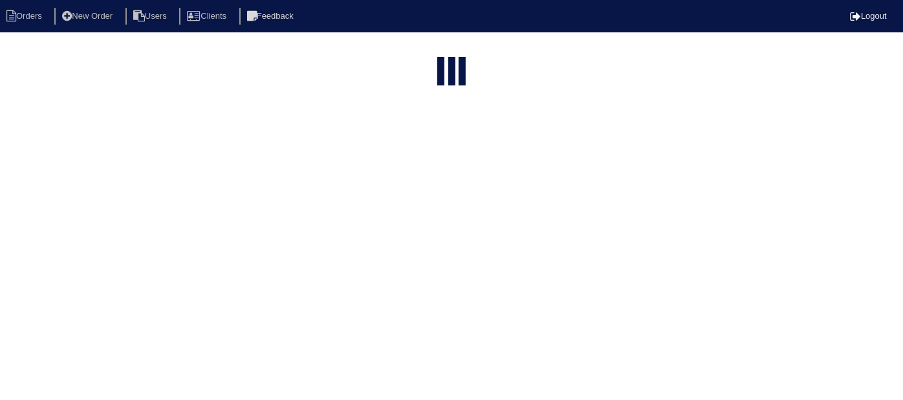
type input "89 vill"
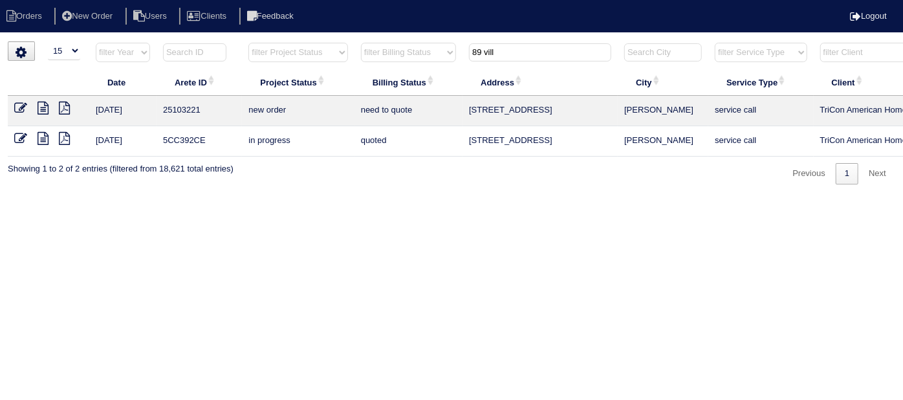
click at [23, 102] on icon at bounding box center [20, 108] width 13 height 13
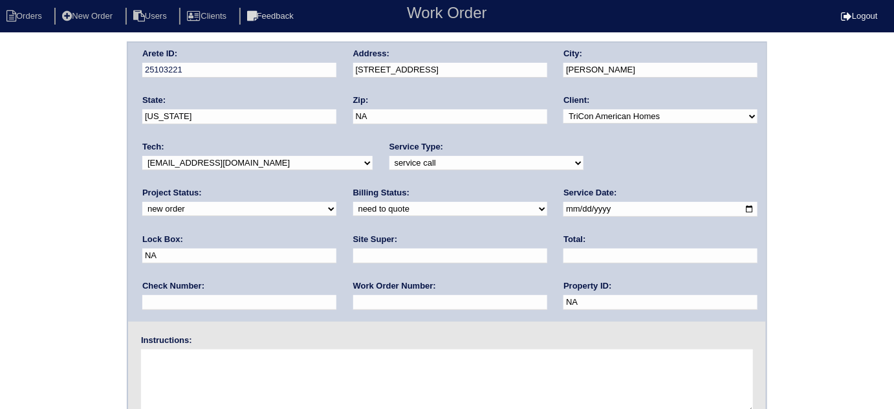
click at [353, 257] on input "text" at bounding box center [450, 255] width 194 height 15
type input "Florence Williams"
drag, startPoint x: 586, startPoint y: 207, endPoint x: 422, endPoint y: 191, distance: 165.1
click at [443, 204] on div "Arete ID: 25103221 Address: 89 village drive City: Hiram State: Georgia Zip: NA…" at bounding box center [447, 182] width 638 height 279
type input "9310"
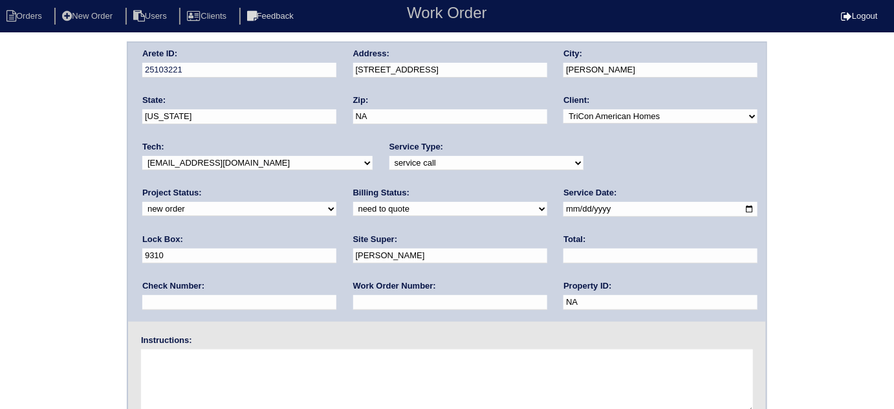
click at [288, 375] on textarea at bounding box center [447, 381] width 612 height 65
click at [389, 166] on select "-select- initial service basic service maintenance call replacement scope servi…" at bounding box center [486, 163] width 194 height 14
select select "initial service"
click at [389, 156] on select "-select- initial service basic service maintenance call replacement scope servi…" at bounding box center [486, 163] width 194 height 14
drag, startPoint x: 404, startPoint y: 121, endPoint x: 135, endPoint y: 89, distance: 270.3
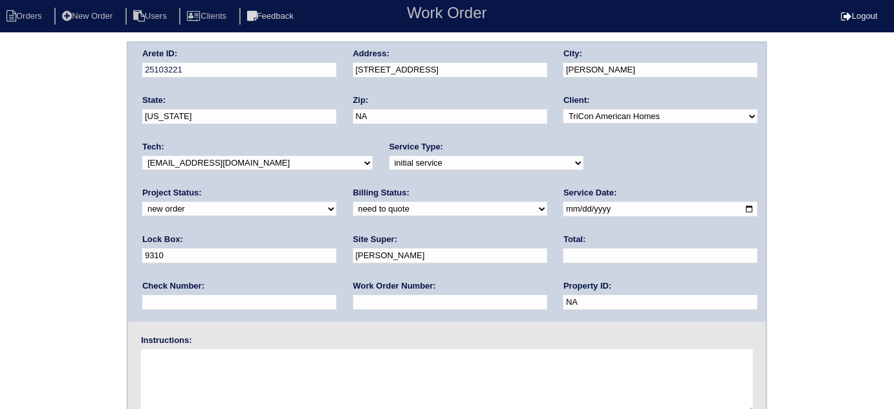
click at [184, 95] on div "Arete ID: 25103221 Address: 89 village drive City: Hiram State: Georgia Zip: NA…" at bounding box center [447, 182] width 638 height 279
type input "30141"
click at [217, 373] on textarea at bounding box center [447, 381] width 612 height 65
type textarea "Scope for service/repairs needed"
click at [444, 163] on select "-select- initial service basic service maintenance call replacement scope servi…" at bounding box center [486, 163] width 194 height 14
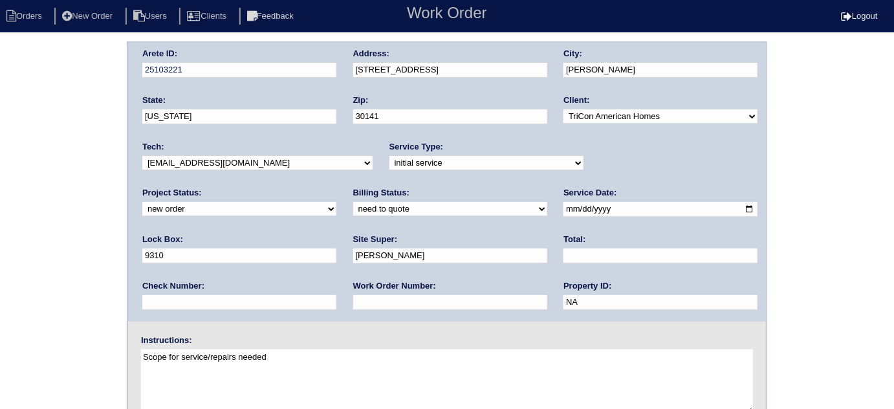
select select "scope only"
click at [389, 156] on select "-select- initial service basic service maintenance call replacement scope servi…" at bounding box center [486, 163] width 194 height 14
drag, startPoint x: 0, startPoint y: 176, endPoint x: 41, endPoint y: 171, distance: 41.0
click at [1, 175] on div "Arete ID: 25103221 Address: 89 village drive City: Hiram State: Georgia Zip: 30…" at bounding box center [447, 302] width 894 height 523
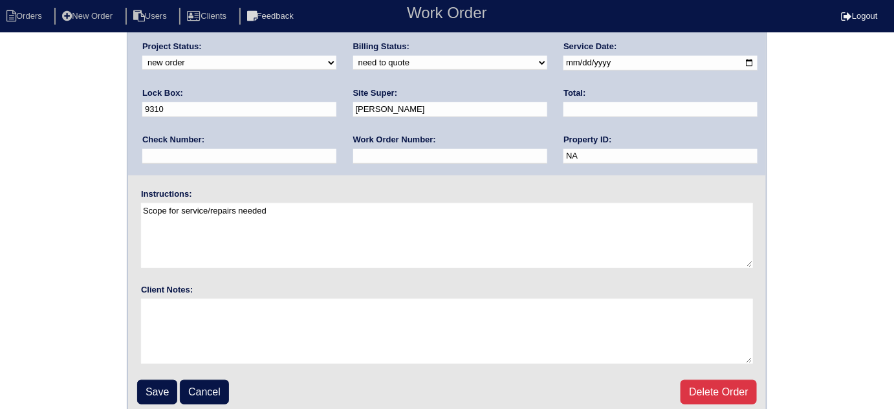
scroll to position [153, 0]
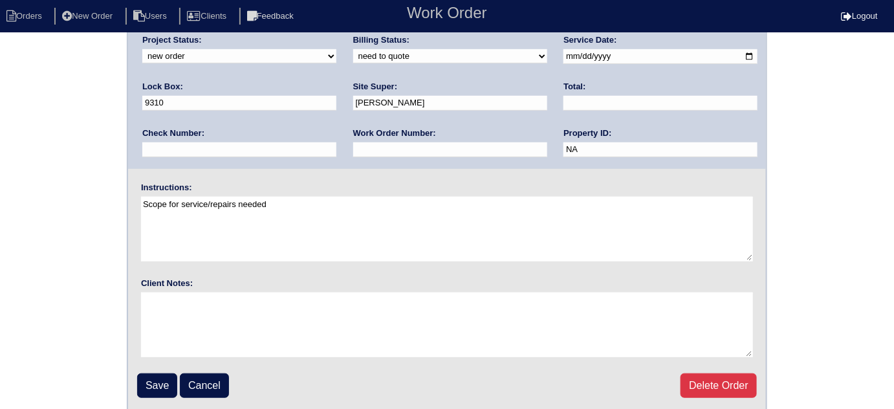
click at [157, 369] on fieldset "Arete ID: 25103221 Address: 89 village drive City: Hiram State: Georgia Zip: 30…" at bounding box center [447, 150] width 638 height 521
click at [155, 380] on input "Save" at bounding box center [157, 385] width 40 height 25
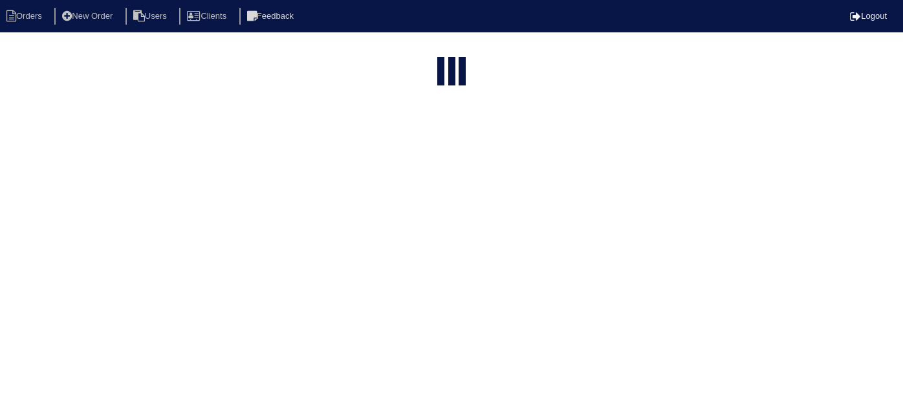
select select "15"
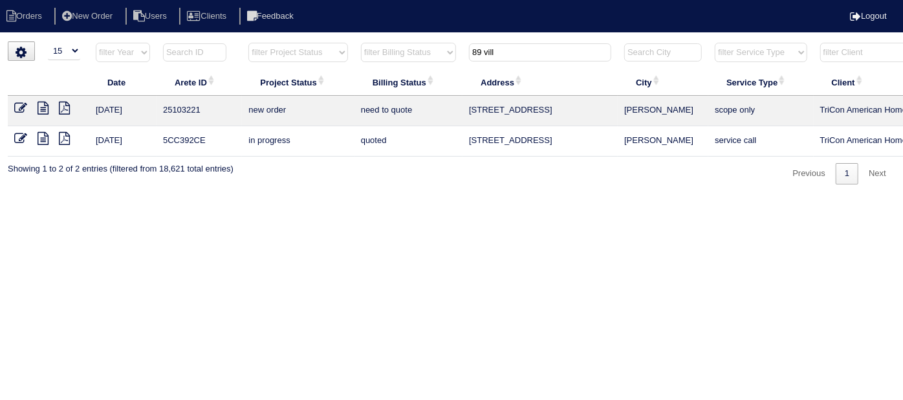
click at [42, 104] on icon at bounding box center [43, 108] width 11 height 13
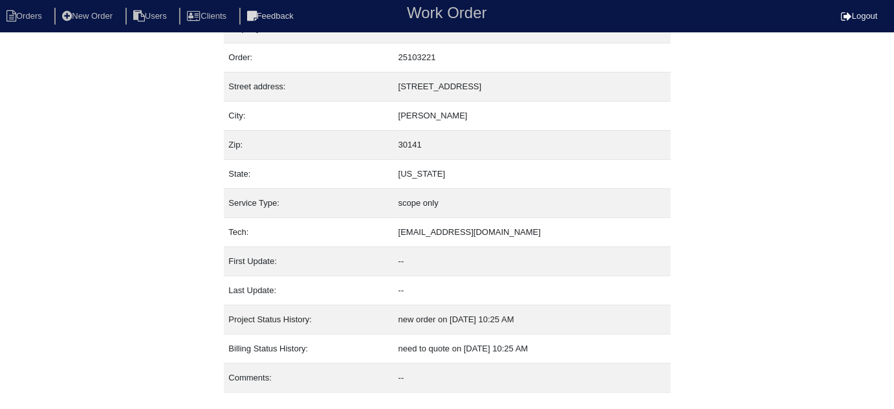
scroll to position [52, 0]
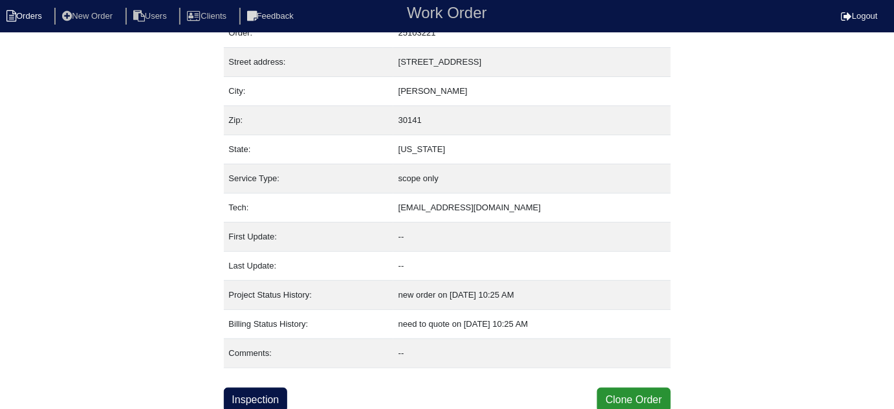
click at [14, 18] on icon at bounding box center [11, 16] width 10 height 12
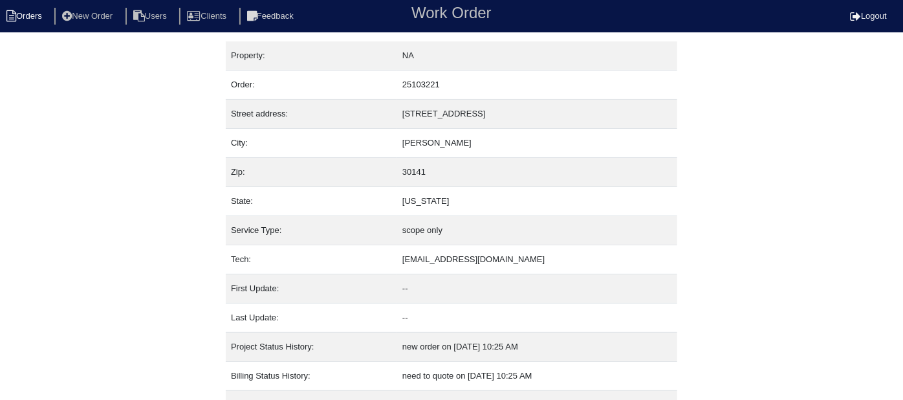
select select "15"
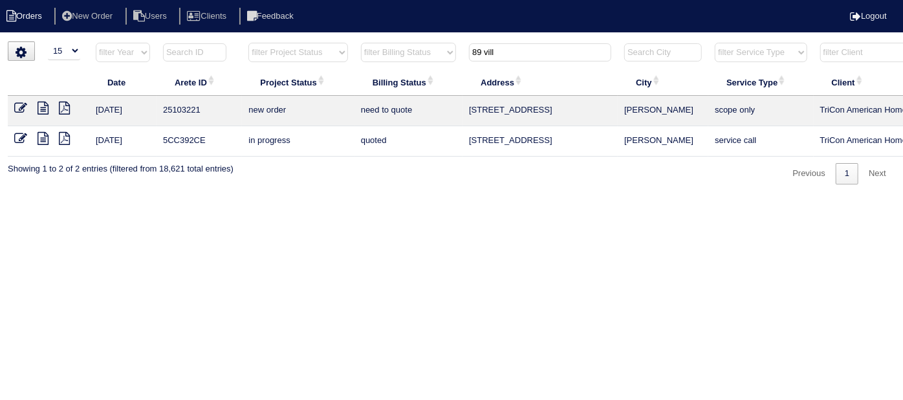
drag, startPoint x: 502, startPoint y: 56, endPoint x: 0, endPoint y: 12, distance: 504.0
click at [108, 43] on tr "filter Year -- Any Year -- 2025 2024 2023 2022 2021 2020 2019 filter Project St…" at bounding box center [568, 55] width 1121 height 27
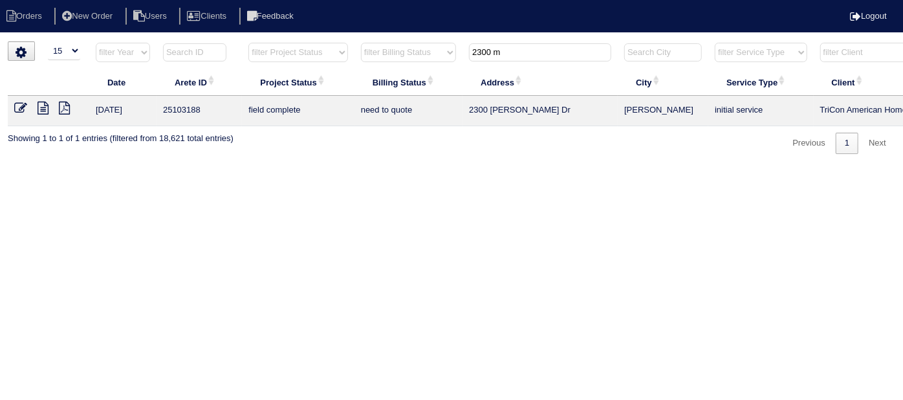
type input "2300 m"
click at [39, 106] on icon at bounding box center [43, 108] width 11 height 13
click at [23, 105] on icon at bounding box center [20, 108] width 13 height 13
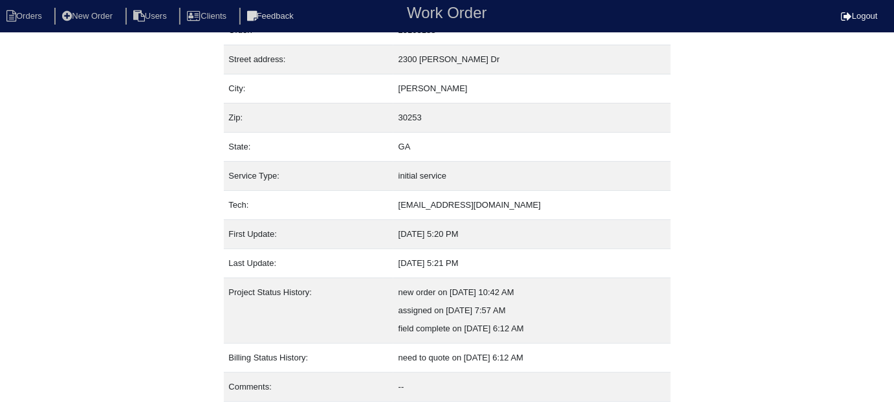
scroll to position [88, 0]
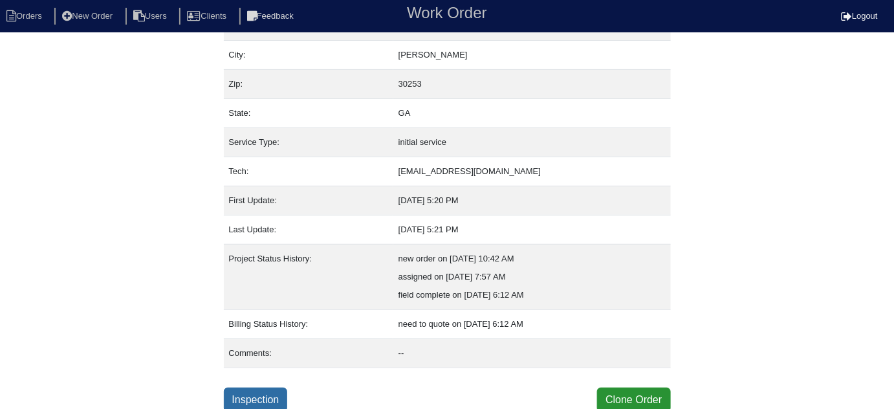
click at [267, 396] on link "Inspection" at bounding box center [256, 399] width 64 height 25
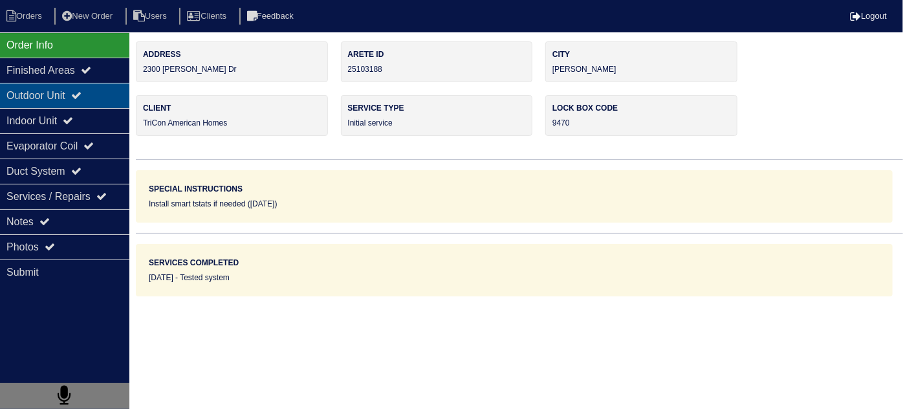
click at [63, 94] on div "Outdoor Unit" at bounding box center [64, 95] width 129 height 25
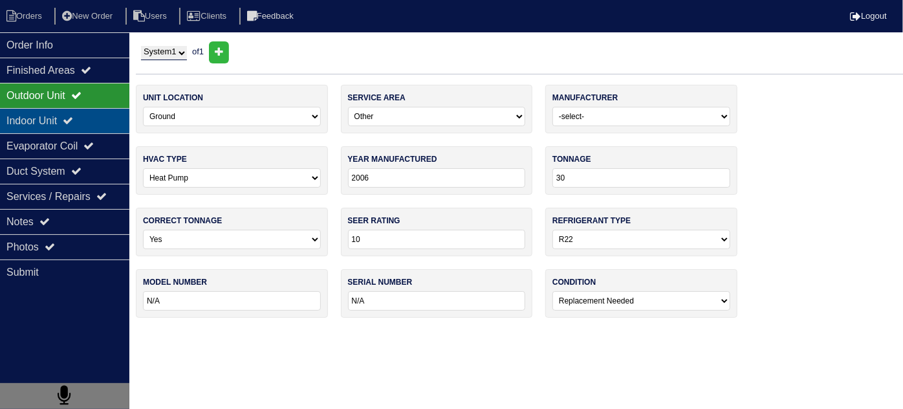
click at [48, 112] on div "Indoor Unit" at bounding box center [64, 120] width 129 height 25
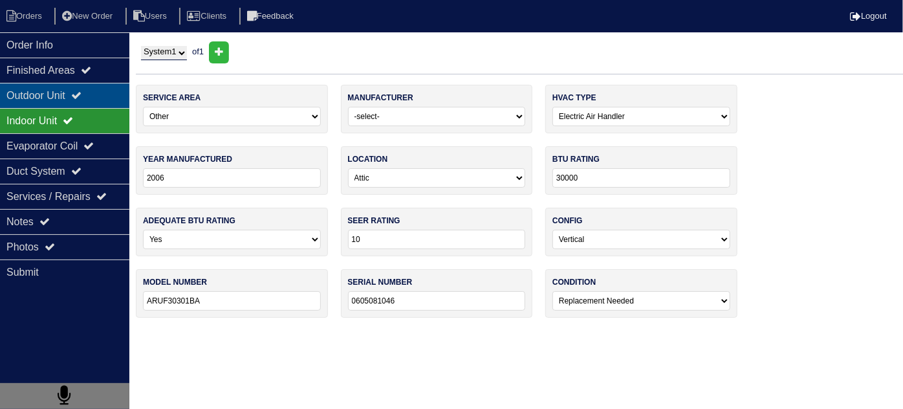
click at [43, 86] on div "Outdoor Unit" at bounding box center [64, 95] width 129 height 25
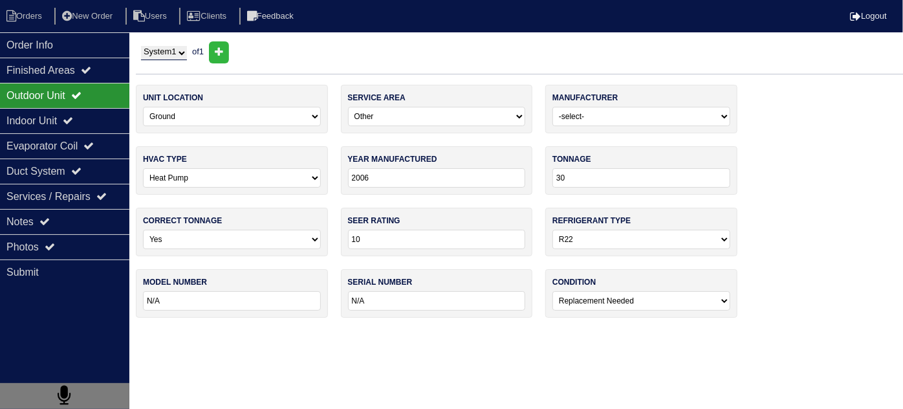
click at [42, 98] on div "Outdoor Unit" at bounding box center [64, 95] width 129 height 25
click at [88, 125] on div "Indoor Unit" at bounding box center [64, 120] width 129 height 25
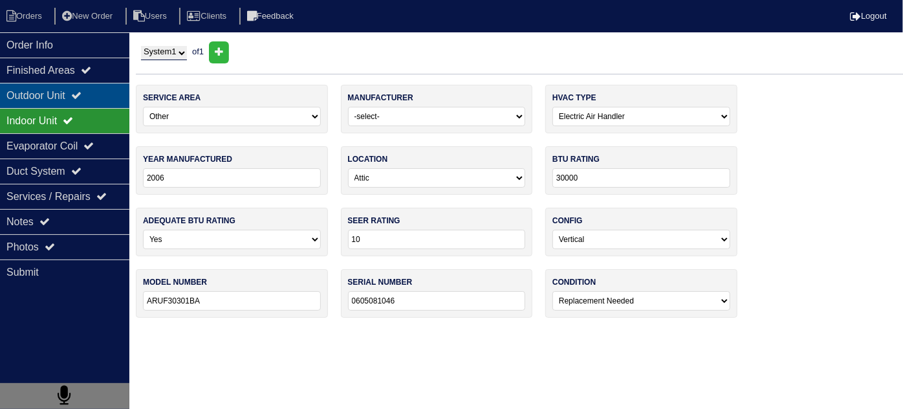
click at [82, 96] on icon at bounding box center [76, 95] width 10 height 10
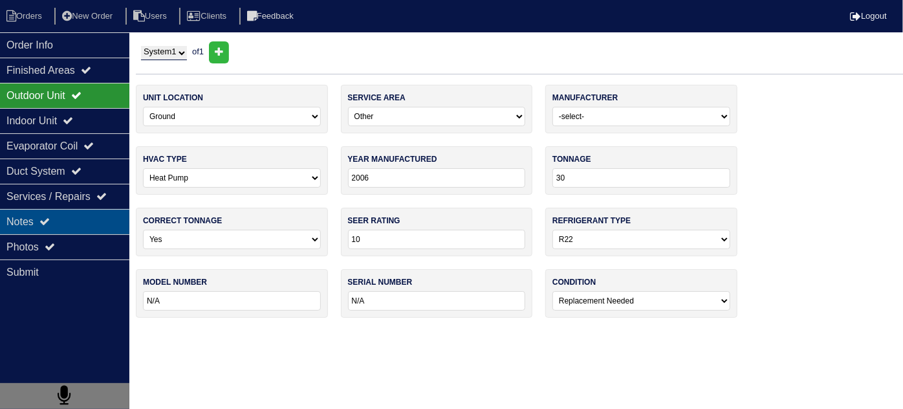
click at [84, 227] on div "Notes" at bounding box center [64, 221] width 129 height 25
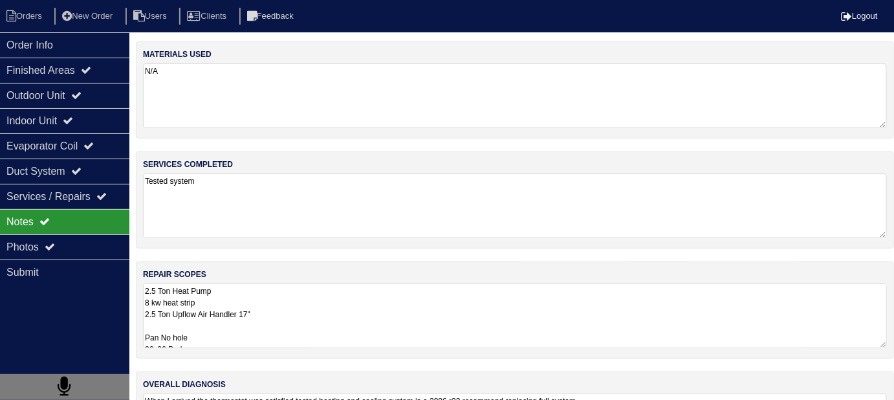
click at [410, 328] on textarea "2.5 Ton Heat Pump 8 kw heat strip 2.5 Ton Upflow Air Handler 17" Pan No hole 36…" at bounding box center [515, 315] width 744 height 65
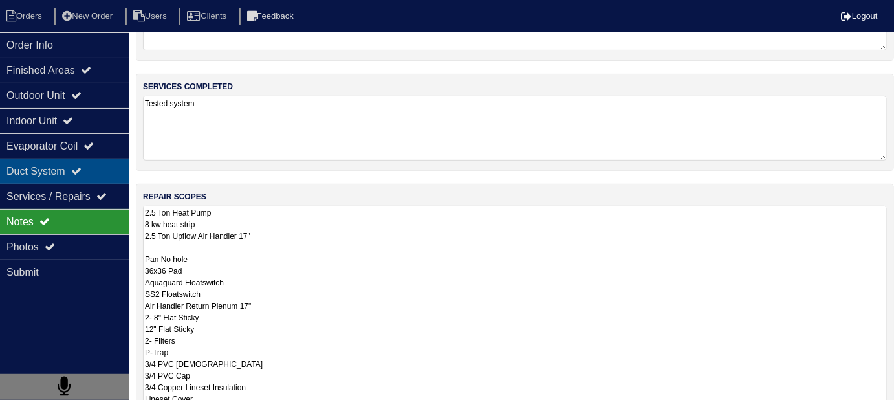
click at [29, 174] on div "Duct System" at bounding box center [64, 170] width 129 height 25
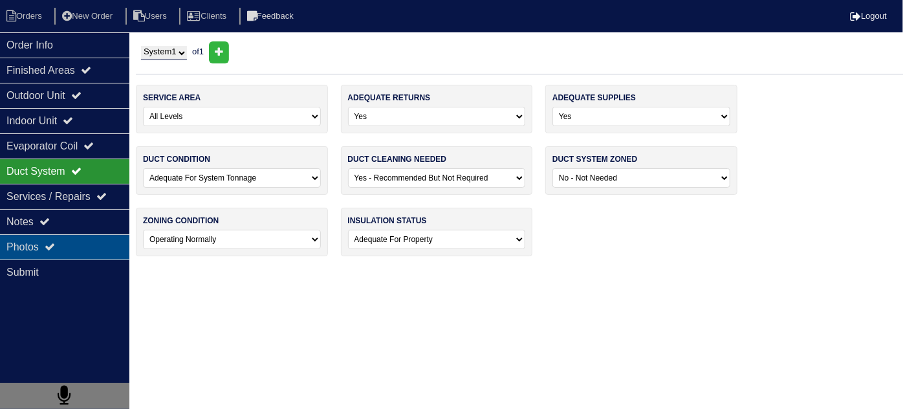
click at [40, 239] on div "Photos" at bounding box center [64, 246] width 129 height 25
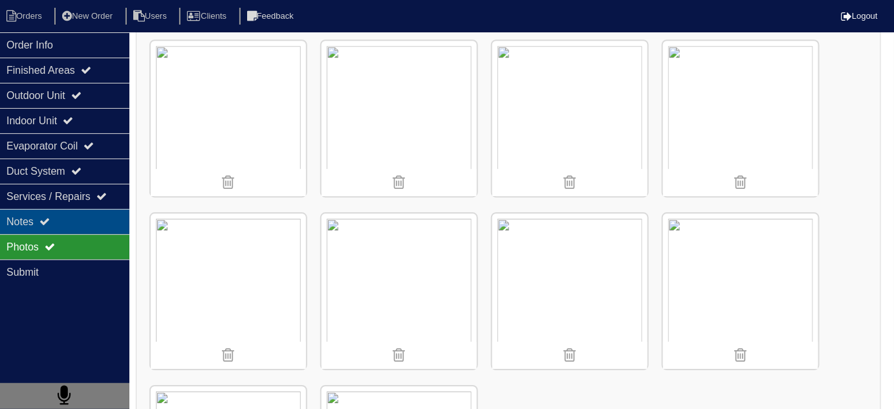
click at [41, 220] on div "Notes" at bounding box center [64, 221] width 129 height 25
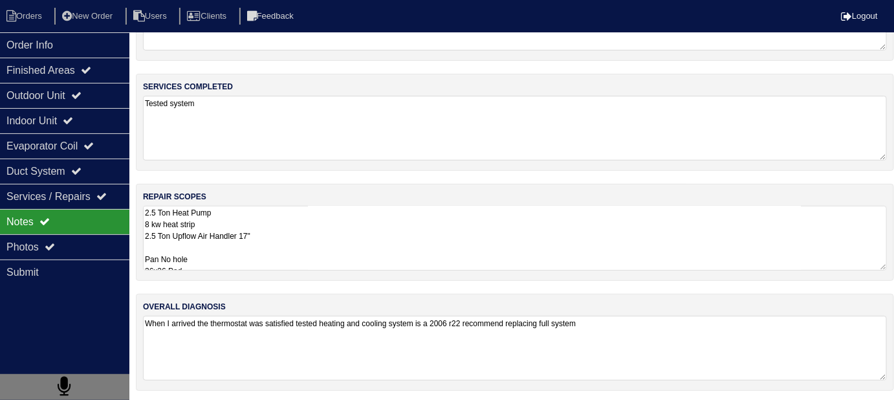
click at [367, 256] on textarea "2.5 Ton Heat Pump 8 kw heat strip 2.5 Ton Upflow Air Handler 17" Pan No hole 36…" at bounding box center [515, 238] width 744 height 65
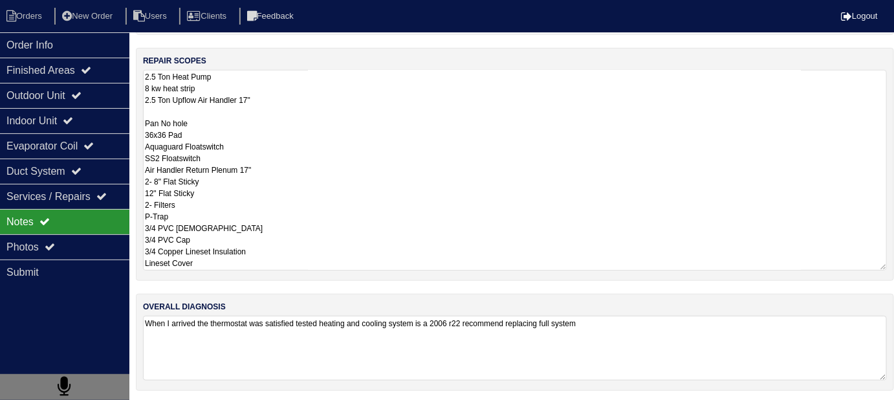
click at [209, 261] on textarea "2.5 Ton Heat Pump 8 kw heat strip 2.5 Ton Upflow Air Handler 17" Pan No hole 36…" at bounding box center [515, 170] width 744 height 201
click at [105, 51] on div "Order Info" at bounding box center [64, 44] width 129 height 25
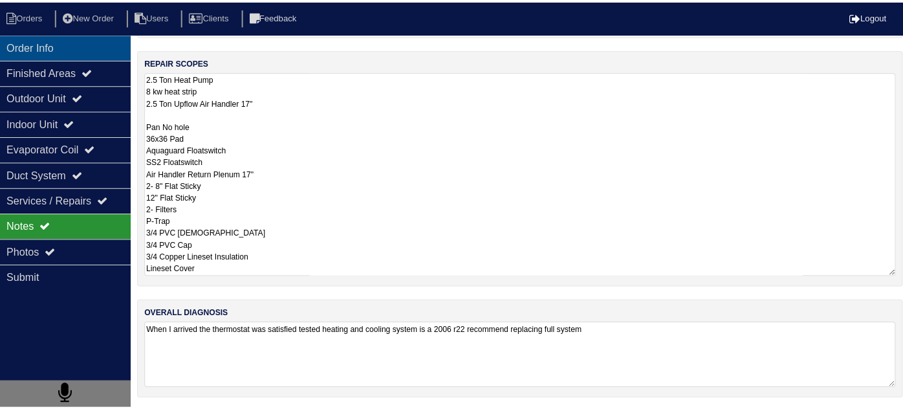
scroll to position [0, 0]
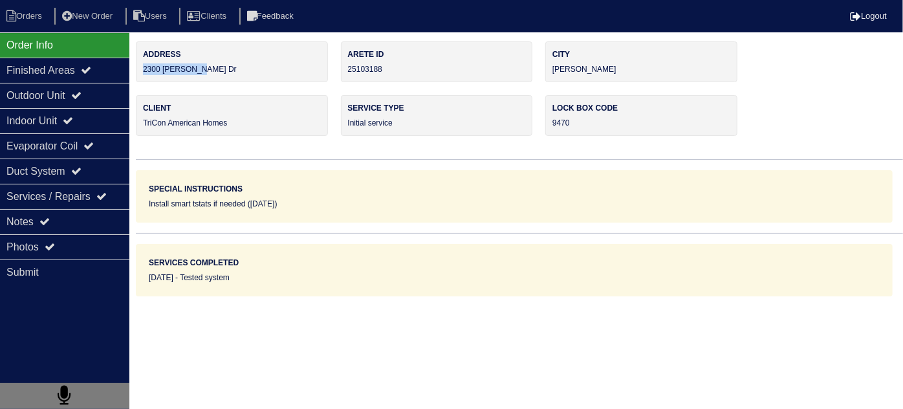
drag, startPoint x: 210, startPoint y: 67, endPoint x: 138, endPoint y: 71, distance: 72.6
click at [138, 71] on div "Address 2300 Marlin Dr" at bounding box center [232, 61] width 192 height 41
copy div "2300 Marlin Dr"
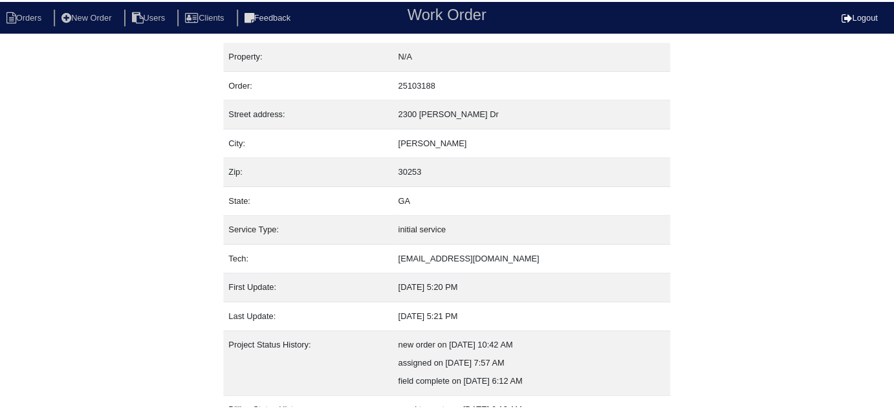
scroll to position [88, 0]
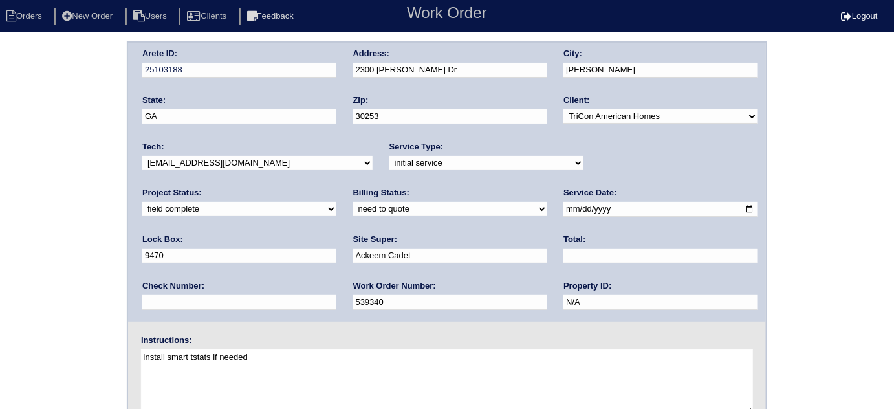
click at [353, 208] on select "need to quote quoted need to invoice invoiced paid warranty purchase order need…" at bounding box center [450, 209] width 194 height 14
select select "quoted"
click at [353, 202] on select "need to quote quoted need to invoice invoiced paid warranty purchase order need…" at bounding box center [450, 209] width 194 height 14
click at [563, 254] on input "text" at bounding box center [660, 255] width 194 height 15
type input "5085.00"
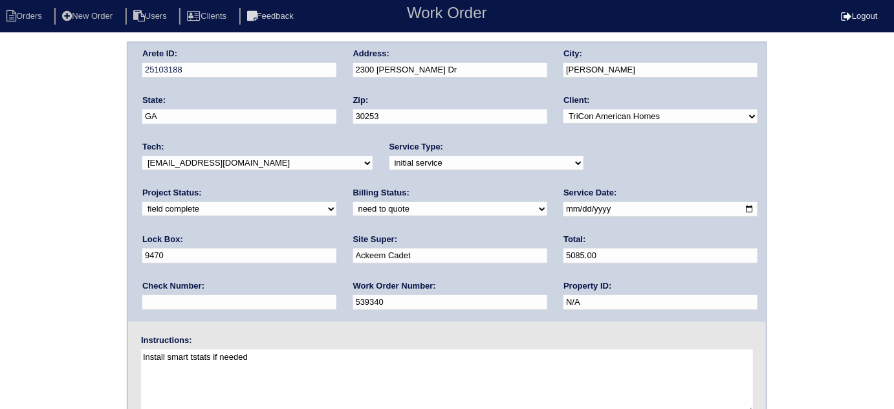
click at [0, 139] on div "Arete ID: 25103188 Address: [STREET_ADDRESS][PERSON_NAME] City: [PERSON_NAME] S…" at bounding box center [447, 302] width 894 height 523
click at [74, 203] on div "Arete ID: 25103188 Address: 2300 Marlin Dr City: McDonough State: GA Zip: 30253…" at bounding box center [447, 302] width 894 height 523
click at [50, 230] on div "Arete ID: 25103188 Address: 2300 Marlin Dr City: McDonough State: GA Zip: 30253…" at bounding box center [447, 302] width 894 height 523
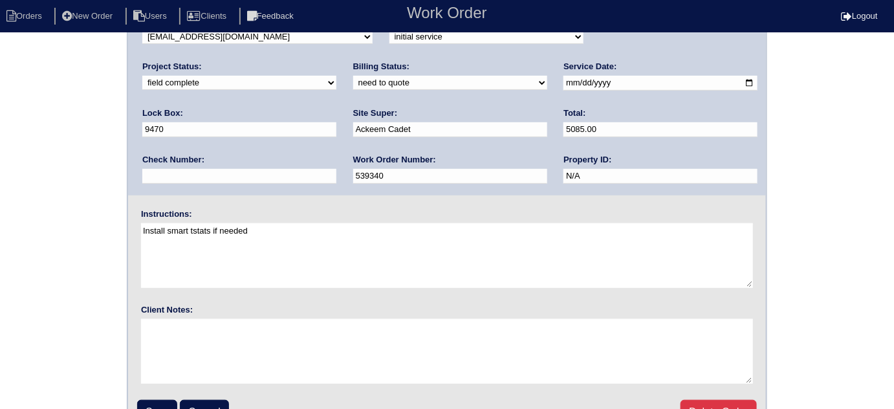
scroll to position [153, 0]
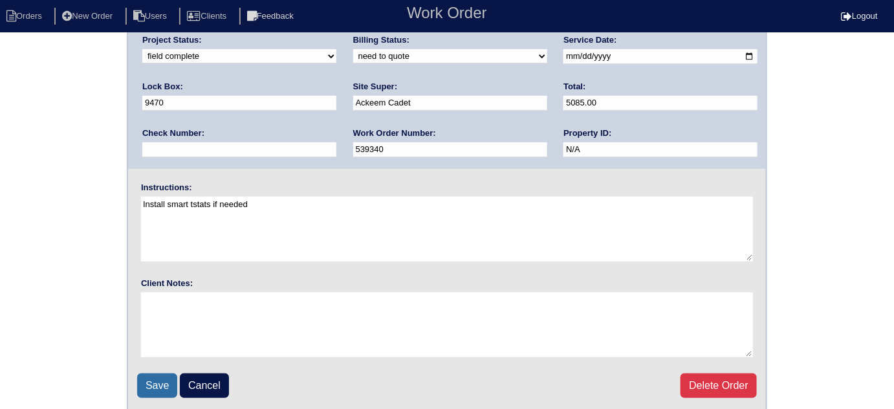
click at [151, 382] on input "Save" at bounding box center [157, 385] width 40 height 25
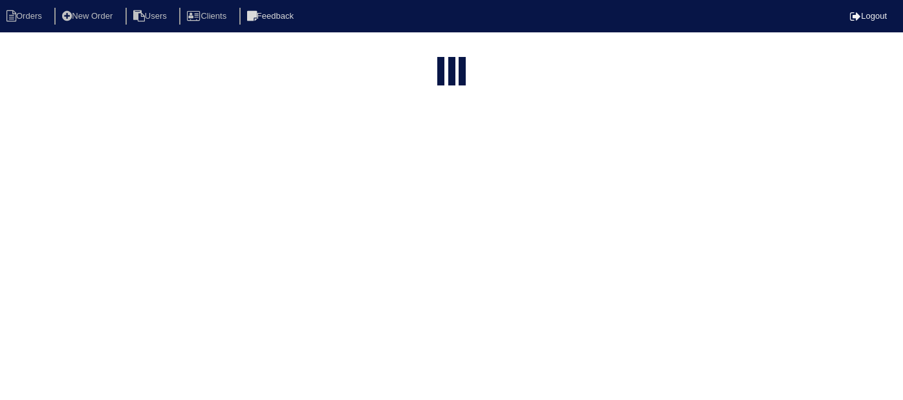
select select "15"
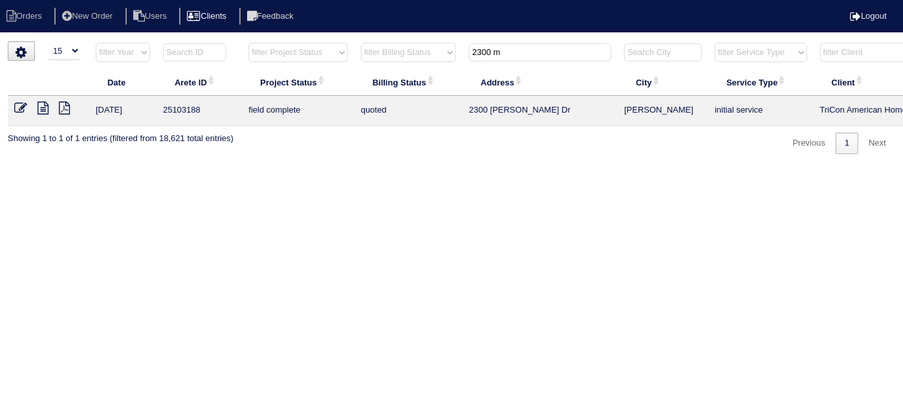
drag, startPoint x: 514, startPoint y: 49, endPoint x: 249, endPoint y: 11, distance: 267.3
click at [355, 32] on html "Orders New Order Users Clients Feedback Logout Orders New Order Users Clients M…" at bounding box center [451, 83] width 903 height 167
type input "2178 s"
click at [22, 108] on icon at bounding box center [20, 108] width 13 height 13
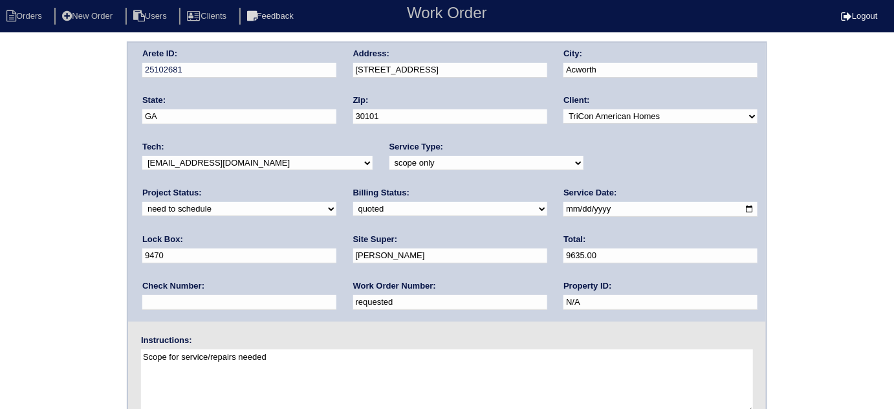
drag, startPoint x: 0, startPoint y: 203, endPoint x: 5, endPoint y: 253, distance: 50.1
click at [0, 206] on div "Arete ID: 25102681 Address: [STREET_ADDRESS] City: [GEOGRAPHIC_DATA] State: [GE…" at bounding box center [447, 302] width 894 height 523
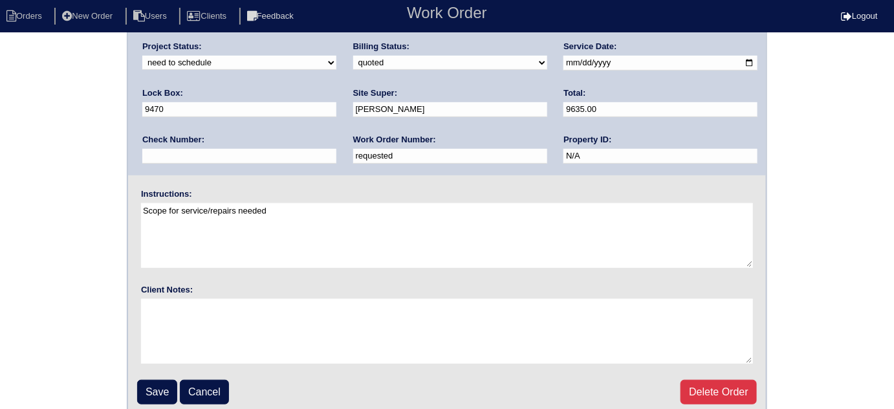
scroll to position [153, 0]
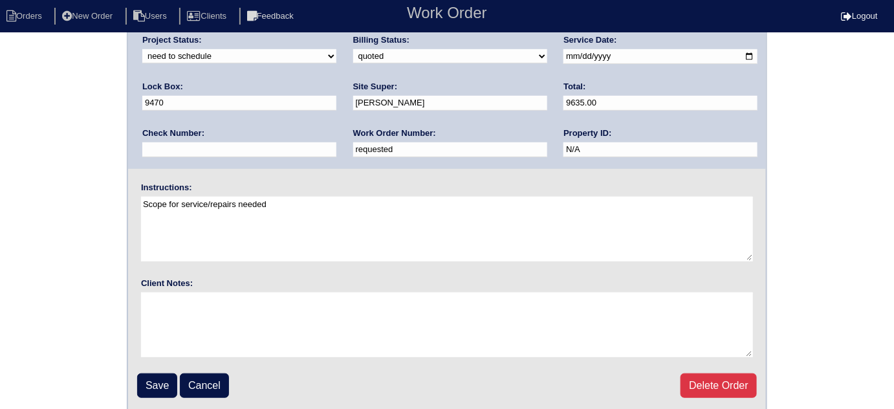
drag, startPoint x: 144, startPoint y: 371, endPoint x: 169, endPoint y: 379, distance: 25.8
click at [144, 373] on input "Save" at bounding box center [157, 385] width 40 height 25
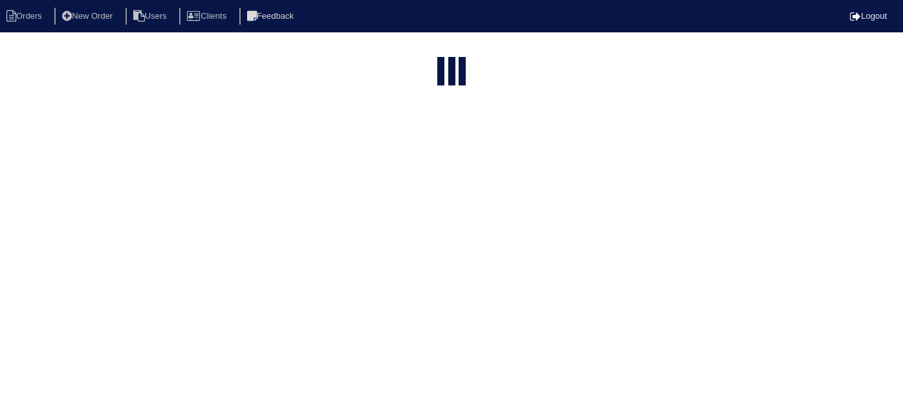
select select "15"
type input "2178 s"
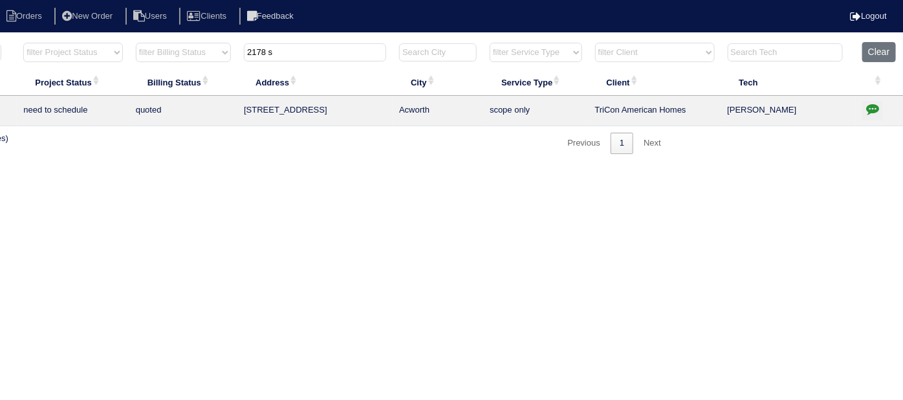
click at [872, 105] on icon "button" at bounding box center [872, 108] width 13 height 13
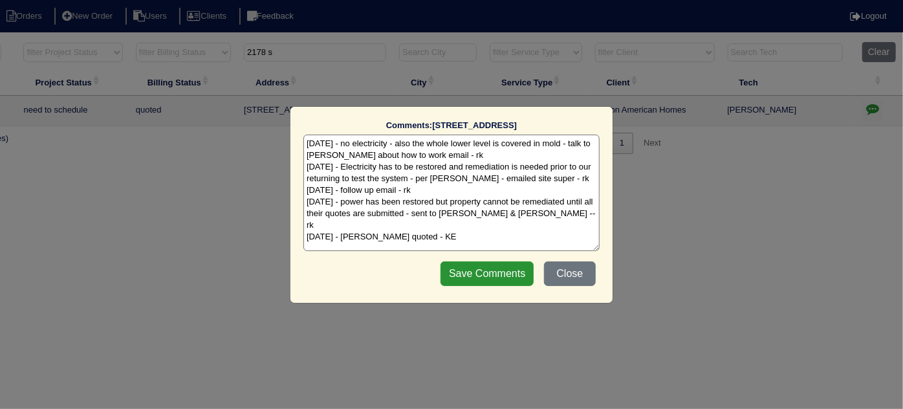
click at [419, 230] on textarea "7/25/25 - no electricity - also the whole lower level is covered in mold - talk…" at bounding box center [451, 193] width 296 height 116
click at [469, 232] on textarea "7/25/25 - no electricity - also the whole lower level is covered in mold - talk…" at bounding box center [451, 193] width 296 height 116
click at [564, 276] on button "Close" at bounding box center [570, 273] width 52 height 25
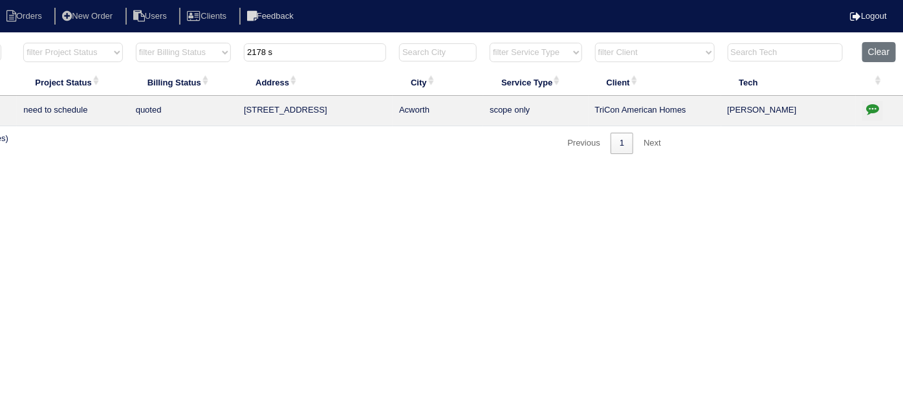
click at [873, 108] on icon "button" at bounding box center [872, 108] width 13 height 13
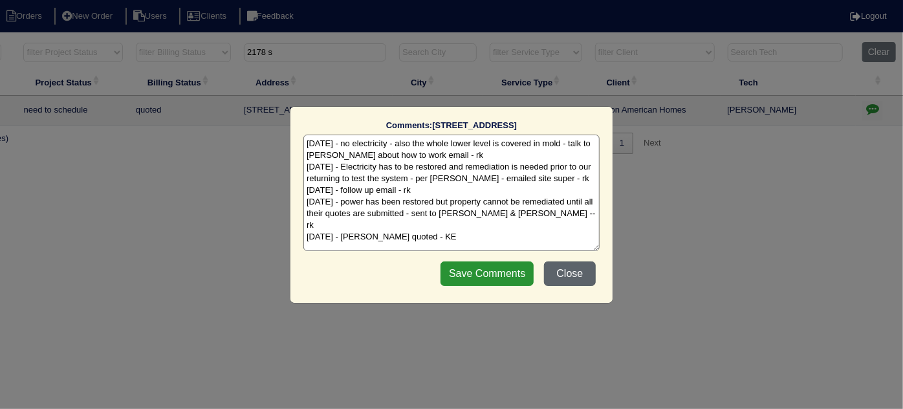
click at [588, 266] on button "Close" at bounding box center [570, 273] width 52 height 25
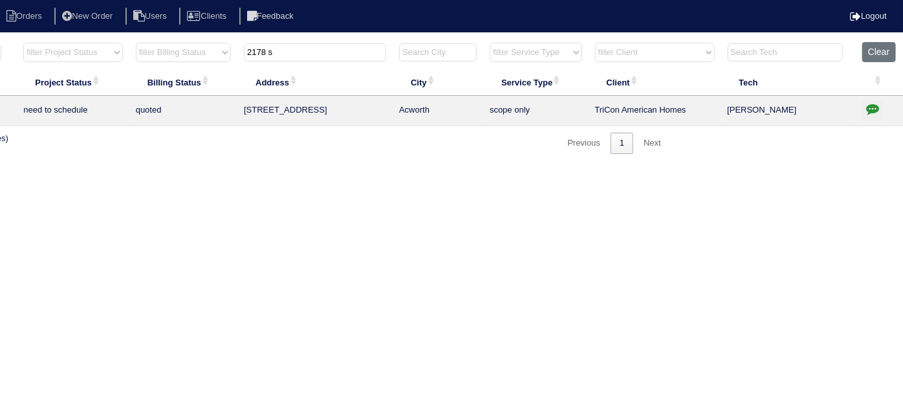
click at [540, 167] on html "Orders New Order Users Clients Feedback Logout Orders New Order Users Clients M…" at bounding box center [226, 83] width 903 height 167
click at [868, 110] on icon "button" at bounding box center [872, 108] width 13 height 13
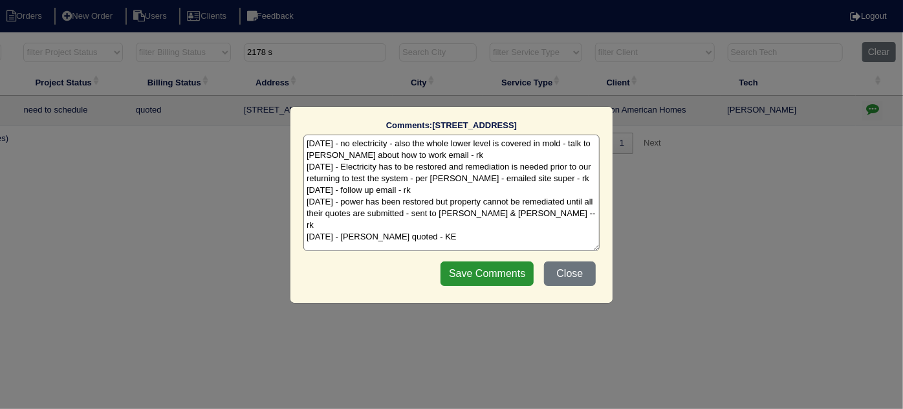
click at [429, 221] on textarea "7/25/25 - no electricity - also the whole lower level is covered in mold - talk…" at bounding box center [451, 193] width 296 height 116
type textarea "7/25/25 - no electricity - also the whole lower level is covered in mold - talk…"
click at [585, 274] on button "Close" at bounding box center [570, 273] width 52 height 25
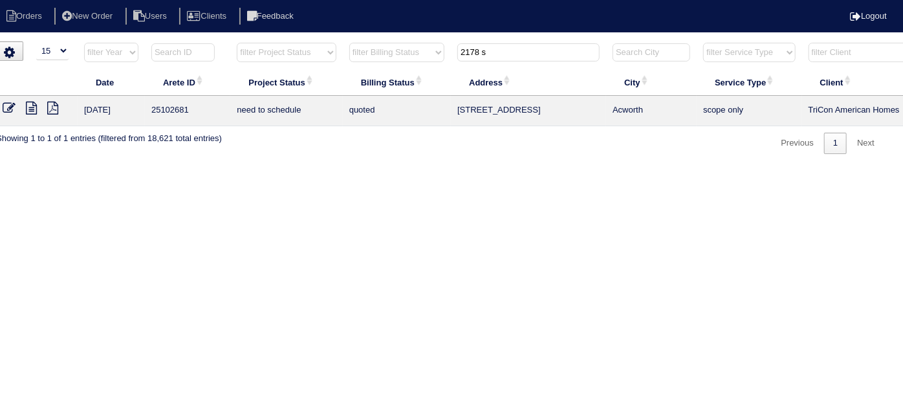
scroll to position [0, 0]
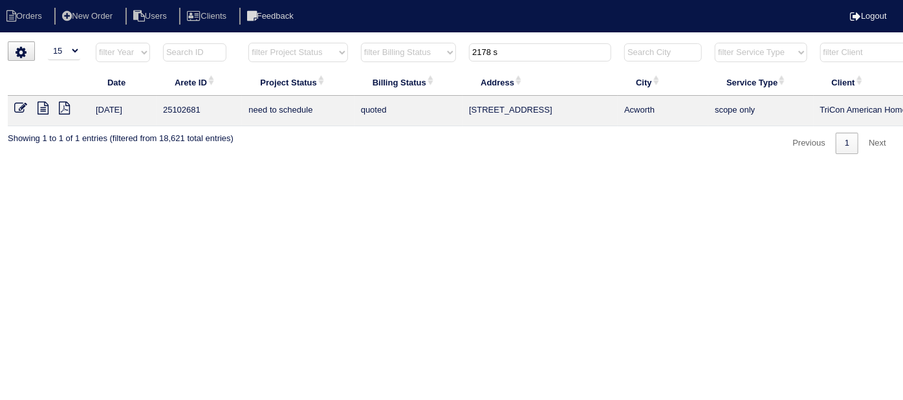
click at [23, 107] on icon at bounding box center [20, 108] width 13 height 13
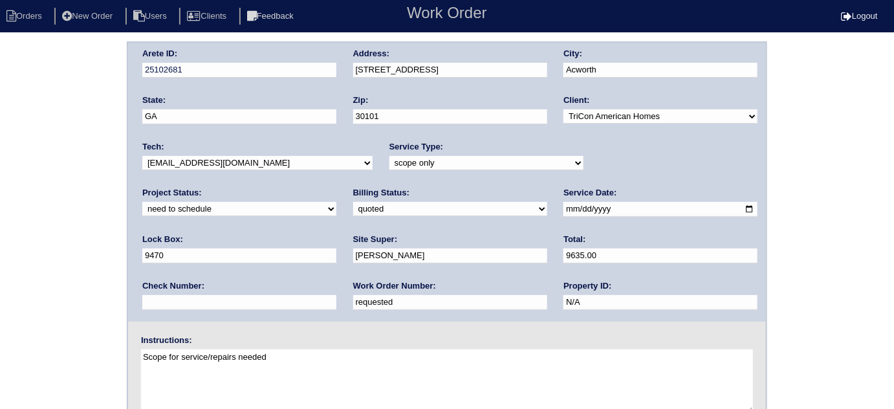
drag, startPoint x: 199, startPoint y: 204, endPoint x: 195, endPoint y: 212, distance: 8.4
click at [353, 204] on select "need to quote quoted need to invoice invoiced paid warranty purchase order need…" at bounding box center [450, 209] width 194 height 14
select select "need to invoice"
click at [353, 202] on select "need to quote quoted need to invoice invoiced paid warranty purchase order need…" at bounding box center [450, 209] width 194 height 14
click at [336, 187] on div "Project Status: new order assigned in progress field complete need to schedule …" at bounding box center [239, 205] width 194 height 36
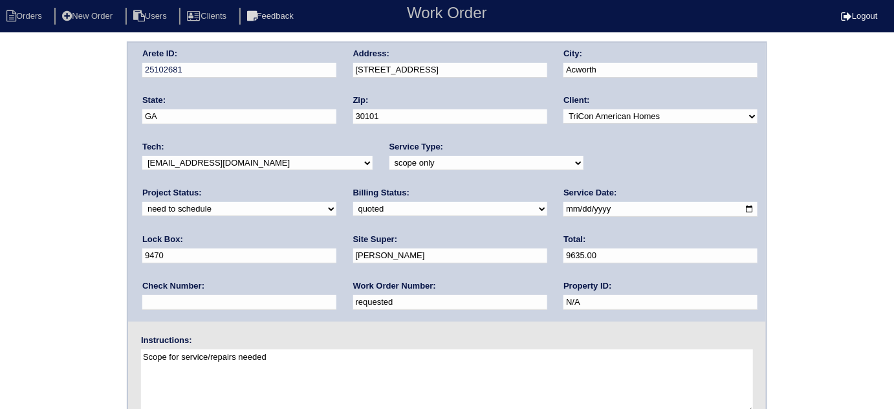
click at [563, 208] on input "[DATE]" at bounding box center [660, 209] width 194 height 15
type input "[DATE]"
click at [0, 283] on div "Arete ID: 25102681 Address: [STREET_ADDRESS] City: [GEOGRAPHIC_DATA] State: [GE…" at bounding box center [447, 302] width 894 height 523
click at [10, 245] on div "Arete ID: 25102681 Address: [STREET_ADDRESS] City: [GEOGRAPHIC_DATA] State: [GE…" at bounding box center [447, 302] width 894 height 523
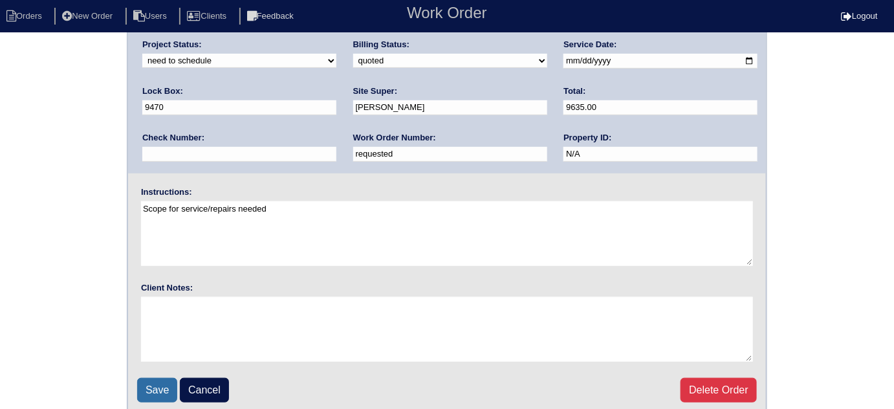
scroll to position [153, 0]
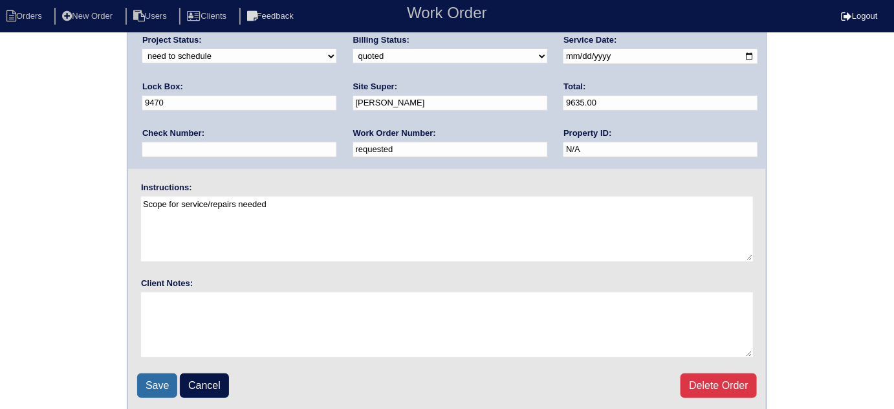
click at [166, 381] on input "Save" at bounding box center [157, 385] width 40 height 25
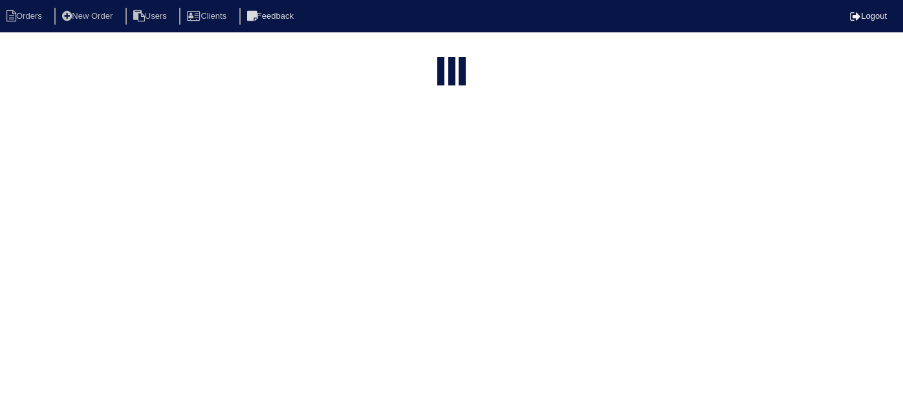
select select "15"
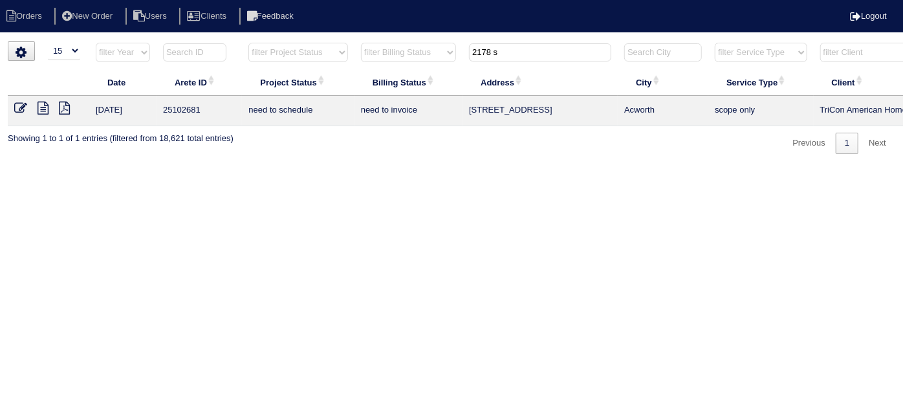
click at [84, 144] on div "▼ 10 15 25 50 200 500 Search: Date Arete ID Project Status Billing Status Addre…" at bounding box center [452, 97] width 888 height 113
drag, startPoint x: 508, startPoint y: 53, endPoint x: 342, endPoint y: 70, distance: 167.1
click at [386, 69] on table "Date Arete ID Project Status Billing Status Address City Service Type Client Te…" at bounding box center [568, 84] width 1121 height 84
type input "201 r"
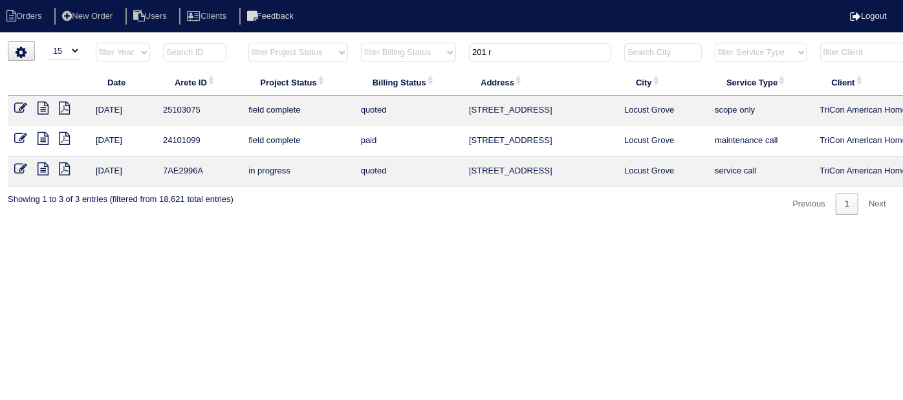
click at [504, 48] on input "201 r" at bounding box center [540, 52] width 142 height 18
click at [17, 103] on icon at bounding box center [20, 108] width 13 height 13
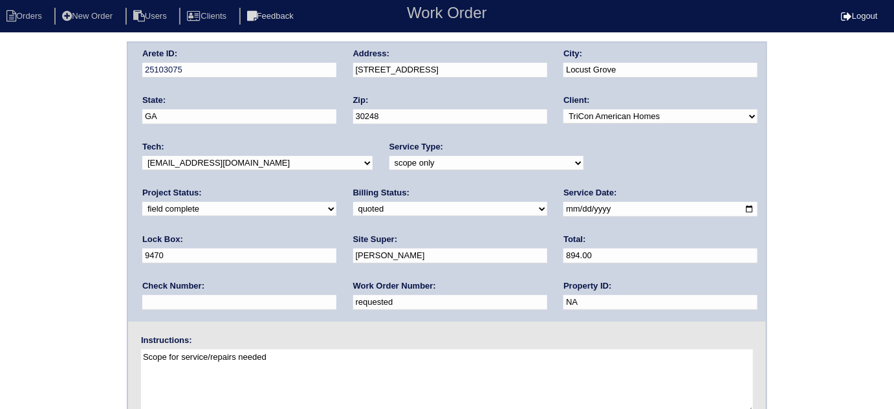
drag, startPoint x: 191, startPoint y: 300, endPoint x: 0, endPoint y: 261, distance: 195.2
click at [0, 276] on div "Arete ID: 25103075 Address: [STREET_ADDRESS] City: [GEOGRAPHIC_DATA] State: [GE…" at bounding box center [447, 302] width 894 height 523
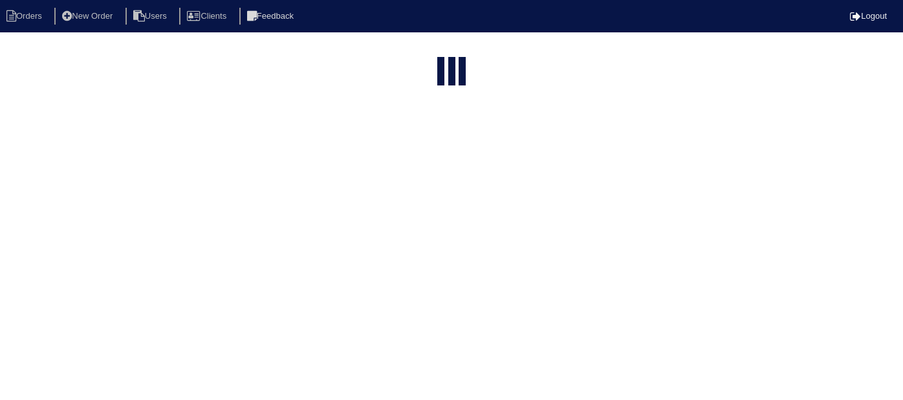
select select "15"
type input "201 r"
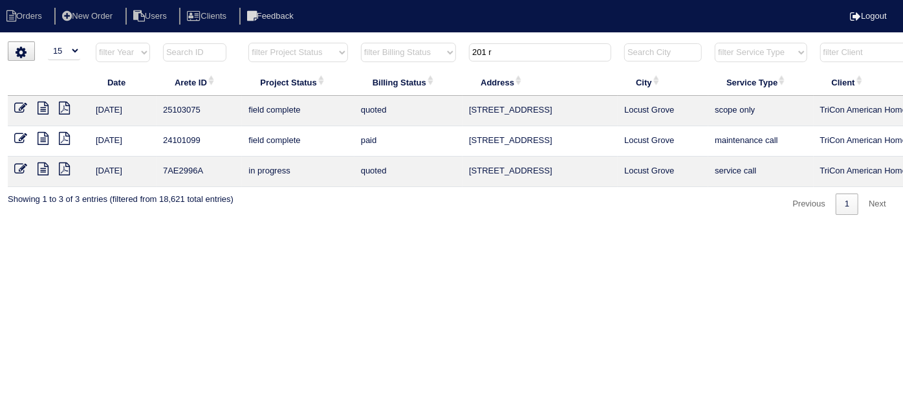
click at [22, 107] on icon at bounding box center [20, 108] width 13 height 13
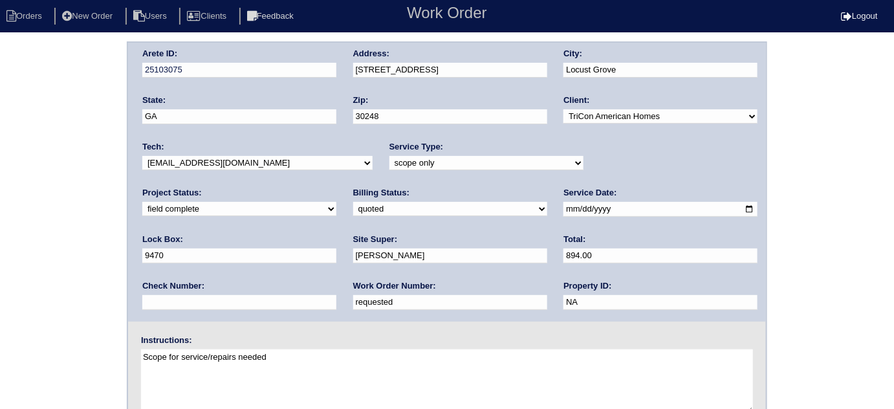
drag, startPoint x: 217, startPoint y: 294, endPoint x: 0, endPoint y: 277, distance: 217.4
click at [52, 290] on div "Arete ID: 25103075 Address: 201 Ranch Ct City: Locust Grove State: GA Zip: 3024…" at bounding box center [447, 302] width 894 height 523
type input "540739"
click at [32, 220] on div "Arete ID: 25103075 Address: 201 Ranch Ct City: Locust Grove State: GA Zip: 3024…" at bounding box center [447, 302] width 894 height 523
click at [89, 163] on div "Arete ID: 25103075 Address: 201 Ranch Ct City: Locust Grove State: GA Zip: 3024…" at bounding box center [447, 302] width 894 height 523
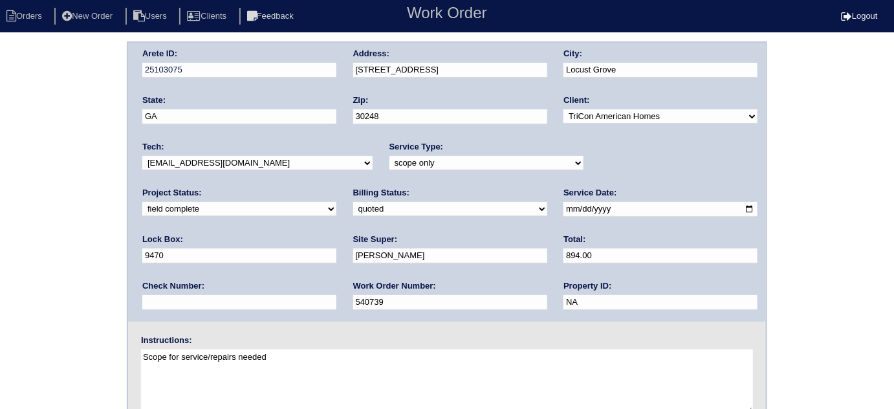
drag, startPoint x: 197, startPoint y: 204, endPoint x: 195, endPoint y: 213, distance: 9.1
click at [353, 205] on select "need to quote quoted need to invoice invoiced paid warranty purchase order need…" at bounding box center [450, 209] width 194 height 14
select select "need to invoice"
click at [353, 202] on select "need to quote quoted need to invoice invoiced paid warranty purchase order need…" at bounding box center [450, 209] width 194 height 14
drag, startPoint x: 627, startPoint y: 158, endPoint x: 618, endPoint y: 167, distance: 12.8
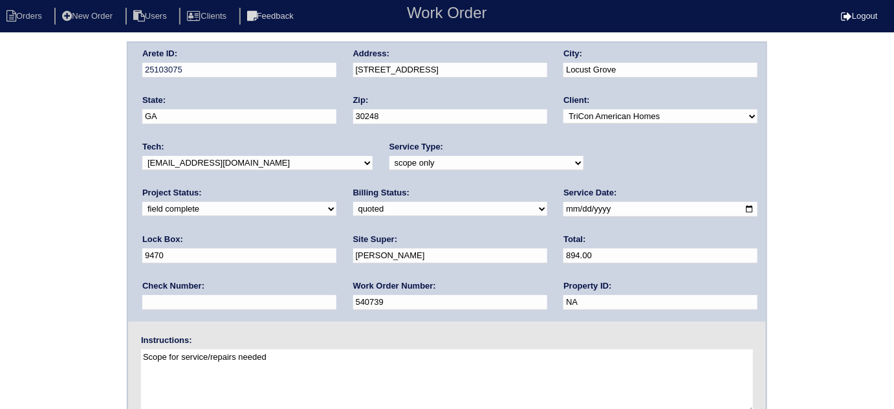
click at [336, 202] on select "new order assigned in progress field complete need to schedule admin review arc…" at bounding box center [239, 209] width 194 height 14
select select "need to schedule"
click at [336, 202] on select "new order assigned in progress field complete need to schedule admin review arc…" at bounding box center [239, 209] width 194 height 14
click at [563, 208] on input "2025-08-20" at bounding box center [660, 209] width 194 height 15
type input "[DATE]"
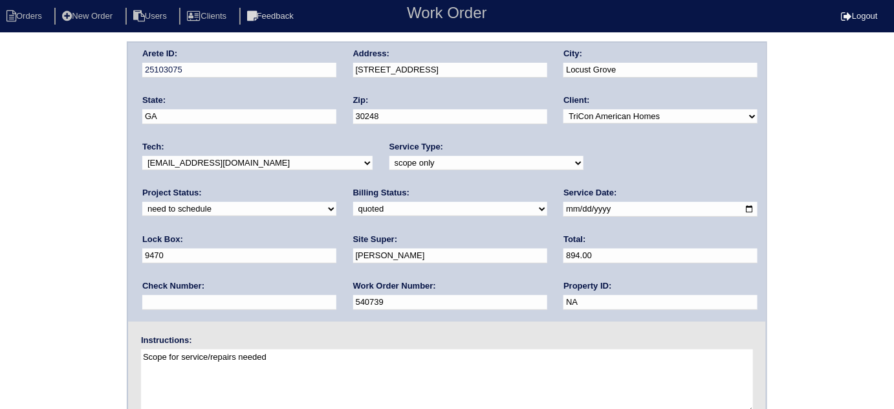
click at [12, 268] on div "Arete ID: 25103075 Address: 201 Ranch Ct City: Locust Grove State: GA Zip: 3024…" at bounding box center [447, 302] width 894 height 523
click at [0, 283] on div "Arete ID: 25103075 Address: 201 Ranch Ct City: Locust Grove State: GA Zip: 3024…" at bounding box center [447, 302] width 894 height 523
click at [0, 309] on div "Arete ID: 25103075 Address: 201 Ranch Ct City: Locust Grove State: GA Zip: 3024…" at bounding box center [447, 302] width 894 height 523
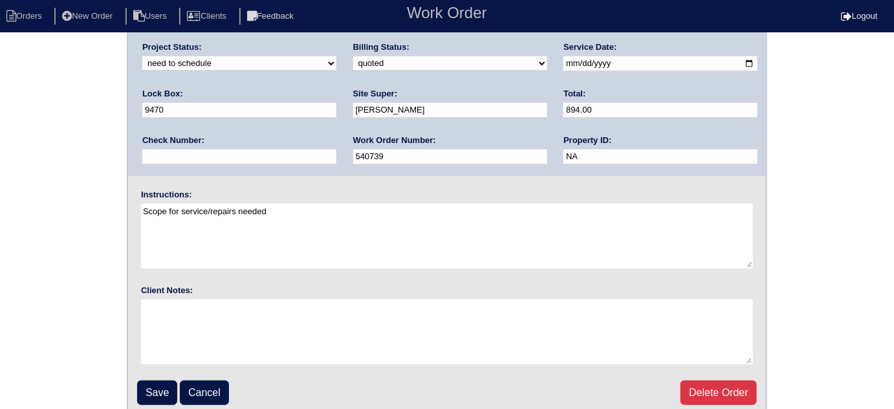
scroll to position [153, 0]
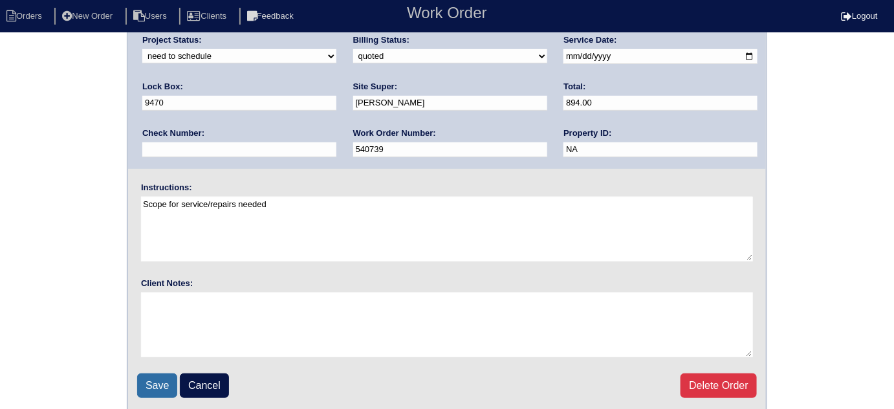
click at [151, 384] on input "Save" at bounding box center [157, 385] width 40 height 25
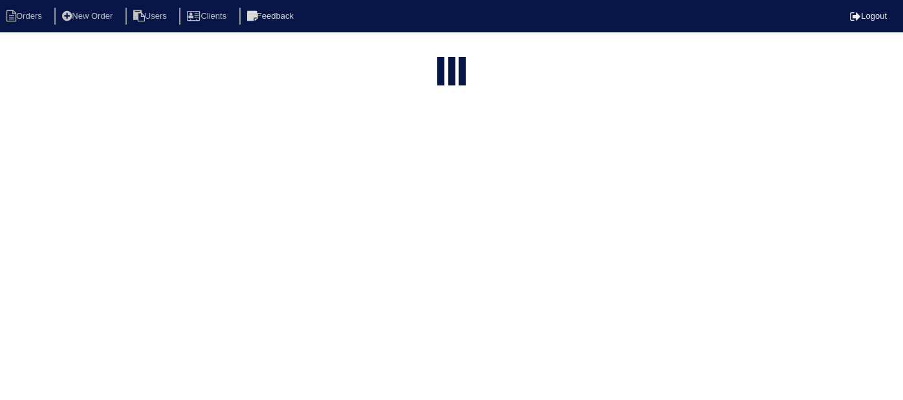
select select "15"
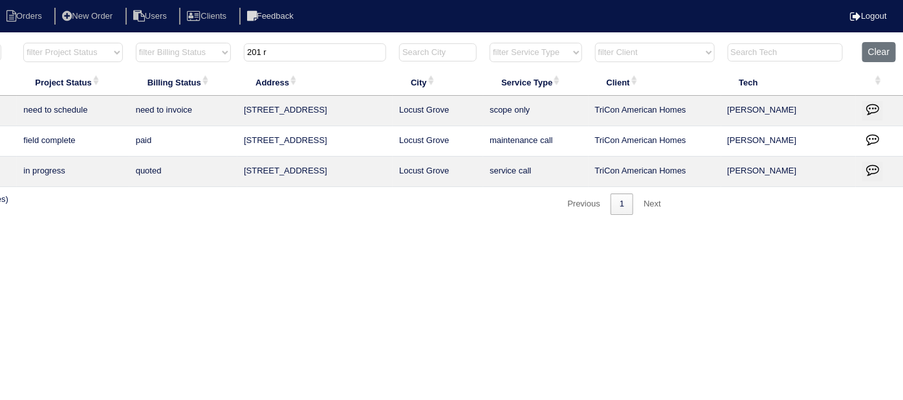
click at [875, 107] on icon "button" at bounding box center [872, 108] width 13 height 13
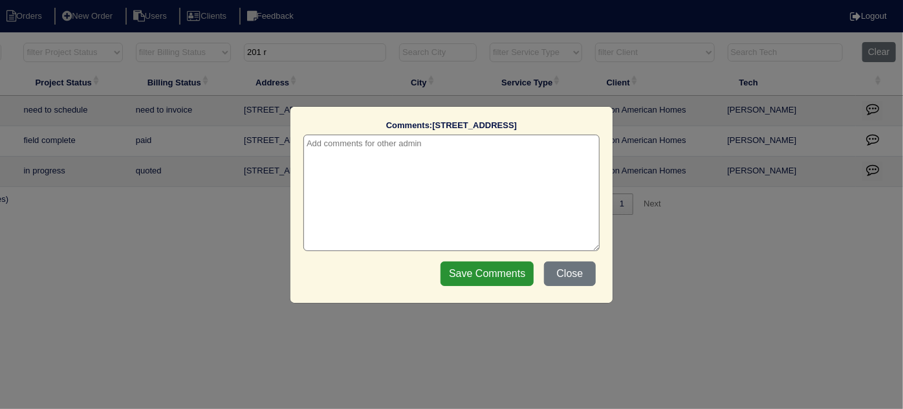
click at [332, 144] on textarea at bounding box center [451, 193] width 296 height 116
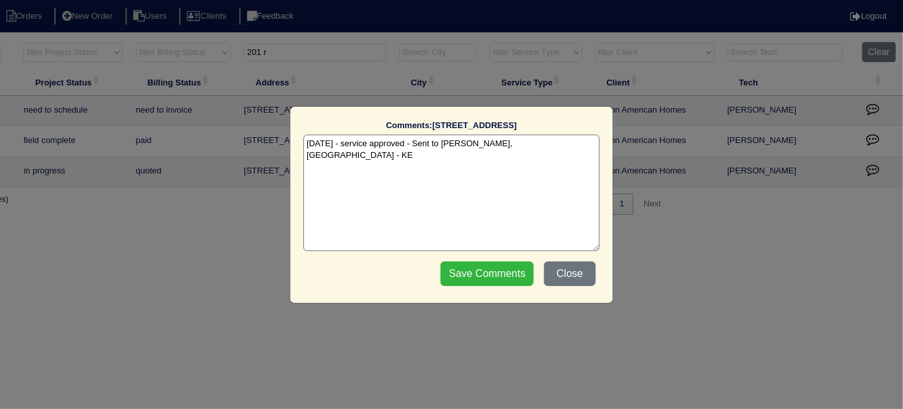
type textarea "9/3/25 - service approved - Sent to Dan, Payton - KE"
click at [462, 273] on input "Save Comments" at bounding box center [487, 273] width 93 height 25
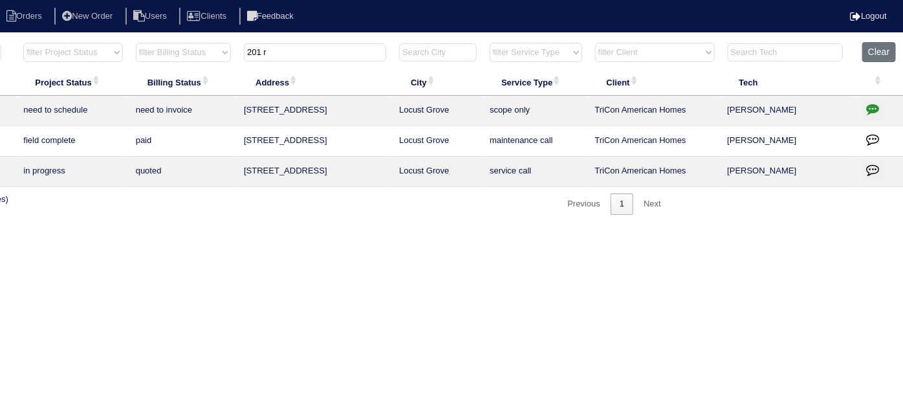
drag, startPoint x: 314, startPoint y: 54, endPoint x: 0, endPoint y: 39, distance: 314.1
click at [0, 41] on body "Orders New Order Users Clients Feedback Logout Orders New Order Users Clients M…" at bounding box center [226, 127] width 903 height 173
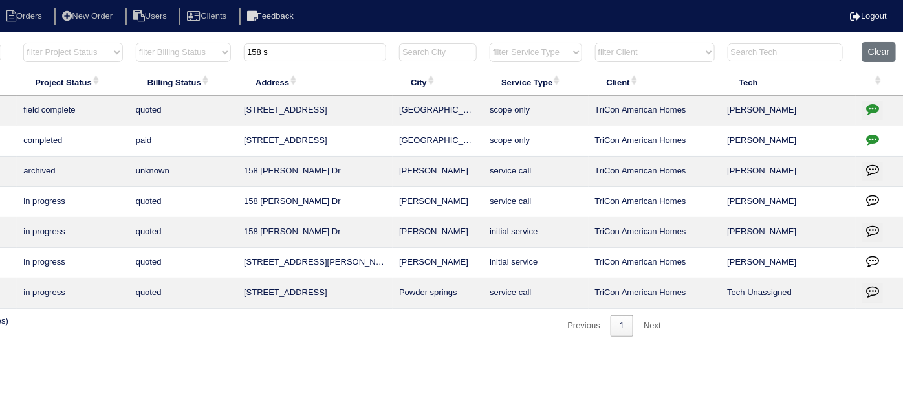
drag, startPoint x: 320, startPoint y: 58, endPoint x: 0, endPoint y: 0, distance: 325.3
click at [0, 38] on html "Orders New Order Users Clients Feedback Logout Orders New Order Users Clients M…" at bounding box center [226, 174] width 903 height 349
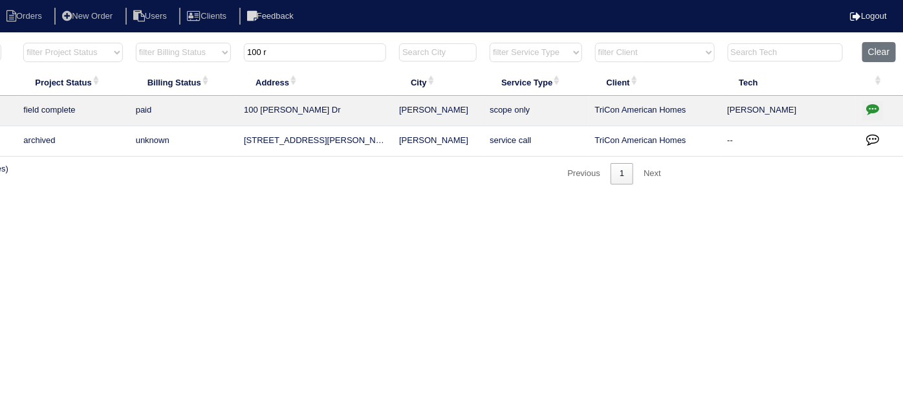
scroll to position [0, 0]
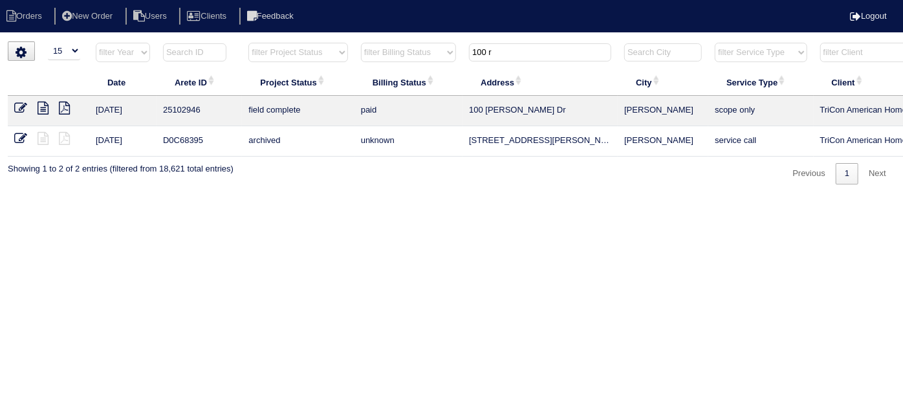
type input "100 r"
click at [20, 110] on icon at bounding box center [20, 108] width 13 height 13
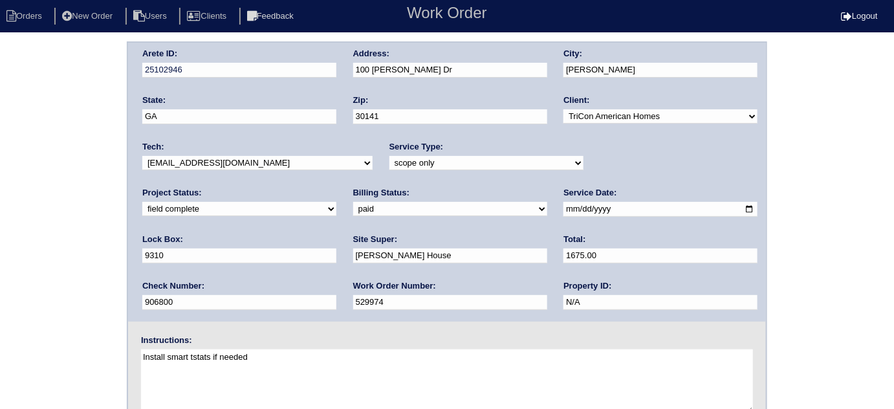
click at [0, 144] on div "Arete ID: 25102946 Address: [STREET_ADDRESS][PERSON_NAME] City: [PERSON_NAME] S…" at bounding box center [447, 302] width 894 height 523
click at [0, 162] on div "Arete ID: 25102946 Address: 100 Russell Dr City: Hiram State: GA Zip: 30141 Cli…" at bounding box center [447, 302] width 894 height 523
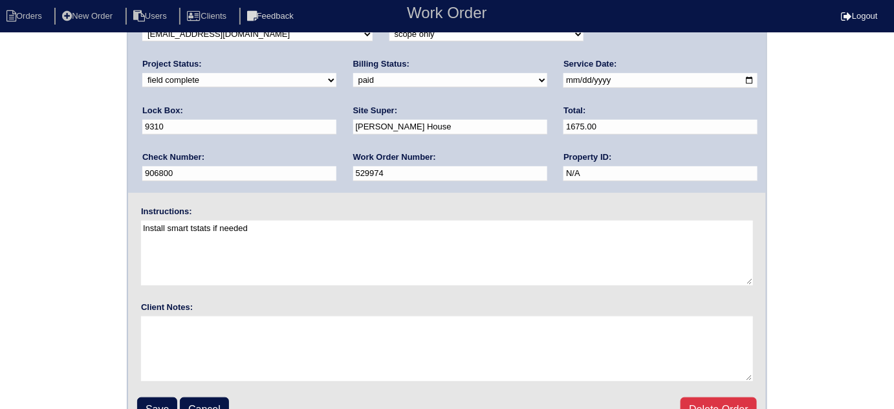
scroll to position [153, 0]
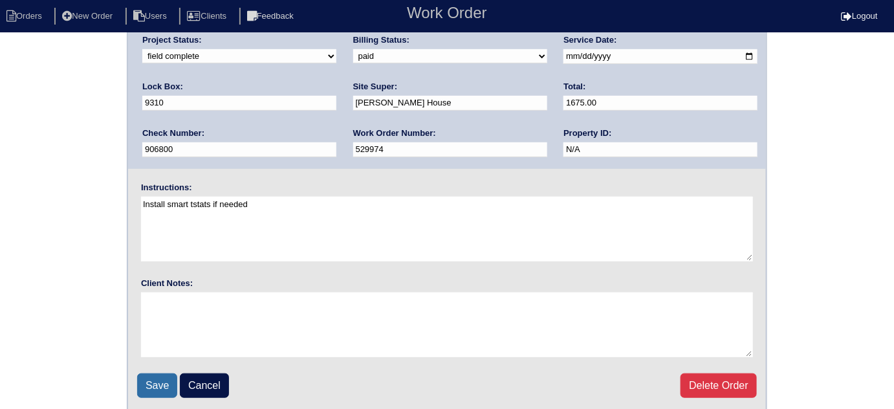
click at [140, 373] on input "Save" at bounding box center [157, 385] width 40 height 25
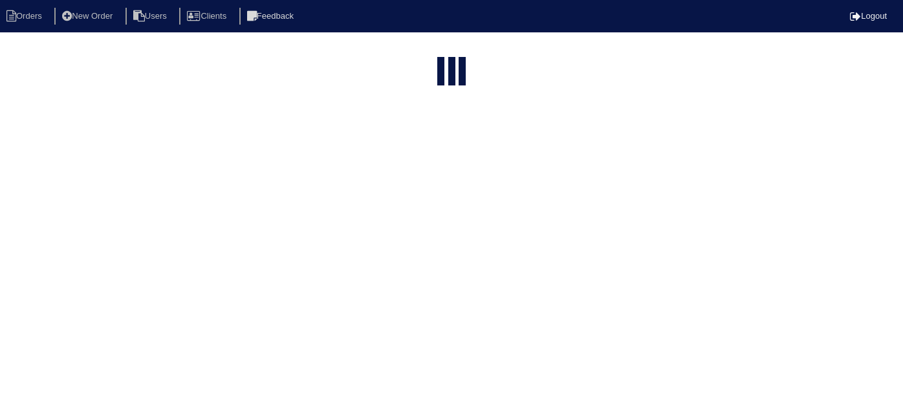
select select "15"
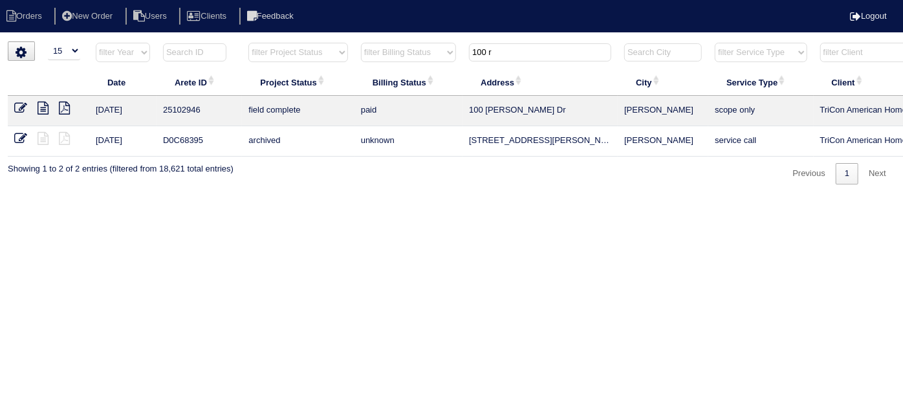
drag, startPoint x: 523, startPoint y: 46, endPoint x: 230, endPoint y: 52, distance: 293.1
click at [230, 52] on tr "filter Year -- Any Year -- 2025 2024 2023 2022 2021 2020 2019 filter Project St…" at bounding box center [568, 55] width 1121 height 27
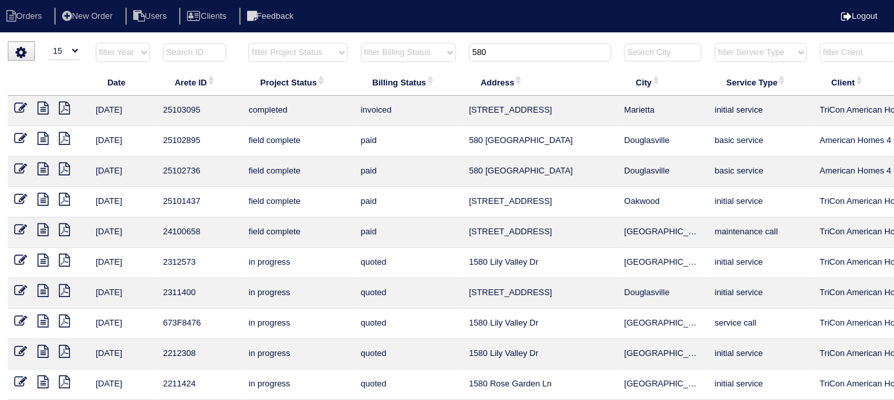
drag, startPoint x: 493, startPoint y: 53, endPoint x: 296, endPoint y: 67, distance: 197.8
click at [324, 62] on tr "filter Year -- Any Year -- 2025 2024 2023 2022 2021 2020 2019 filter Project St…" at bounding box center [568, 55] width 1121 height 27
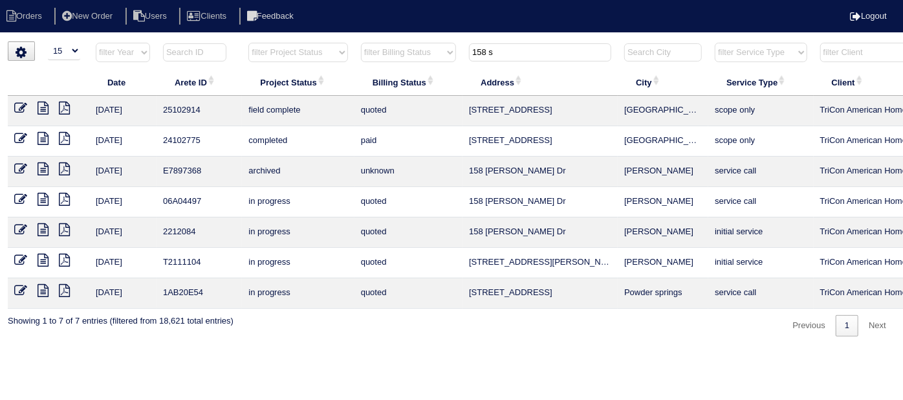
type input "158 s"
click at [17, 108] on icon at bounding box center [20, 108] width 13 height 13
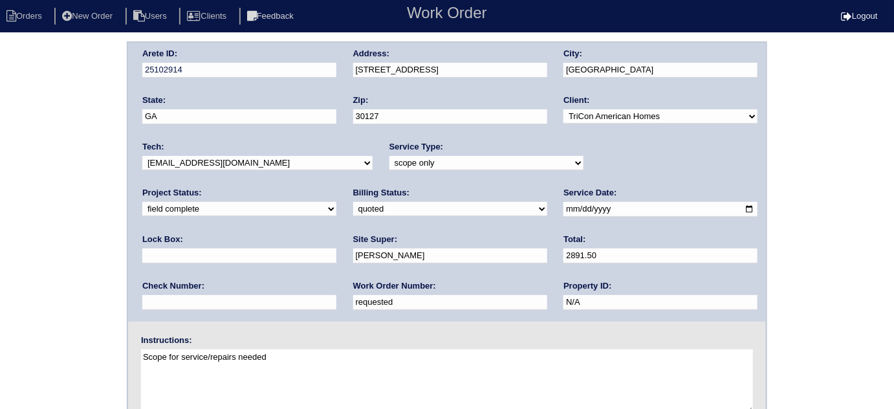
click at [353, 212] on select "need to quote quoted need to invoice invoiced paid warranty purchase order need…" at bounding box center [450, 209] width 194 height 14
select select "need to invoice"
click at [353, 202] on select "need to quote quoted need to invoice invoiced paid warranty purchase order need…" at bounding box center [450, 209] width 194 height 14
click at [336, 202] on select "new order assigned in progress field complete need to schedule admin review arc…" at bounding box center [239, 209] width 194 height 14
select select "need to schedule"
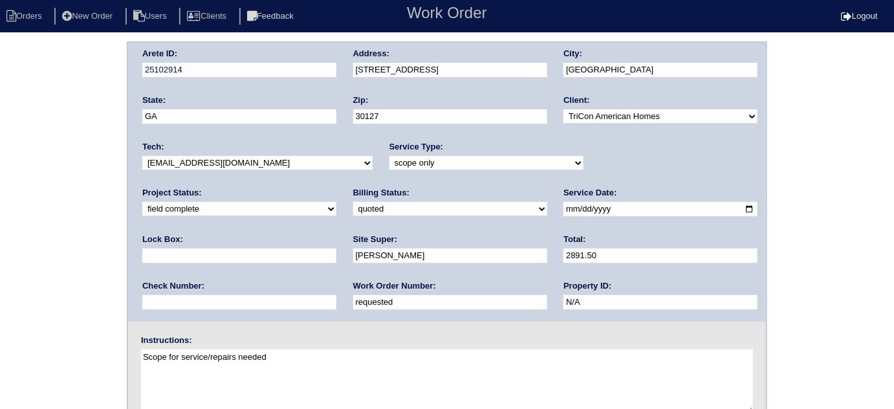
click at [336, 202] on select "new order assigned in progress field complete need to schedule admin review arc…" at bounding box center [239, 209] width 194 height 14
click at [563, 206] on input "2025-08-08" at bounding box center [660, 209] width 194 height 15
click at [563, 207] on input "2025-08-08" at bounding box center [660, 209] width 194 height 15
type input "2025-09-04"
click at [27, 270] on div "Arete ID: 25102914 Address: 158 Sweetwater Cir City: Powder Springs State: GA Z…" at bounding box center [447, 302] width 894 height 523
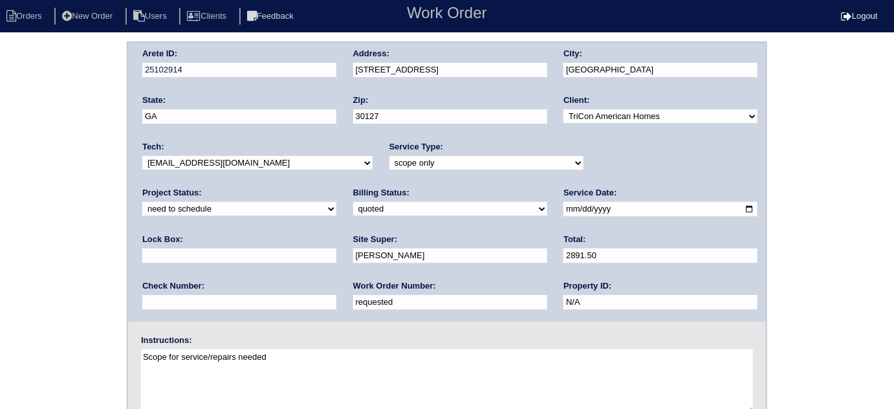
drag, startPoint x: 69, startPoint y: 243, endPoint x: 68, endPoint y: 251, distance: 8.4
click at [67, 243] on div "Arete ID: 25102914 Address: [STREET_ADDRESS] City: [GEOGRAPHIC_DATA] State: [GE…" at bounding box center [447, 302] width 894 height 523
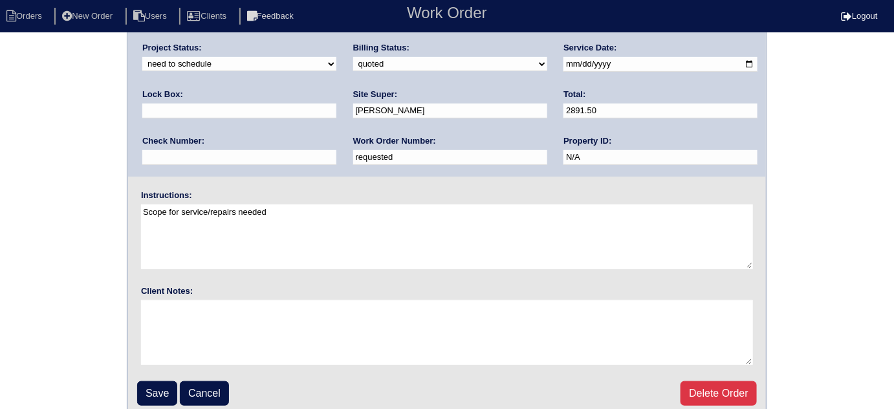
scroll to position [153, 0]
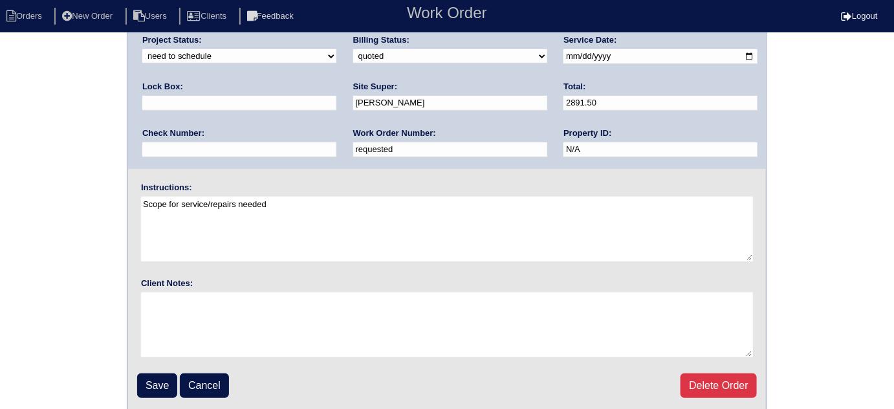
drag, startPoint x: 212, startPoint y: 153, endPoint x: 135, endPoint y: 67, distance: 115.0
click at [141, 83] on div "Arete ID: 25102914 Address: 158 Sweetwater Cir City: Powder Springs State: GA Z…" at bounding box center [447, 29] width 638 height 279
click at [137, 373] on input "Save" at bounding box center [157, 385] width 40 height 25
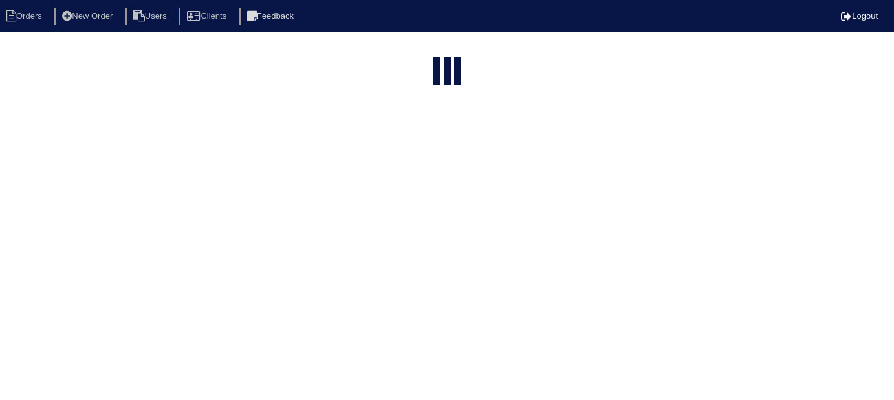
select select "15"
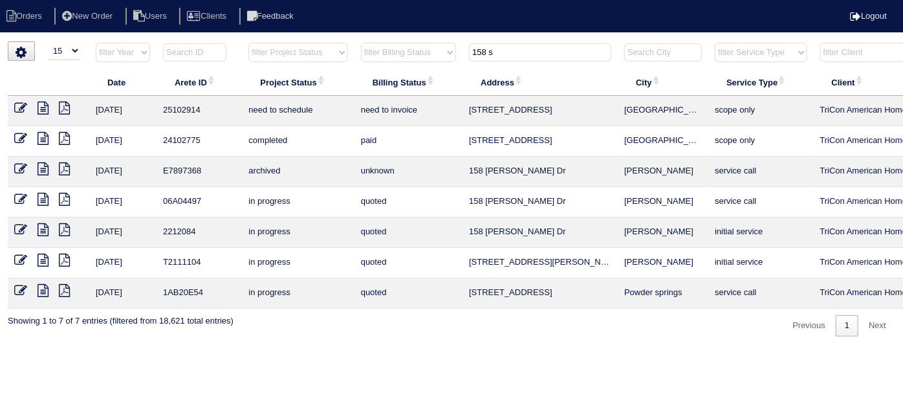
click at [16, 109] on icon at bounding box center [20, 108] width 13 height 13
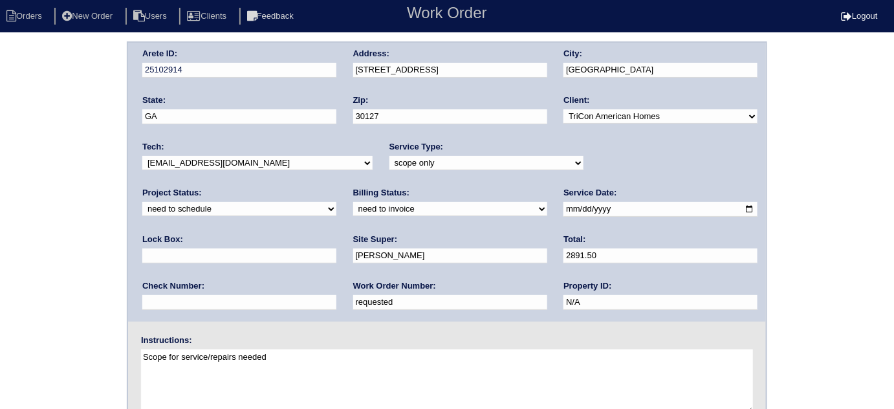
drag, startPoint x: 197, startPoint y: 301, endPoint x: 0, endPoint y: 224, distance: 211.2
click at [0, 245] on div "Arete ID: 25102914 Address: [STREET_ADDRESS] City: [GEOGRAPHIC_DATA] State: [GE…" at bounding box center [447, 302] width 894 height 523
type input "540748"
click at [109, 217] on div "Arete ID: 25102914 Address: 158 Sweetwater Cir City: Powder Springs State: GA Z…" at bounding box center [447, 302] width 894 height 523
click at [55, 198] on div "Arete ID: 25102914 Address: 158 Sweetwater Cir City: Powder Springs State: GA Z…" at bounding box center [447, 302] width 894 height 523
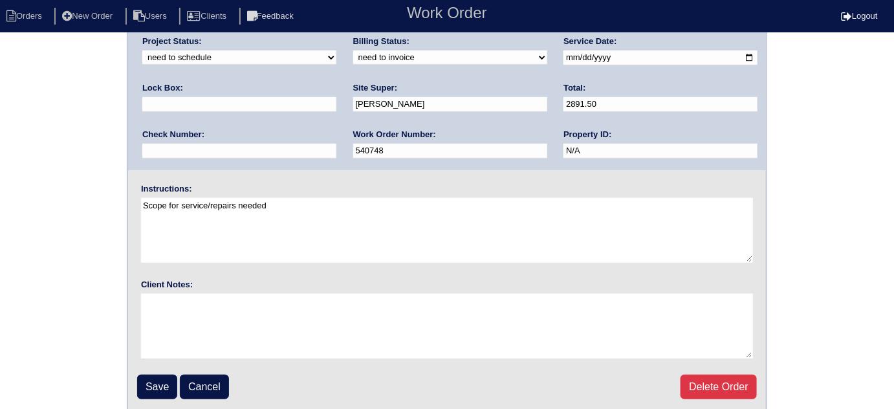
scroll to position [153, 0]
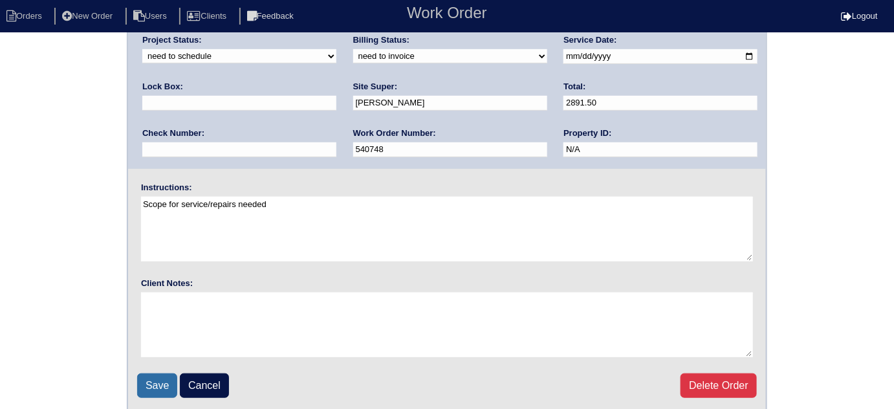
click at [141, 386] on input "Save" at bounding box center [157, 385] width 40 height 25
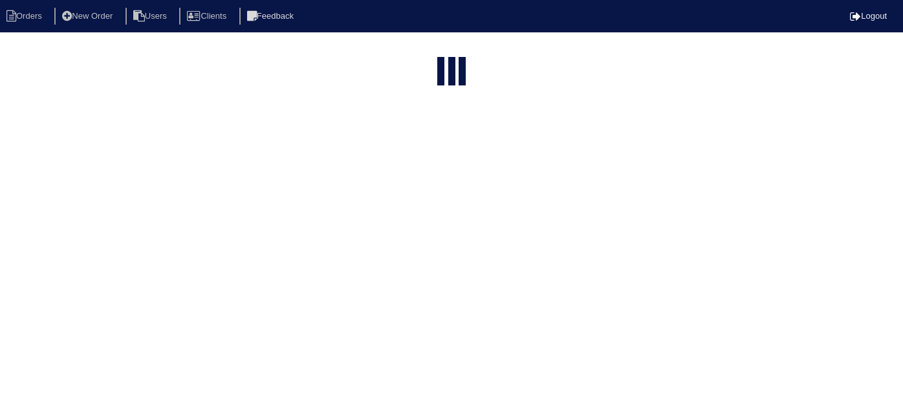
select select "15"
type input "158 s"
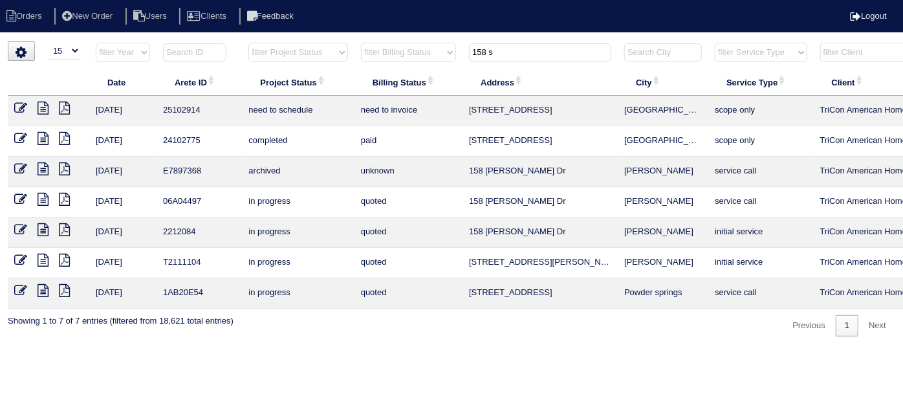
scroll to position [0, 225]
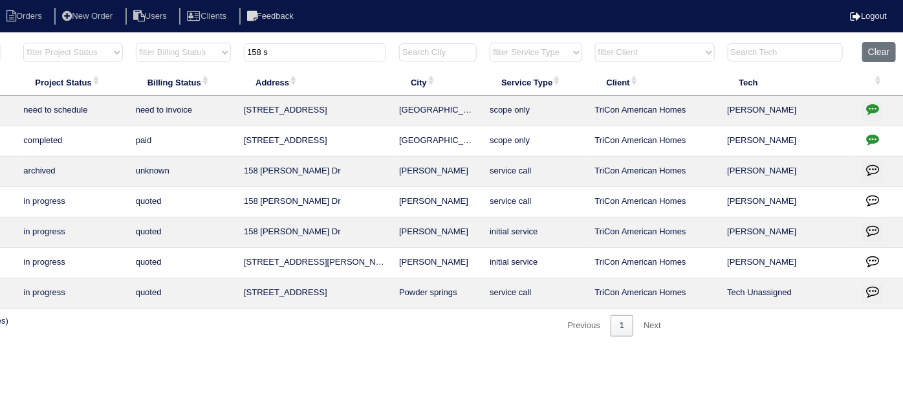
click at [871, 102] on icon "button" at bounding box center [872, 108] width 13 height 13
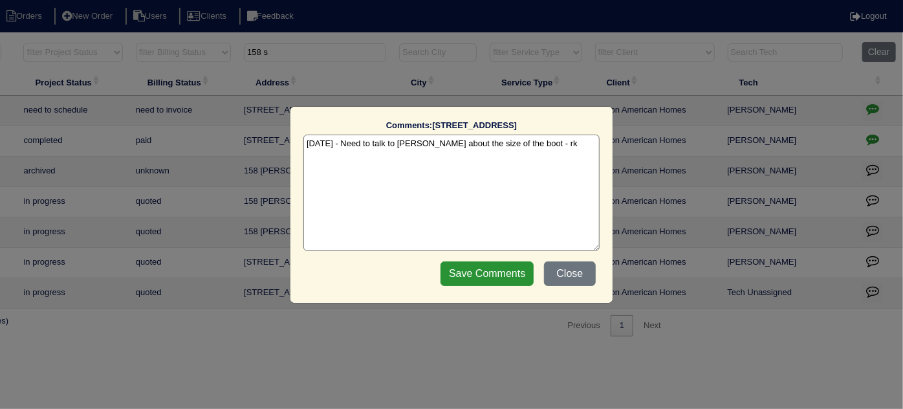
click at [546, 141] on textarea "8/12/25 - Need to talk to Payton about the size of the boot - rk" at bounding box center [451, 193] width 296 height 116
paste textarea "Service/replace flex & boot/Install gas shutoff valve/Duct cleaning/Odoban"
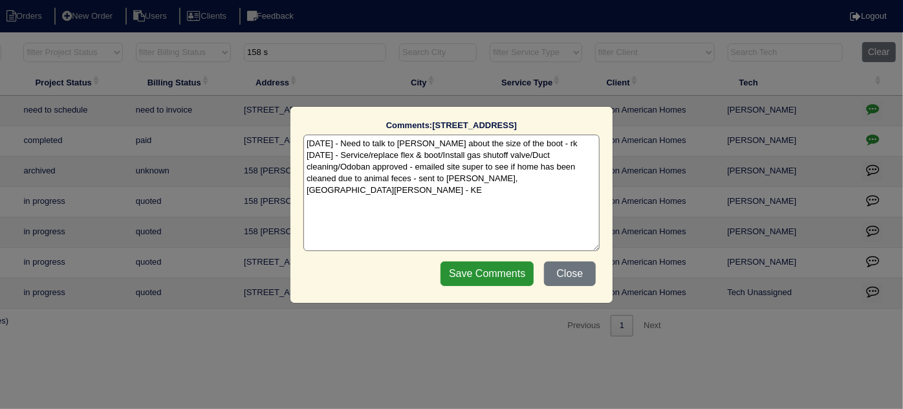
drag, startPoint x: 526, startPoint y: 179, endPoint x: 494, endPoint y: 180, distance: 32.4
click at [494, 180] on textarea "8/12/25 - Need to talk to Payton about the size of the boot - rk 9/3/25 - Servi…" at bounding box center [451, 193] width 296 height 116
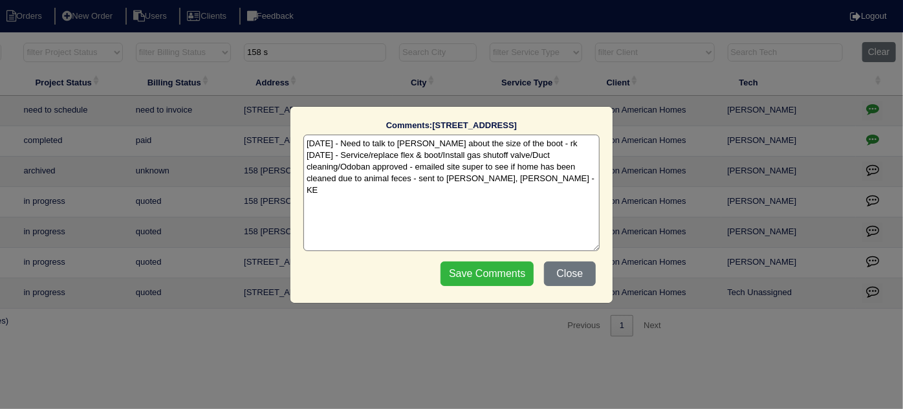
type textarea "8/12/25 - Need to talk to Payton about the size of the boot - rk 9/3/25 - Servi…"
click at [513, 262] on input "Save Comments" at bounding box center [487, 273] width 93 height 25
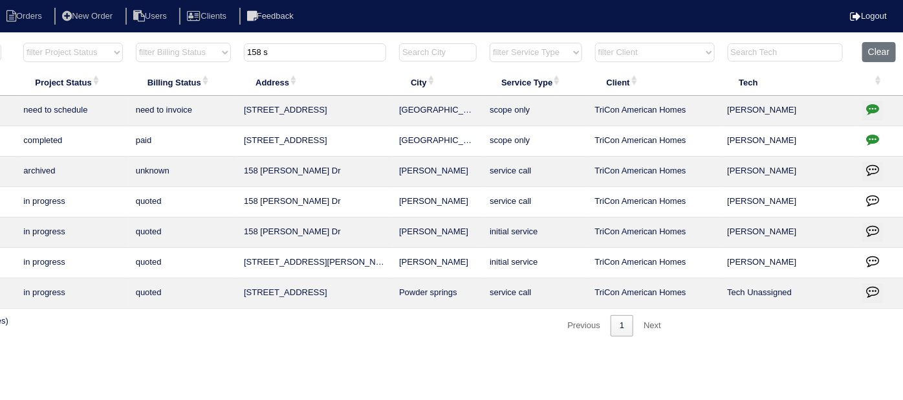
drag, startPoint x: 198, startPoint y: 45, endPoint x: 57, endPoint y: 47, distance: 141.0
click at [80, 46] on tr "filter Year -- Any Year -- 2025 2024 2023 2022 2021 2020 2019 filter Project St…" at bounding box center [343, 55] width 1121 height 27
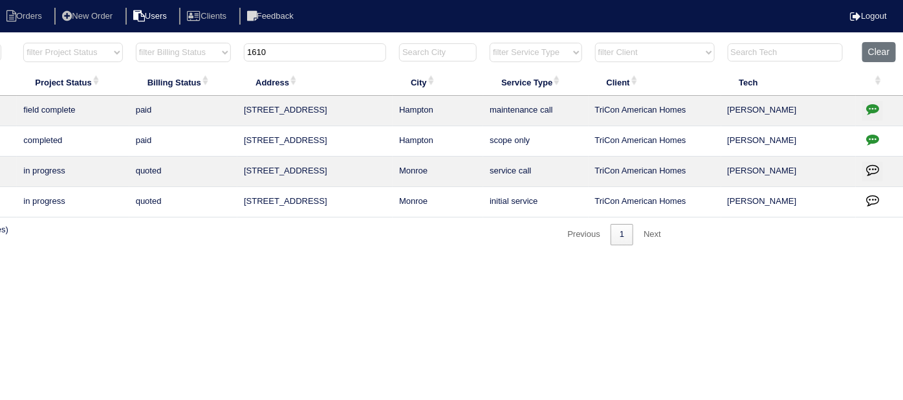
type input "1610"
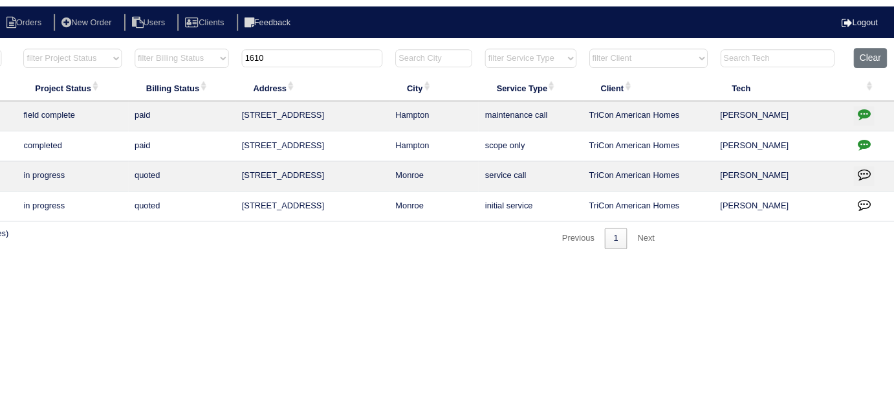
scroll to position [0, 0]
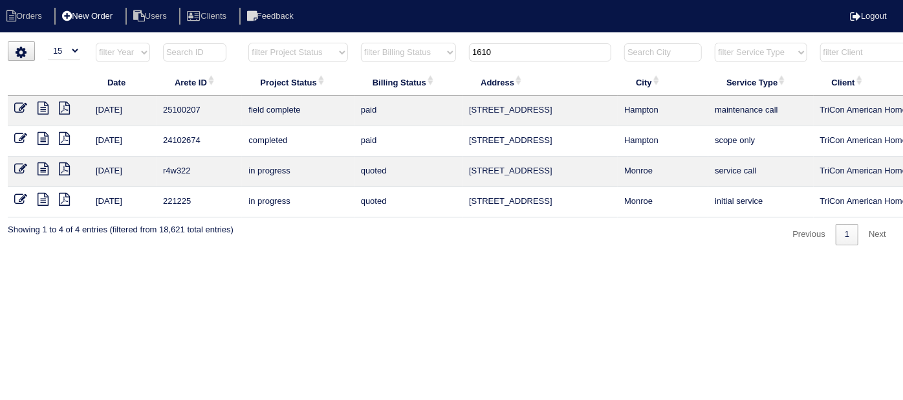
click at [117, 18] on li "New Order" at bounding box center [88, 16] width 69 height 17
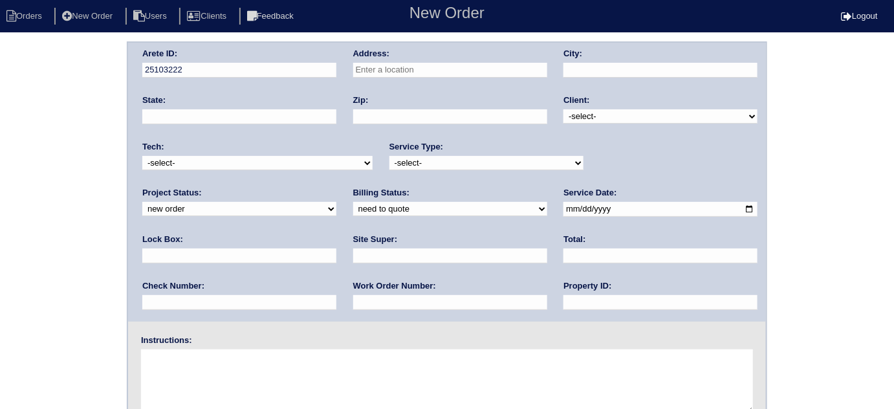
click at [429, 76] on input "text" at bounding box center [450, 70] width 194 height 15
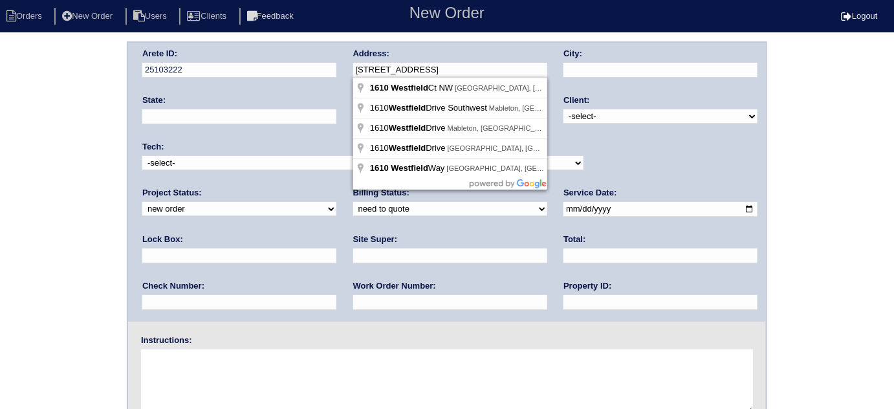
type input "1610 Westfield Ct NW"
type input "Lawrenceville"
type input "GA"
type input "30043"
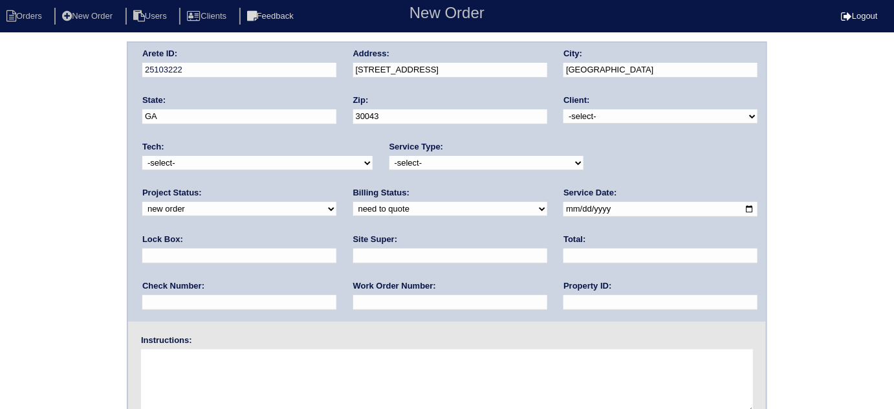
click at [576, 117] on select "-select- TriCon American Homes American Homes 4 Rent First Key Homes Zillow The…" at bounding box center [660, 116] width 194 height 14
select select "1"
click at [564, 109] on select "-select- TriCon American Homes American Homes 4 Rent First Key Homes Zillow The…" at bounding box center [660, 116] width 194 height 14
drag, startPoint x: 419, startPoint y: 160, endPoint x: 407, endPoint y: 168, distance: 14.9
click at [418, 160] on select "-select- initial service basic service maintenance call replacement scope servi…" at bounding box center [486, 163] width 194 height 14
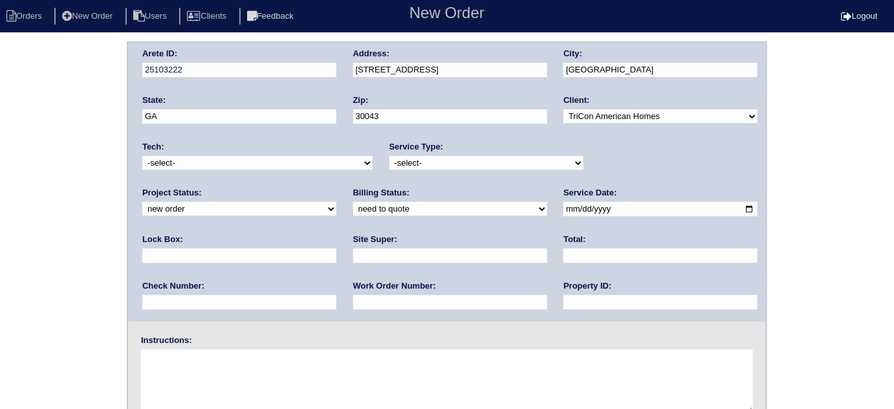
select select "initial service"
click at [389, 156] on select "-select- initial service basic service maintenance call replacement scope servi…" at bounding box center [486, 163] width 194 height 14
click at [336, 248] on input "text" at bounding box center [239, 255] width 194 height 15
type input "0610"
click at [563, 208] on input "date" at bounding box center [660, 209] width 194 height 15
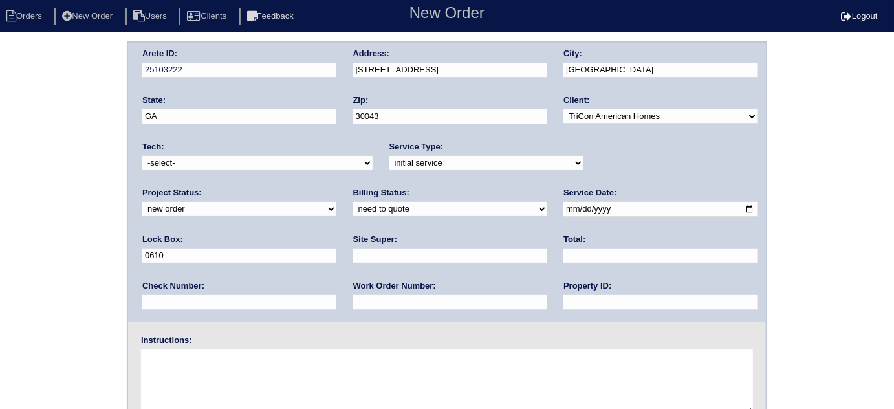
type input "2025-09-03"
click at [563, 300] on input "text" at bounding box center [660, 302] width 194 height 15
type input "N/A"
click at [353, 251] on input "text" at bounding box center [450, 255] width 194 height 15
type input "Daniel Rodriquez"
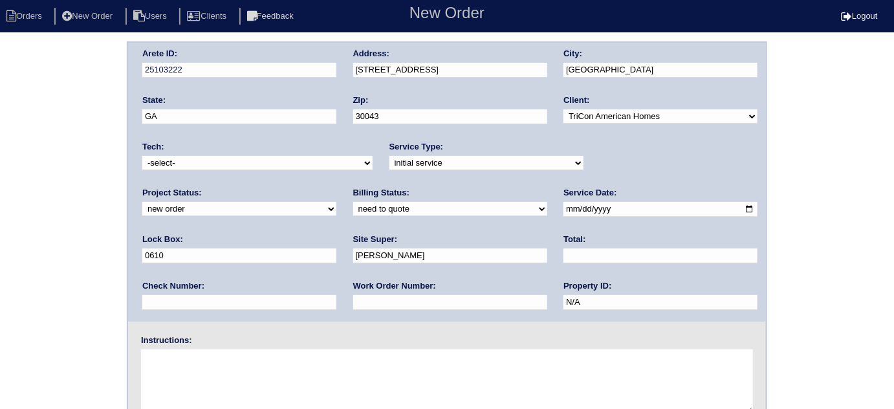
click at [353, 308] on input "text" at bounding box center [450, 302] width 194 height 15
type input "540798"
click at [164, 359] on textarea at bounding box center [447, 381] width 612 height 65
type textarea "Install smart tstats if needed"
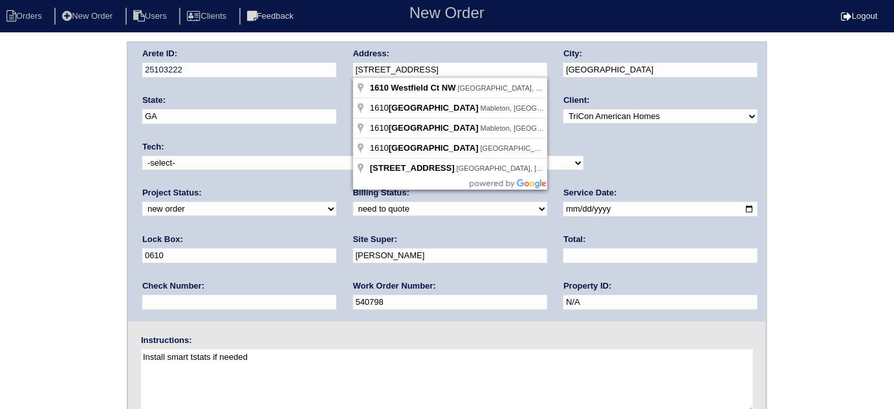
drag, startPoint x: 452, startPoint y: 70, endPoint x: 343, endPoint y: 69, distance: 108.7
click at [343, 69] on div "Arete ID: 25103222 Address: 1610 Westfield Ct NW City: Lawrenceville State: GA …" at bounding box center [447, 182] width 638 height 279
click at [0, 160] on div "Arete ID: 25103222 Address: 1610 Westfield Ct NW City: Lawrenceville State: GA …" at bounding box center [447, 302] width 894 height 523
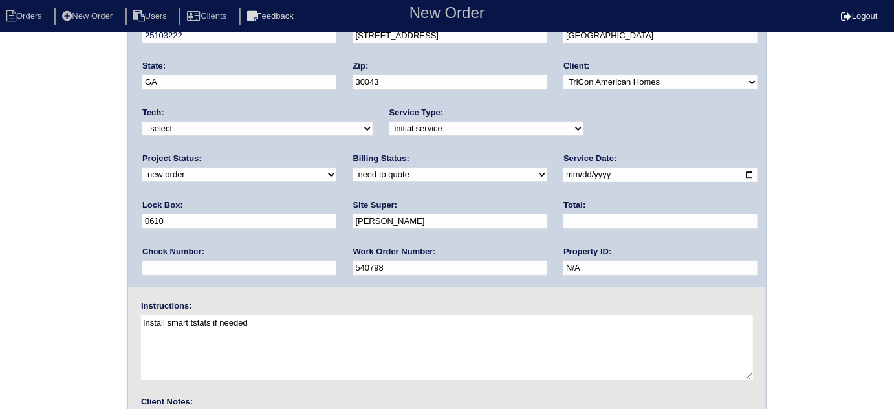
scroll to position [153, 0]
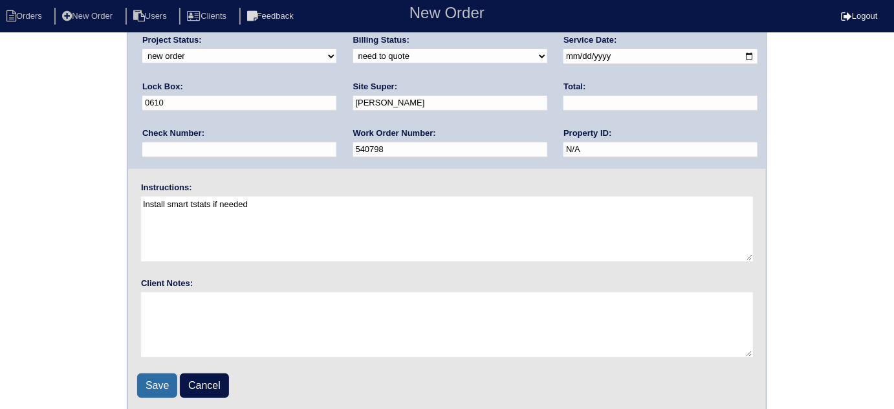
click at [158, 376] on input "Save" at bounding box center [157, 385] width 40 height 25
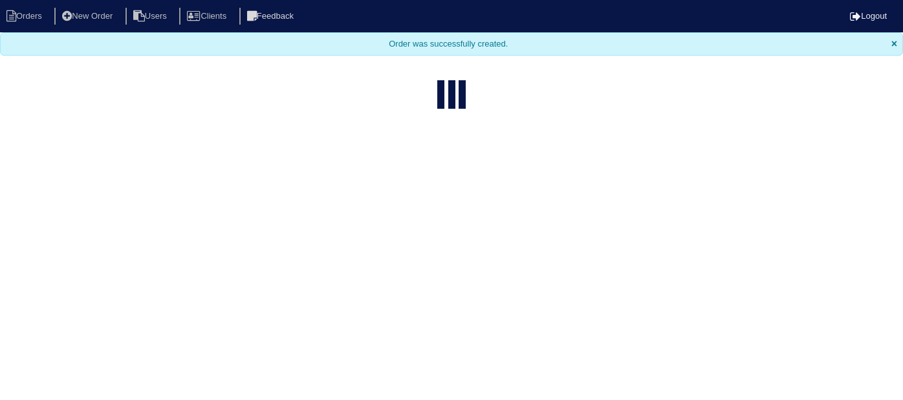
select select "15"
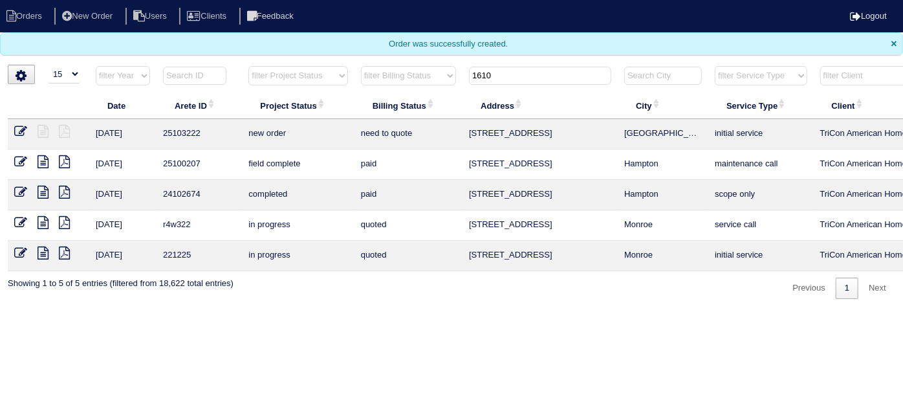
drag, startPoint x: 501, startPoint y: 67, endPoint x: 113, endPoint y: 38, distance: 388.6
click at [125, 41] on body "Orders New Order Users Clients Feedback Logout Orders New Order Users Clients M…" at bounding box center [451, 149] width 903 height 299
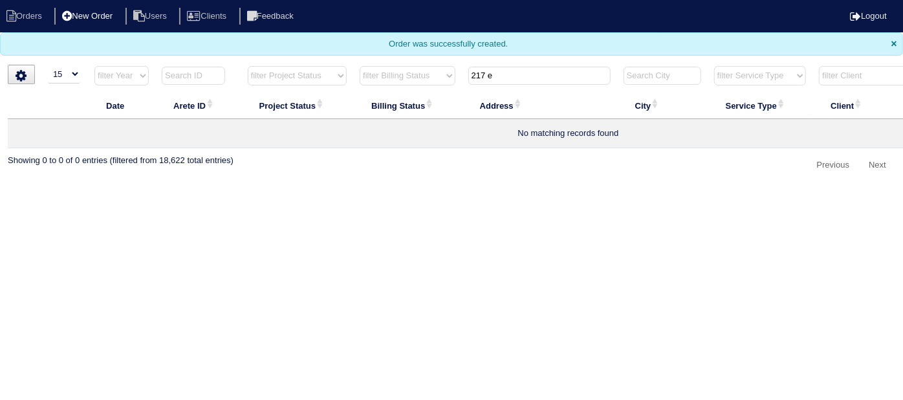
type input "217 e"
click at [98, 14] on li "New Order" at bounding box center [88, 16] width 69 height 17
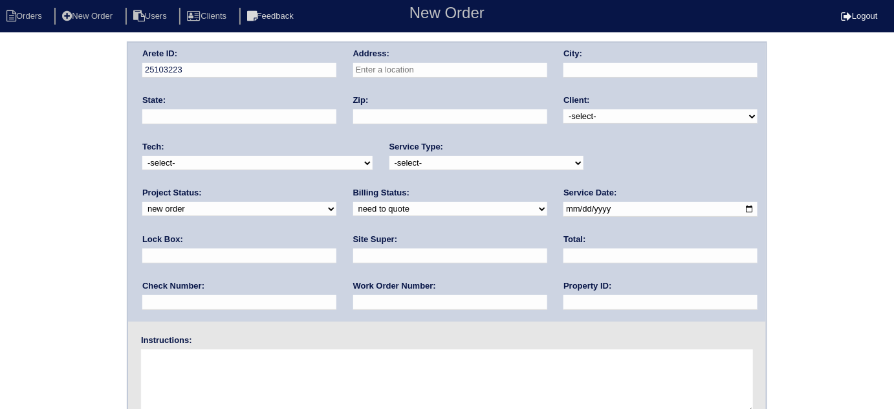
click at [452, 73] on input "text" at bounding box center [450, 70] width 194 height 15
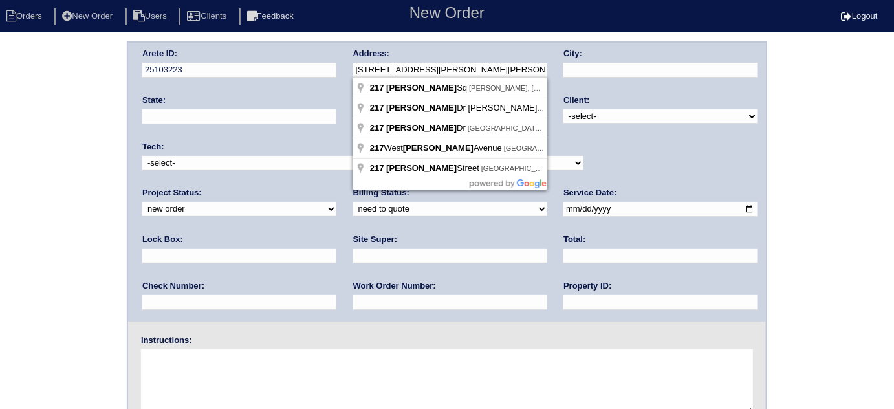
type input "[STREET_ADDRESS][PERSON_NAME]"
type input "[PERSON_NAME]"
type input "GA"
type input "30252"
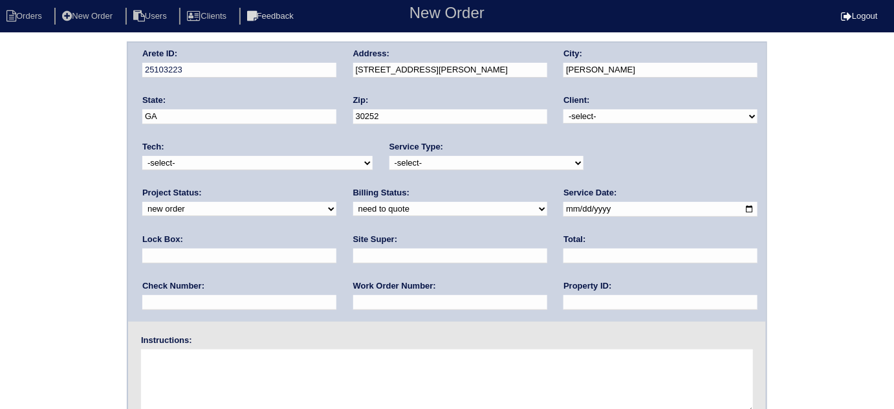
drag, startPoint x: 568, startPoint y: 113, endPoint x: 569, endPoint y: 120, distance: 7.1
click at [568, 115] on select "-select- TriCon American Homes American Homes 4 Rent First Key Homes Zillow The…" at bounding box center [660, 116] width 194 height 14
select select "1"
click at [564, 109] on select "-select- TriCon American Homes American Homes 4 Rent First Key Homes Zillow The…" at bounding box center [660, 116] width 194 height 14
drag, startPoint x: 466, startPoint y: 158, endPoint x: 455, endPoint y: 167, distance: 13.8
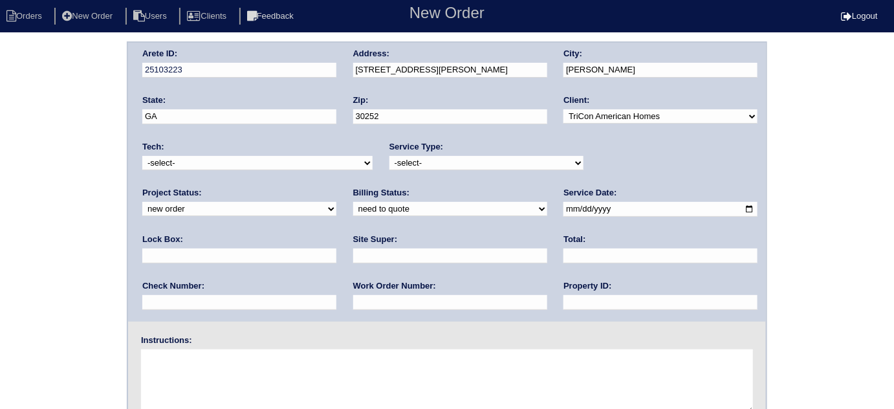
click at [466, 158] on select "-select- initial service basic service maintenance call replacement scope servi…" at bounding box center [486, 163] width 194 height 14
select select "initial service"
click at [389, 156] on select "-select- initial service basic service maintenance call replacement scope servi…" at bounding box center [486, 163] width 194 height 14
click at [353, 254] on input "text" at bounding box center [450, 255] width 194 height 15
type input "Claudia Abreu-Mullings"
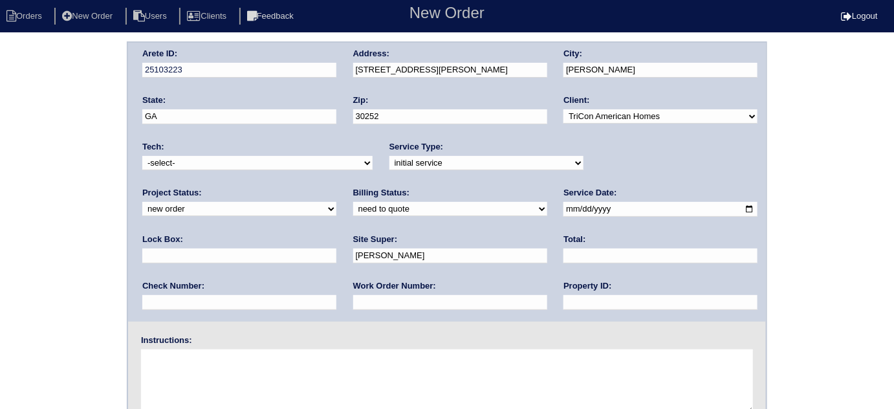
click at [353, 305] on input "text" at bounding box center [450, 302] width 194 height 15
type input "540813"
click at [563, 210] on input "date" at bounding box center [660, 209] width 194 height 15
type input "2025-09-03"
drag, startPoint x: 417, startPoint y: 305, endPoint x: 417, endPoint y: 294, distance: 11.0
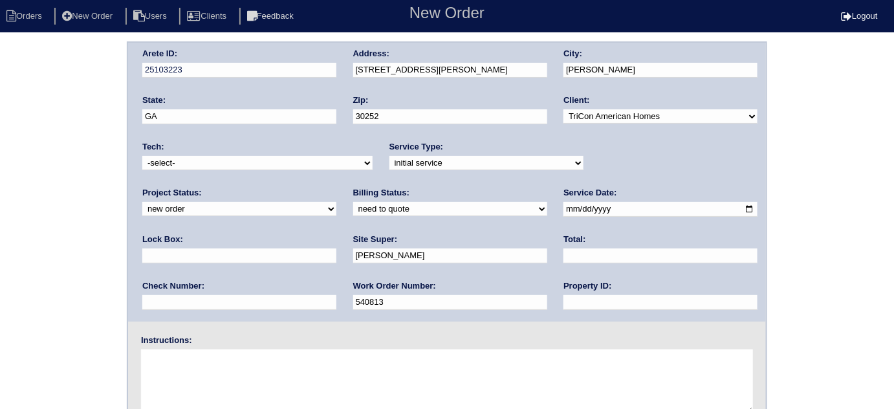
click at [563, 304] on input "text" at bounding box center [660, 302] width 194 height 15
type input "N/A"
click at [336, 248] on input "text" at bounding box center [239, 255] width 194 height 15
type input "9470"
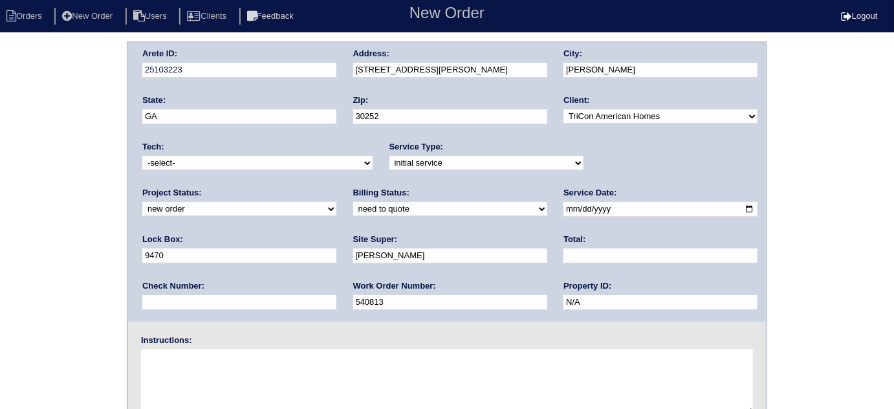
click at [298, 380] on textarea at bounding box center [447, 381] width 612 height 65
type textarea "Install smart tstats"
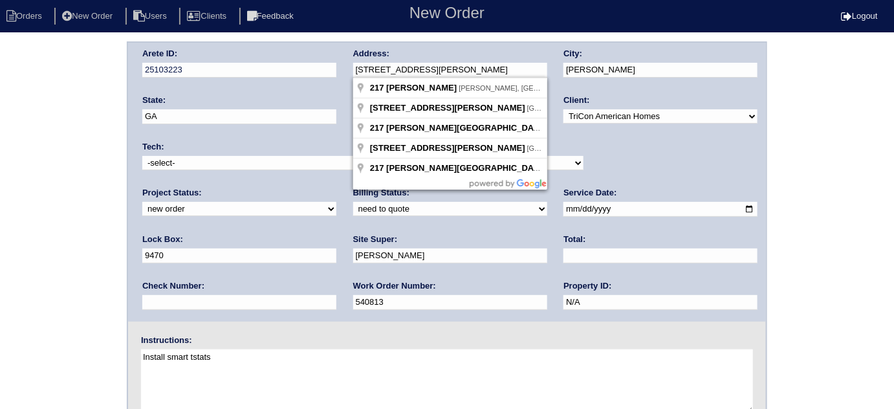
drag, startPoint x: 455, startPoint y: 68, endPoint x: 304, endPoint y: 77, distance: 151.0
click at [304, 77] on div "Arete ID: 25103223 Address: 217 Everett Sq City: McDonough State: GA Zip: 30252…" at bounding box center [447, 182] width 638 height 279
click at [50, 212] on div "Arete ID: 25103223 Address: 217 Everett Sq City: McDonough State: GA Zip: 30252…" at bounding box center [447, 302] width 894 height 523
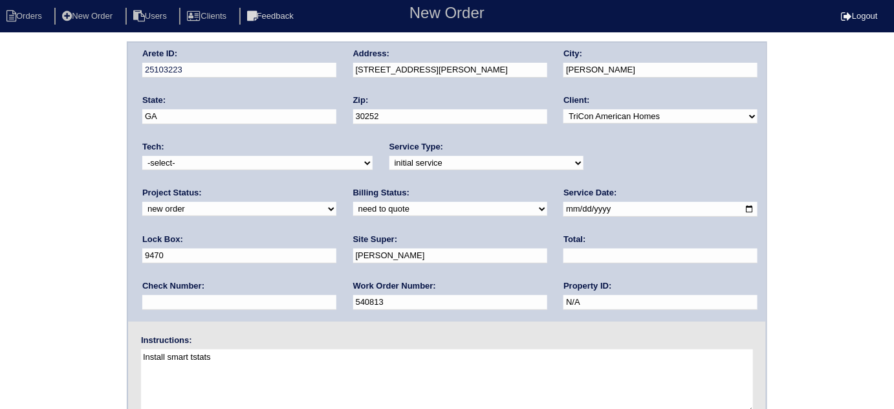
scroll to position [153, 0]
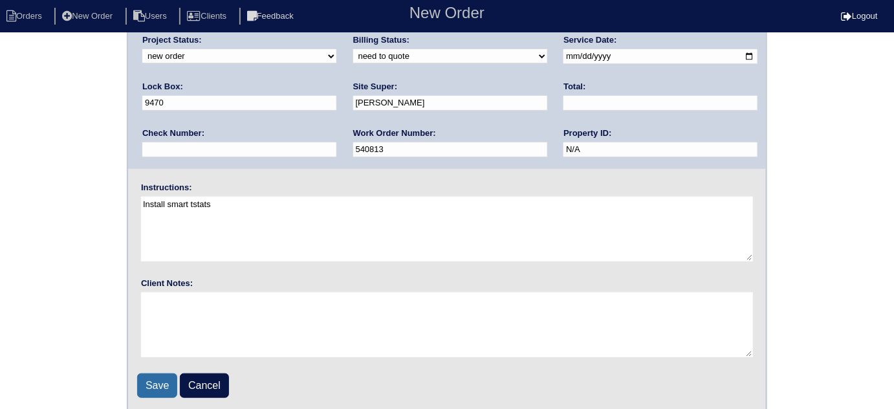
click at [150, 380] on input "Save" at bounding box center [157, 385] width 40 height 25
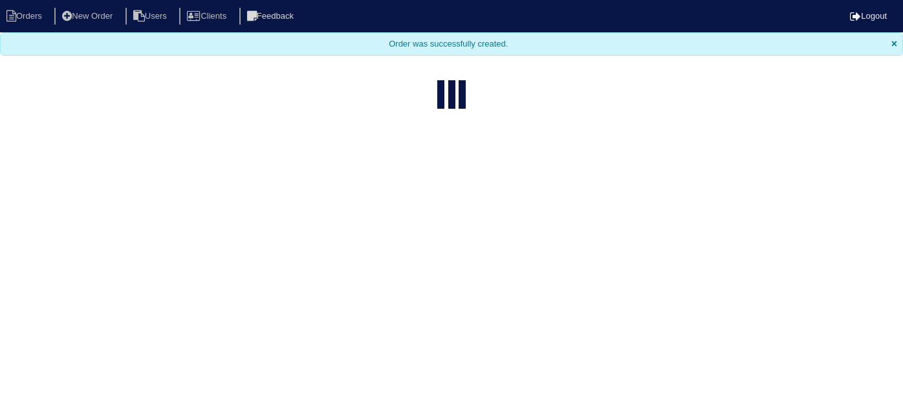
select select "15"
